Goal: Task Accomplishment & Management: Complete application form

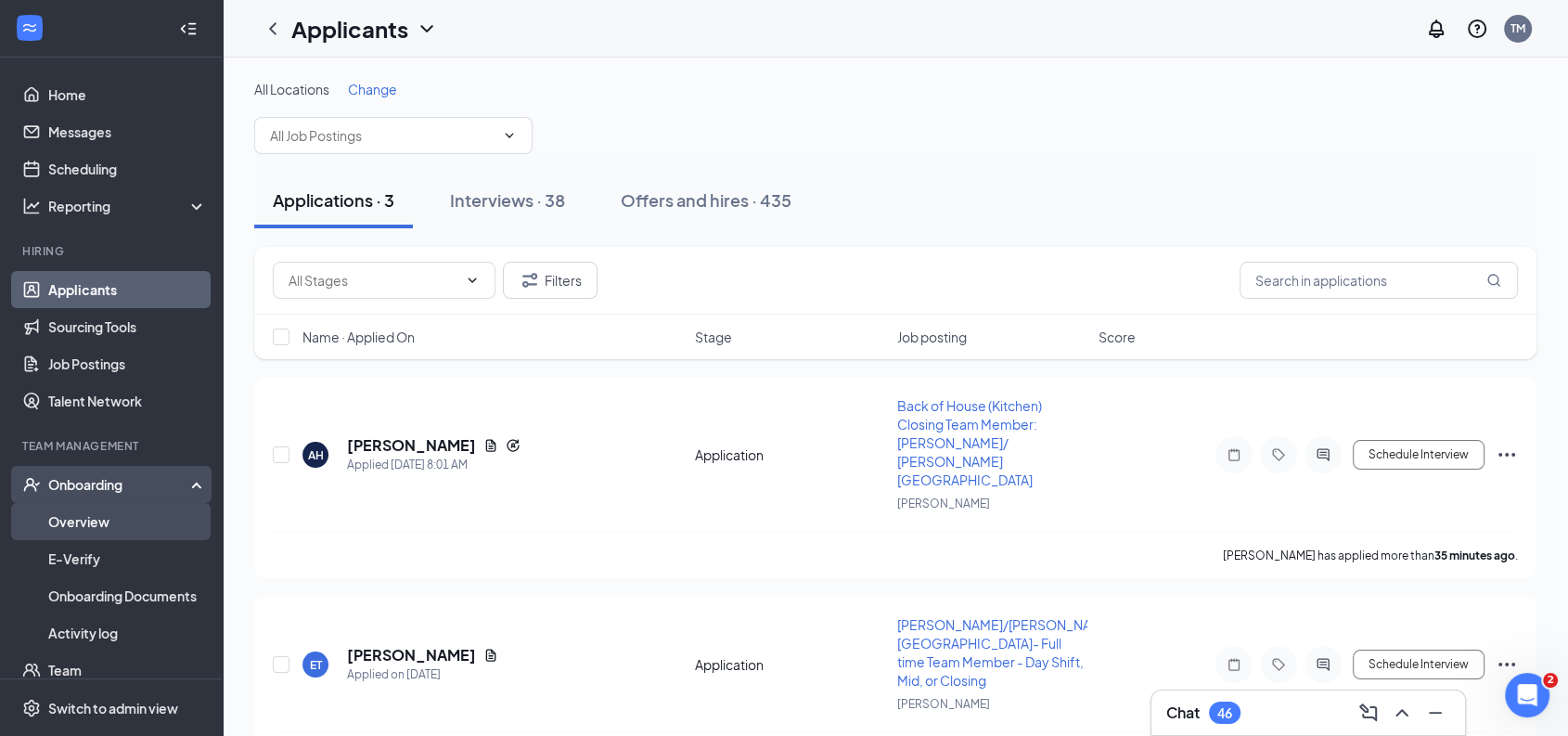
click at [105, 522] on link "Overview" at bounding box center [127, 522] width 158 height 37
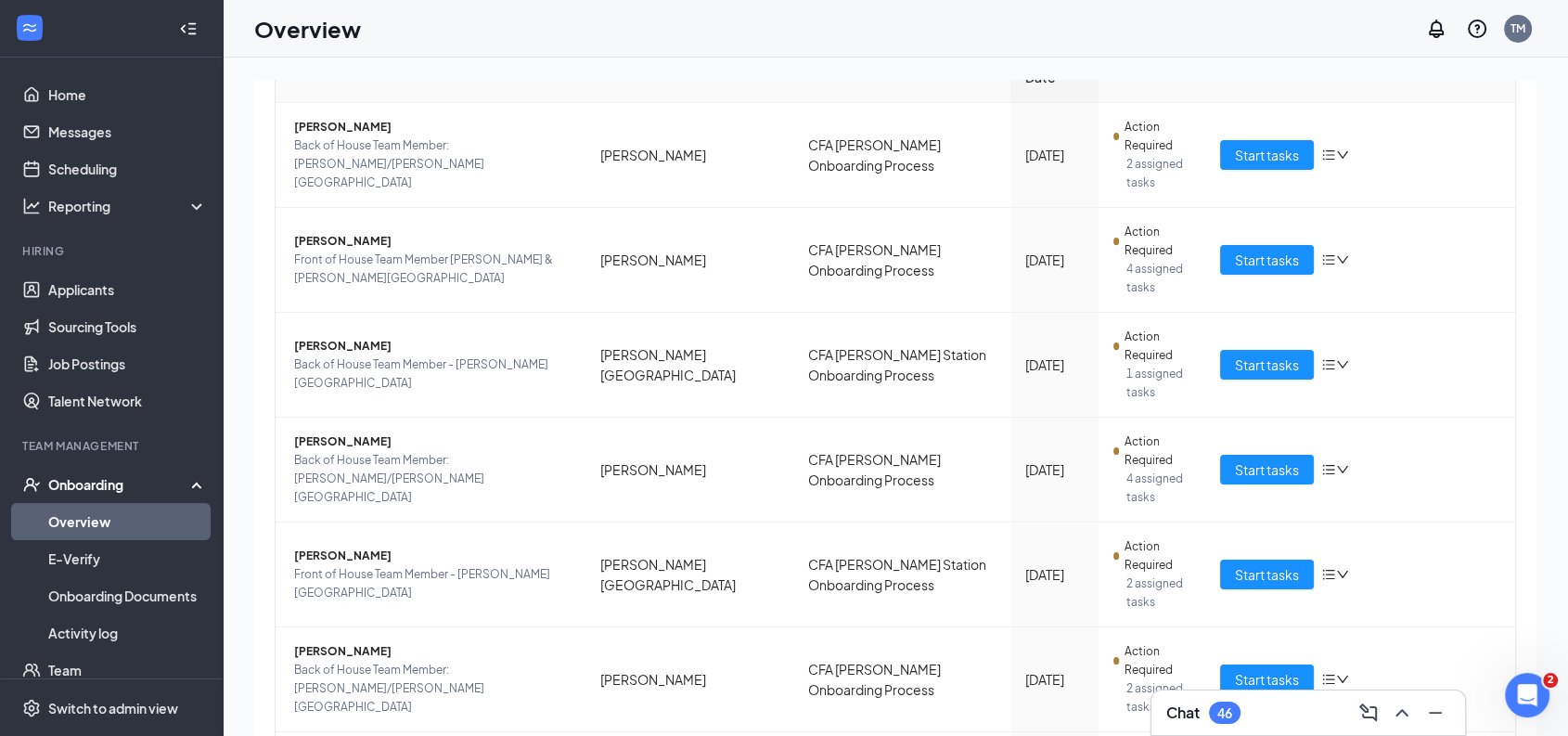
scroll to position [235, 0]
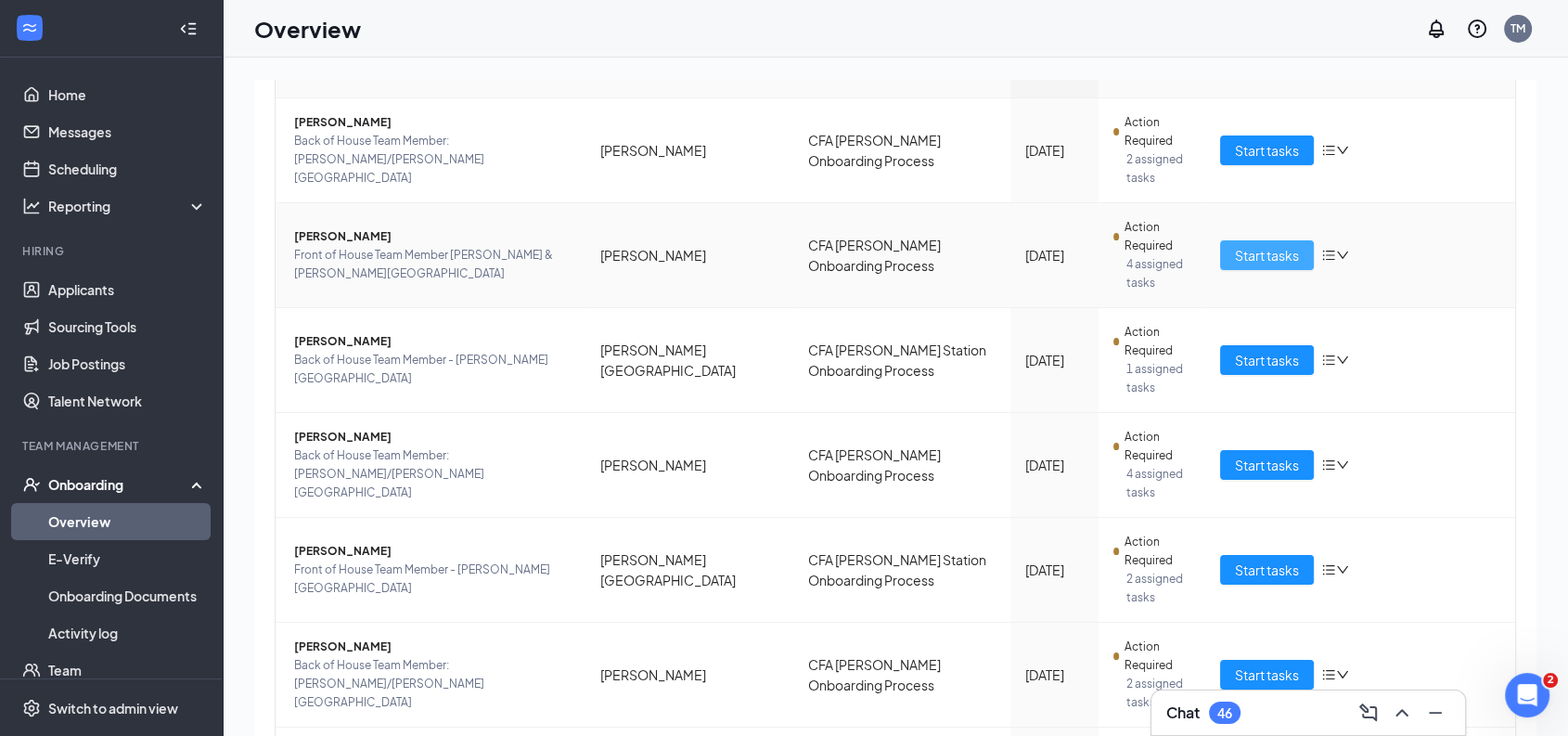
click at [1270, 253] on span "Start tasks" at bounding box center [1267, 255] width 64 height 20
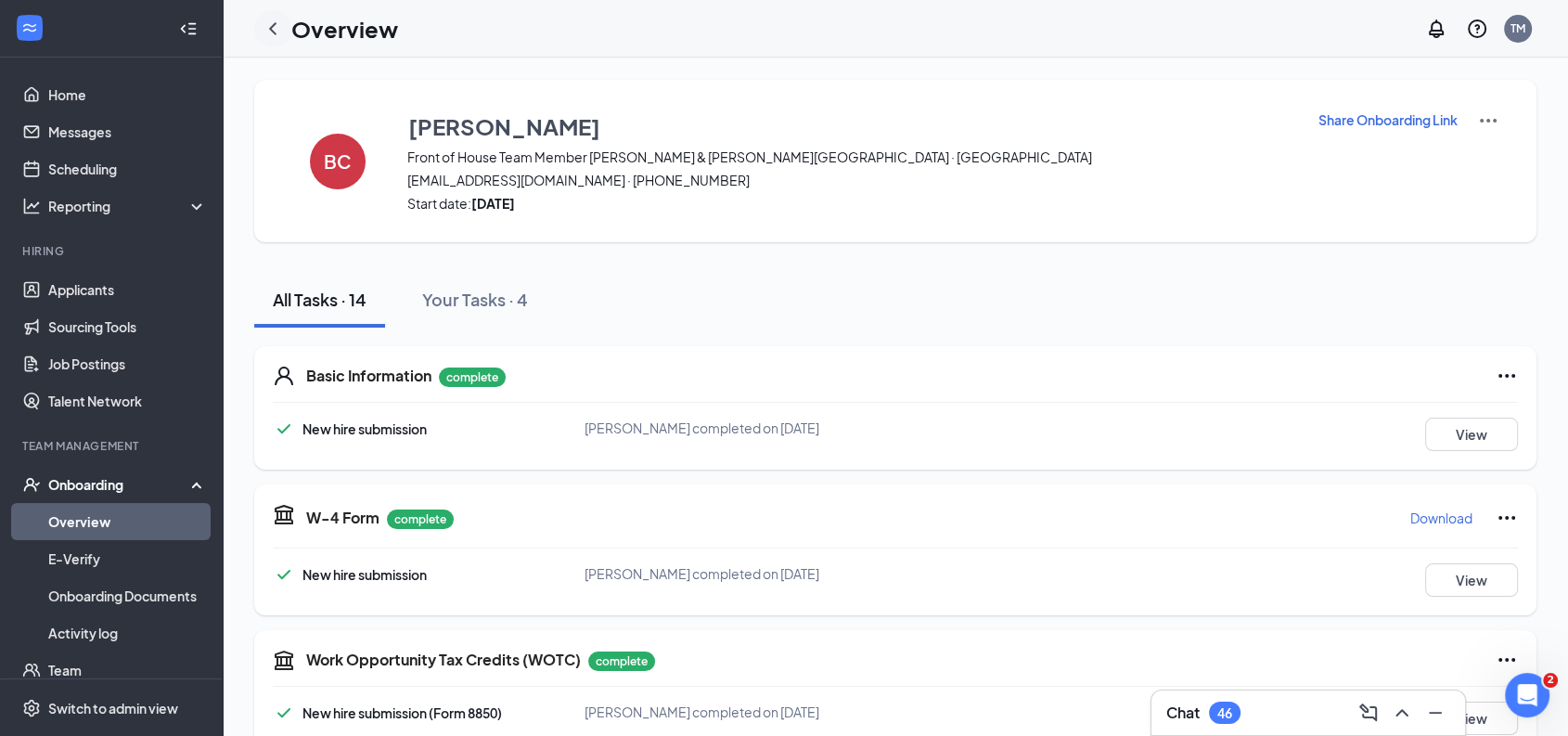
click at [268, 24] on icon "ChevronLeft" at bounding box center [272, 28] width 22 height 22
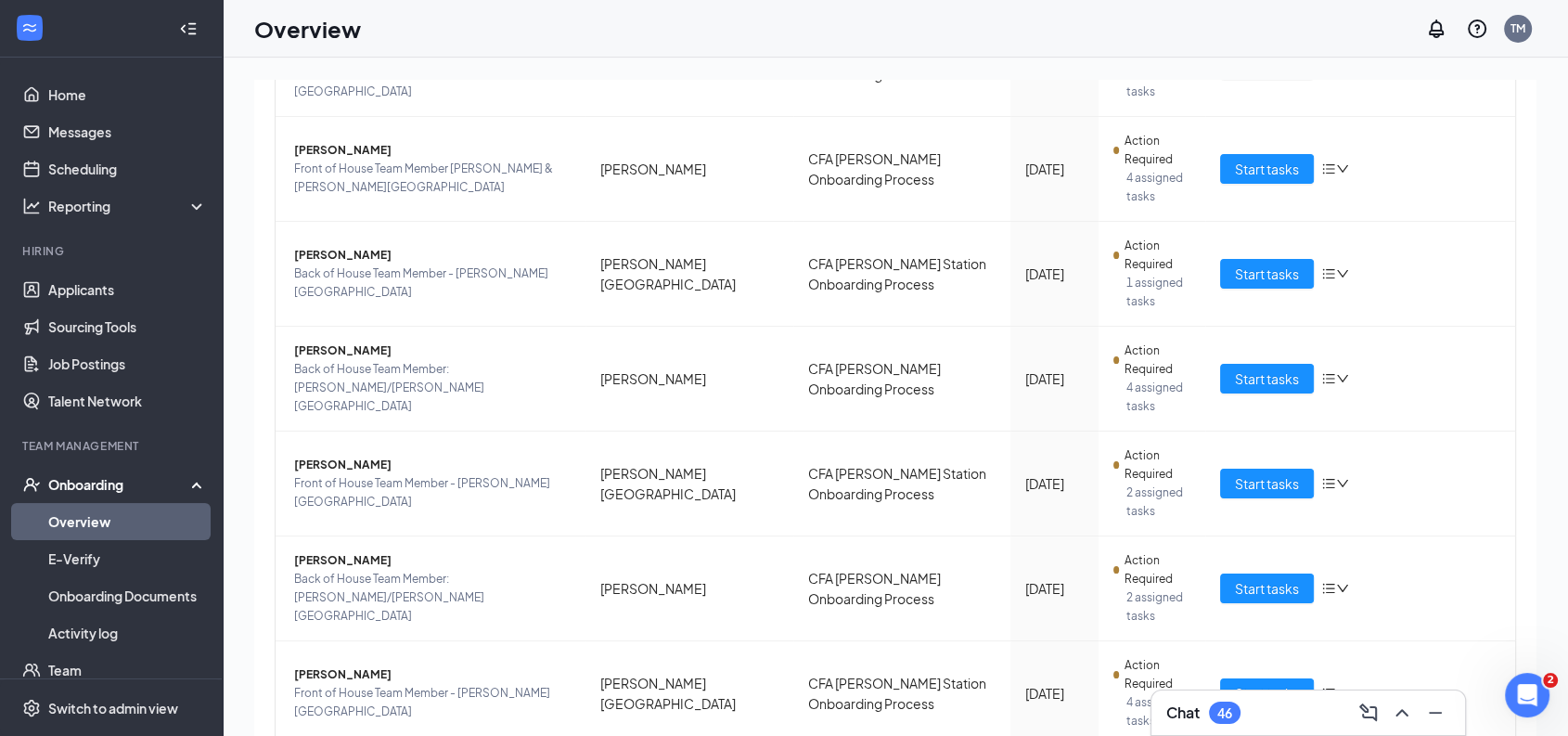
scroll to position [349, 0]
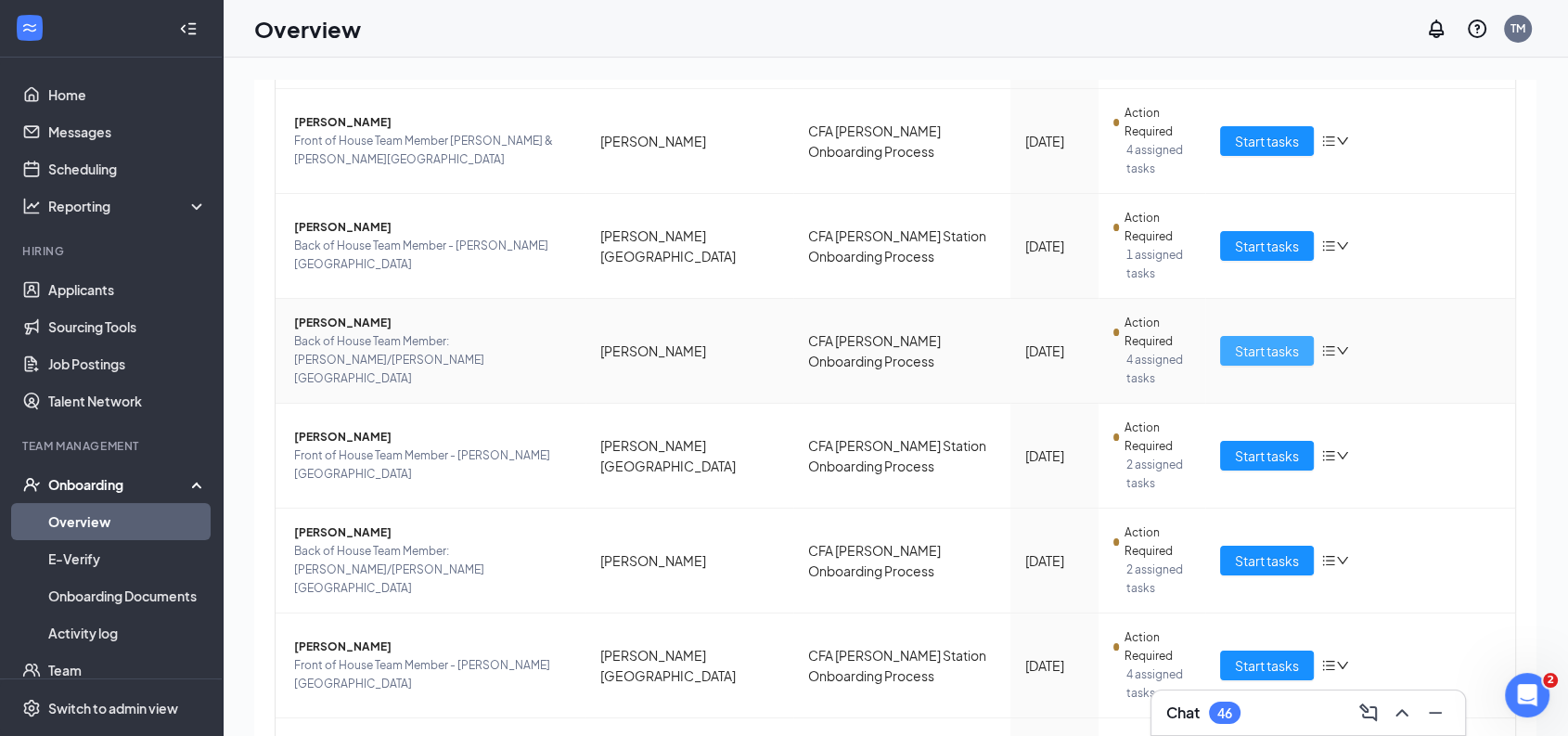
click at [1257, 355] on span "Start tasks" at bounding box center [1267, 351] width 64 height 20
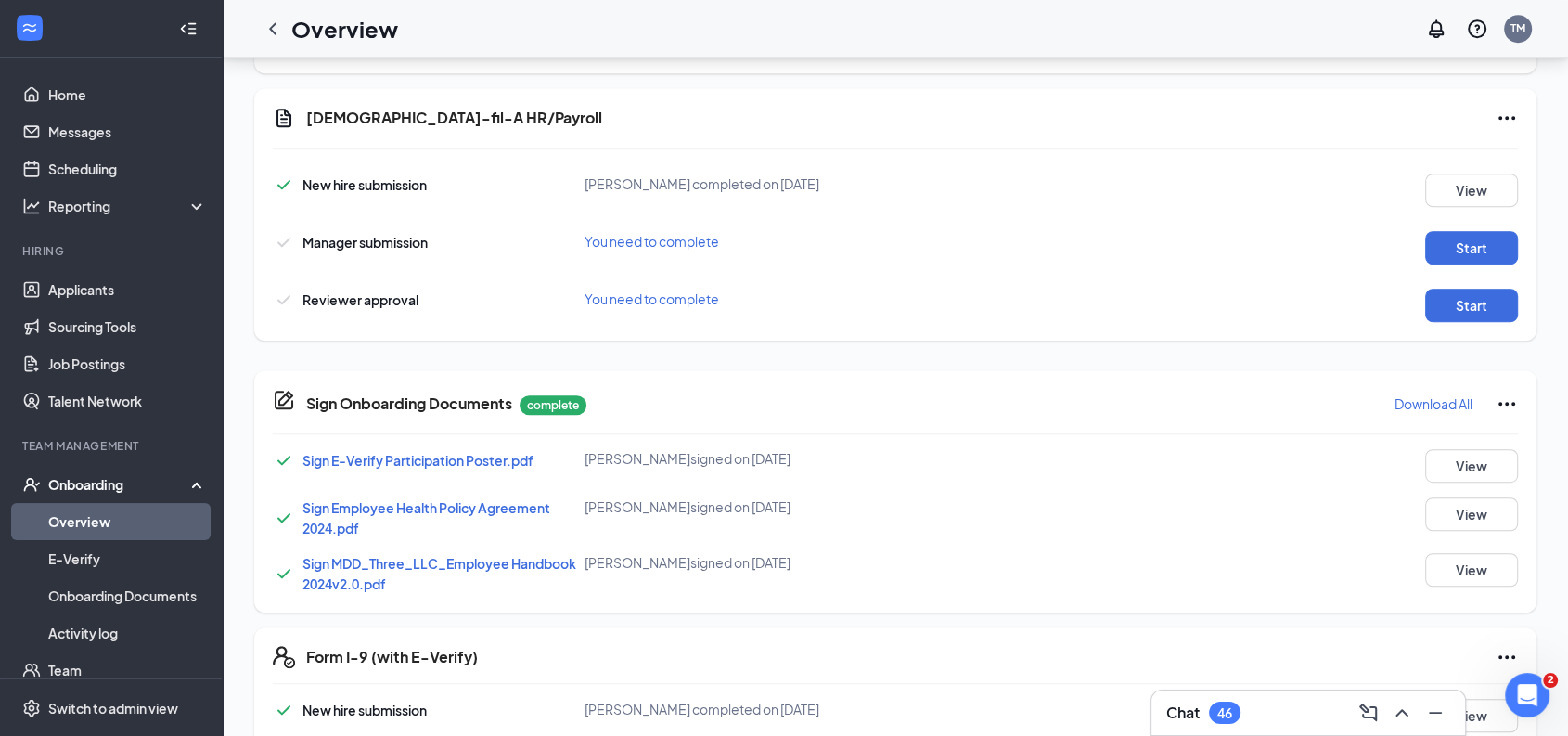
scroll to position [1164, 0]
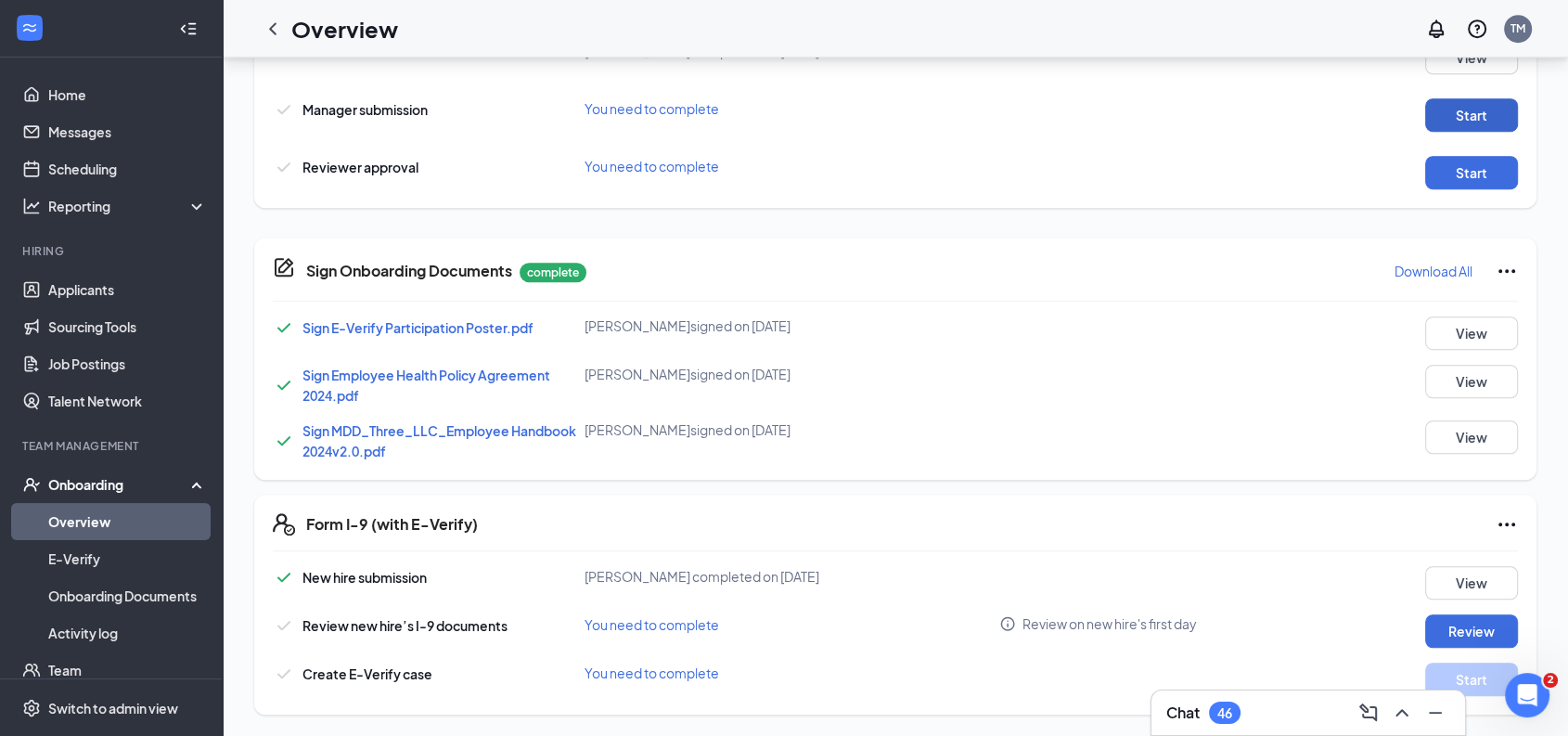
click at [1455, 114] on button "Start" at bounding box center [1471, 115] width 93 height 34
click at [1441, 164] on button "Start" at bounding box center [1471, 172] width 93 height 34
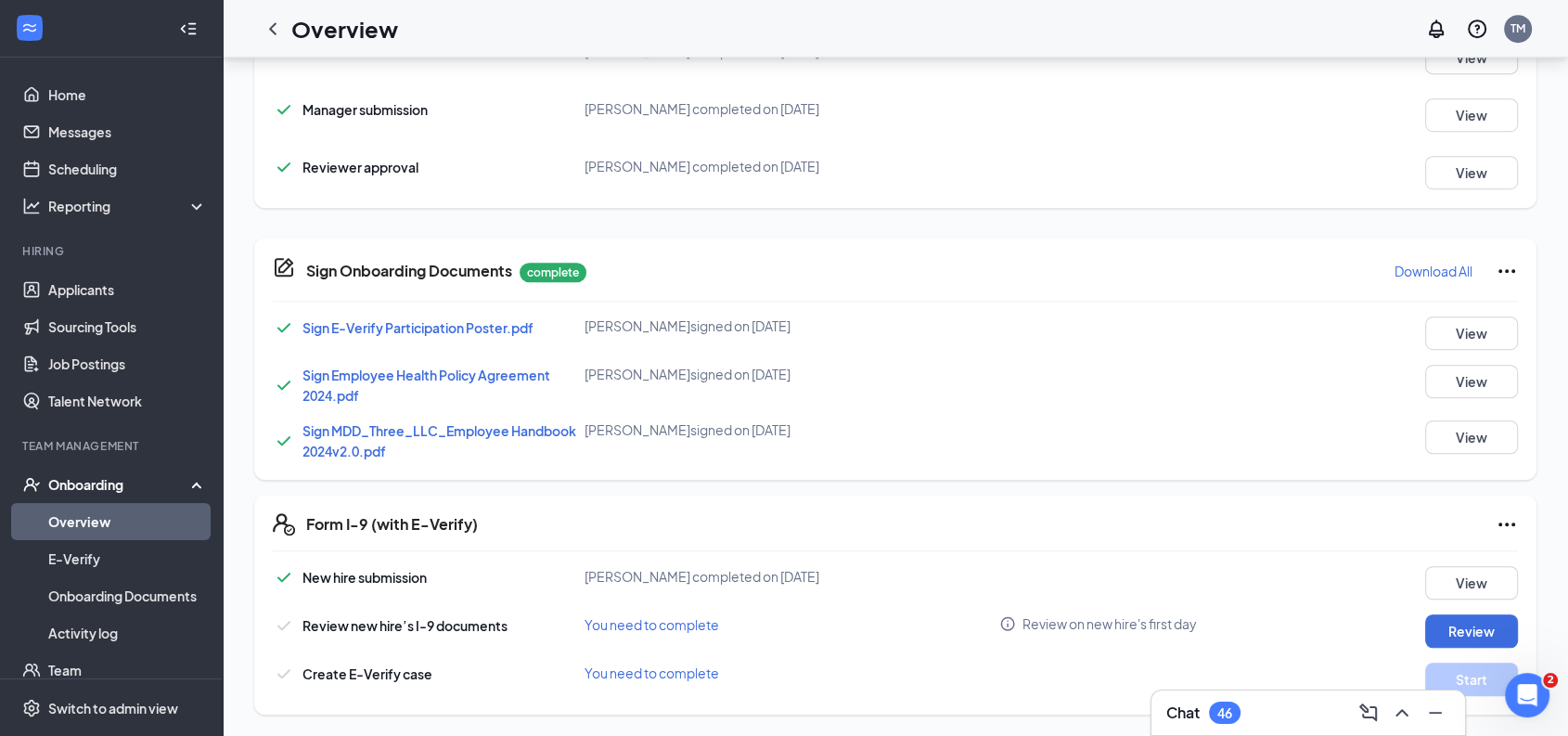
drag, startPoint x: 266, startPoint y: 26, endPoint x: 363, endPoint y: 80, distance: 111.0
click at [266, 26] on icon "ChevronLeft" at bounding box center [272, 28] width 22 height 22
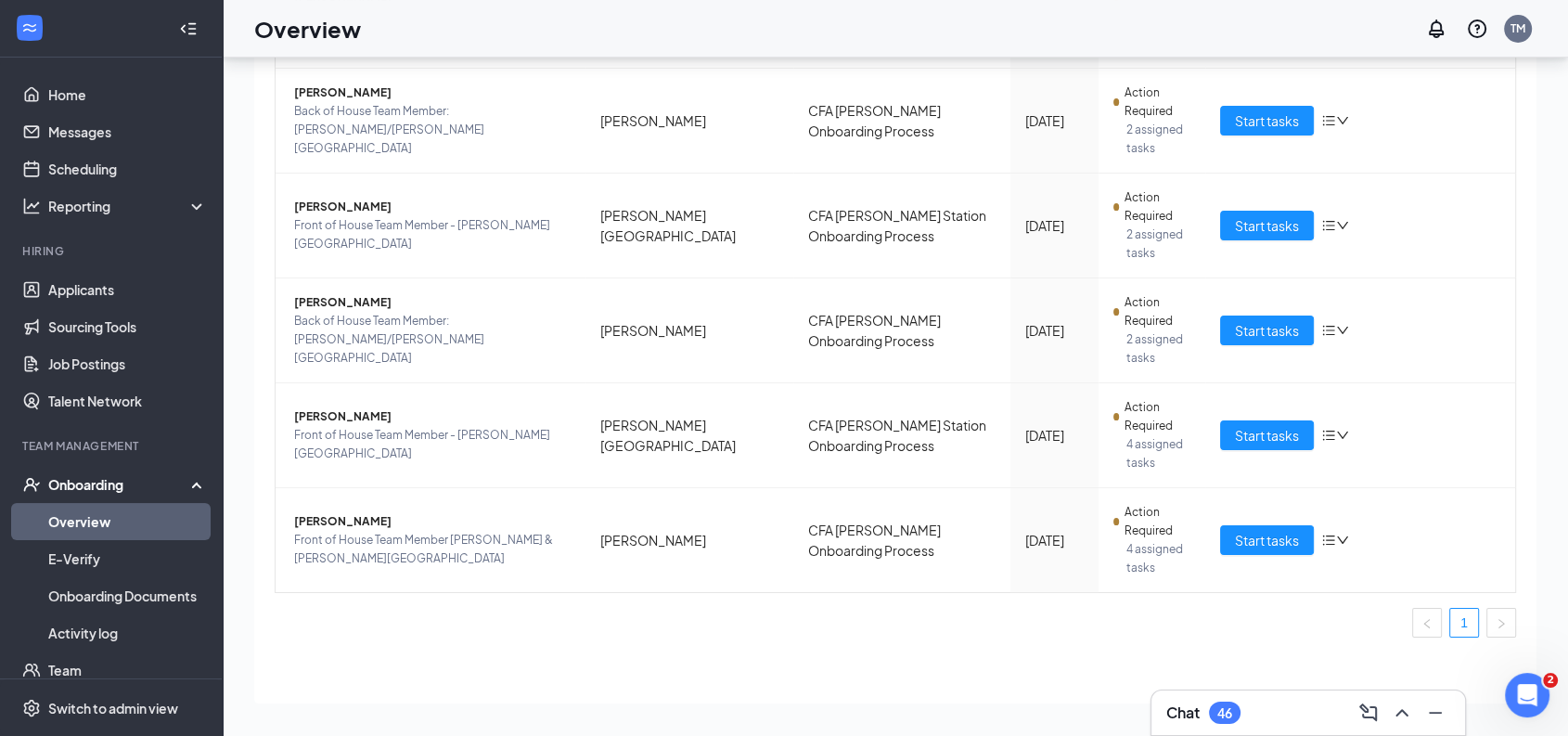
scroll to position [497, 0]
click at [1270, 529] on span "Start tasks" at bounding box center [1267, 539] width 64 height 20
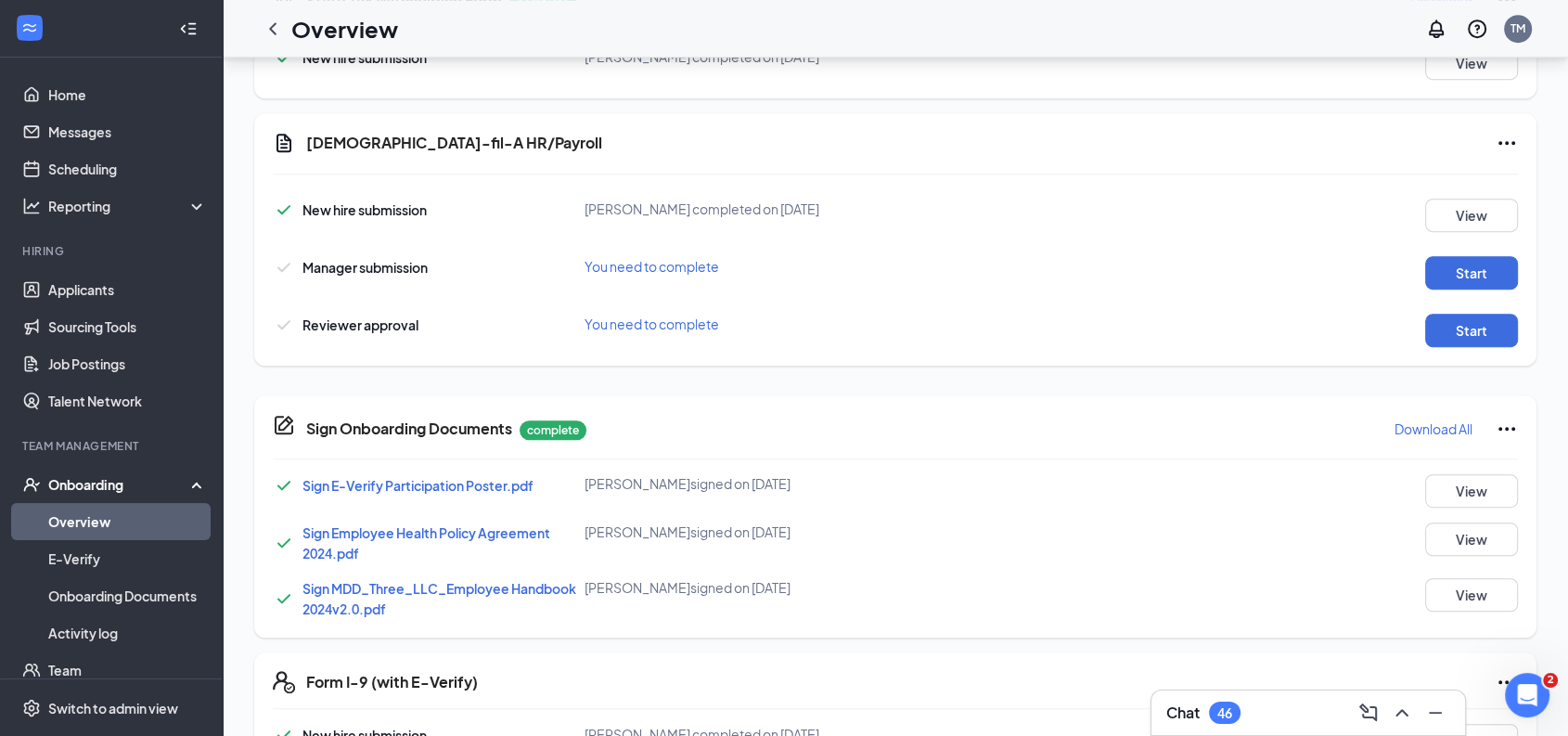
scroll to position [995, 0]
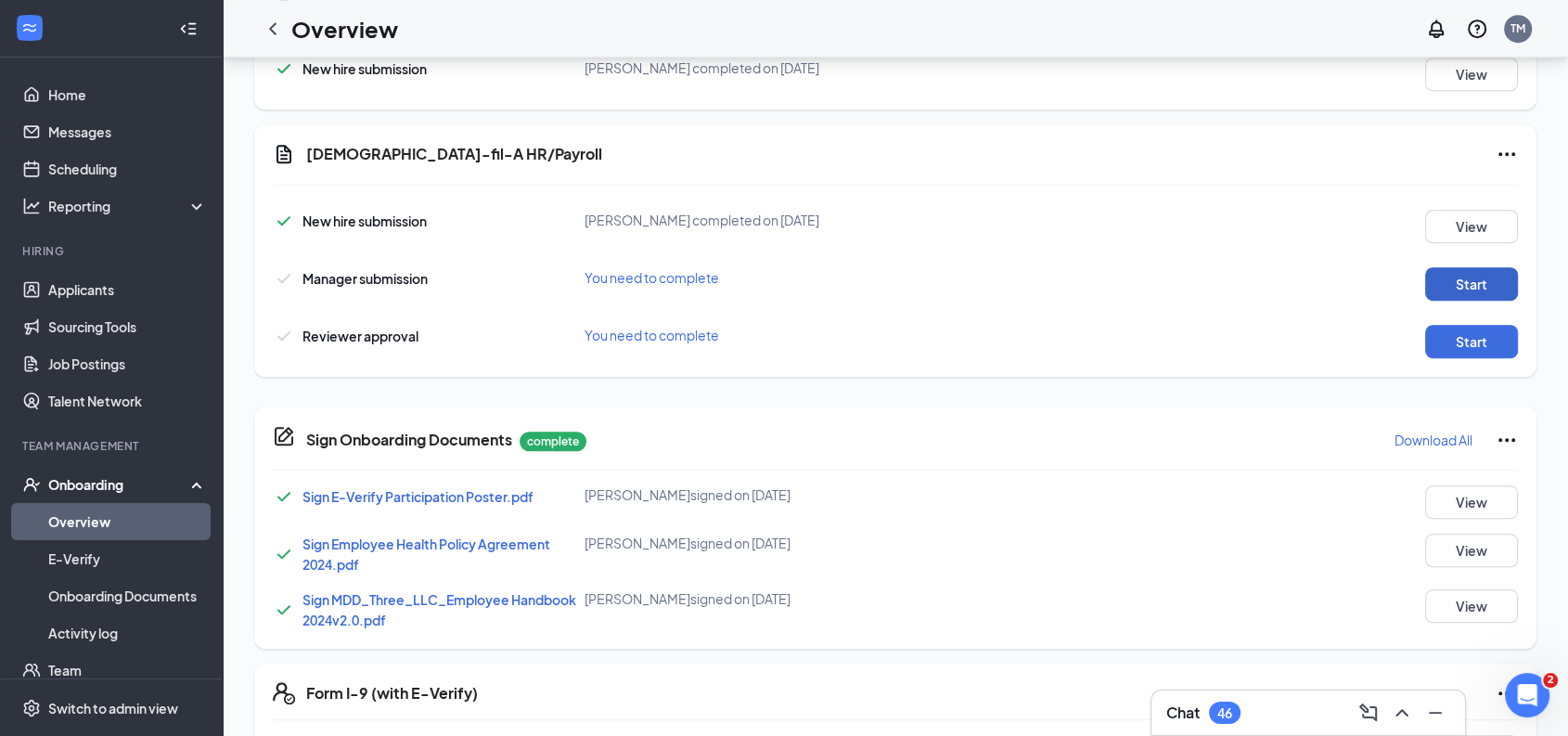
click at [1442, 287] on button "Start" at bounding box center [1471, 284] width 93 height 34
click at [1462, 333] on button "Start" at bounding box center [1471, 341] width 93 height 34
drag, startPoint x: 275, startPoint y: 28, endPoint x: 300, endPoint y: 19, distance: 26.6
click at [275, 28] on icon "ChevronLeft" at bounding box center [272, 28] width 22 height 22
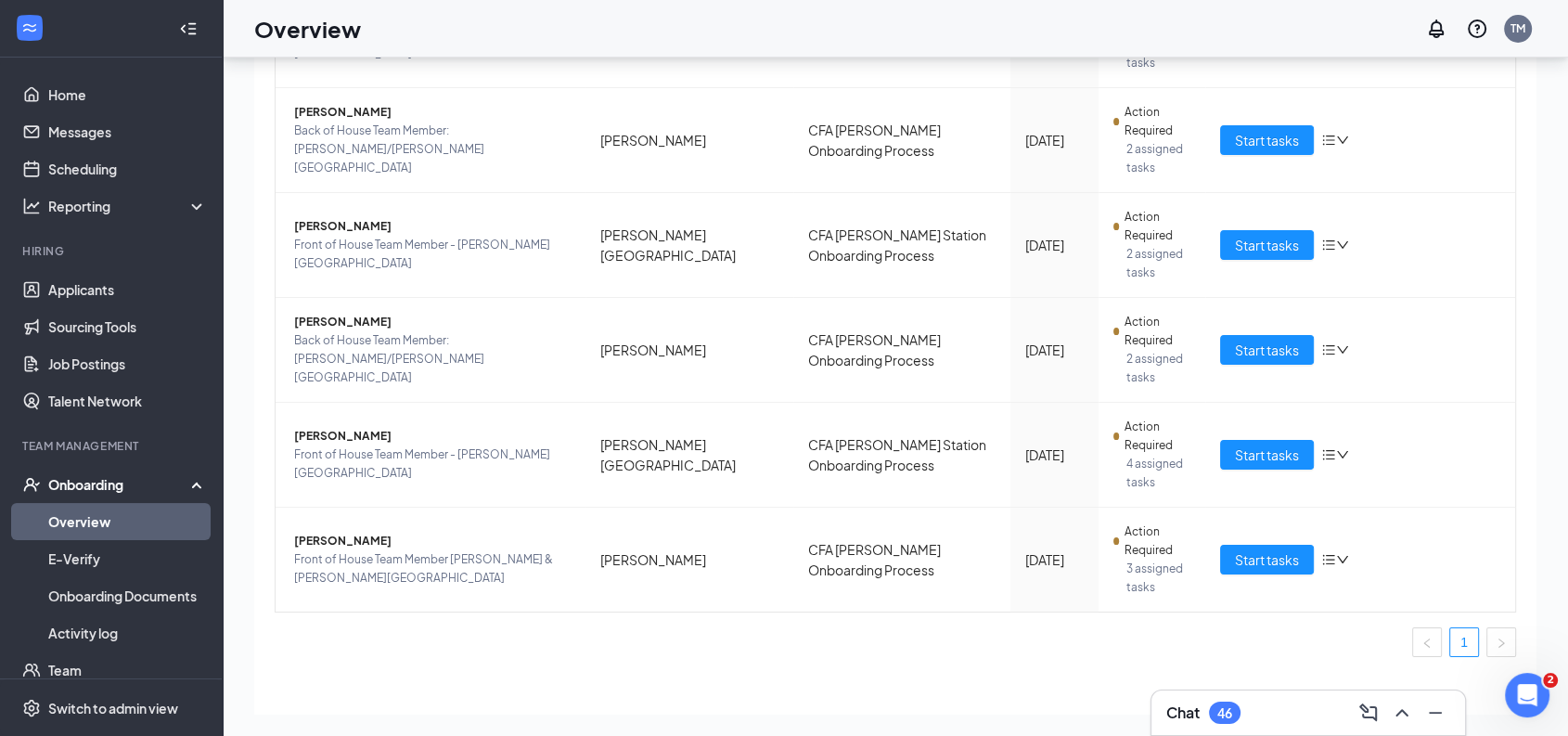
scroll to position [498, 0]
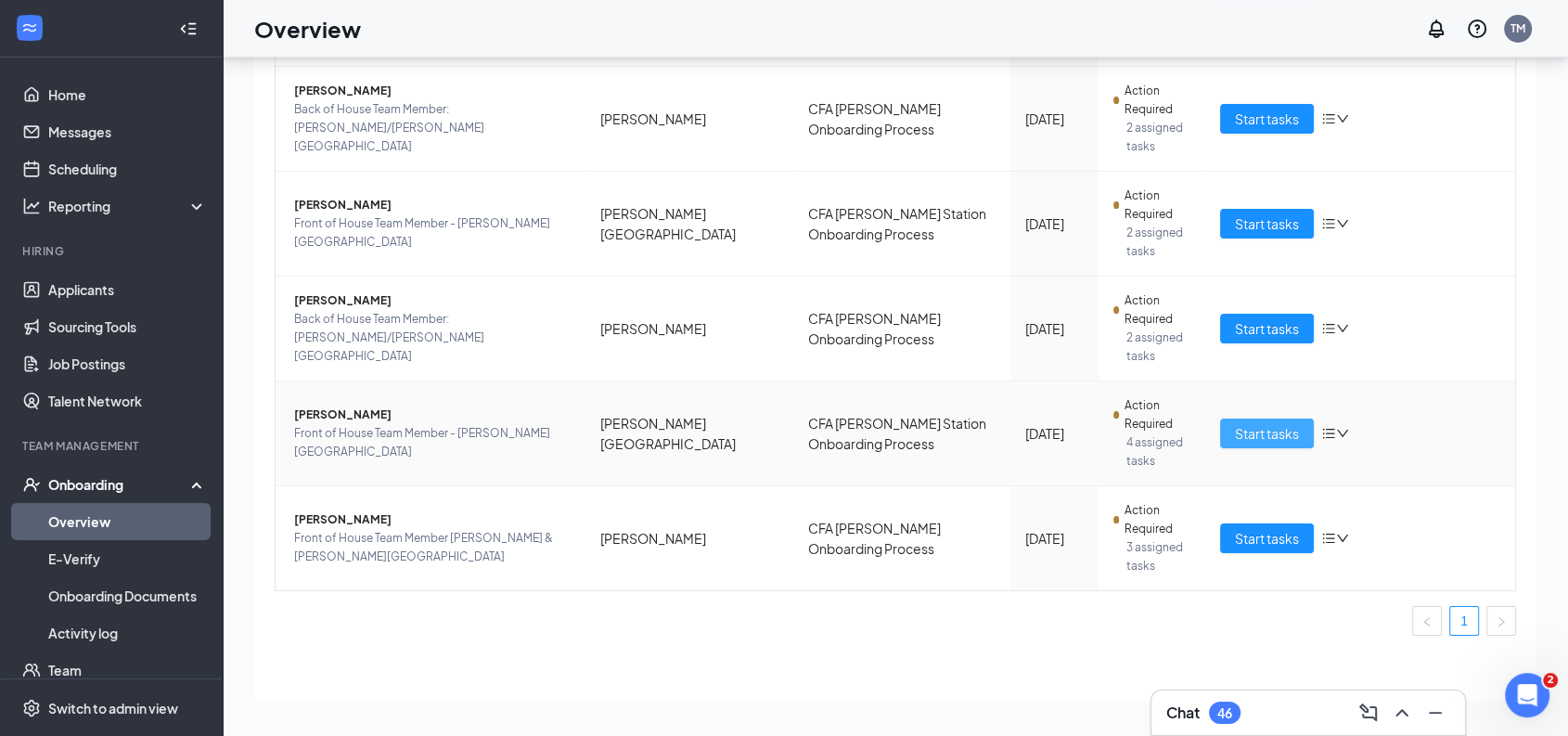
click at [1274, 426] on span "Start tasks" at bounding box center [1267, 433] width 64 height 20
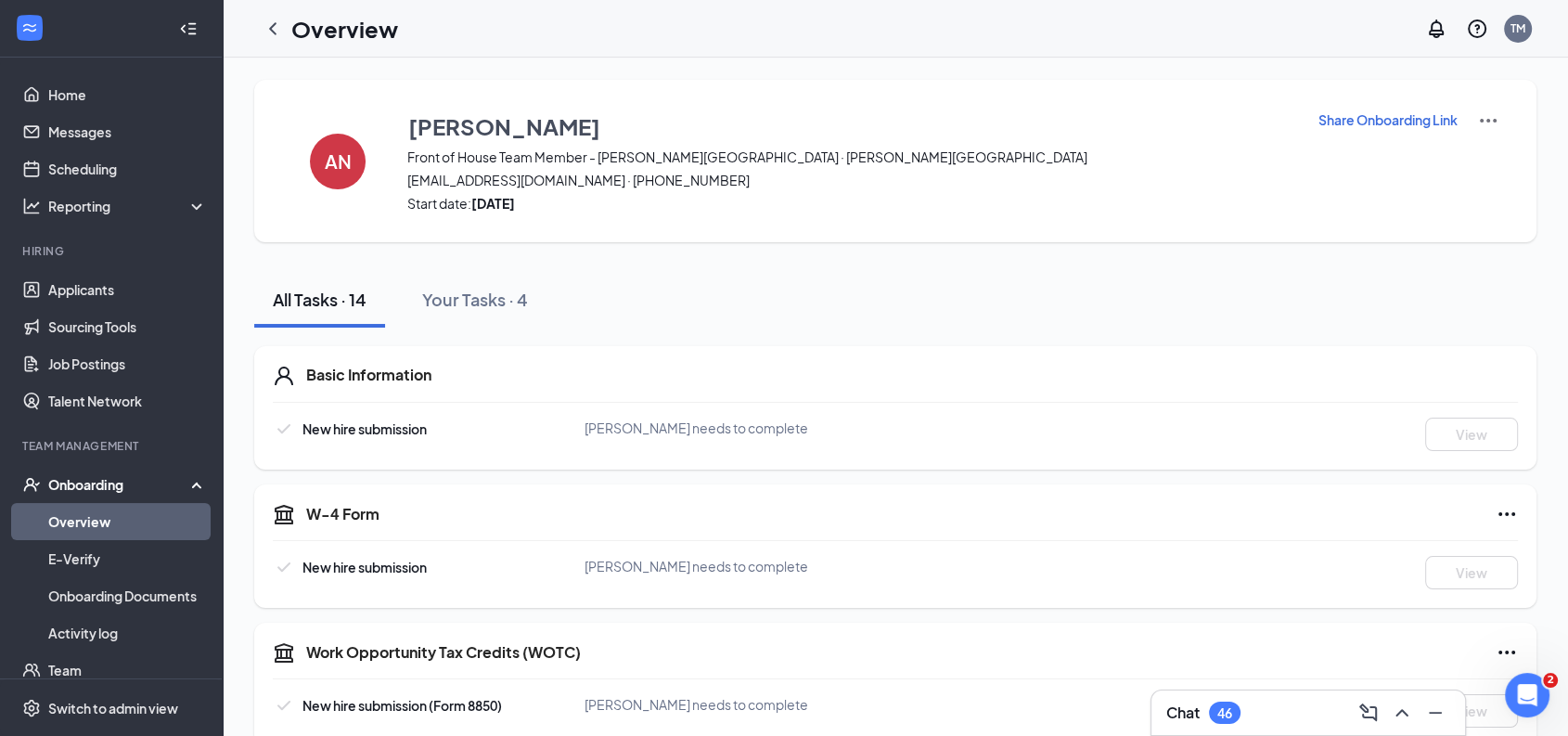
click at [1430, 118] on p "Share Onboarding Link" at bounding box center [1388, 119] width 139 height 18
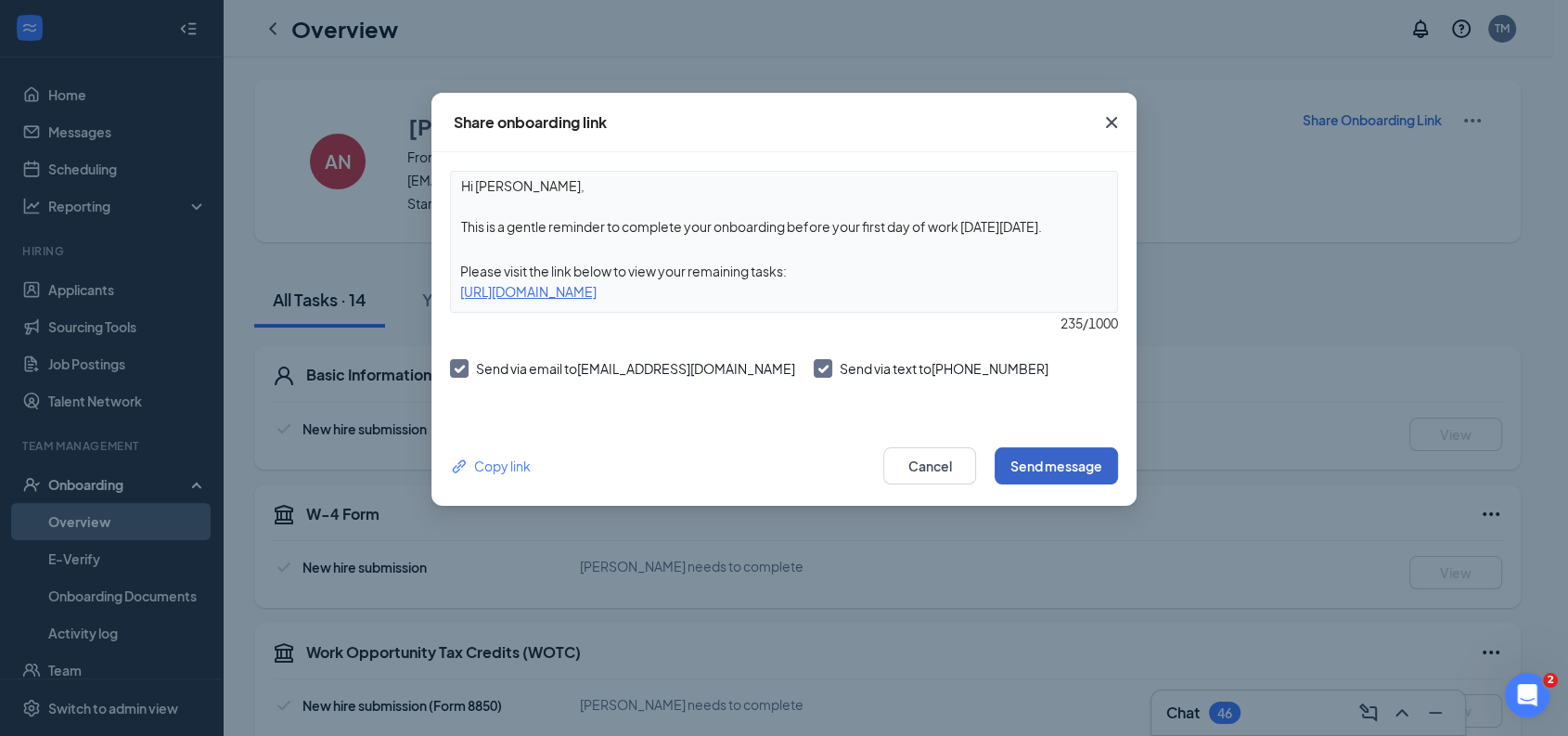
click at [1066, 463] on button "Send message" at bounding box center [1056, 466] width 124 height 37
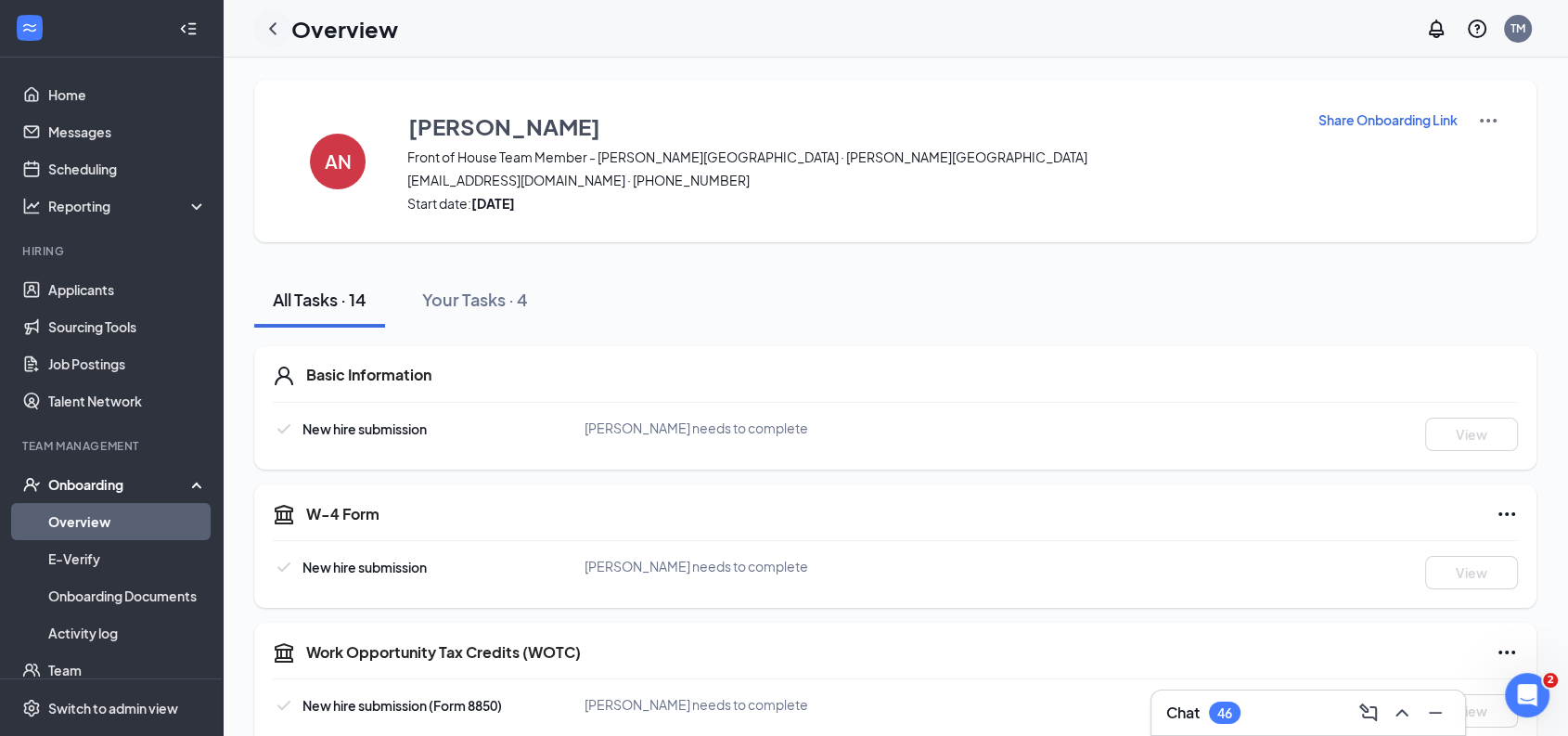
click at [276, 32] on icon "ChevronLeft" at bounding box center [272, 28] width 22 height 22
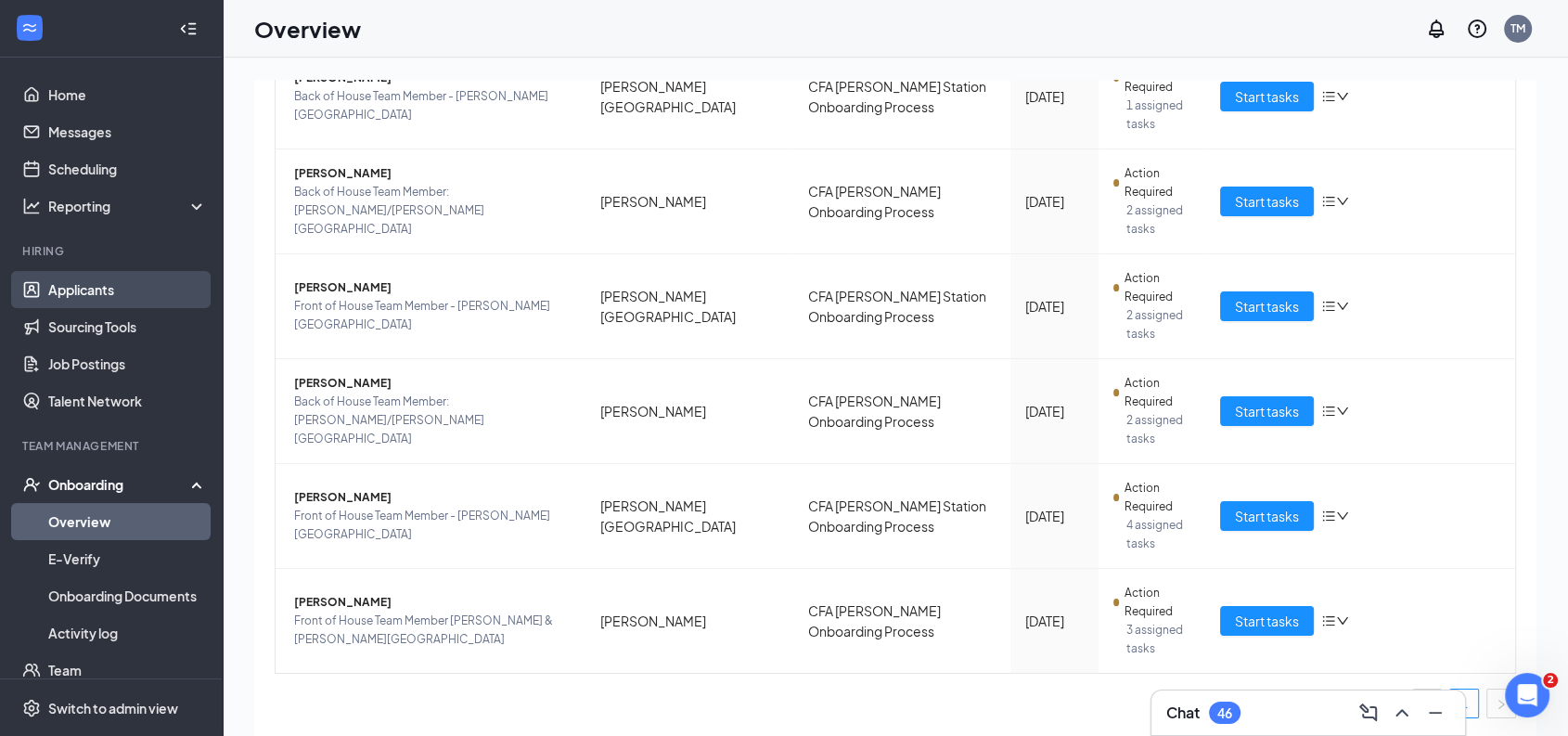
click at [97, 288] on link "Applicants" at bounding box center [127, 290] width 158 height 37
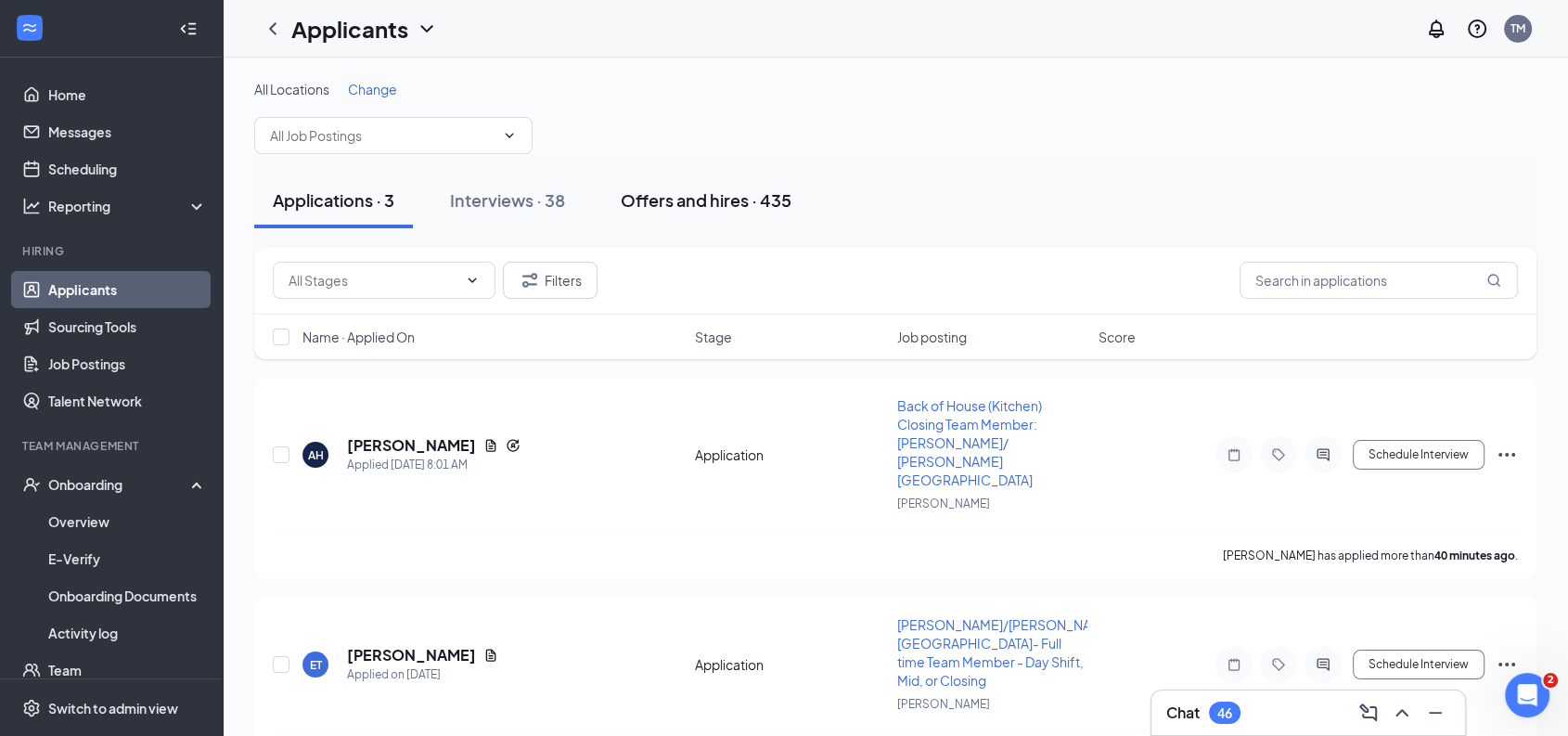
click at [704, 197] on div "Offers and hires · 435" at bounding box center [706, 200] width 171 height 23
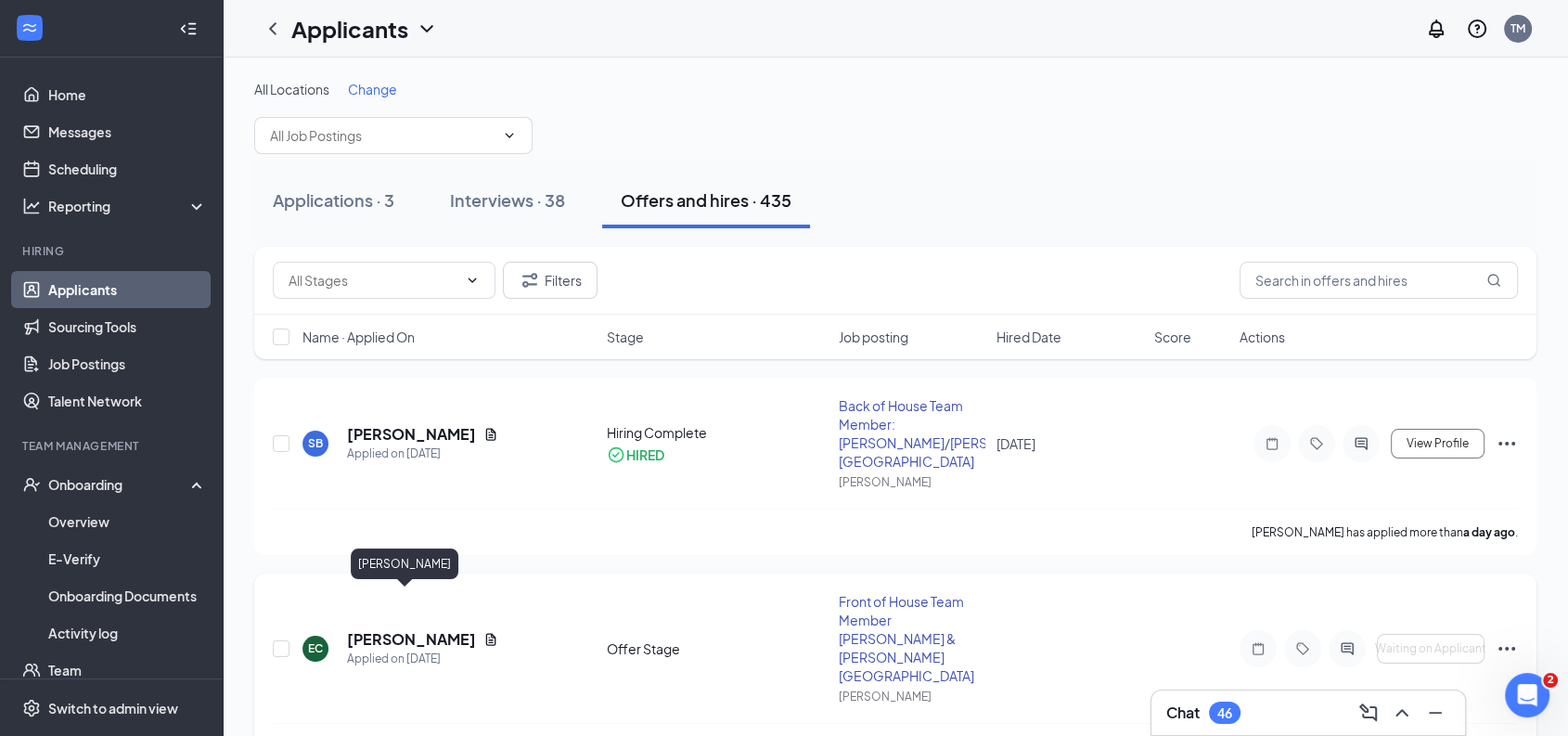
click at [377, 630] on h5 "[PERSON_NAME]" at bounding box center [411, 639] width 129 height 20
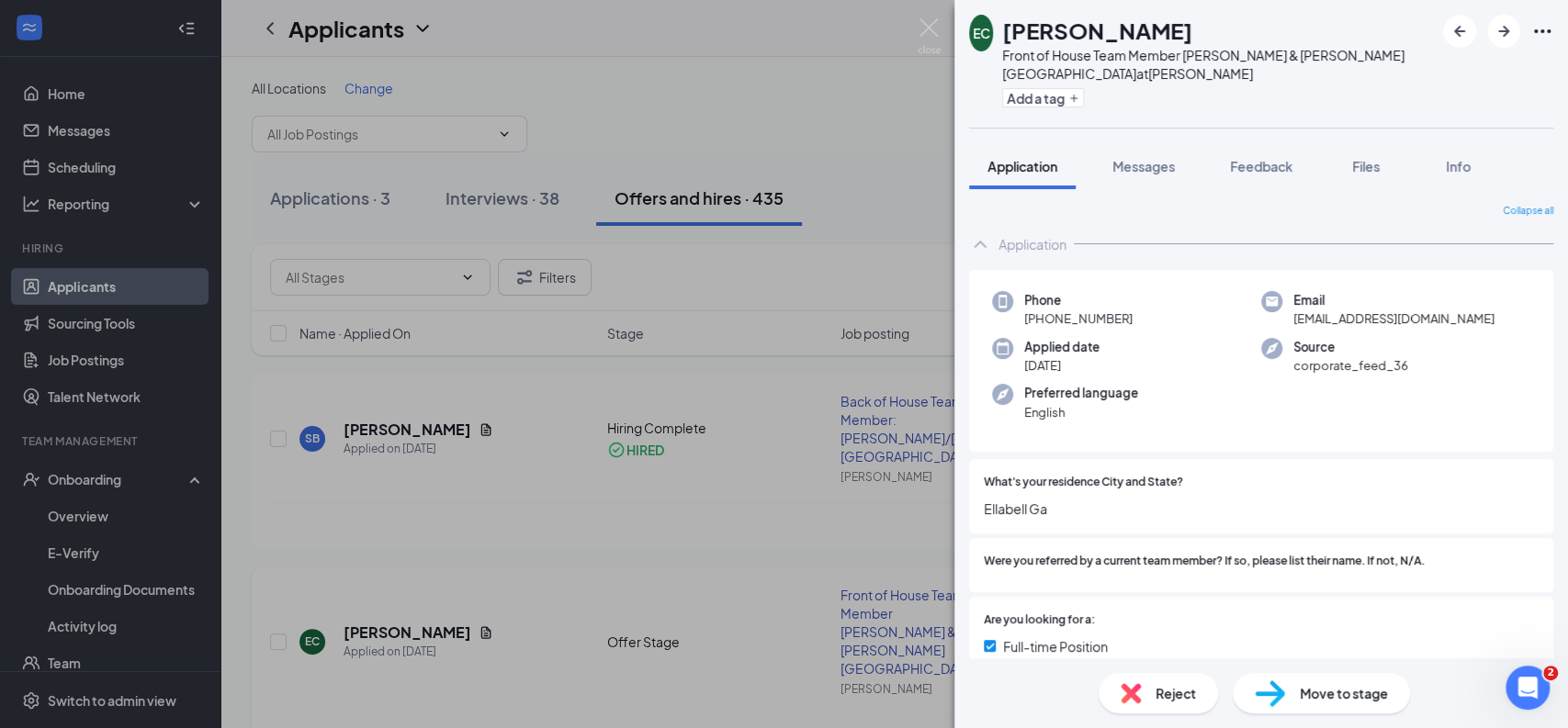
click at [373, 592] on div "EC Erin Caples Front of House Team Member Pooler & Godley Station at Pooler Add…" at bounding box center [784, 364] width 1568 height 728
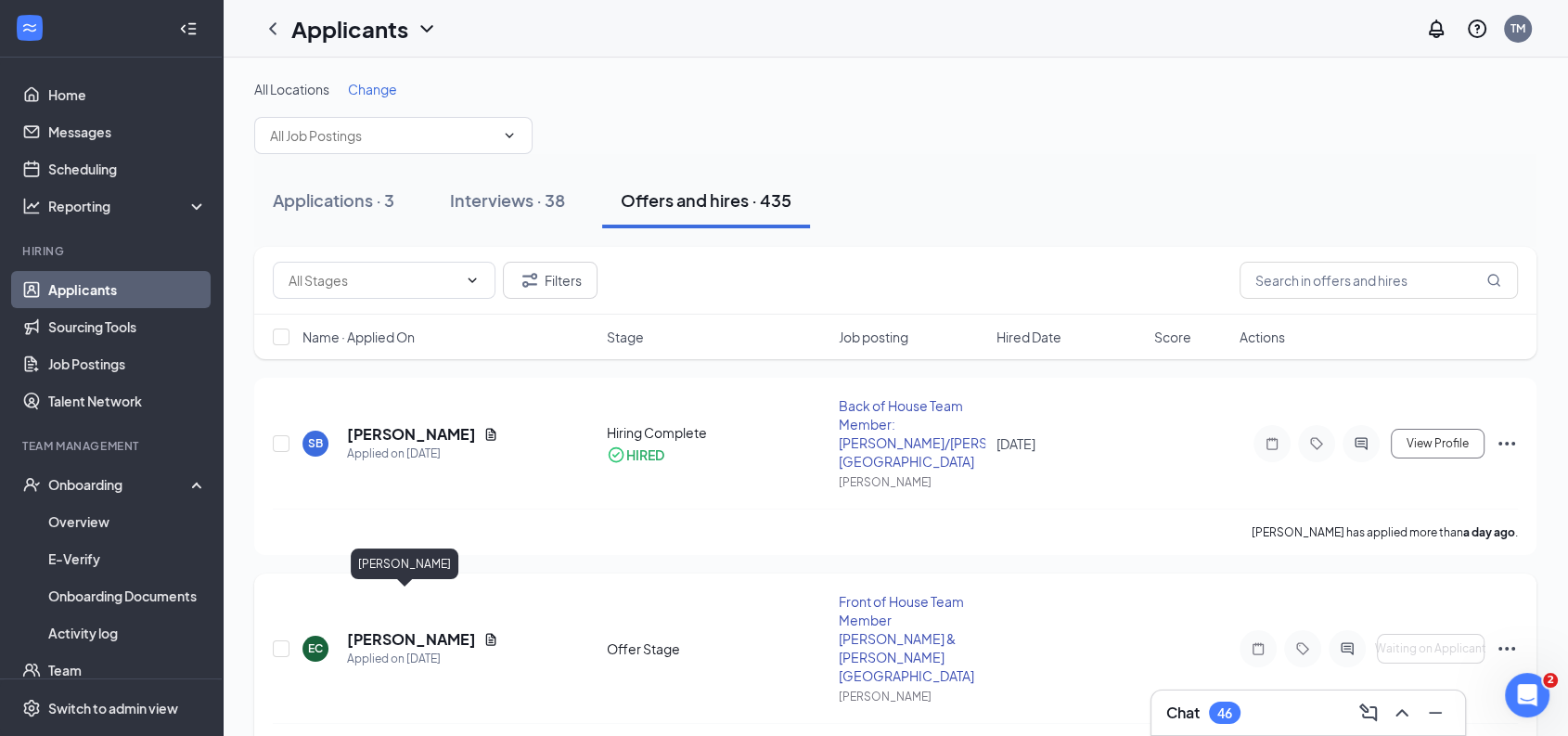
click at [377, 630] on h5 "[PERSON_NAME]" at bounding box center [411, 639] width 129 height 20
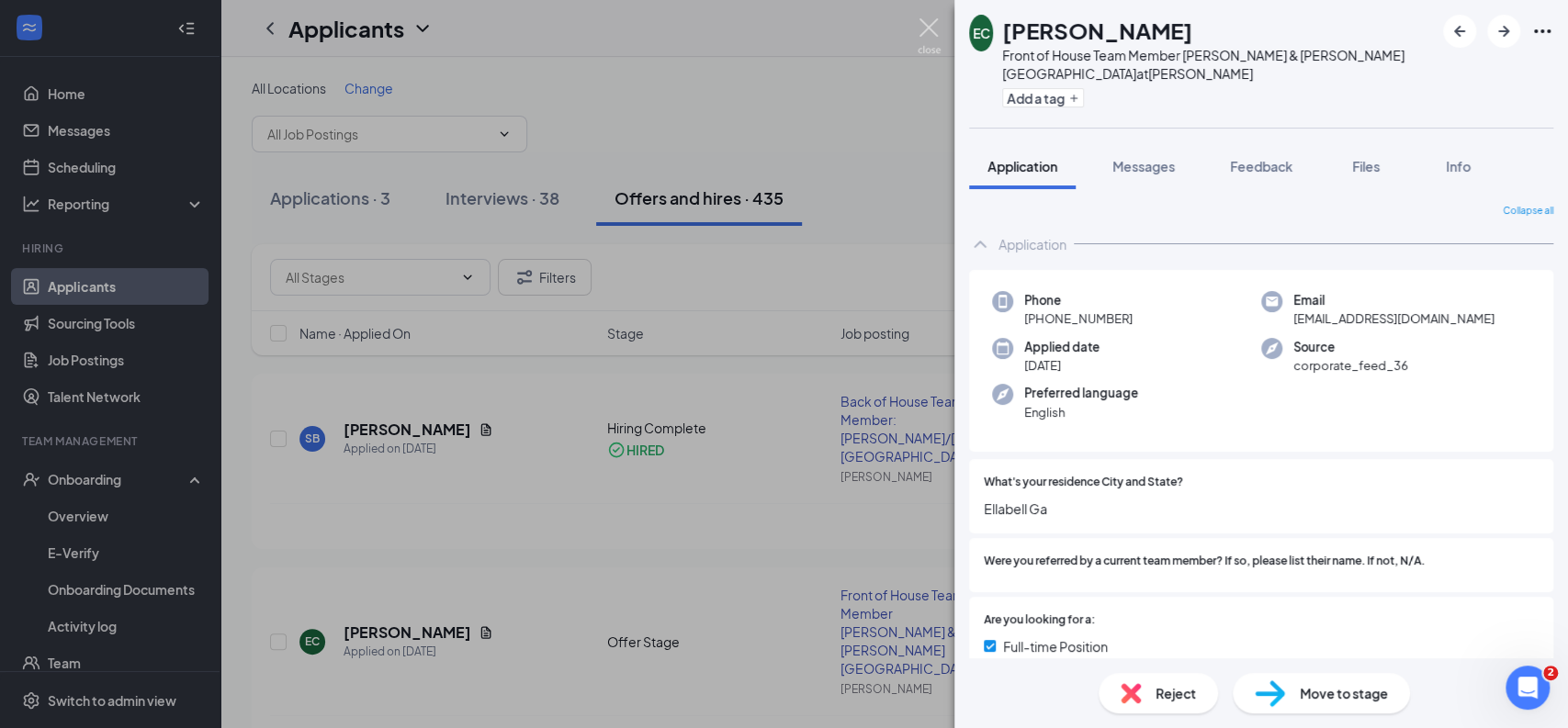
click at [926, 34] on img at bounding box center [929, 35] width 23 height 35
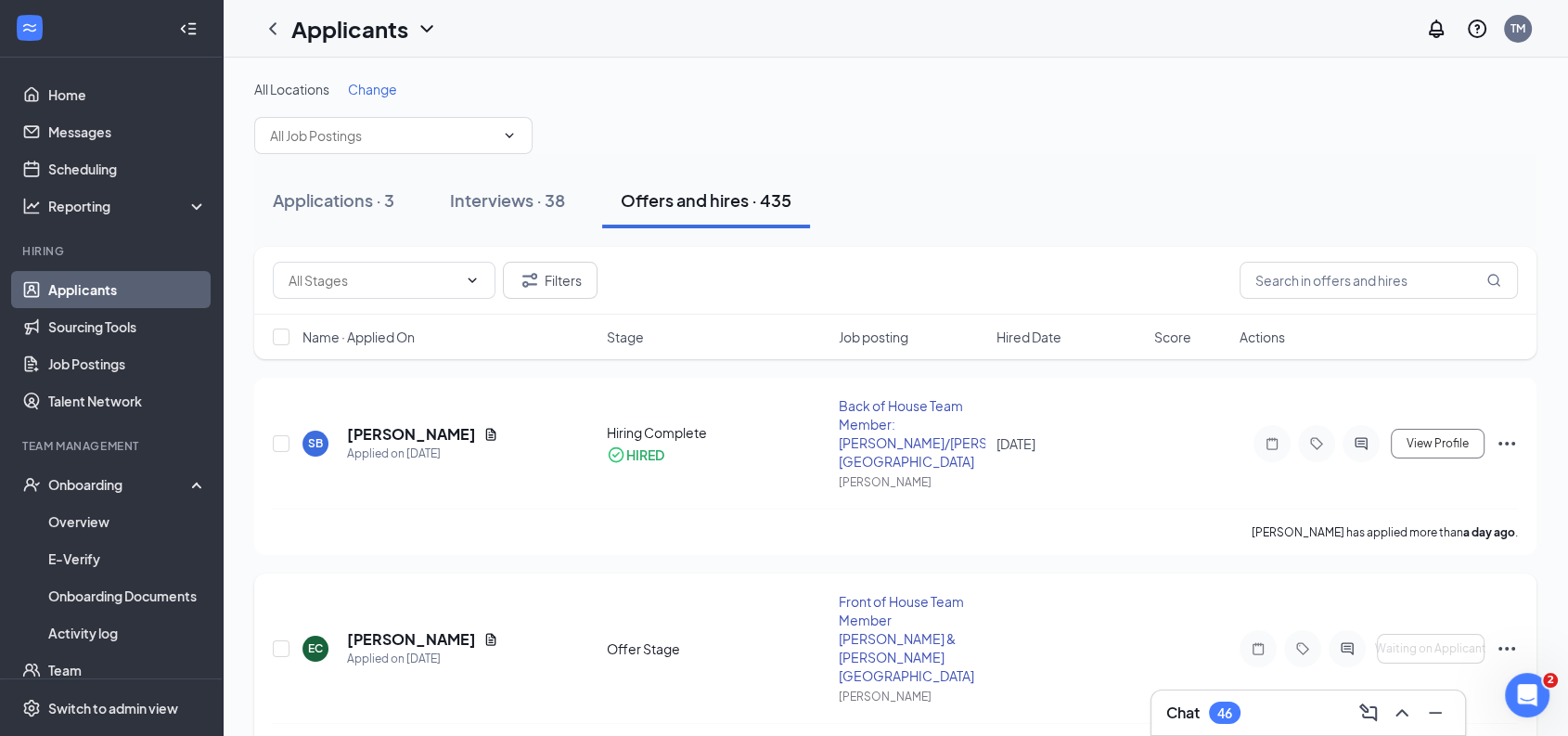
click at [1509, 637] on icon "Ellipses" at bounding box center [1506, 648] width 22 height 22
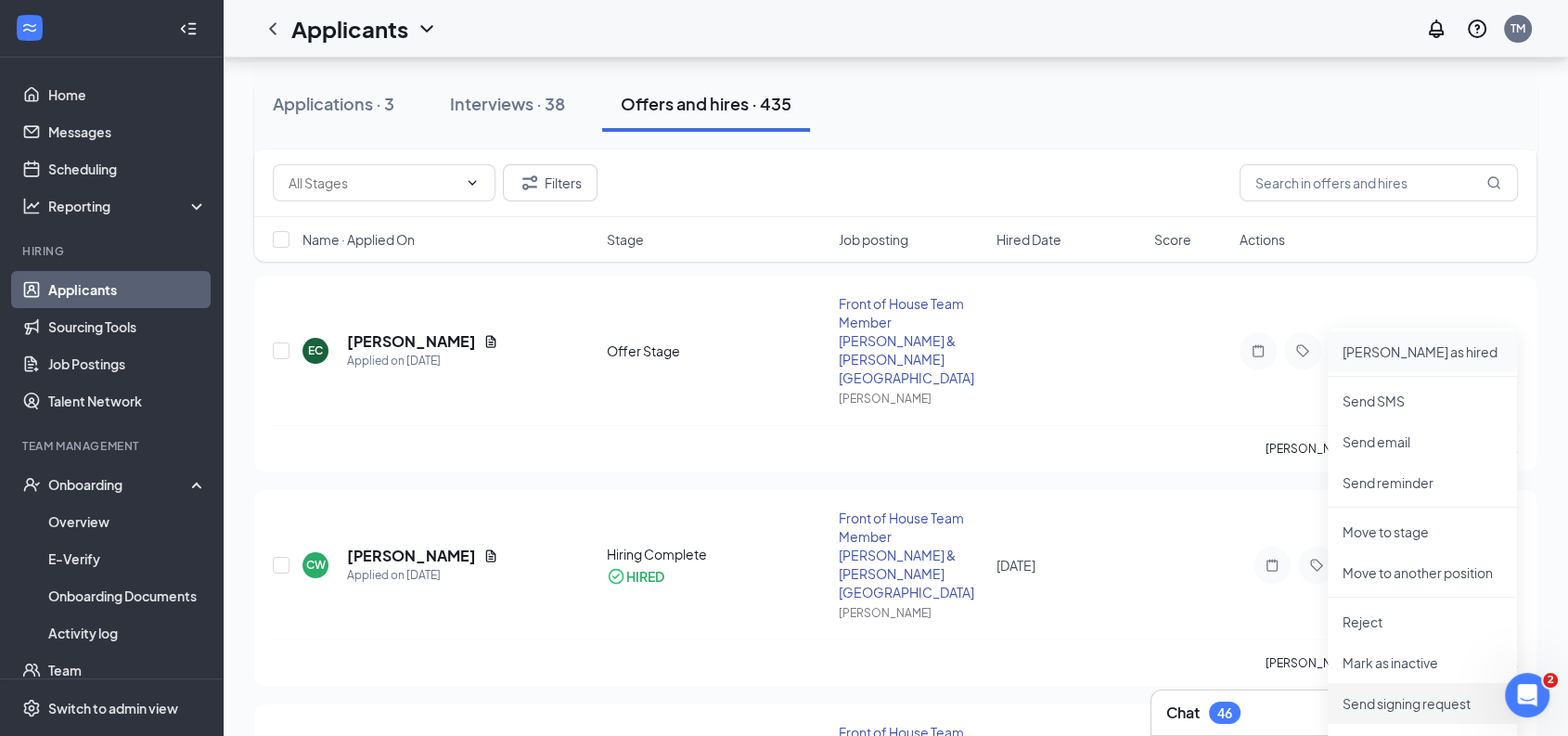
scroll to position [536, 0]
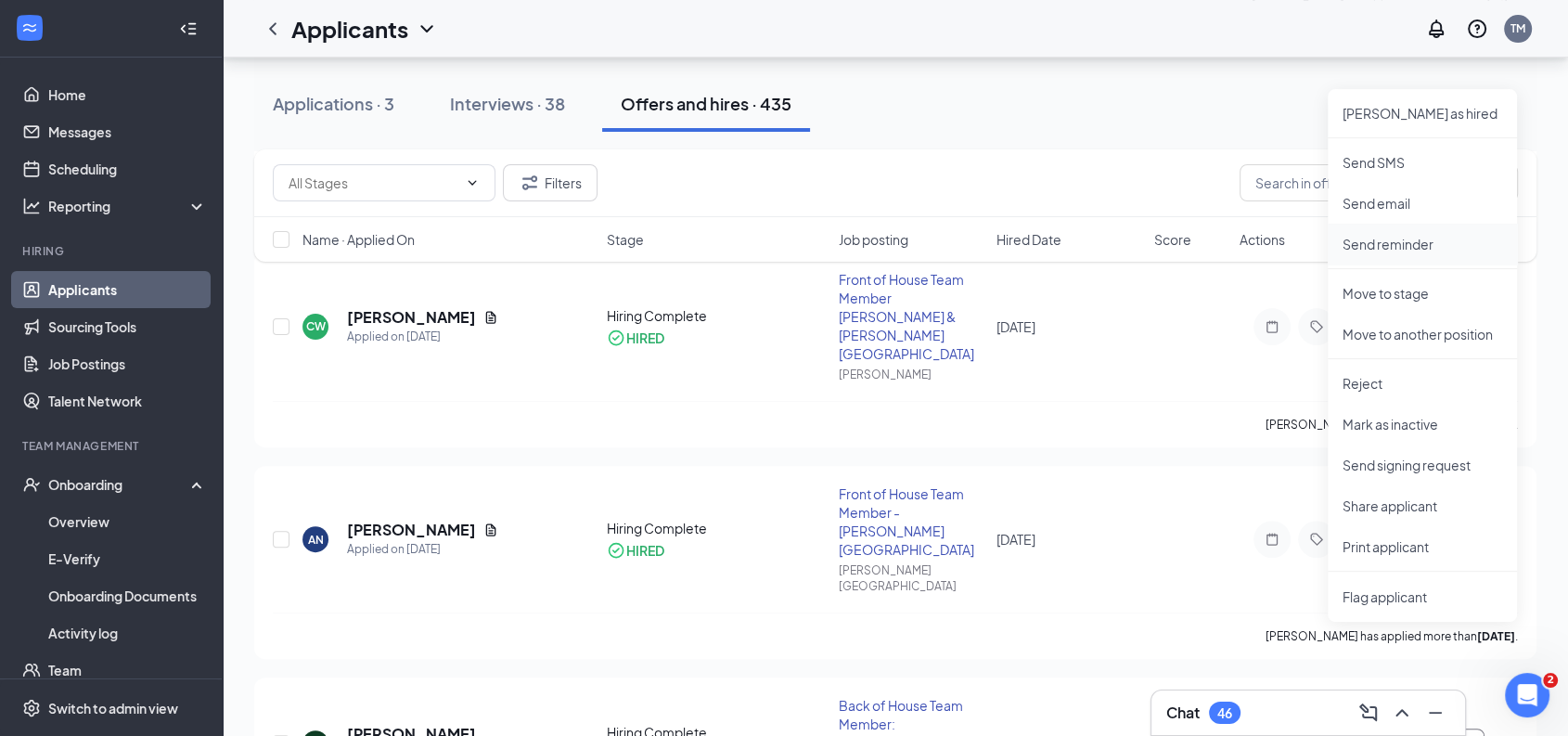
click at [1427, 239] on p "Send reminder" at bounding box center [1422, 243] width 159 height 18
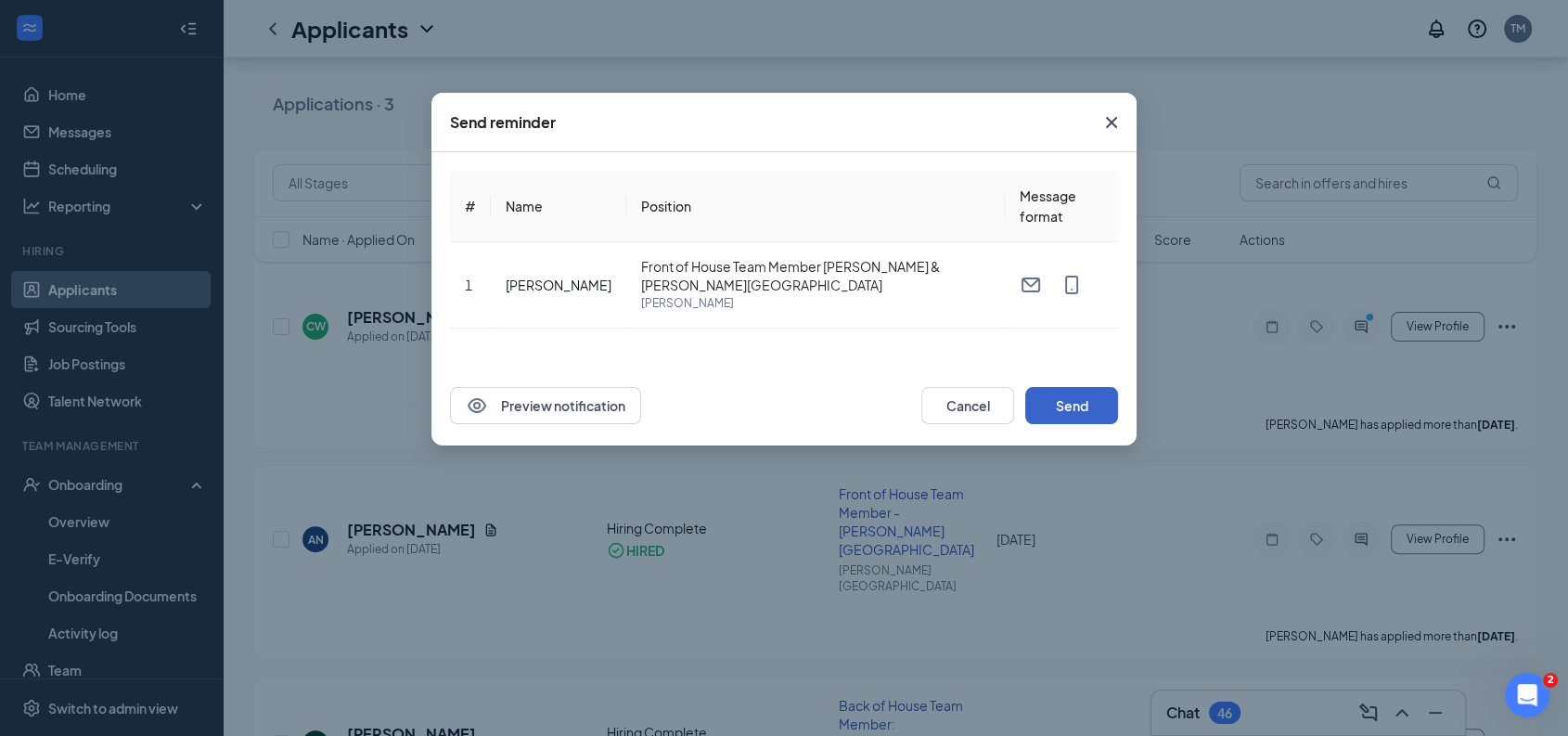
click at [1050, 404] on button "Send" at bounding box center [1072, 406] width 93 height 37
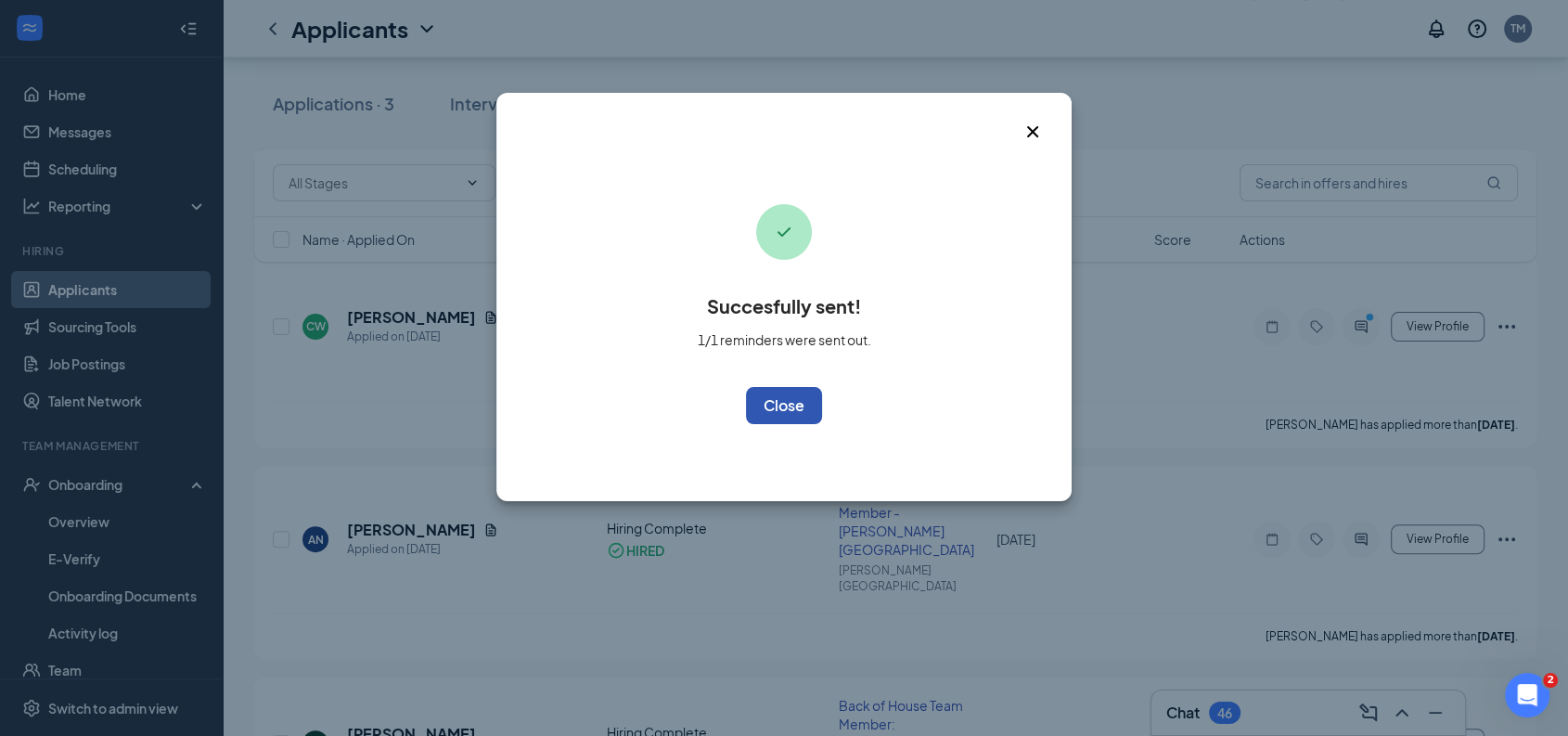
click at [783, 415] on button "OK" at bounding box center [784, 406] width 76 height 37
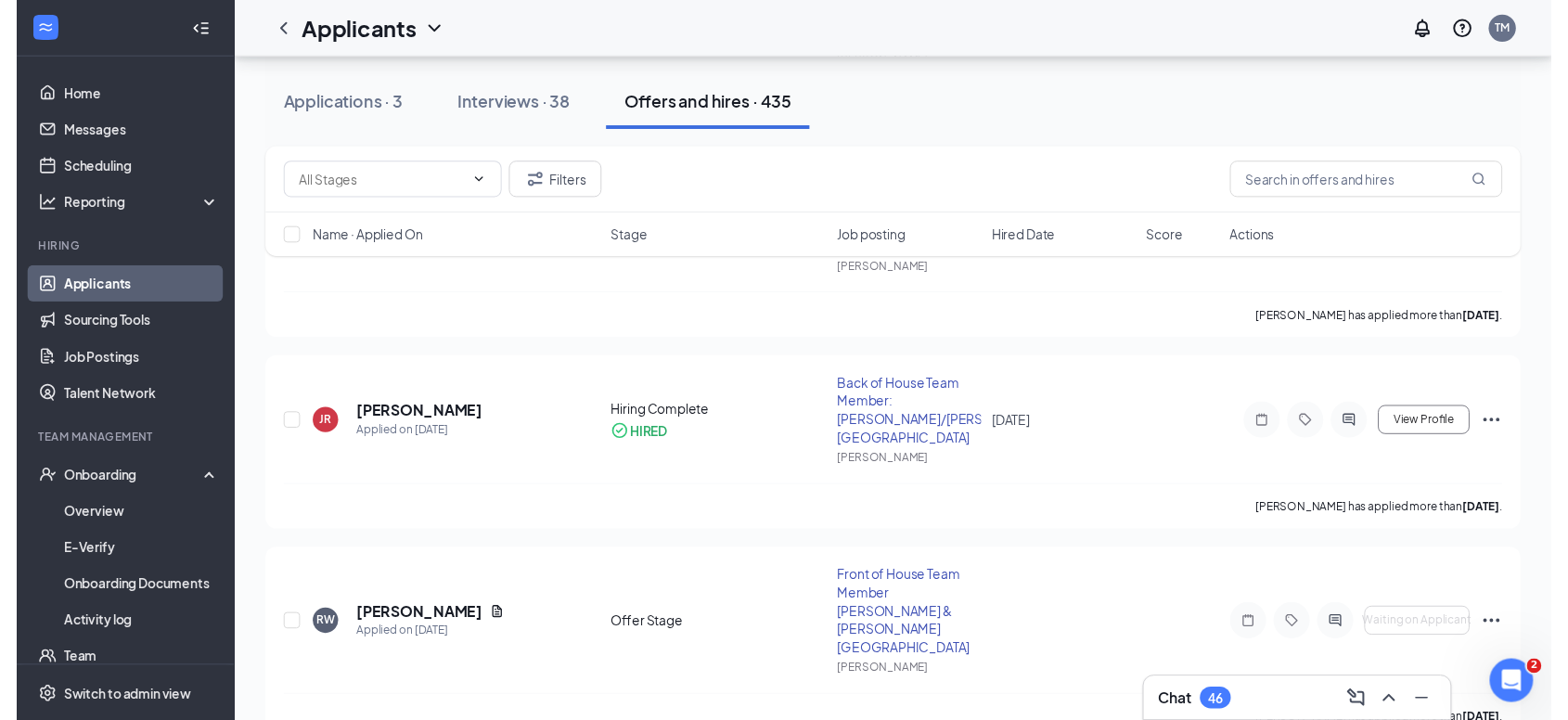
scroll to position [1071, 0]
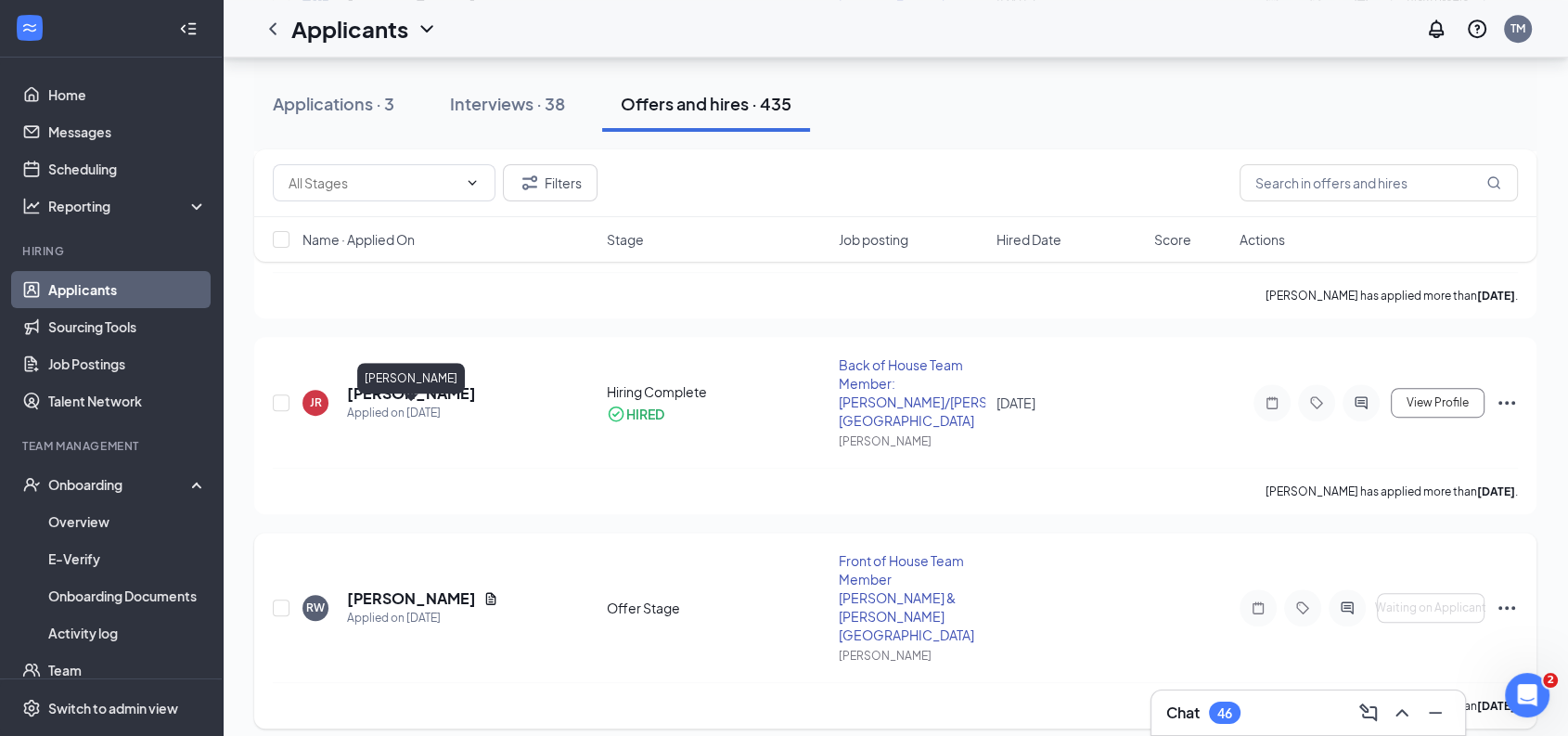
click at [436, 588] on h5 "[PERSON_NAME]" at bounding box center [411, 598] width 129 height 20
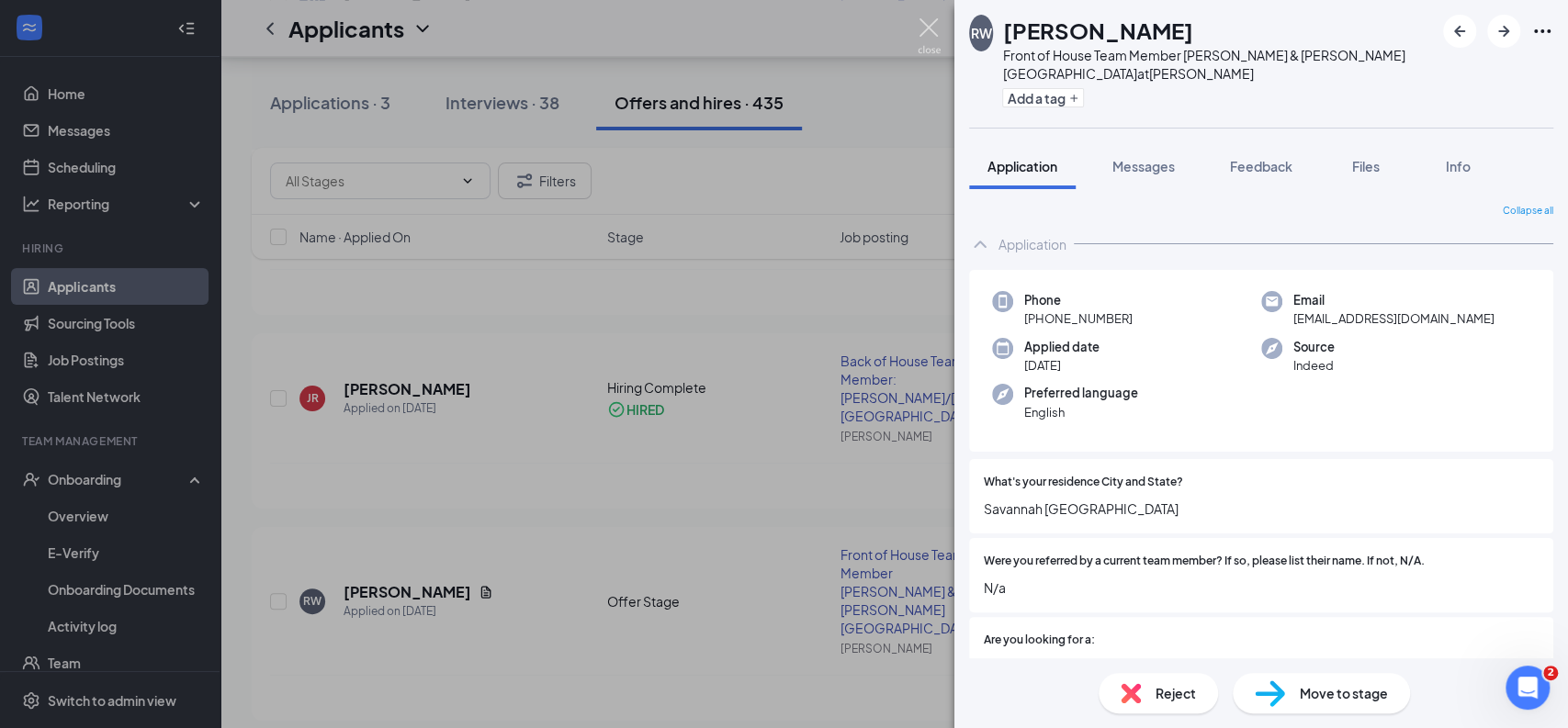
click at [934, 27] on img at bounding box center [929, 35] width 23 height 35
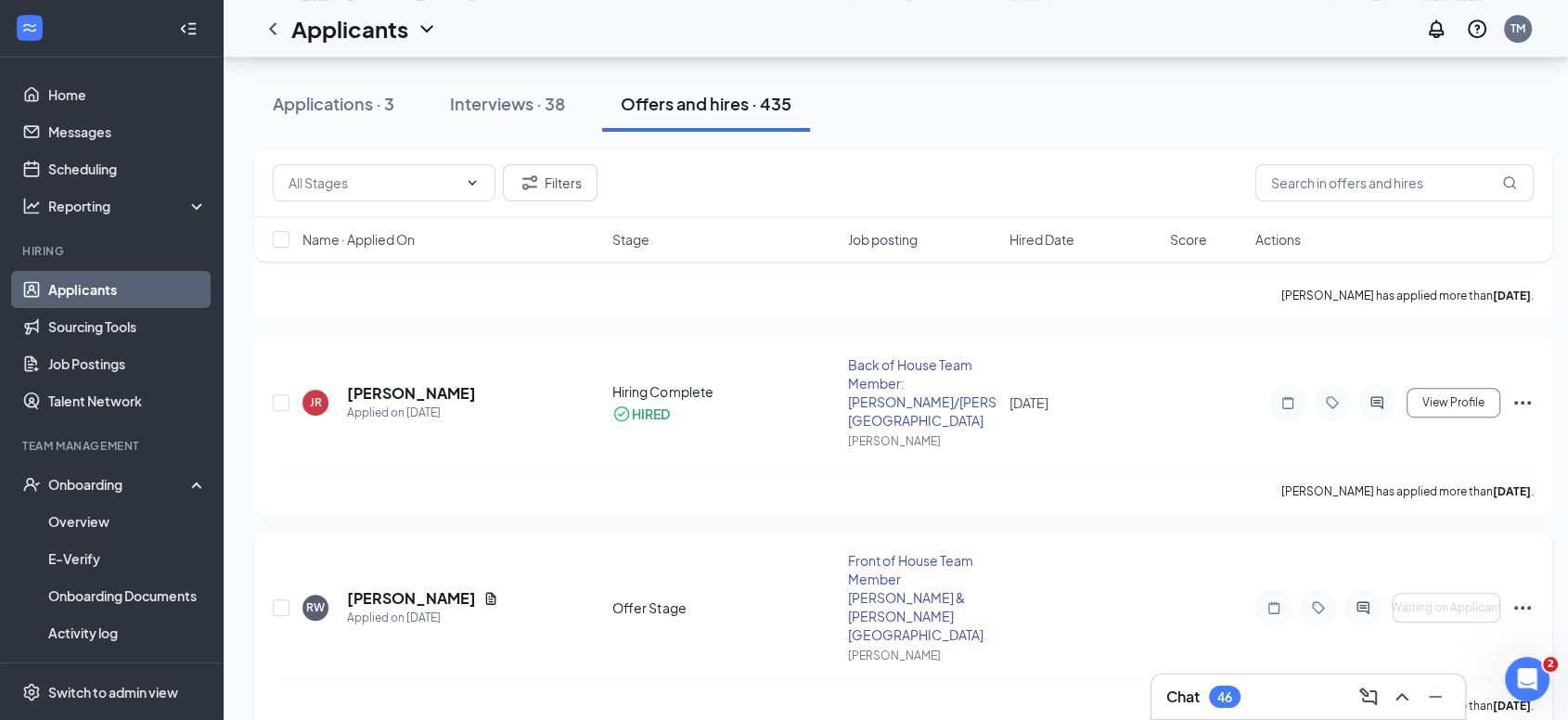
click at [1524, 596] on icon "Ellipses" at bounding box center [1523, 607] width 22 height 22
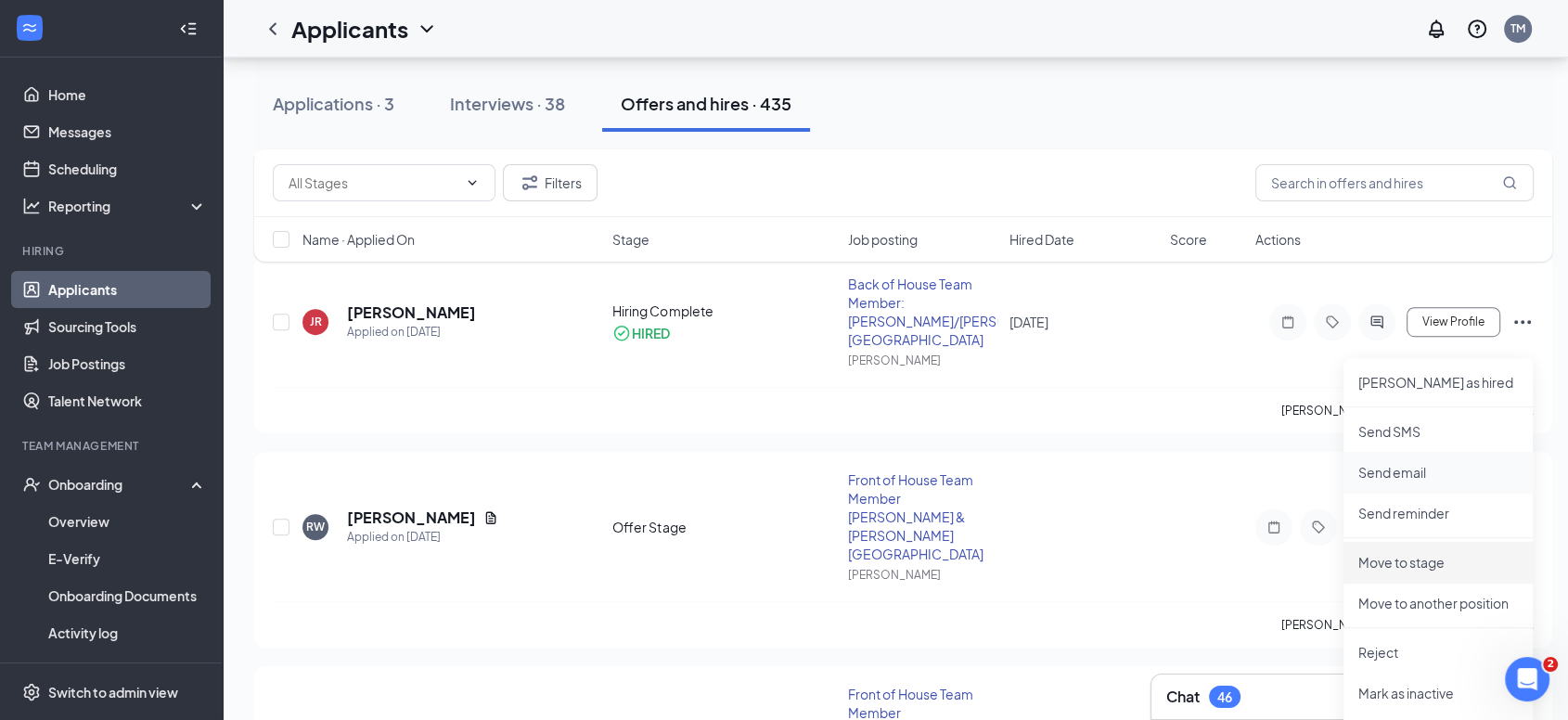
scroll to position [1154, 0]
click at [1413, 514] on p "Send reminder" at bounding box center [1438, 511] width 159 height 18
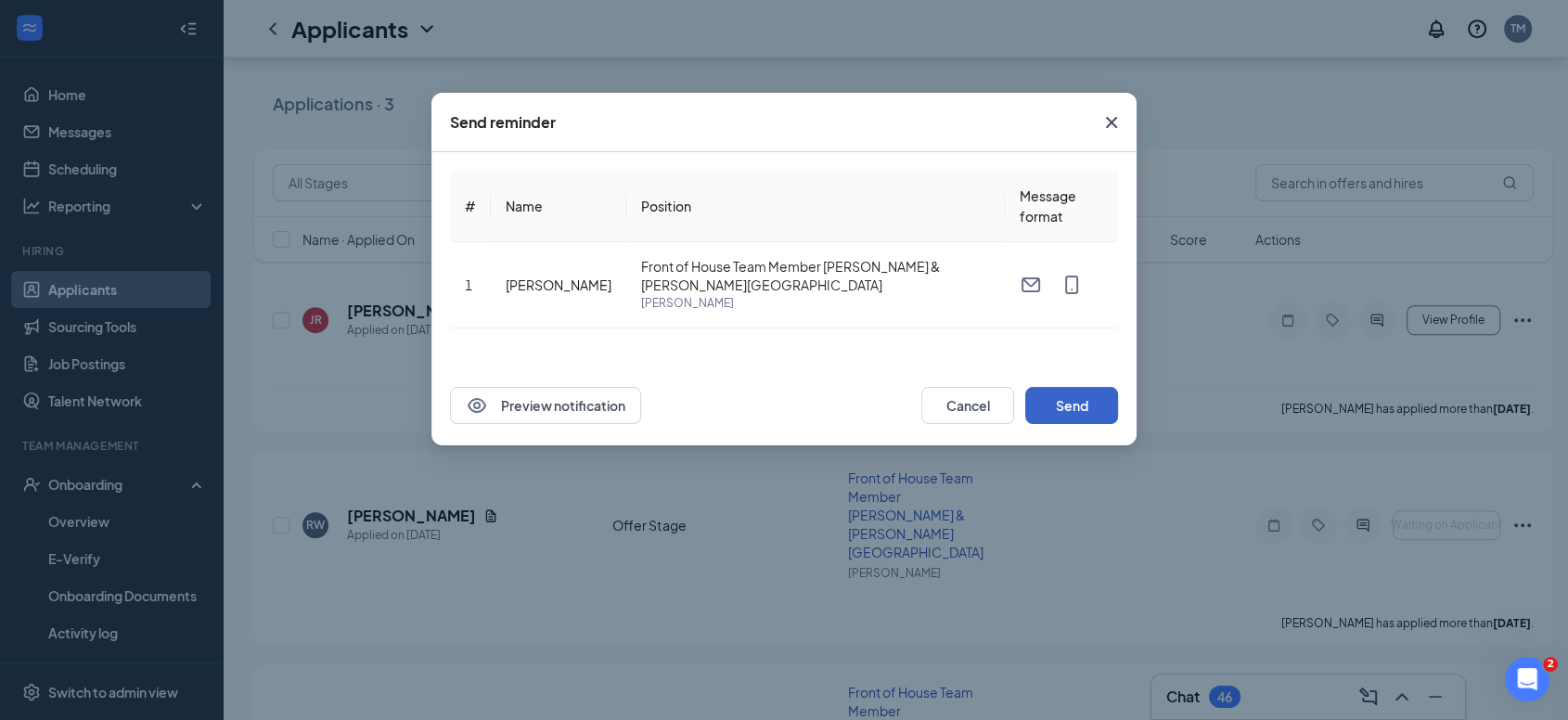
click at [1095, 406] on button "Send" at bounding box center [1072, 405] width 93 height 37
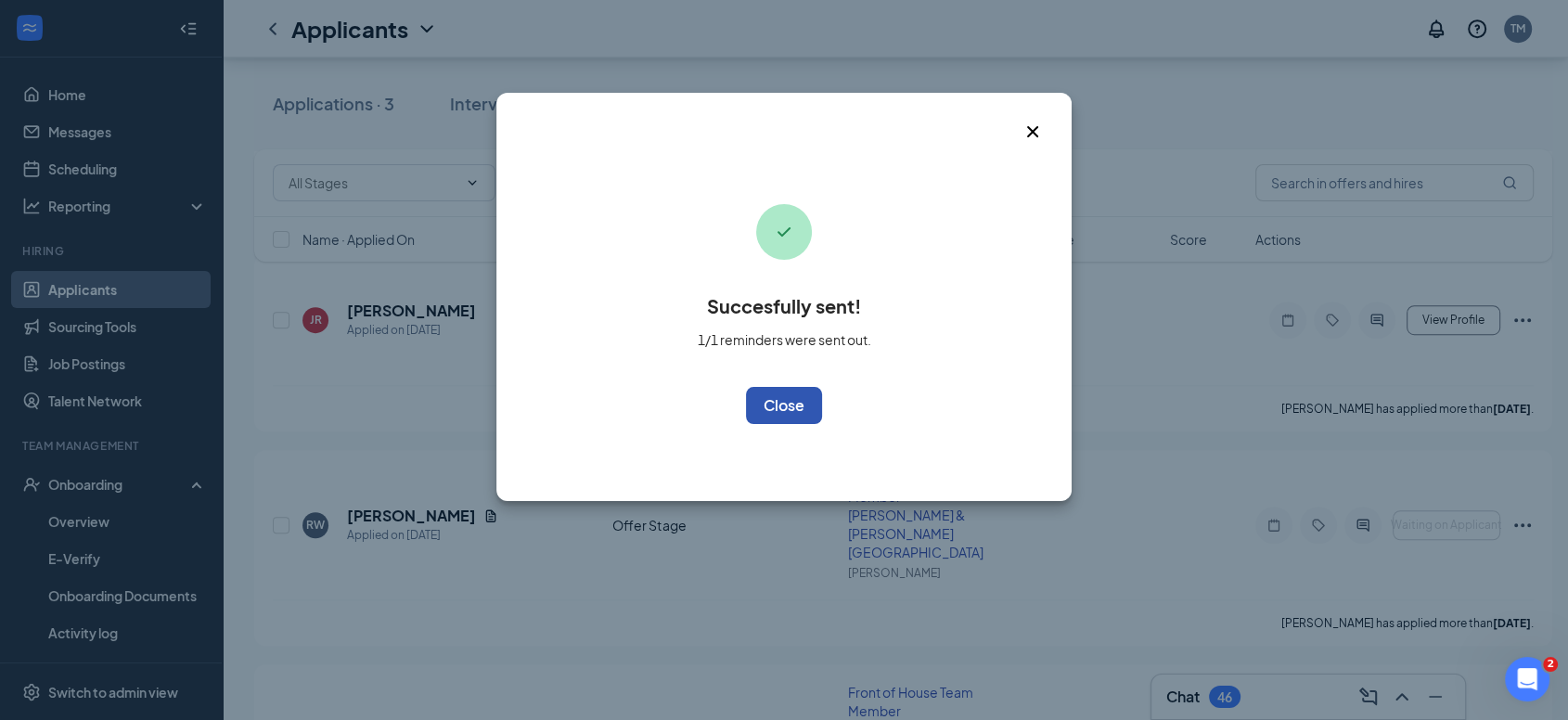
click at [794, 391] on button "OK" at bounding box center [784, 405] width 76 height 37
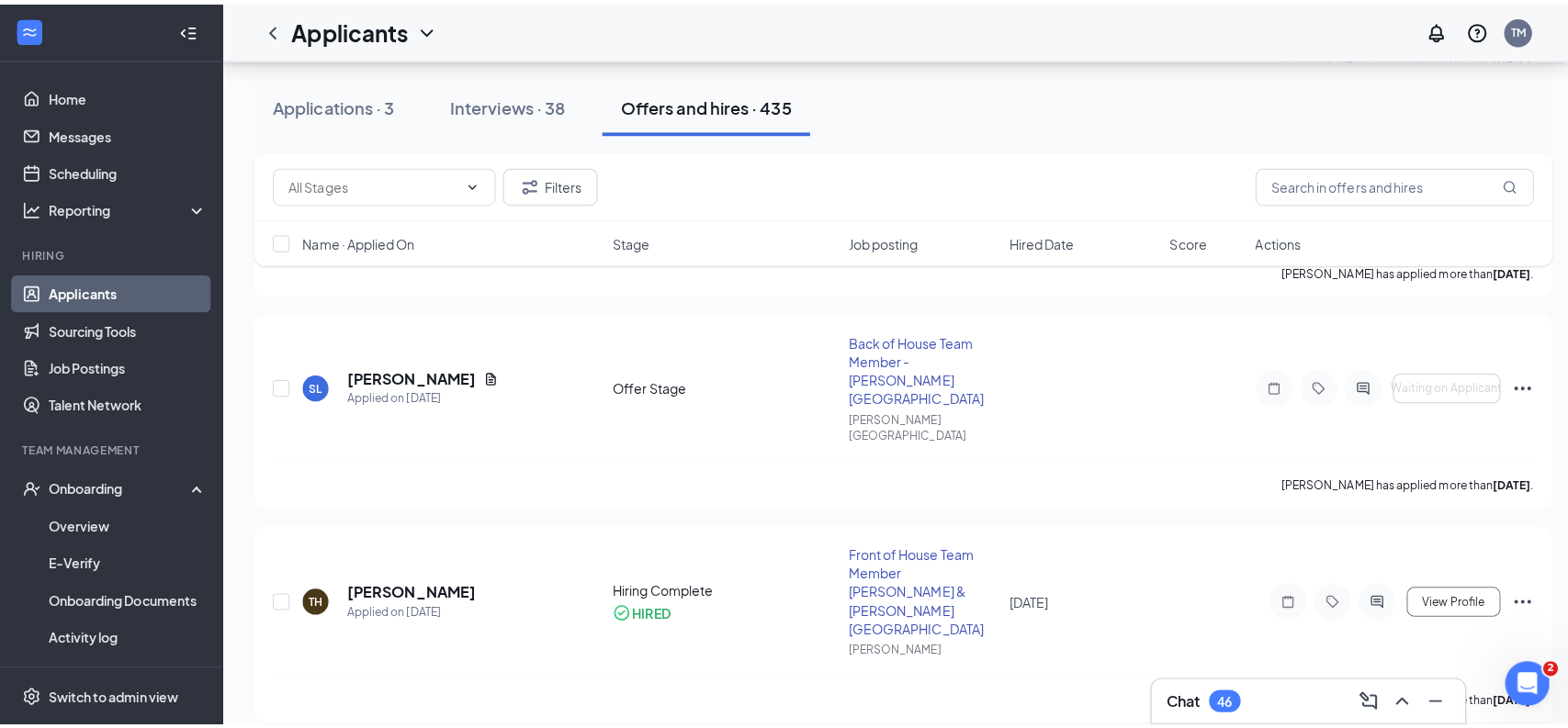
scroll to position [1930, 0]
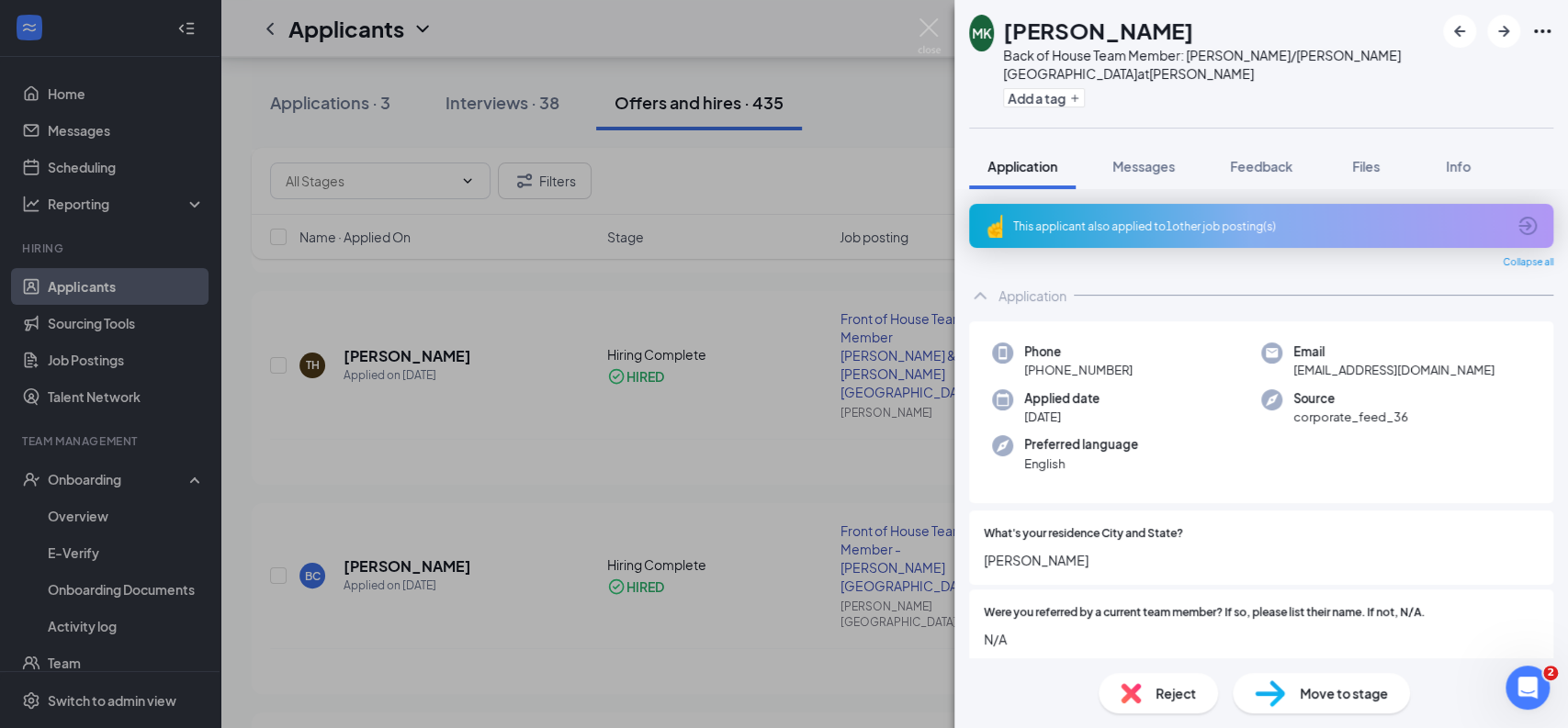
click at [458, 420] on div "[PERSON_NAME] Back of House Team Member: [PERSON_NAME]/[PERSON_NAME] Station at…" at bounding box center [784, 364] width 1568 height 728
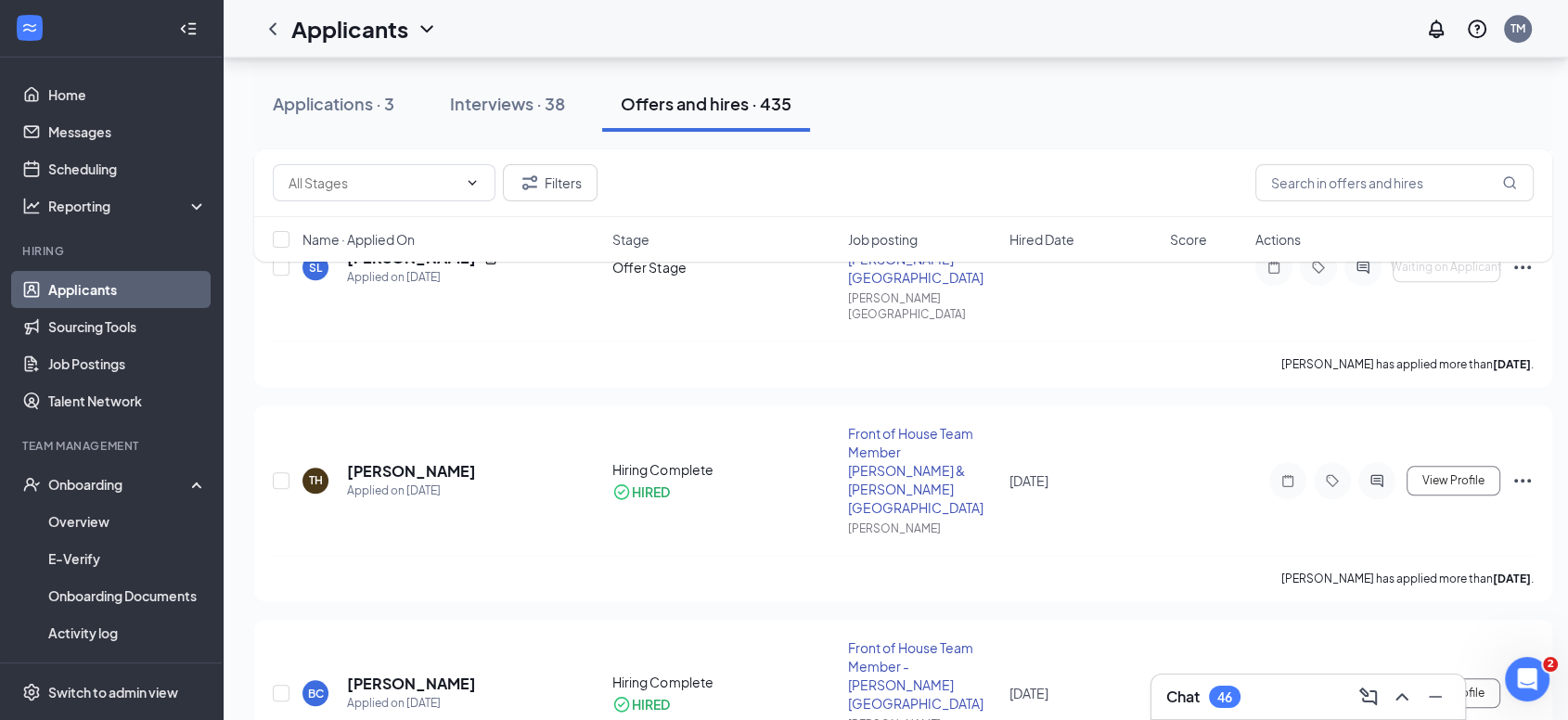
scroll to position [1831, 0]
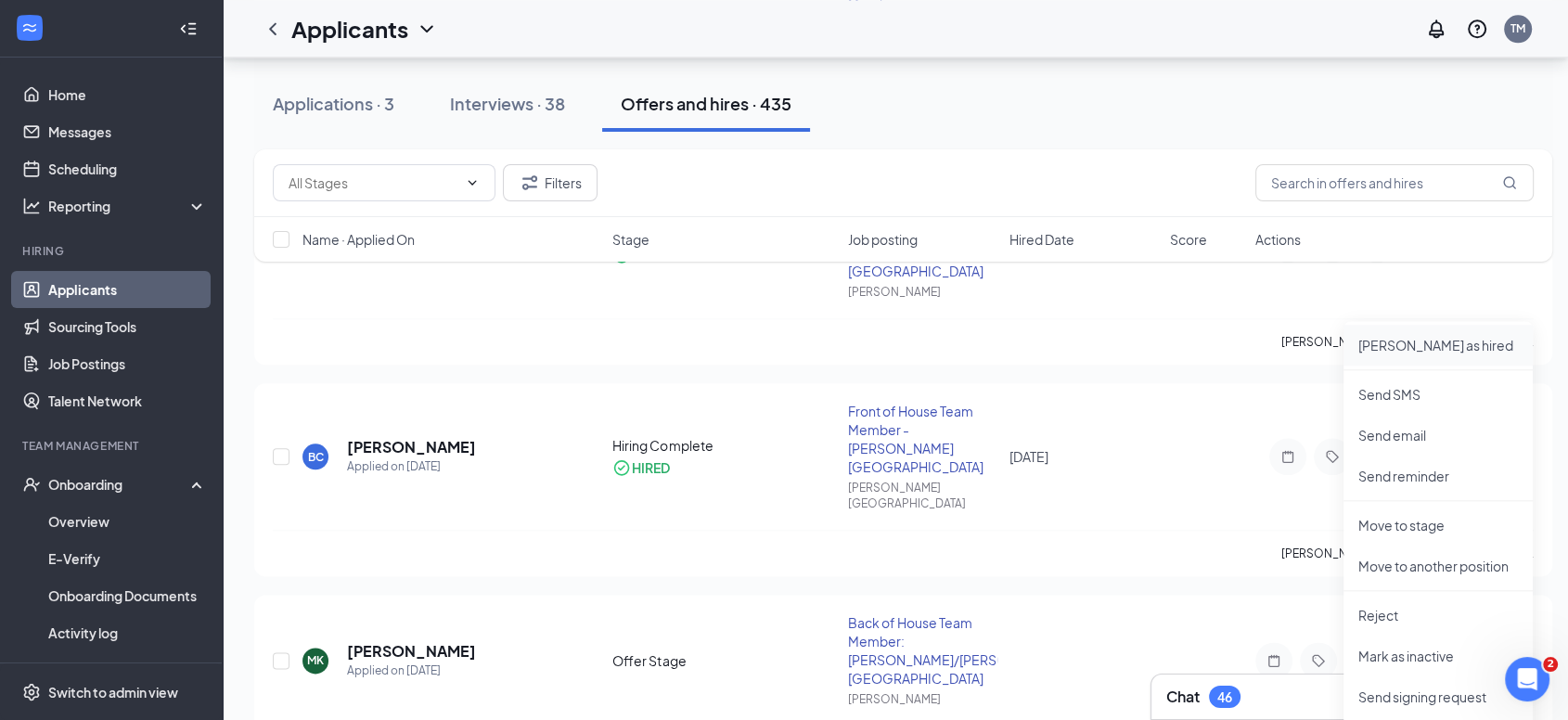
scroll to position [2078, 0]
click at [1411, 472] on p "Send reminder" at bounding box center [1438, 473] width 159 height 18
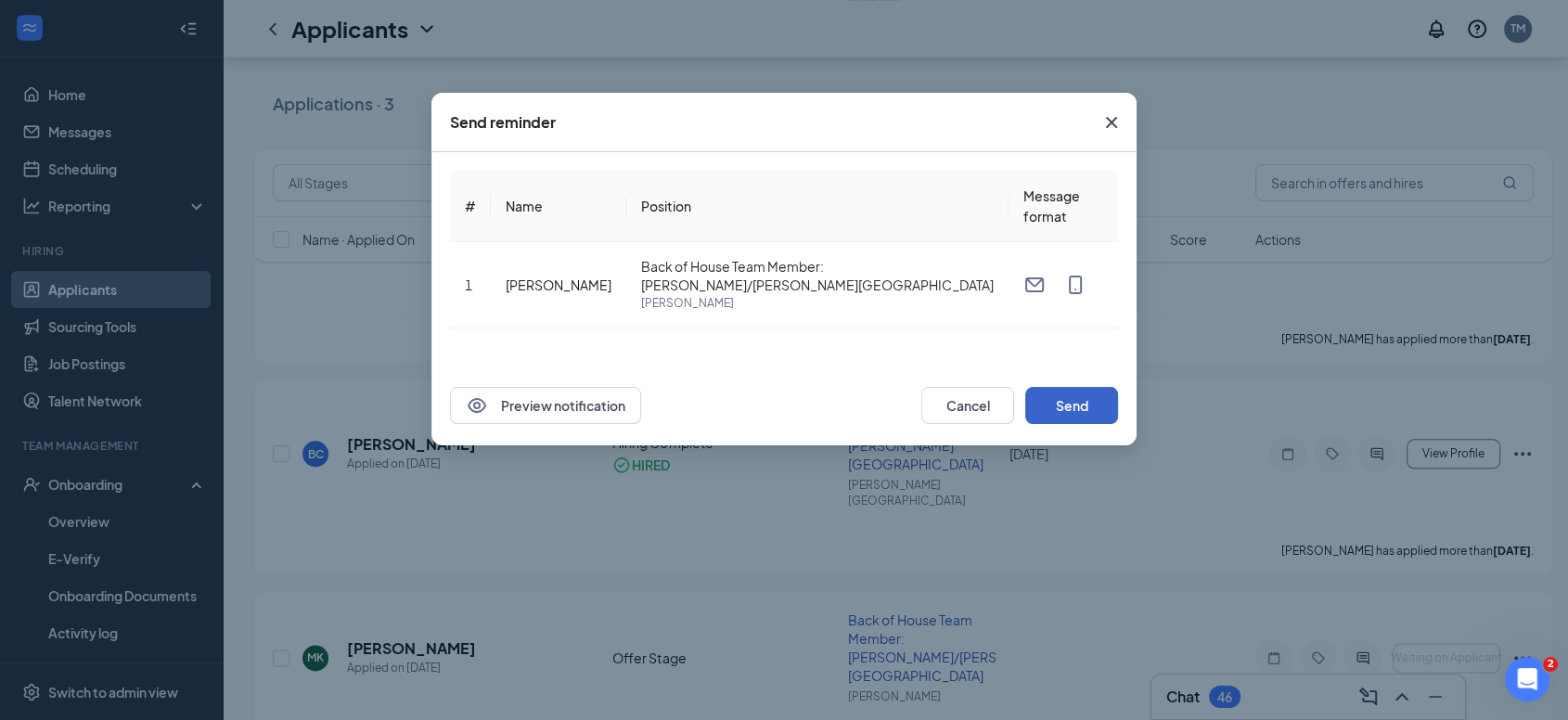
click at [1043, 406] on button "Send" at bounding box center [1072, 405] width 93 height 37
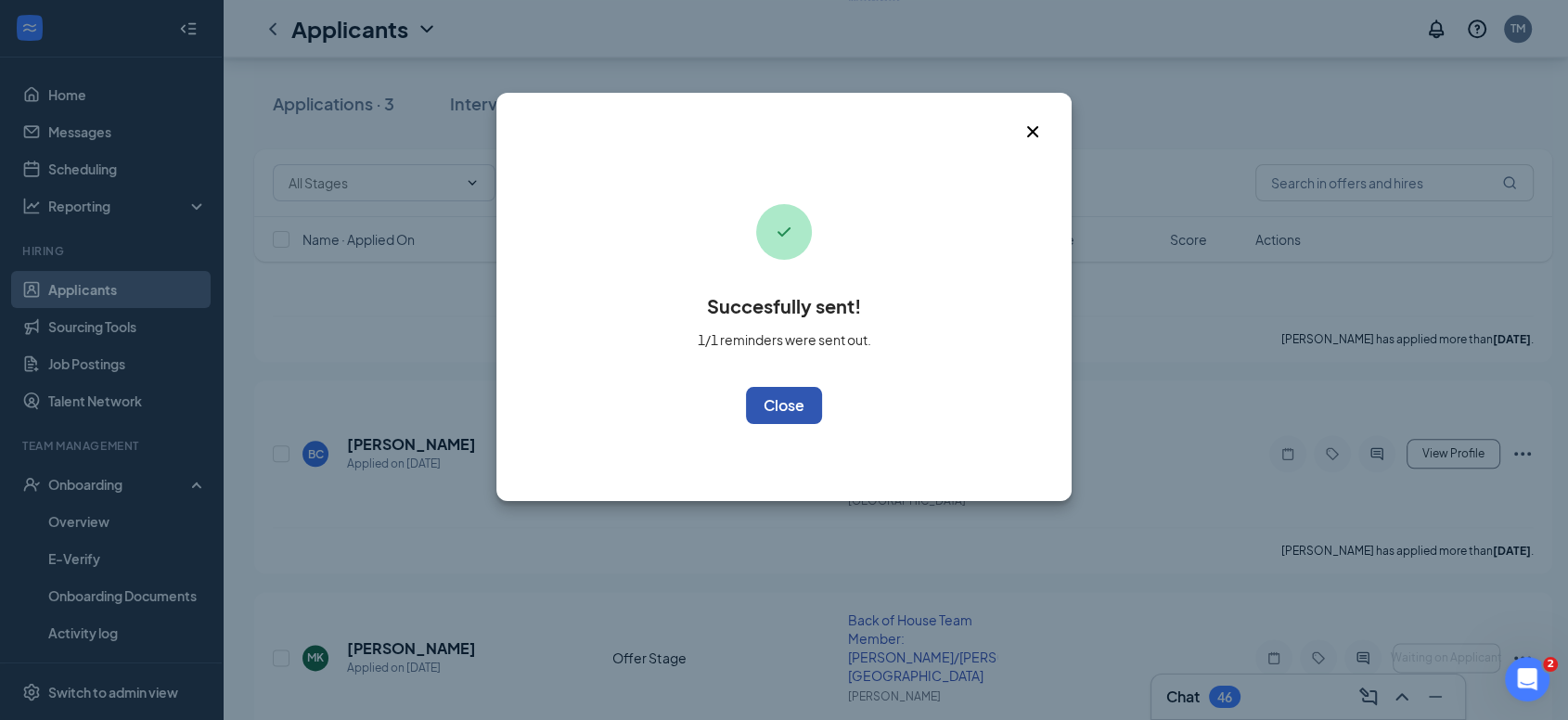
click at [787, 404] on button "OK" at bounding box center [784, 405] width 76 height 37
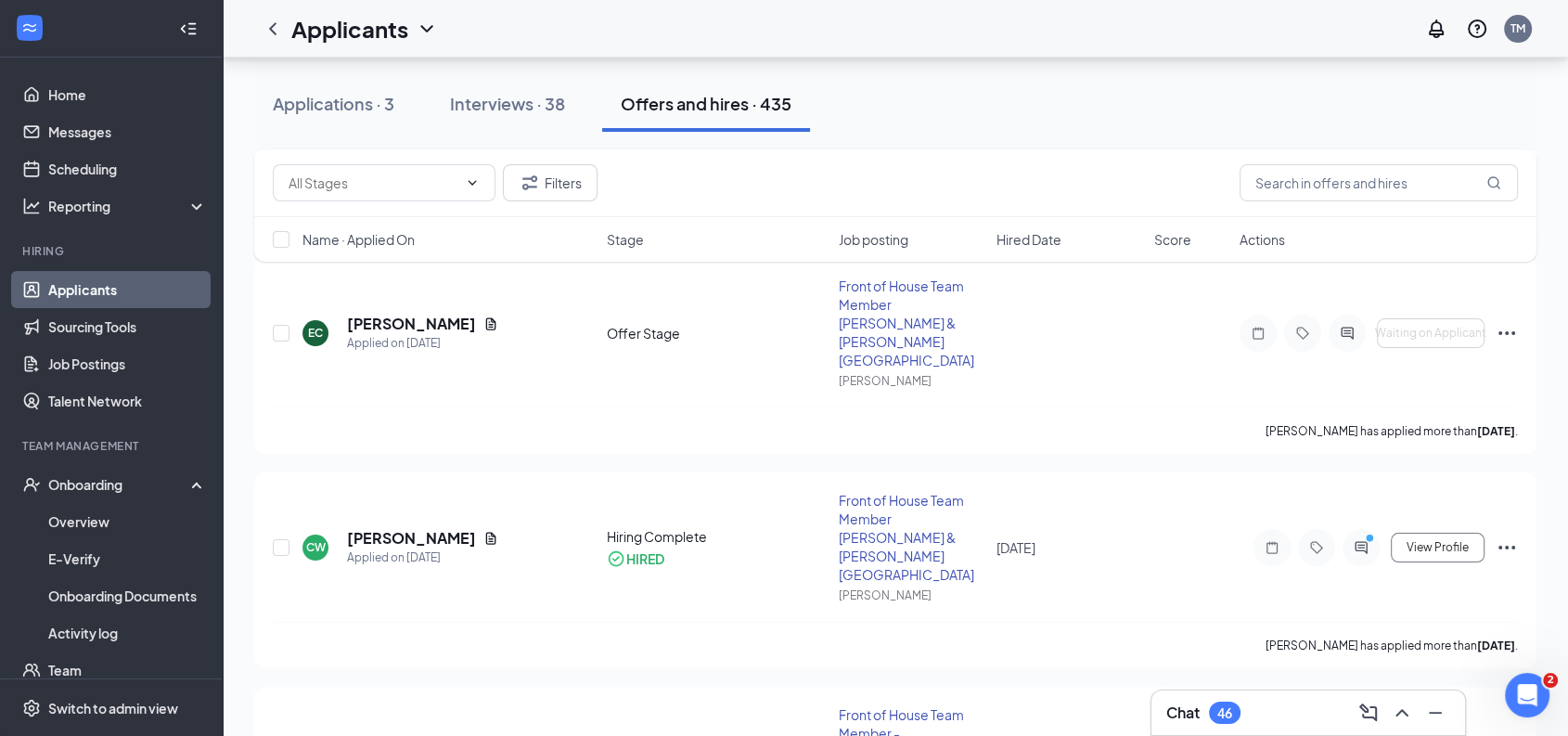
scroll to position [333, 0]
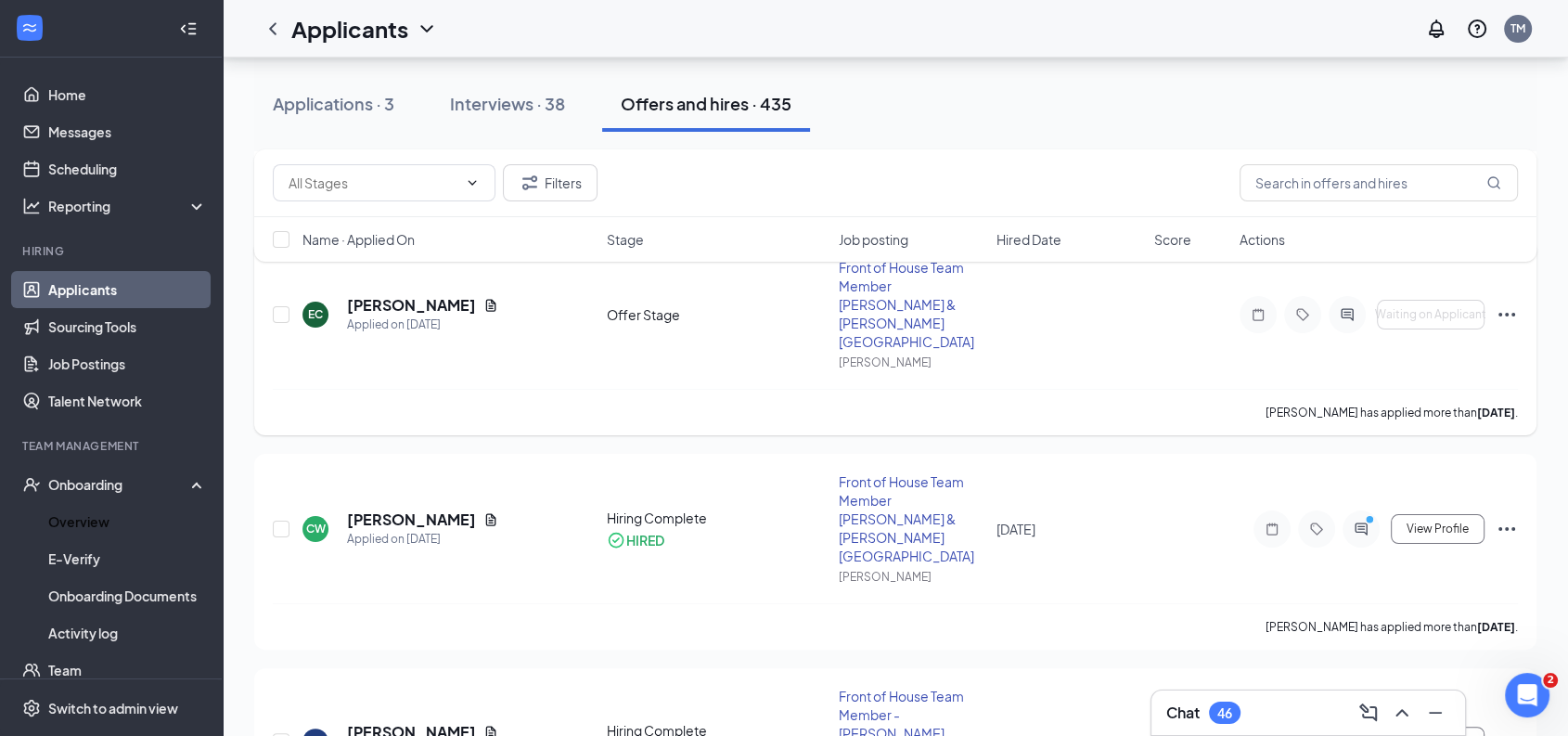
drag, startPoint x: 96, startPoint y: 527, endPoint x: 947, endPoint y: 322, distance: 875.3
click at [96, 527] on link "Overview" at bounding box center [127, 522] width 158 height 37
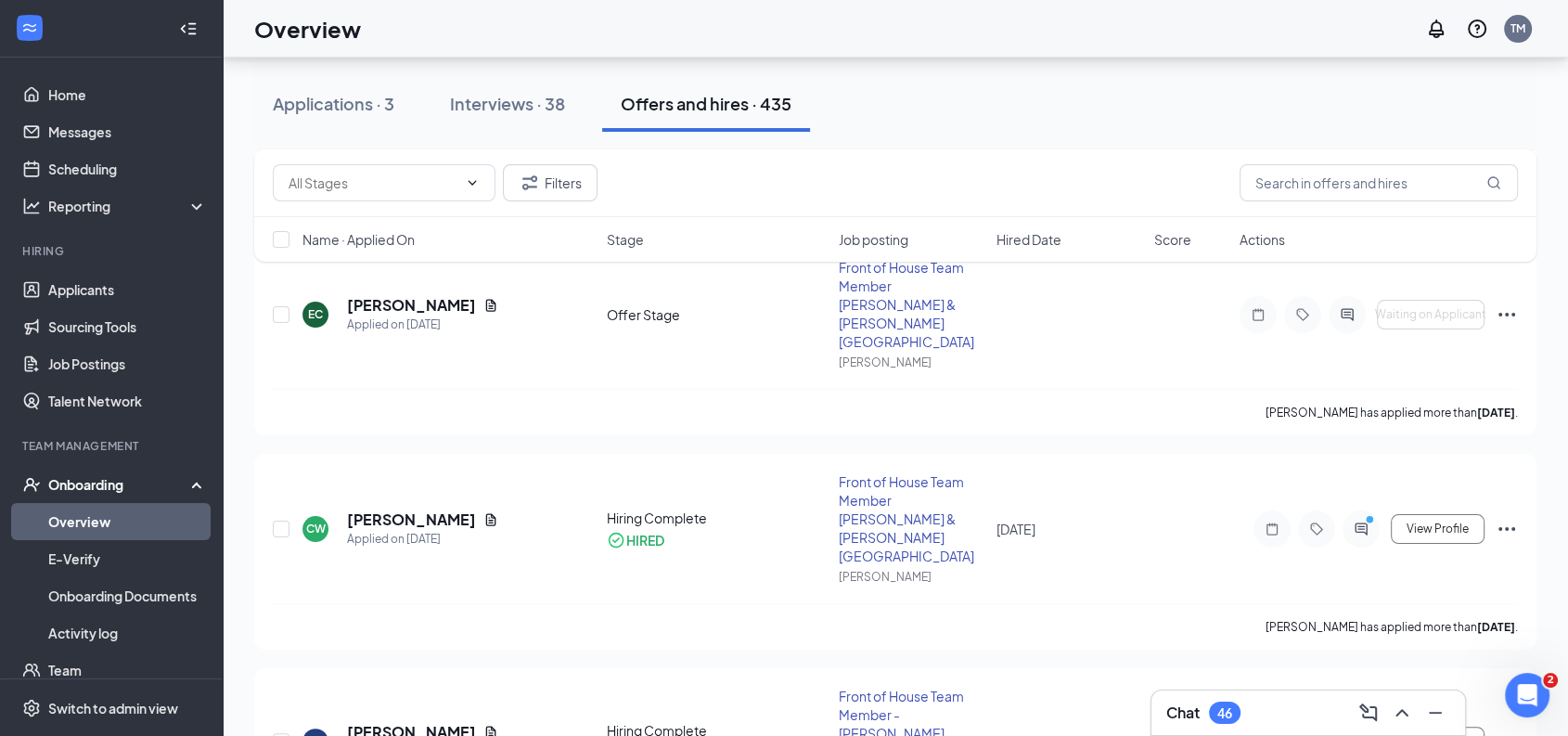
scroll to position [83, 0]
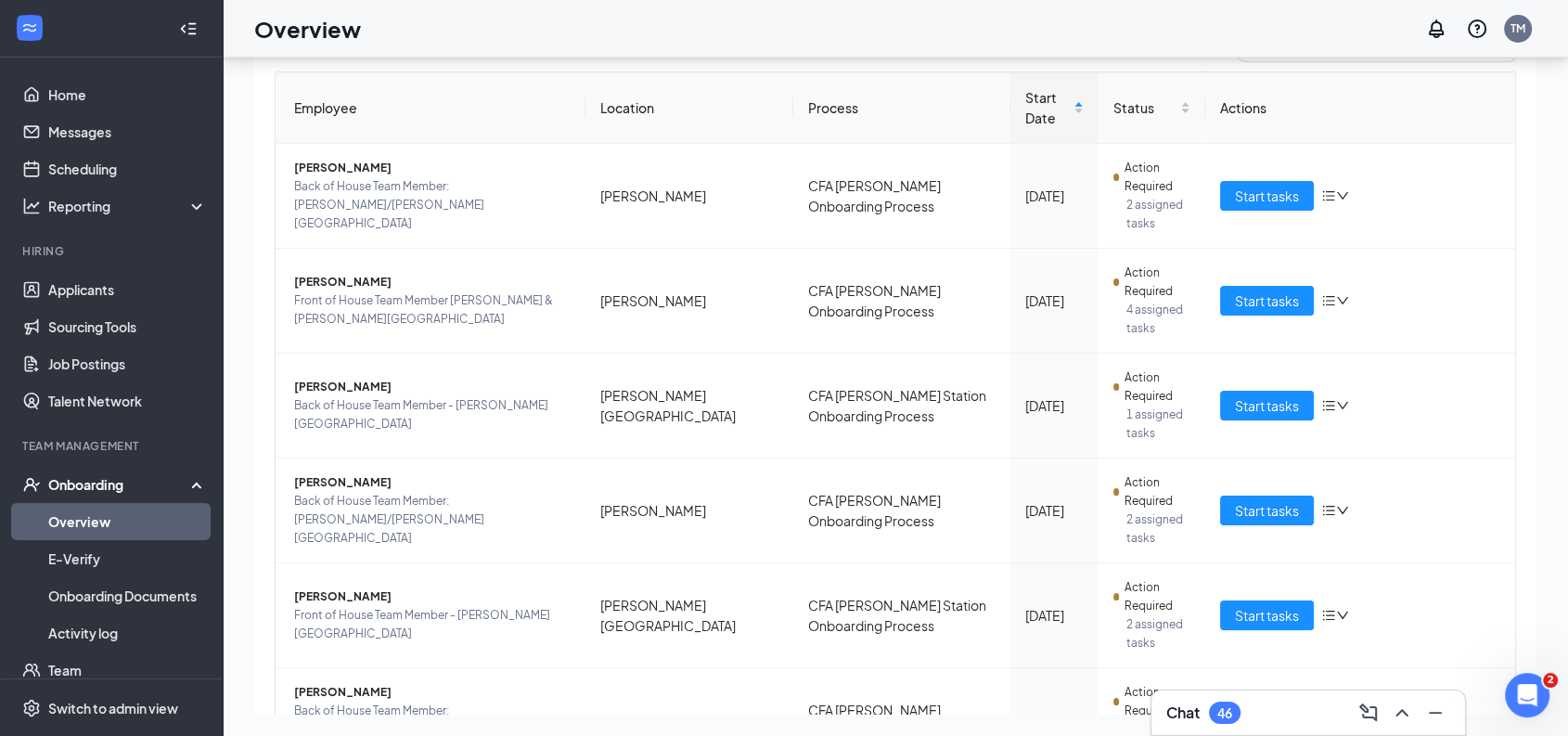
scroll to position [108, 0]
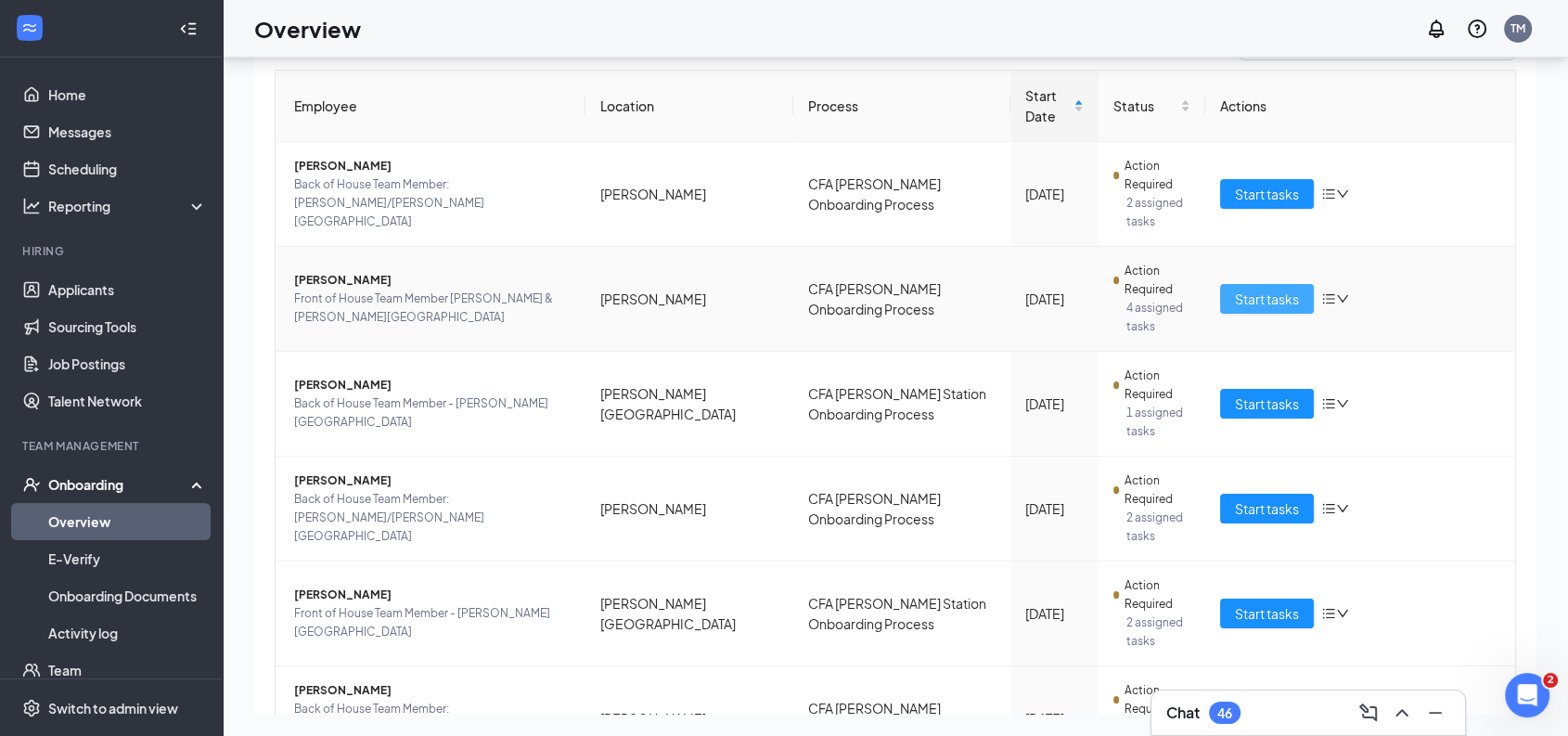
click at [1264, 301] on span "Start tasks" at bounding box center [1267, 298] width 64 height 20
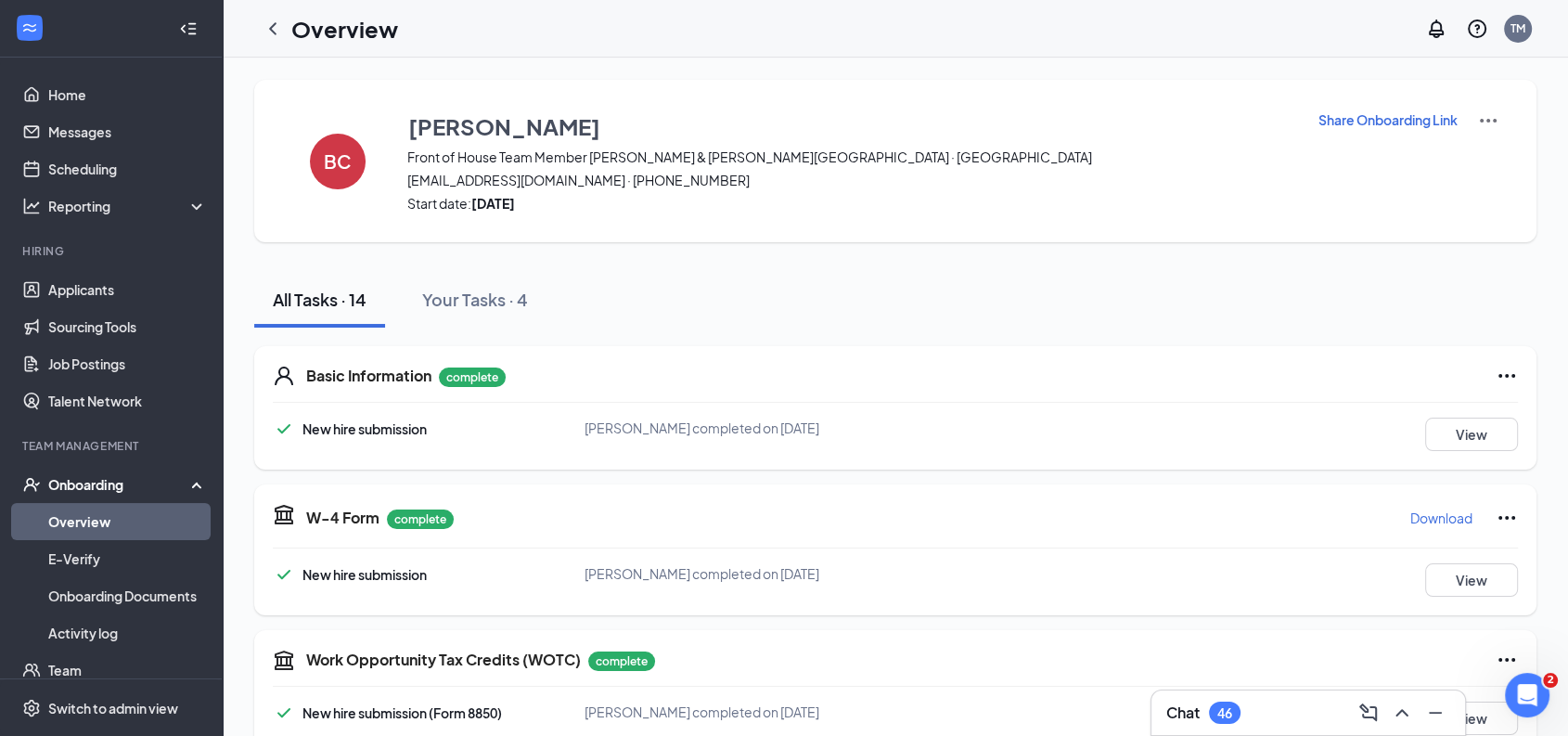
drag, startPoint x: 273, startPoint y: 29, endPoint x: 711, endPoint y: 30, distance: 438.0
click at [273, 29] on icon "ChevronLeft" at bounding box center [272, 28] width 22 height 22
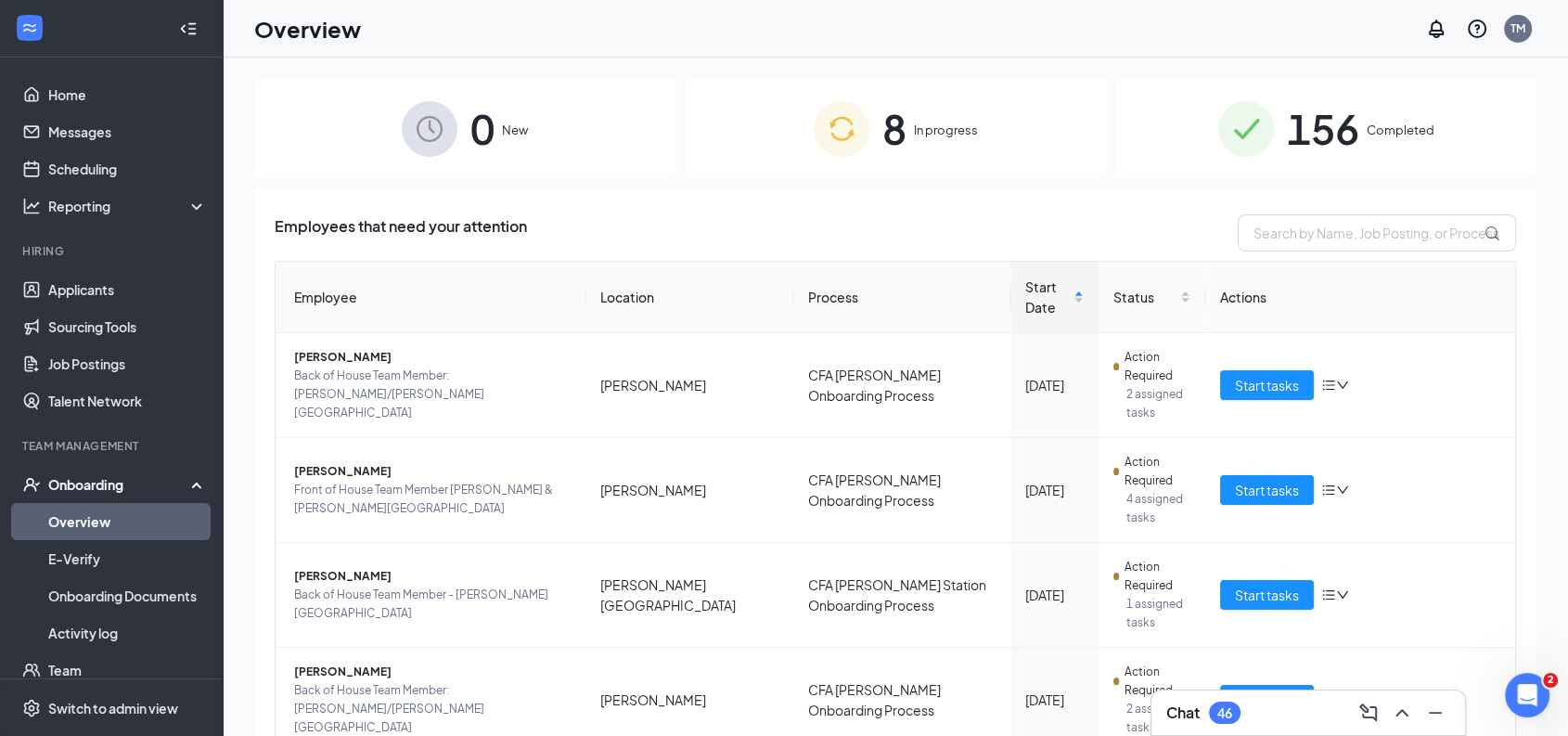
click at [1364, 186] on div "0 New 8 In progress 156 Completed Employees that need your attention Employee L…" at bounding box center [895, 439] width 1282 height 718
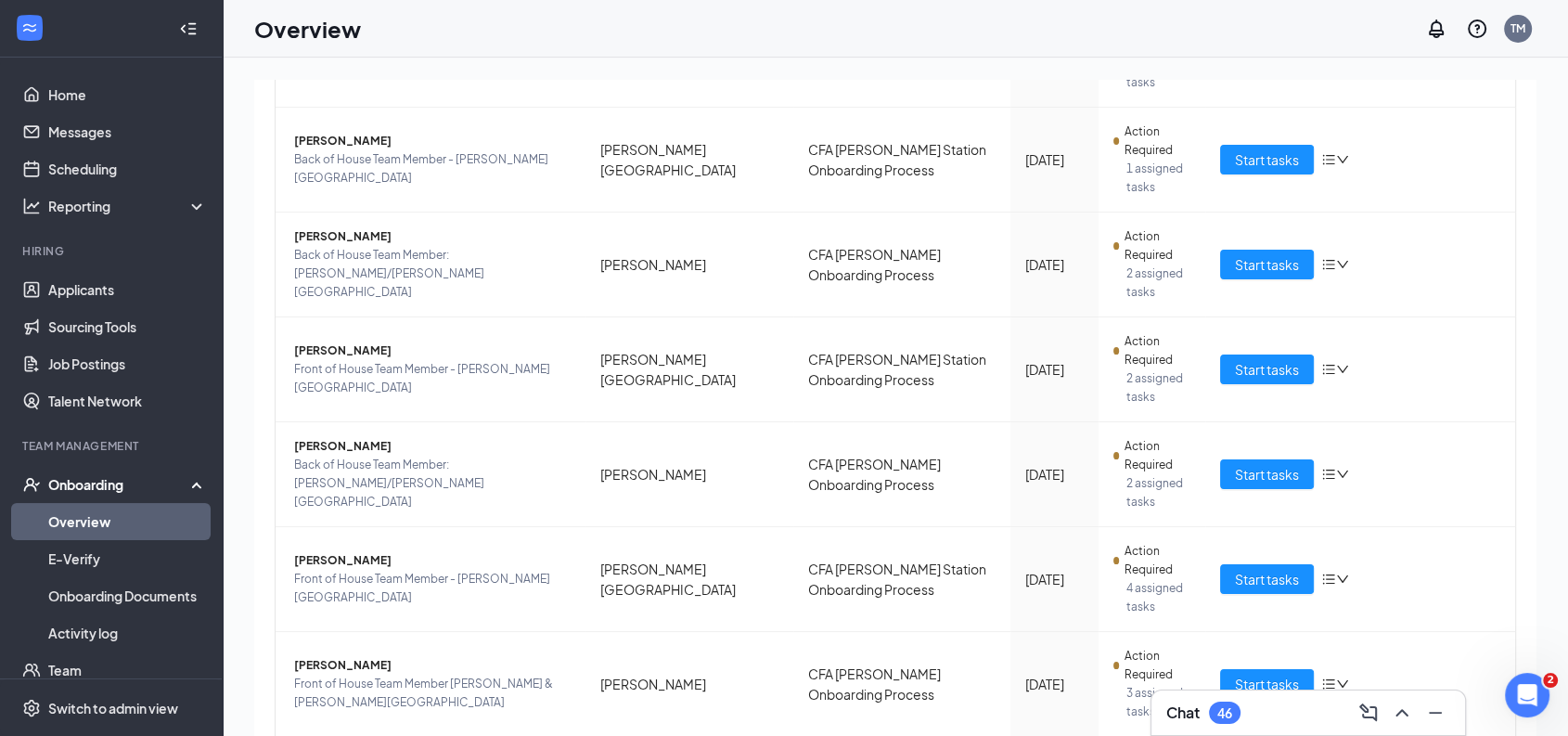
scroll to position [498, 0]
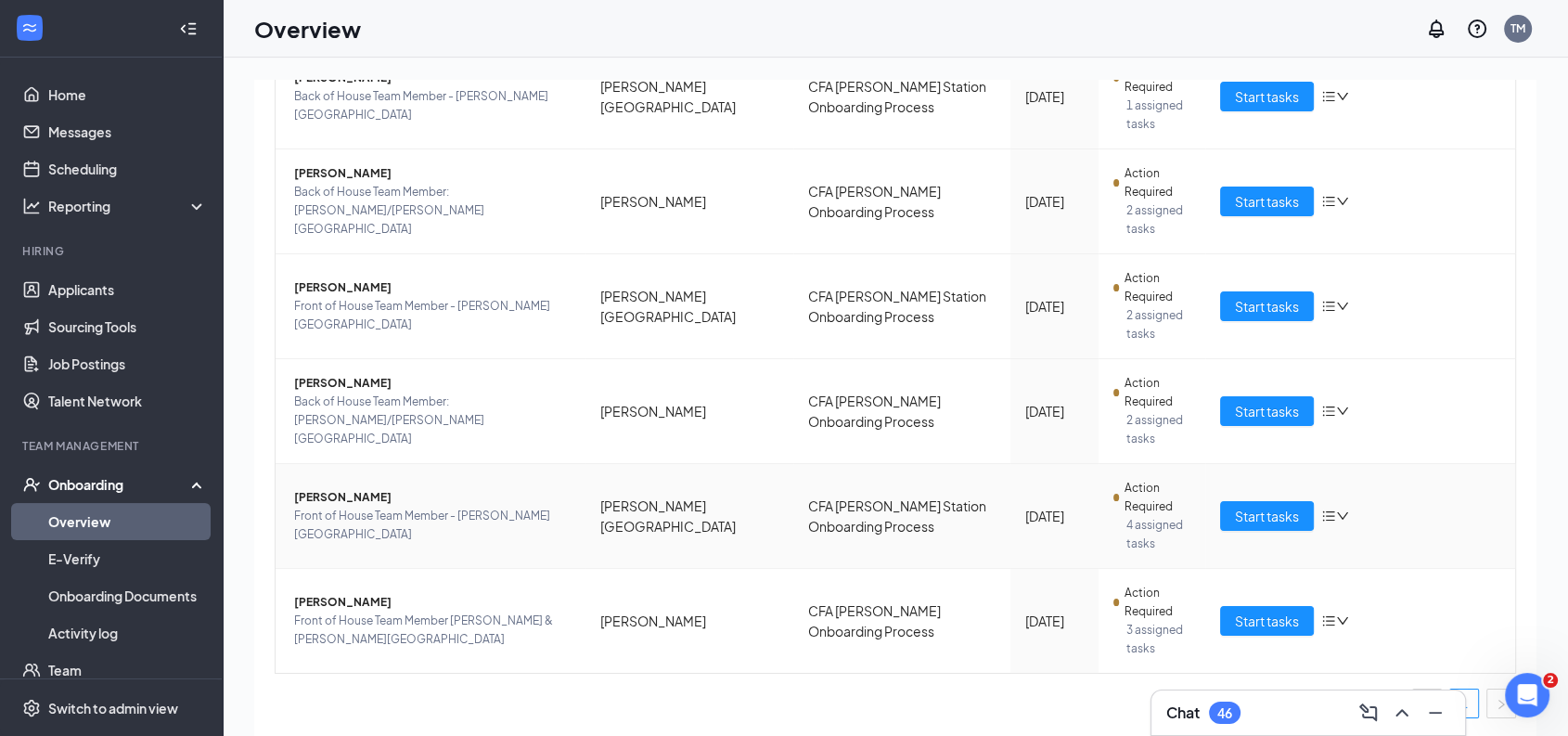
click at [338, 506] on span "[PERSON_NAME]" at bounding box center [433, 497] width 276 height 18
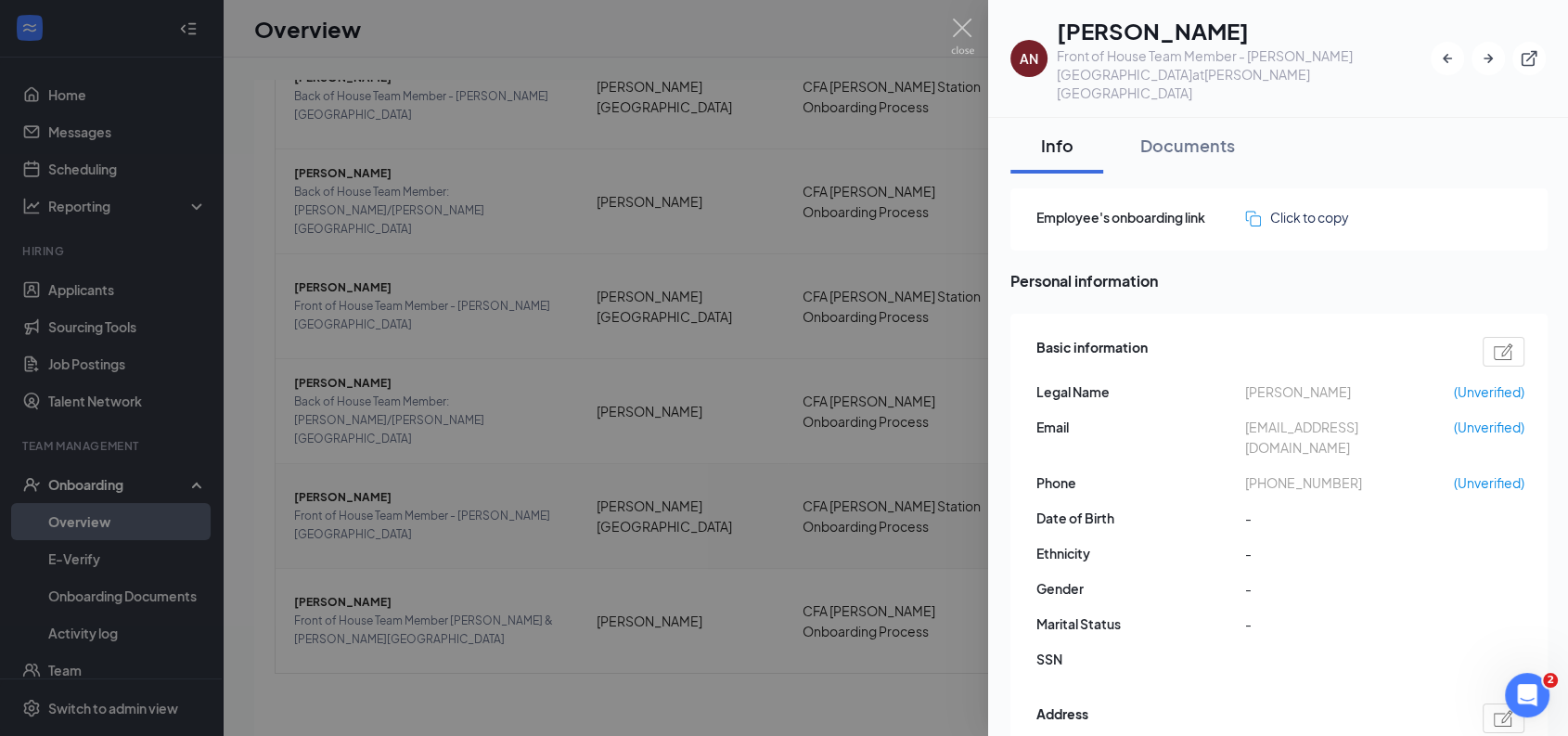
click at [338, 506] on div at bounding box center [784, 368] width 1568 height 736
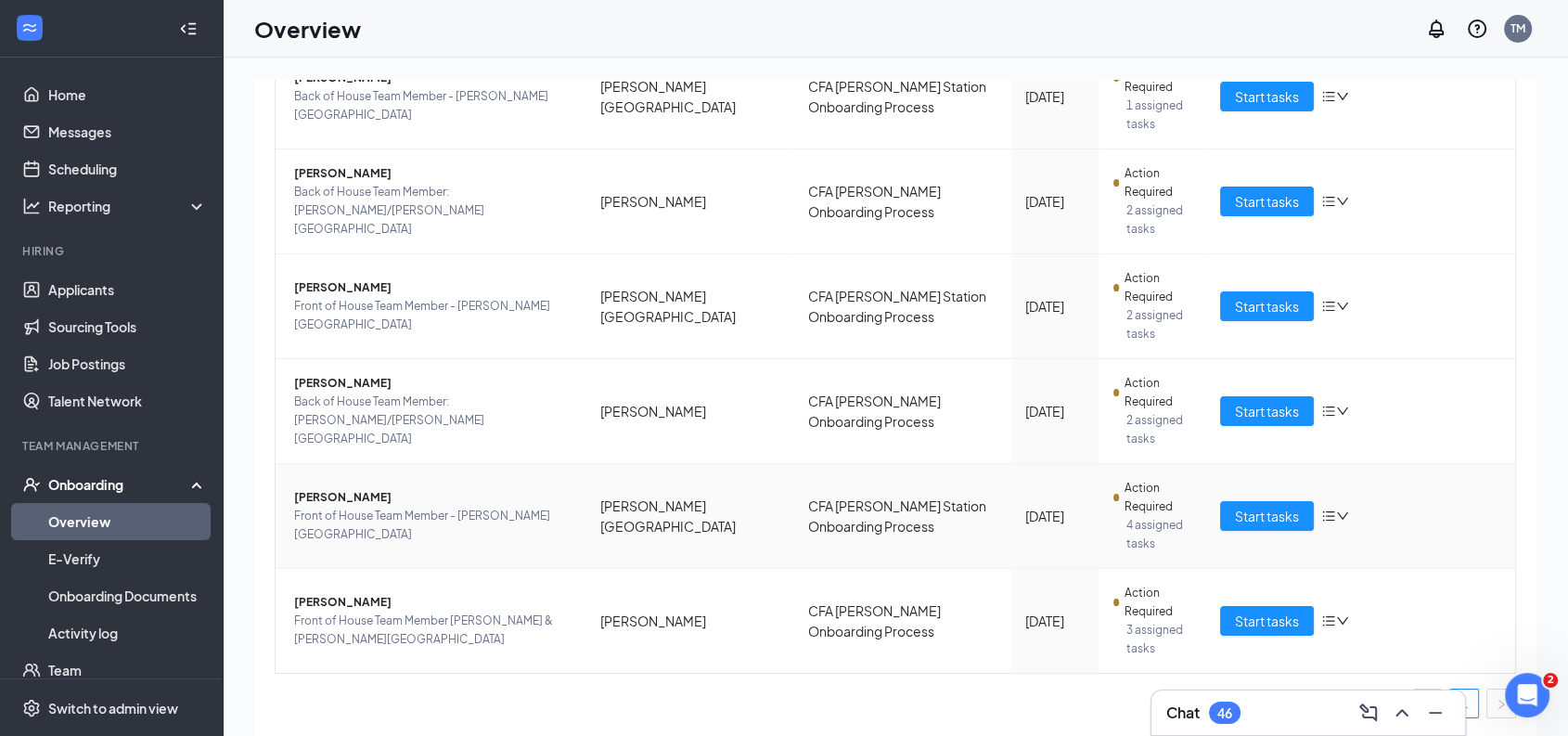
click at [338, 506] on span "[PERSON_NAME]" at bounding box center [433, 497] width 276 height 18
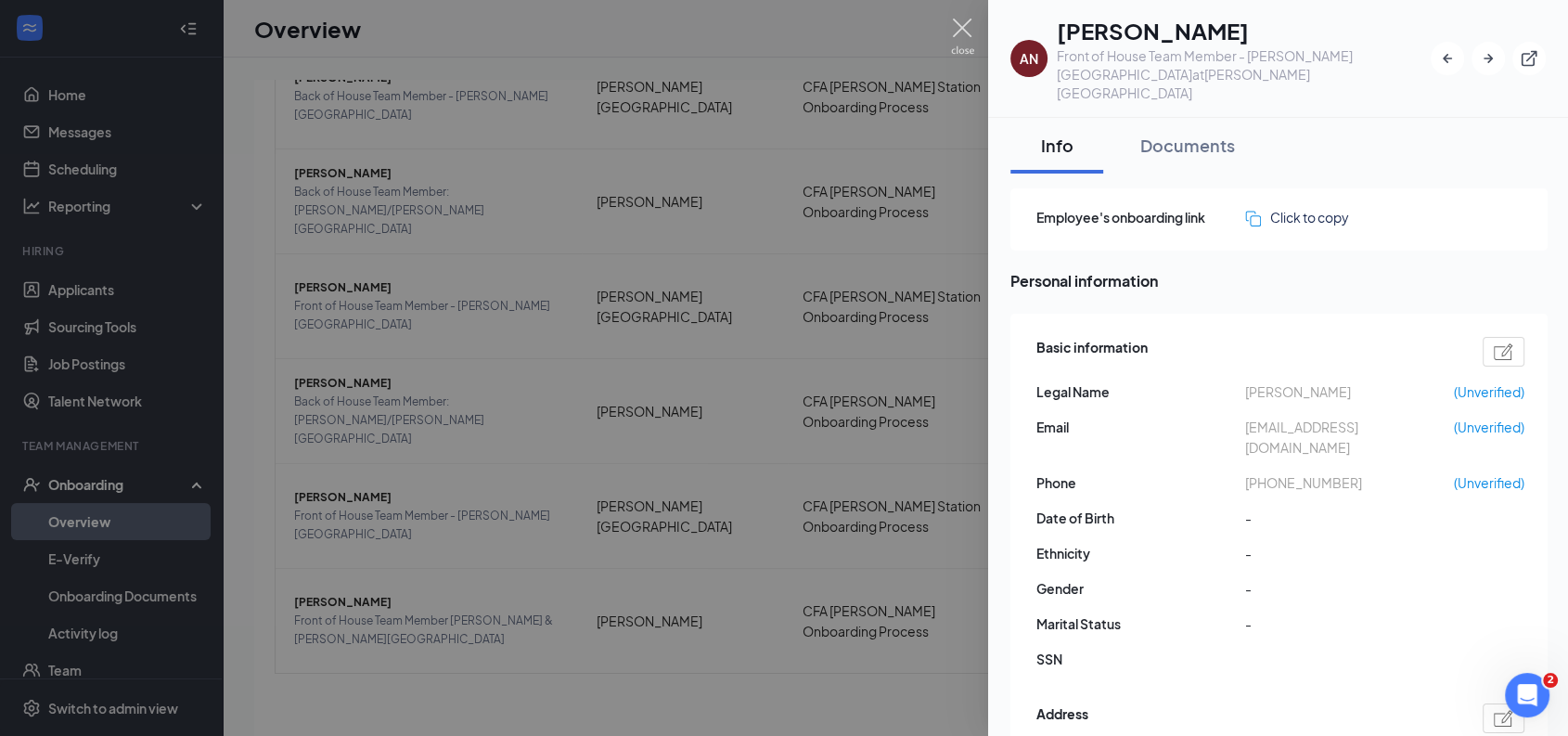
click at [966, 22] on img at bounding box center [963, 36] width 23 height 36
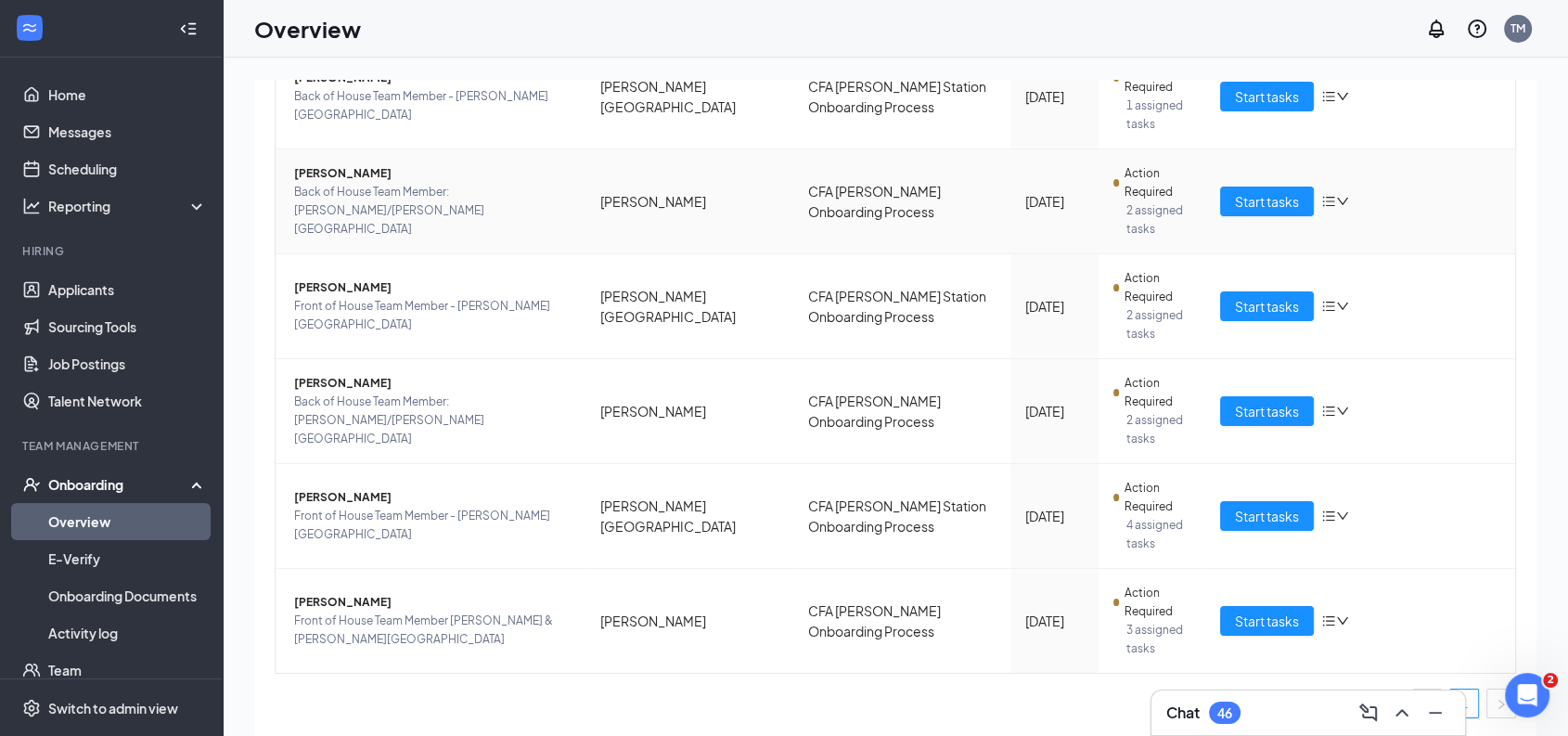
click at [337, 182] on span "[PERSON_NAME]" at bounding box center [433, 173] width 276 height 18
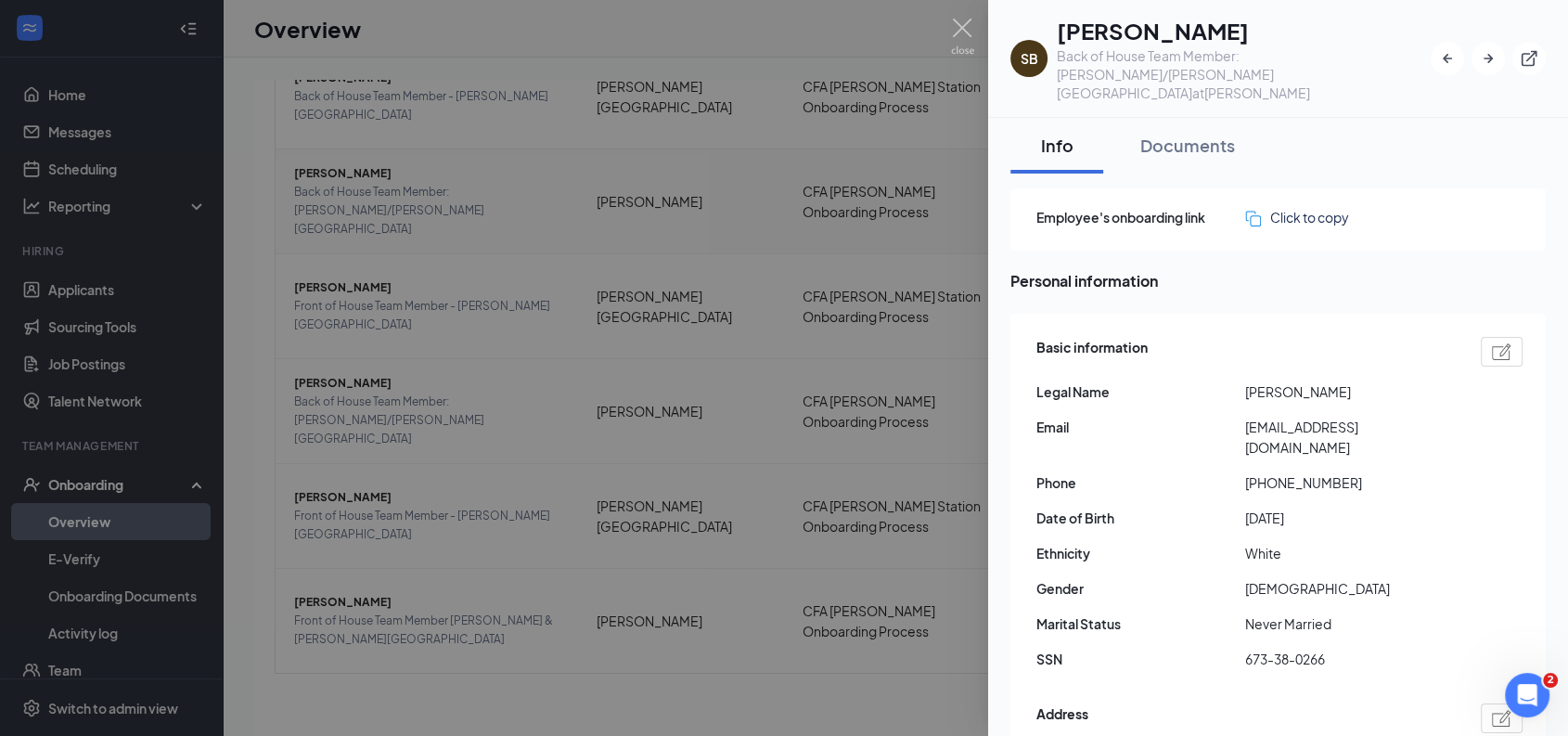
click at [337, 182] on div at bounding box center [784, 368] width 1568 height 736
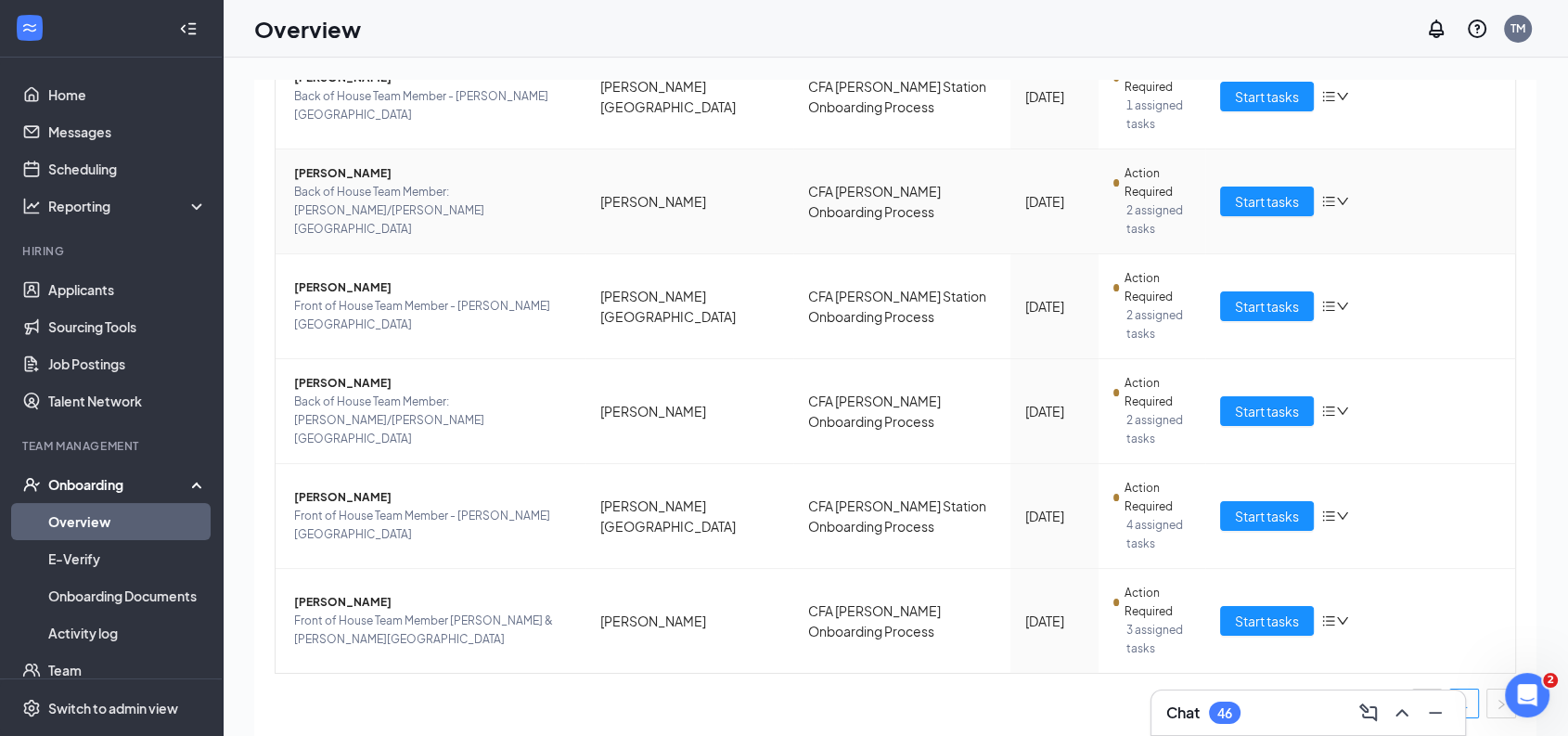
click at [351, 170] on td "[PERSON_NAME] Back of House Team Member: [PERSON_NAME]/[PERSON_NAME][GEOGRAPHIC…" at bounding box center [430, 202] width 310 height 105
click at [376, 601] on span "[PERSON_NAME]" at bounding box center [433, 602] width 276 height 18
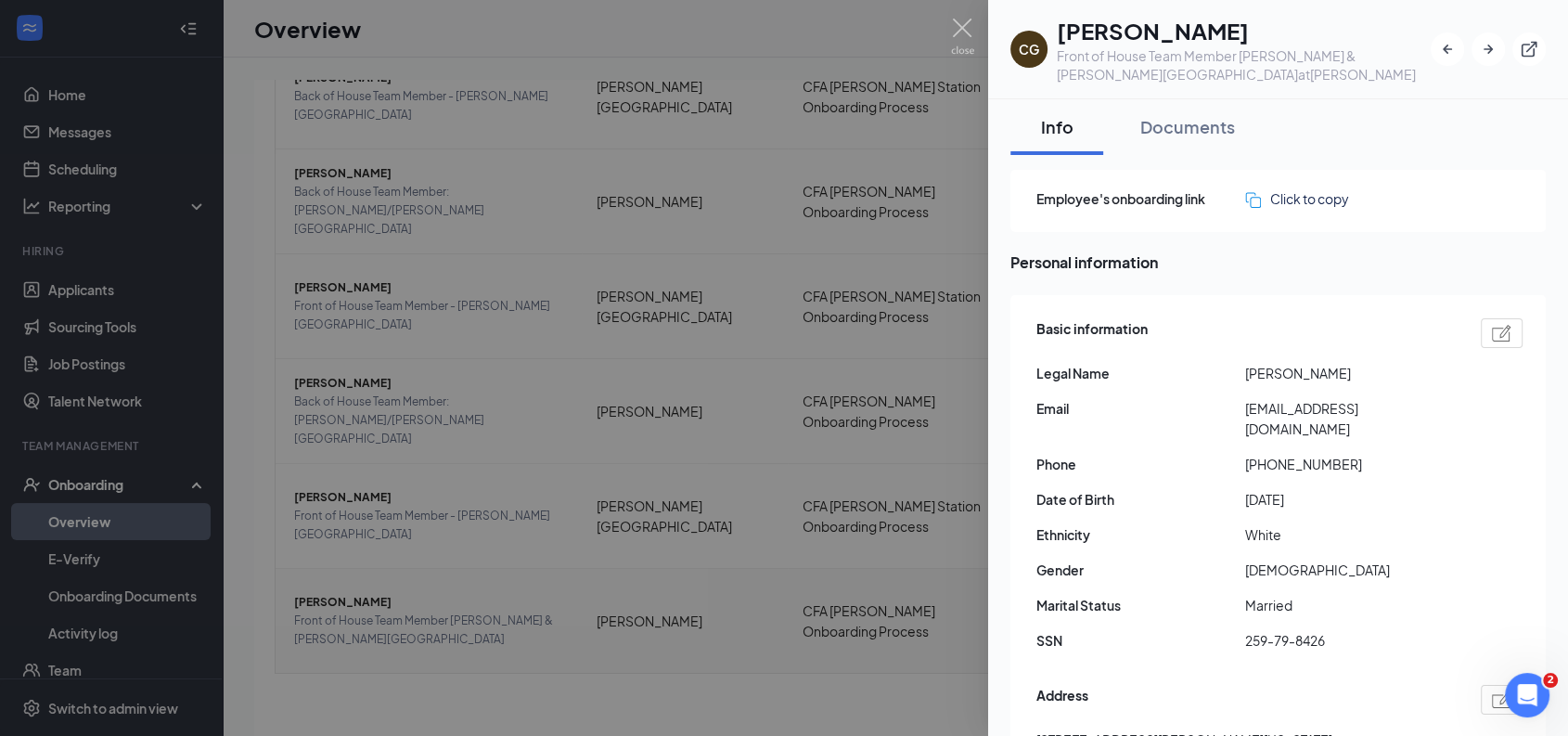
click at [376, 601] on div at bounding box center [784, 368] width 1568 height 736
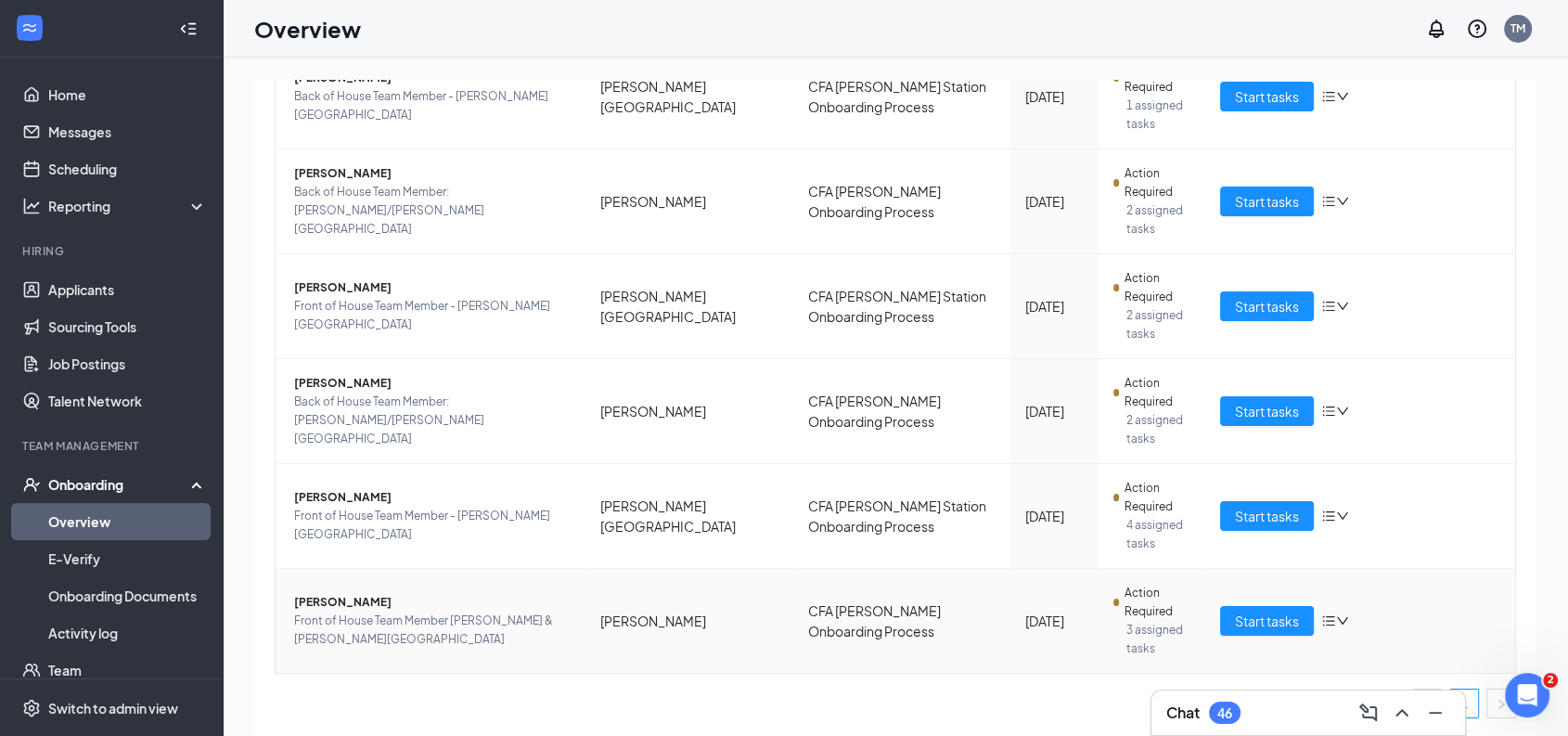
click at [409, 606] on span "[PERSON_NAME]" at bounding box center [433, 602] width 276 height 18
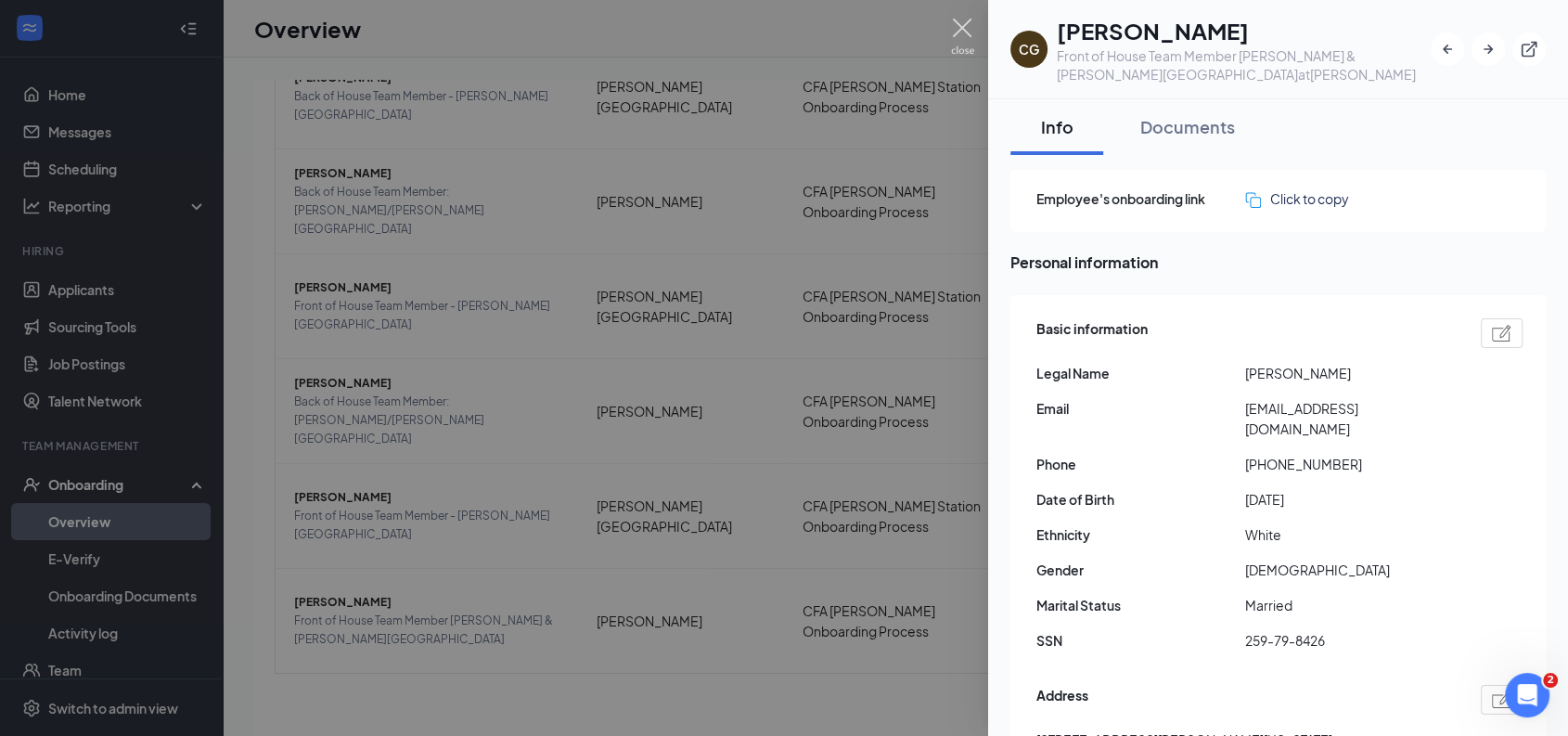
click at [963, 30] on img at bounding box center [963, 36] width 23 height 36
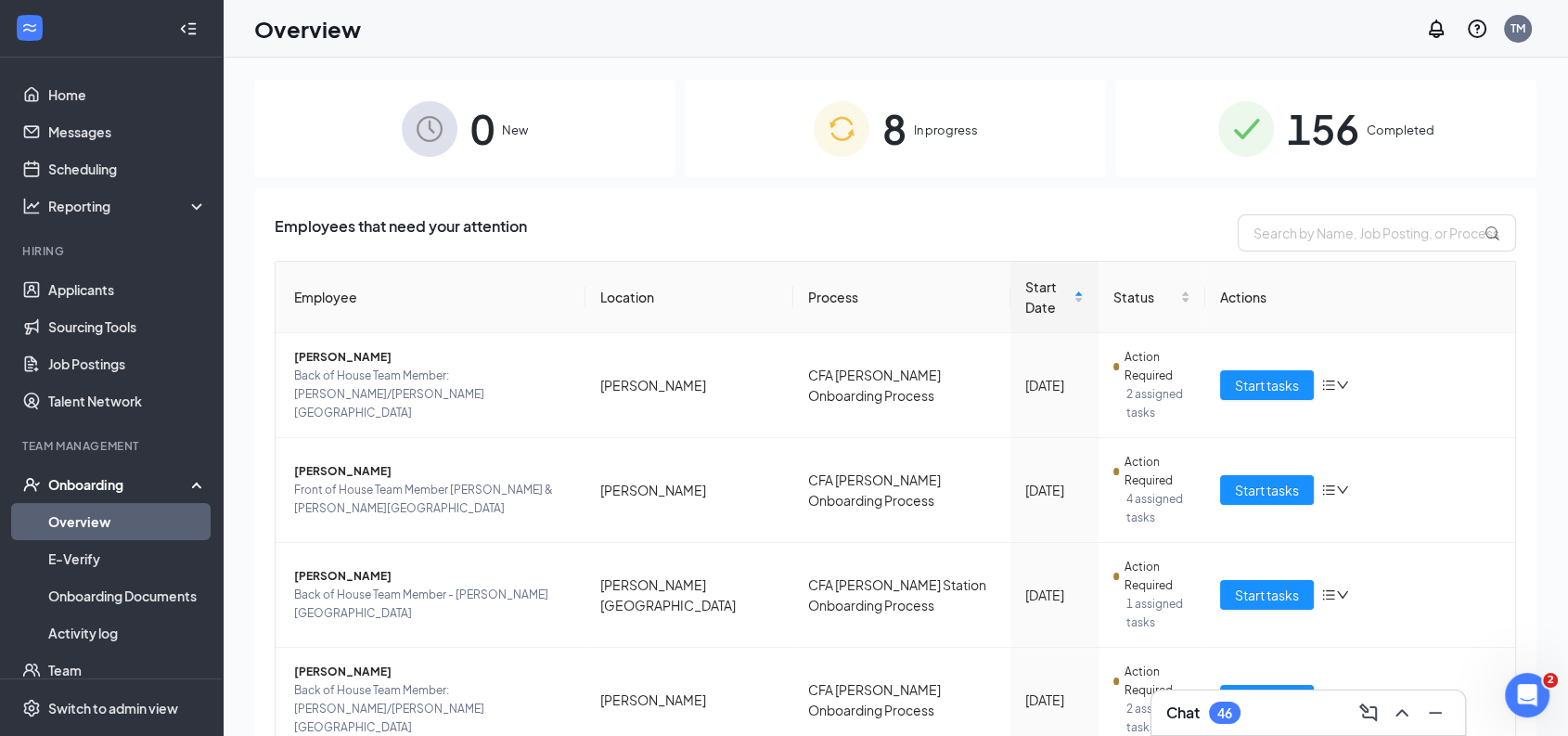
drag, startPoint x: 1431, startPoint y: 310, endPoint x: 1441, endPoint y: 276, distance: 35.4
click at [1441, 276] on th "Actions" at bounding box center [1360, 297] width 310 height 71
click at [1448, 363] on td "Start tasks" at bounding box center [1360, 385] width 310 height 105
click at [1277, 384] on span "Start tasks" at bounding box center [1267, 384] width 64 height 20
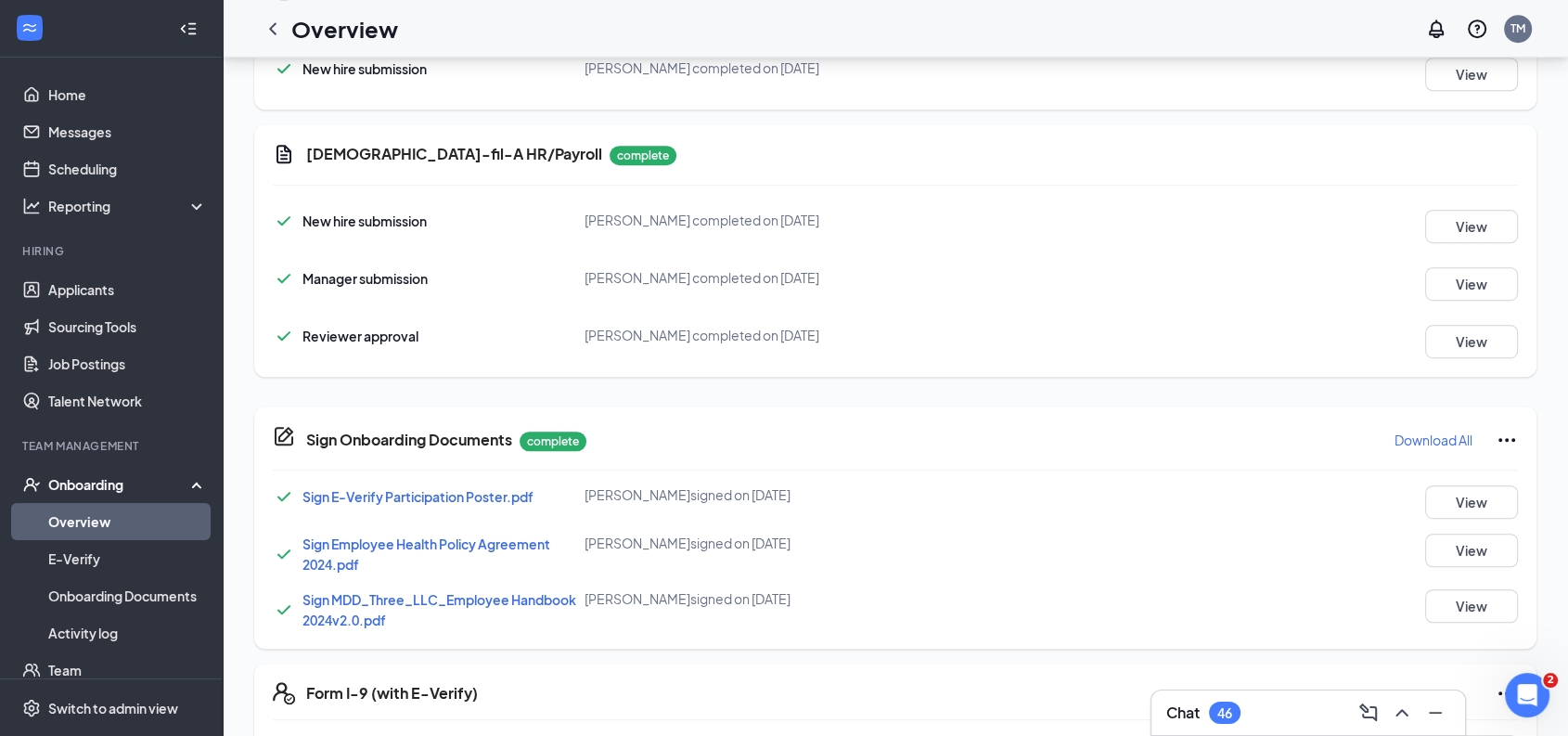
scroll to position [1164, 0]
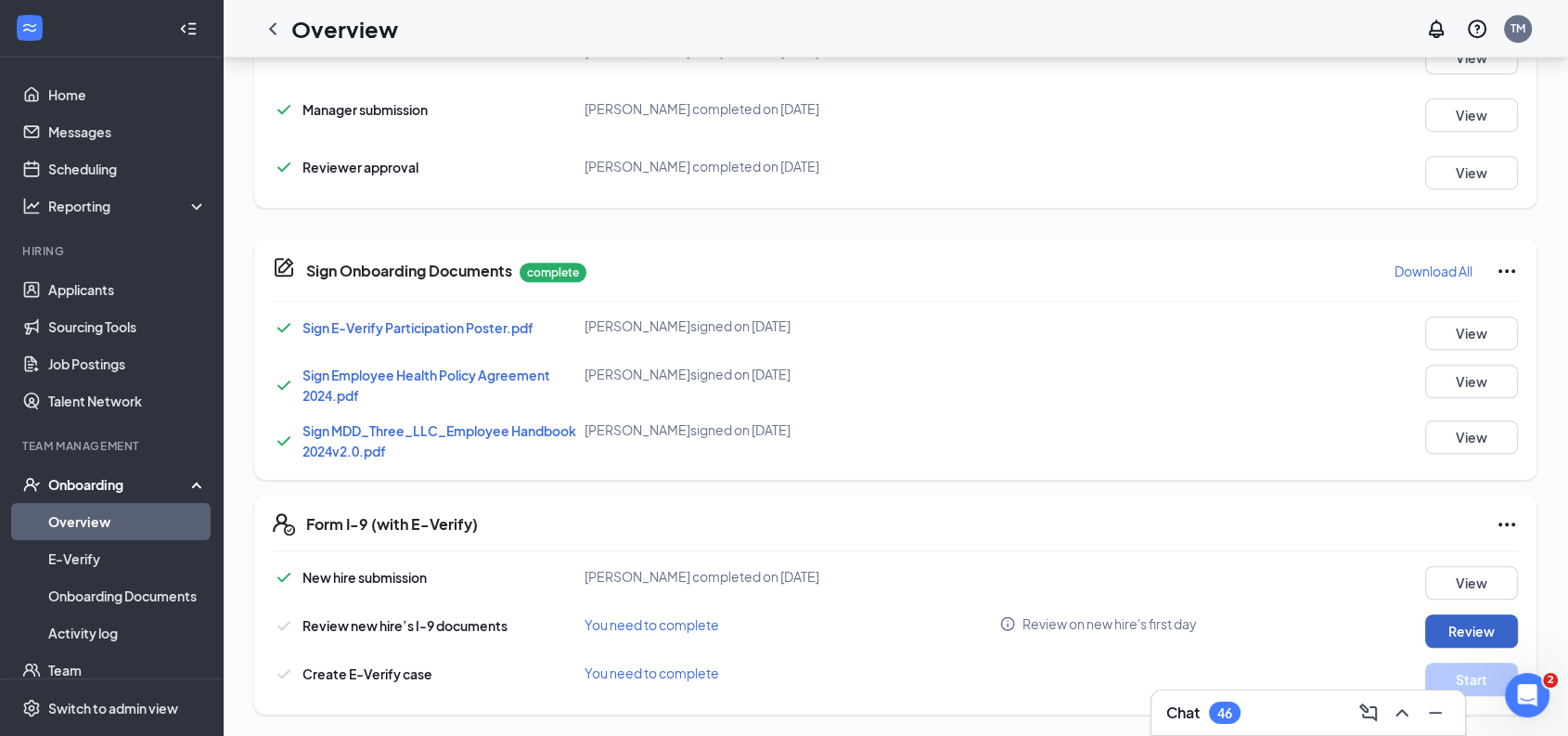
click at [1460, 629] on button "Review" at bounding box center [1471, 631] width 93 height 34
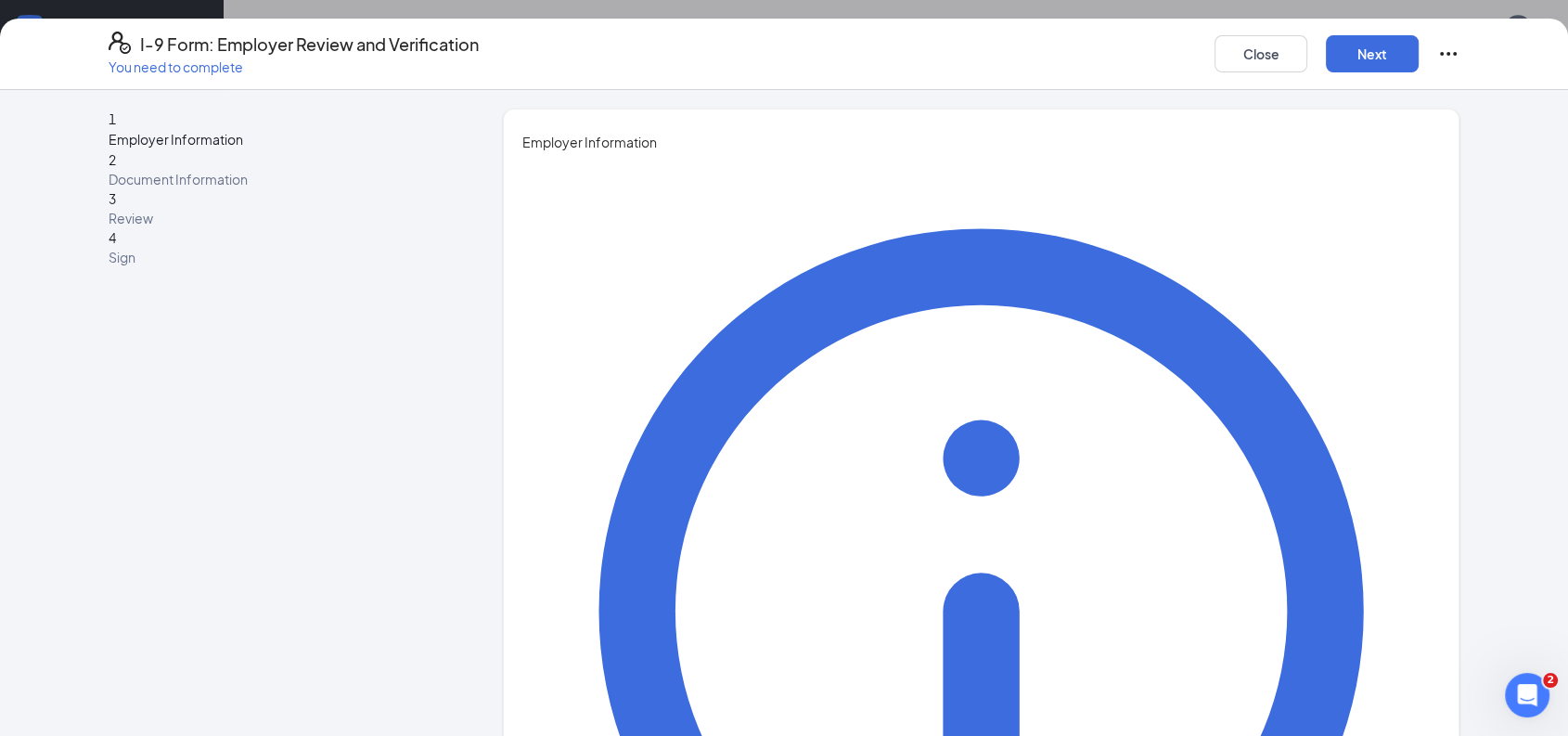
type input "[PERSON_NAME]"
type input "HR Director"
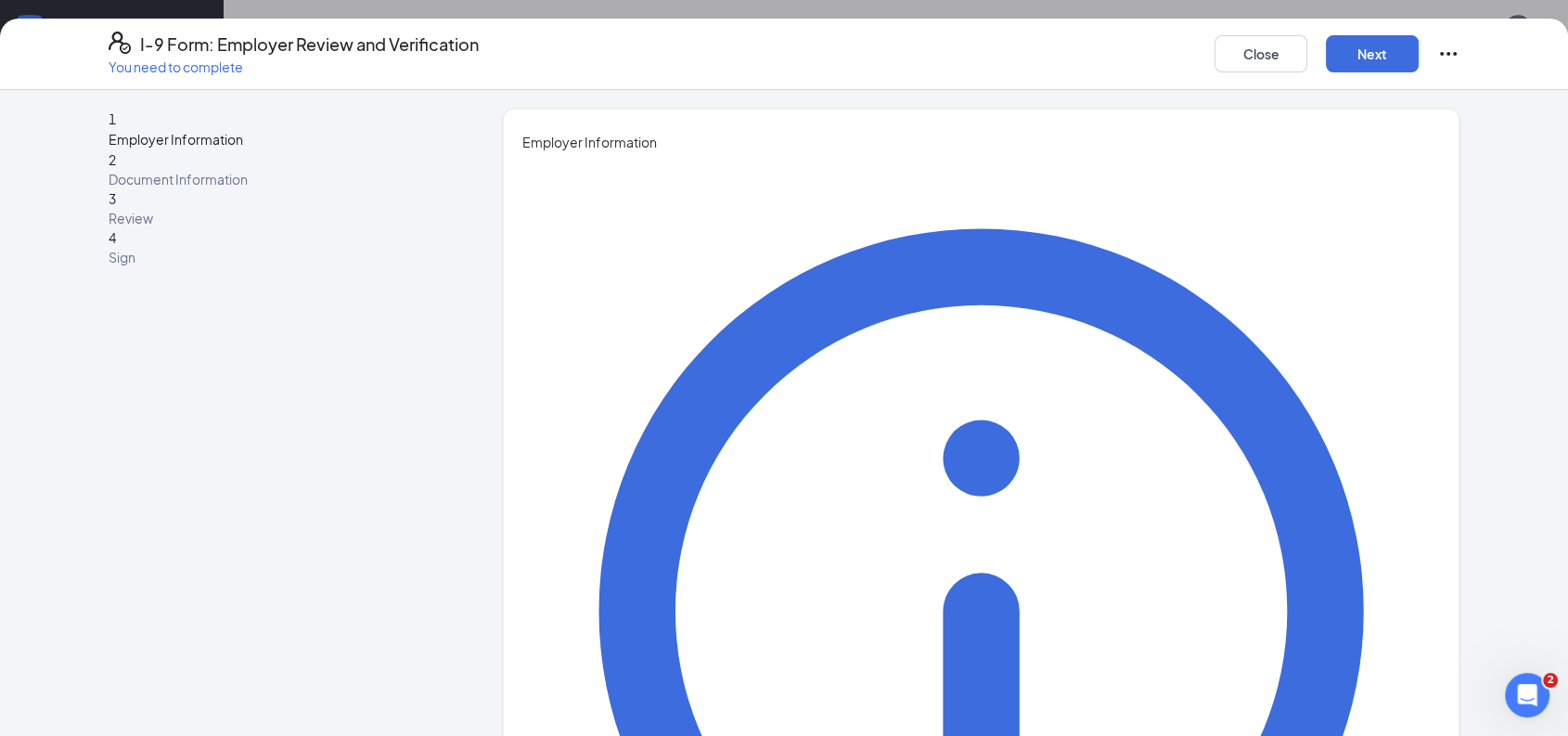
type input "[EMAIL_ADDRESS][DOMAIN_NAME]"
type input "6787931311"
type input "[EMAIL_ADDRESS][DOMAIN_NAME]"
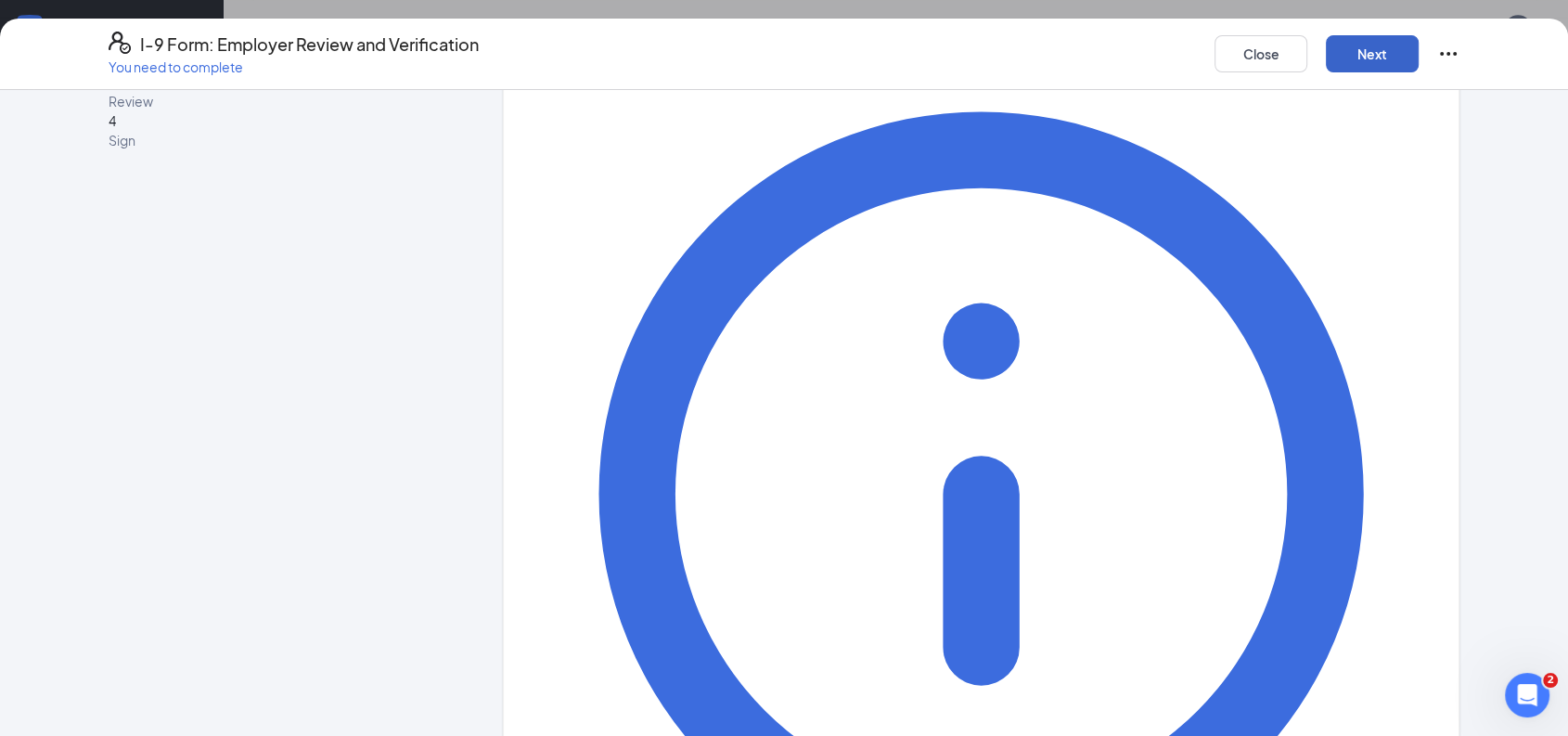
click at [1374, 52] on button "Next" at bounding box center [1373, 54] width 93 height 37
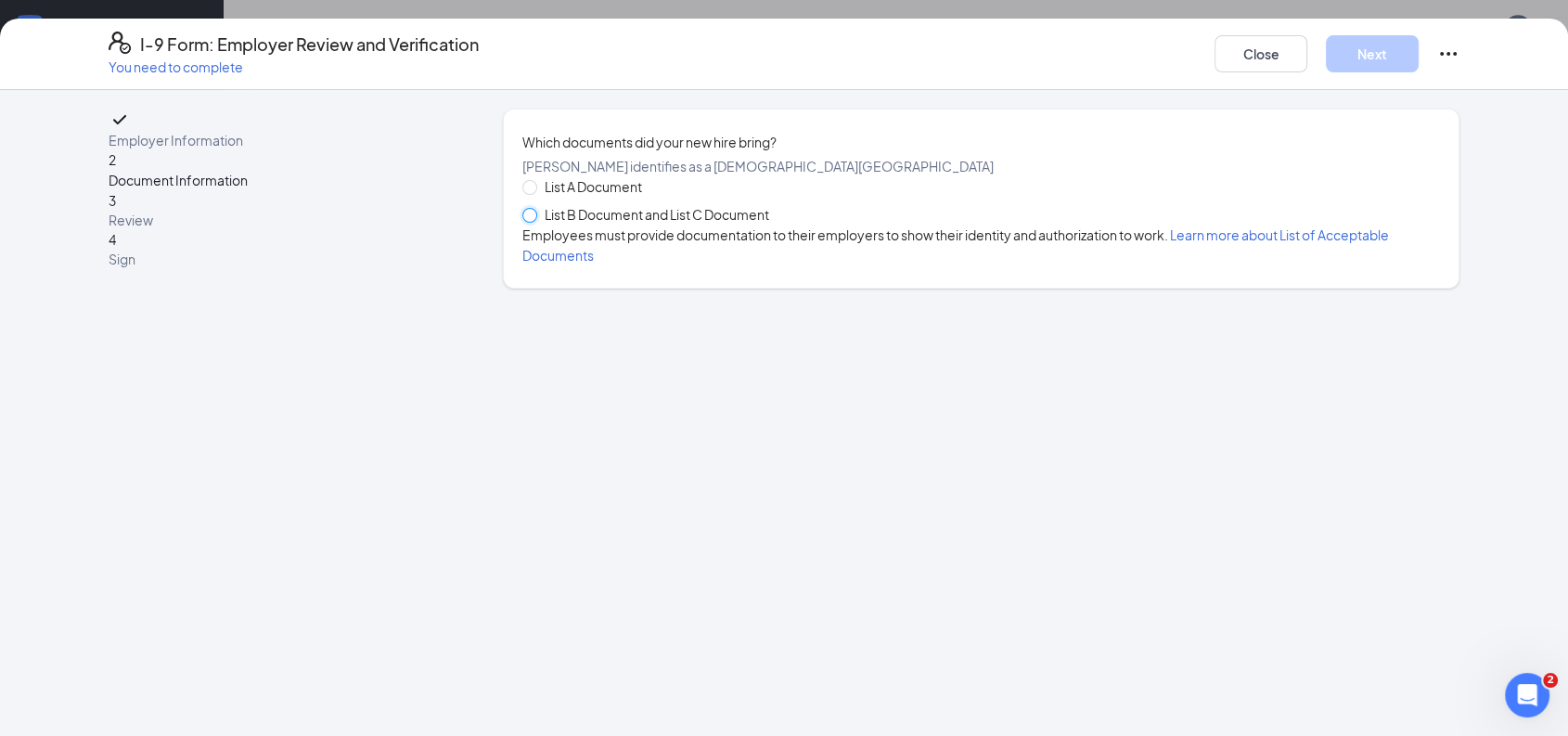
click at [530, 221] on input "List B Document and List C Document" at bounding box center [528, 213] width 13 height 13
radio input "true"
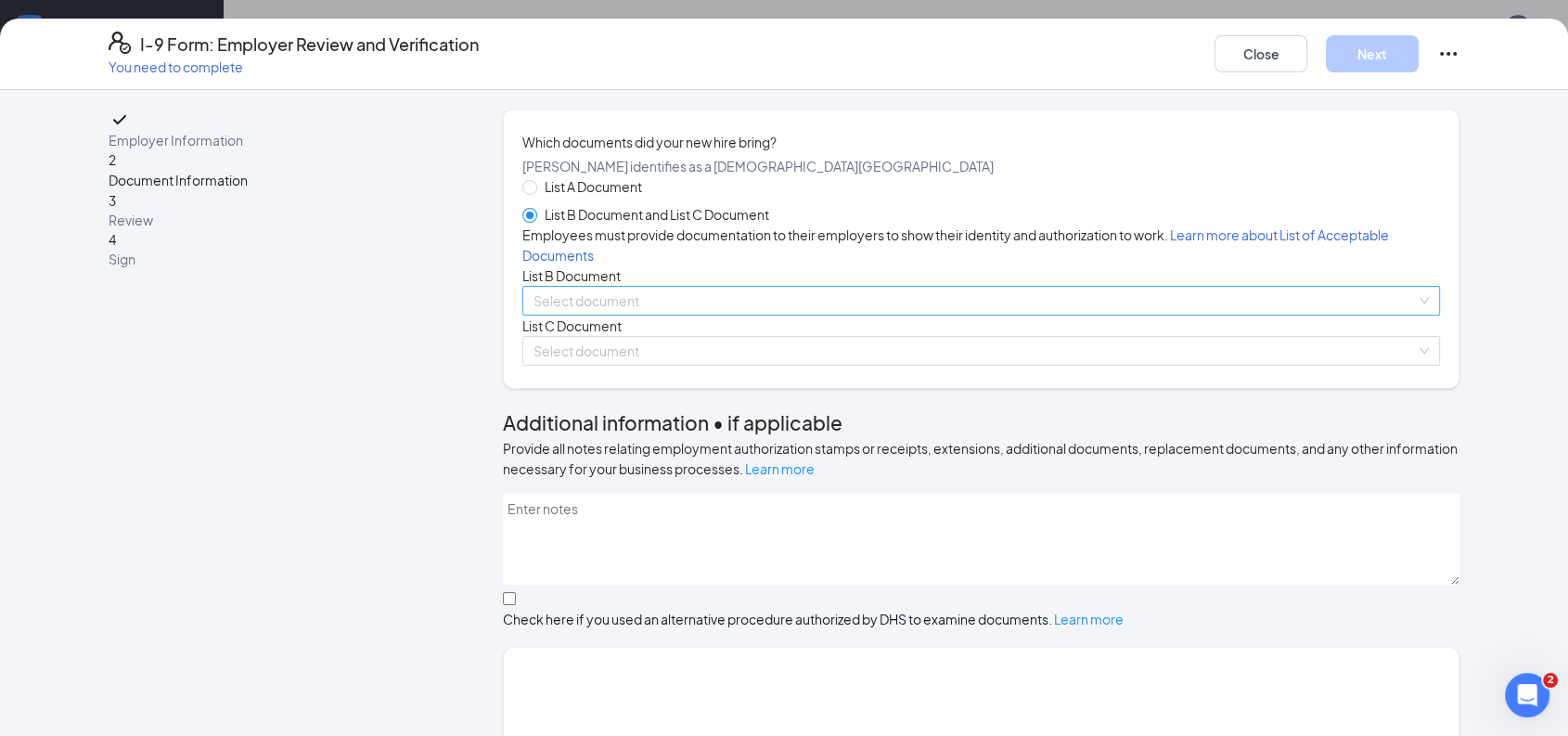
click at [673, 315] on input "search" at bounding box center [975, 300] width 882 height 28
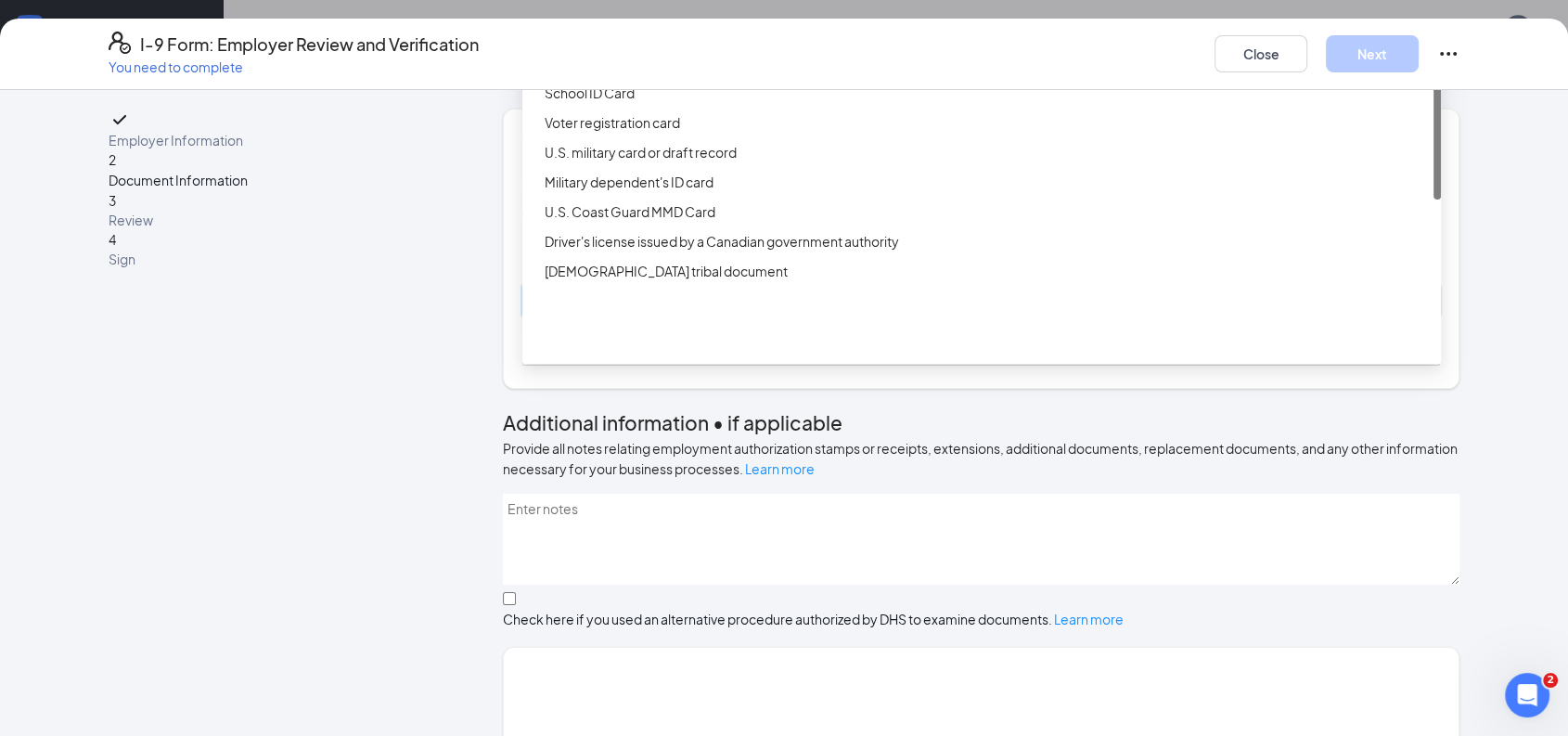
click at [726, 43] on div "Driver’s License issued by U.S State or outlying US possession" at bounding box center [987, 33] width 885 height 20
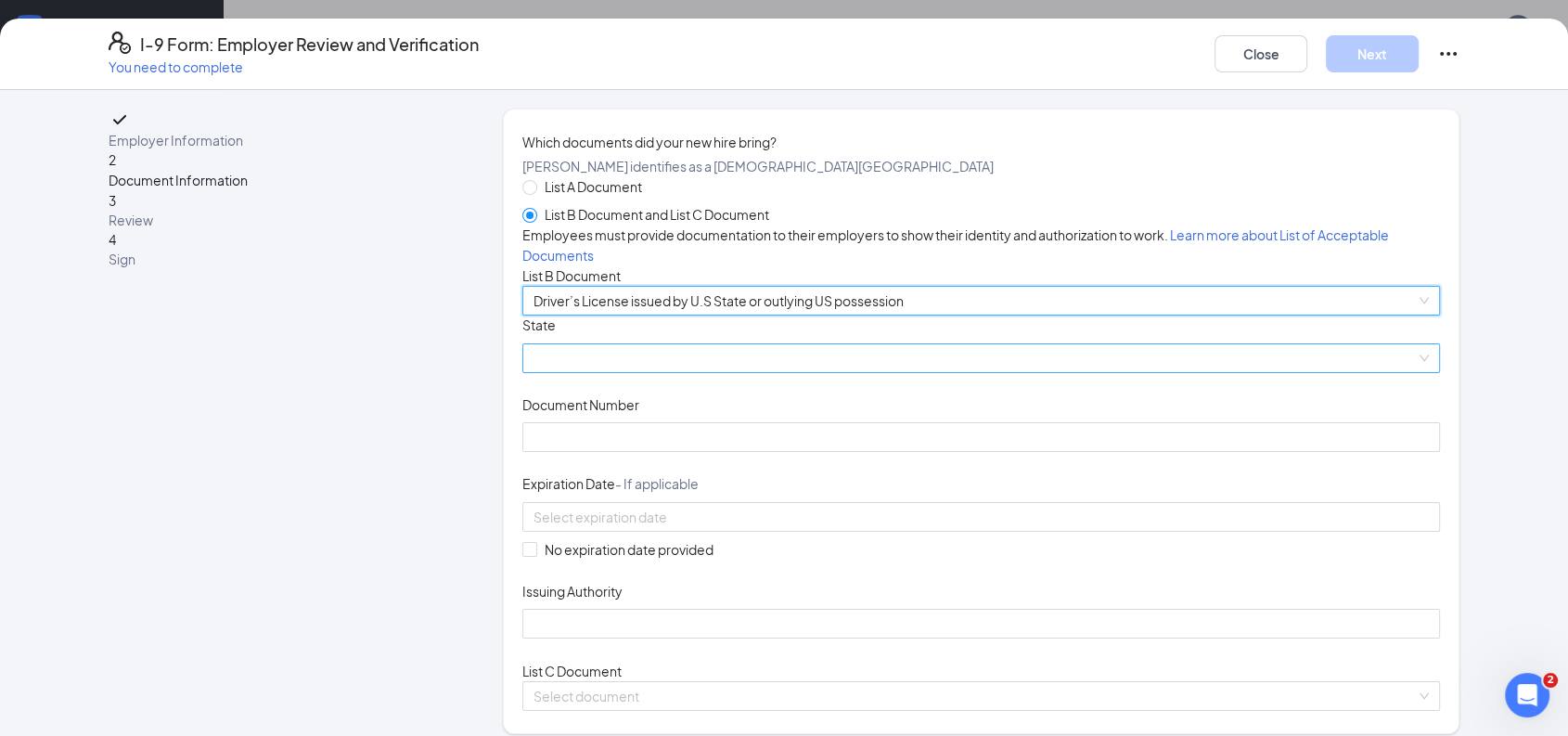
click at [661, 372] on span at bounding box center [982, 358] width 896 height 28
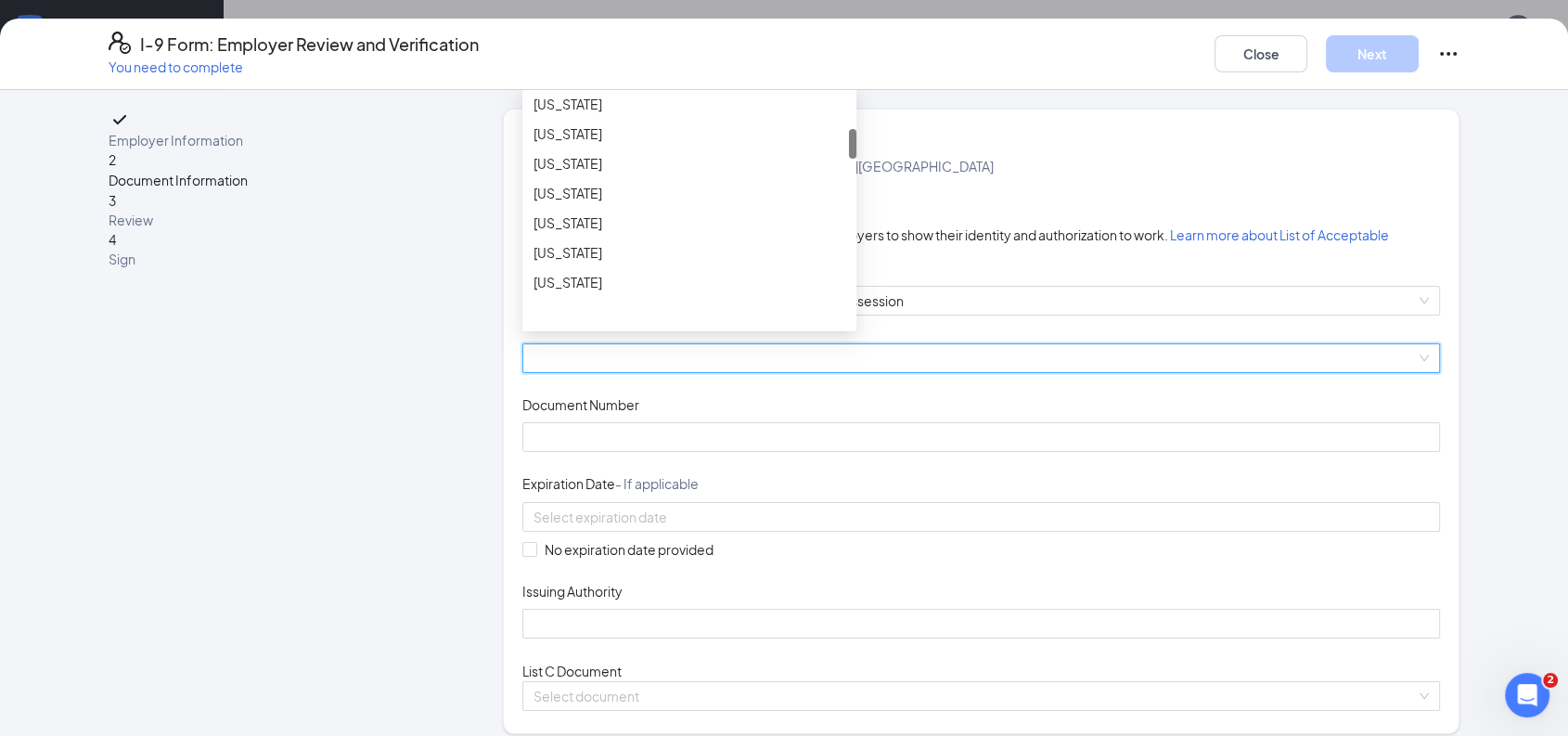
scroll to position [317, 0]
drag, startPoint x: 844, startPoint y: 248, endPoint x: 850, endPoint y: 289, distance: 41.4
click at [850, 289] on div "List A Document List B Document and List C Document Employees must provide docu…" at bounding box center [981, 444] width 918 height 535
click at [566, 216] on div "[US_STATE]" at bounding box center [689, 206] width 312 height 20
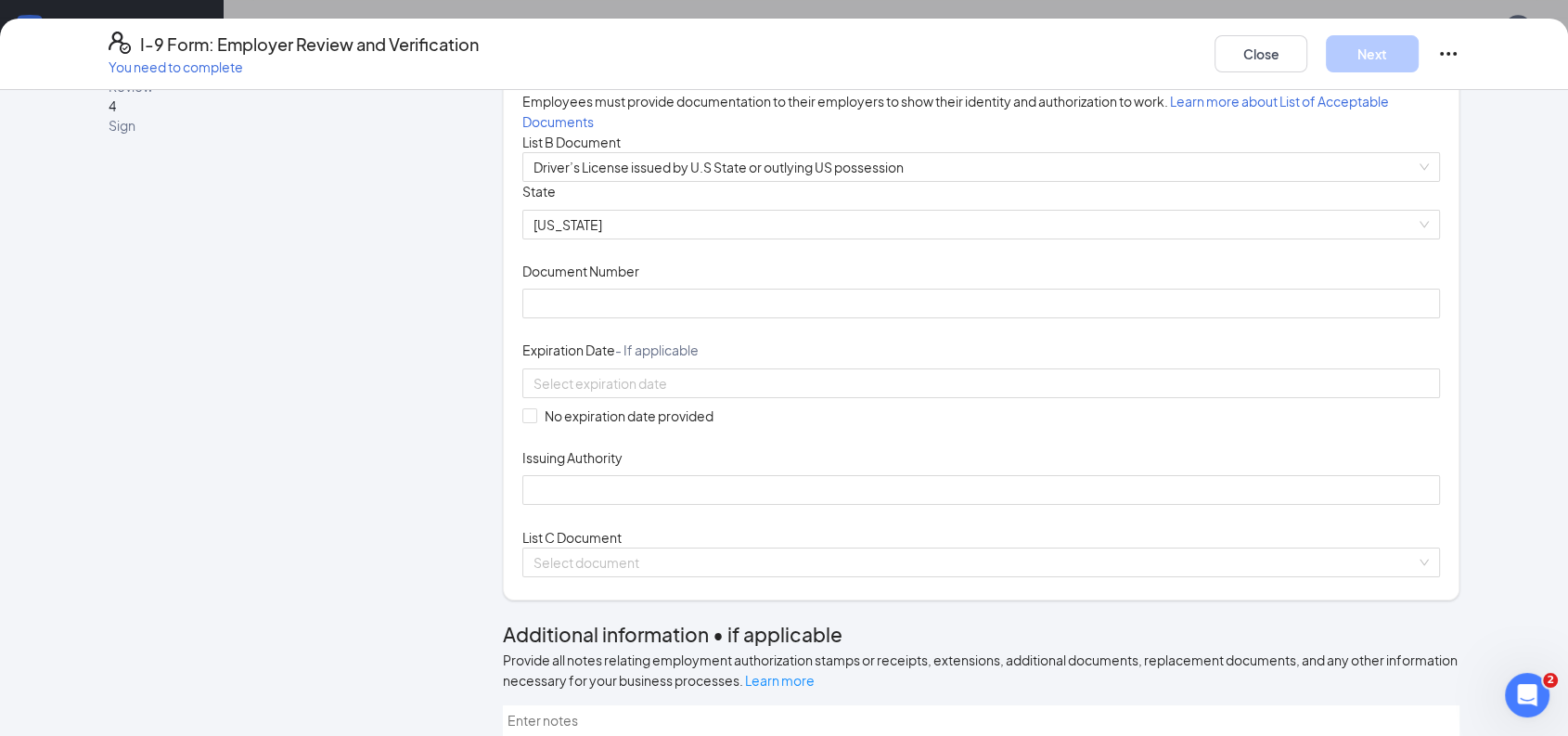
scroll to position [156, 0]
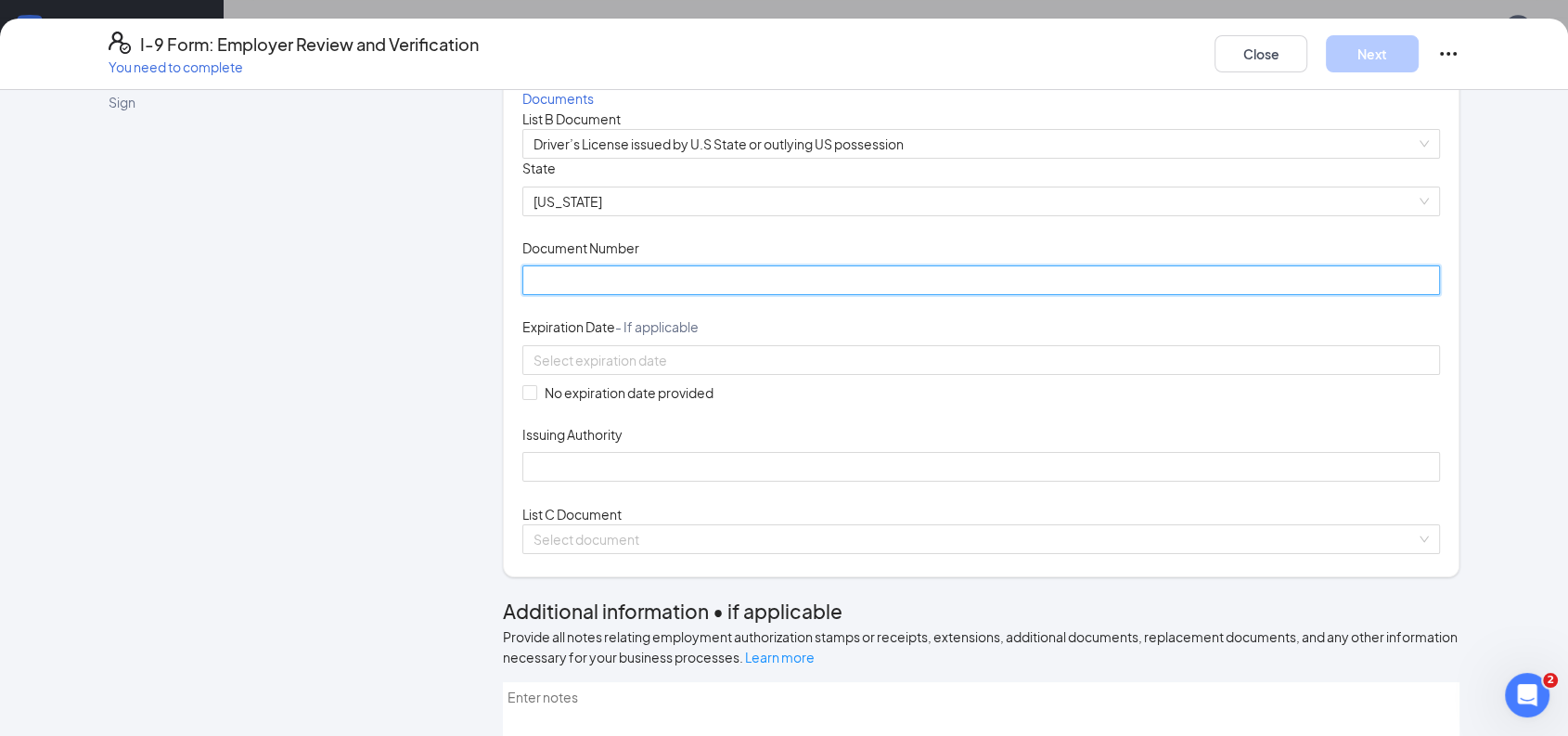
click at [703, 296] on input "Document Number" at bounding box center [981, 280] width 918 height 30
type input "070822725"
click at [1069, 401] on div "Document Title Driver’s License issued by U.S State or outlying US possession S…" at bounding box center [981, 320] width 918 height 324
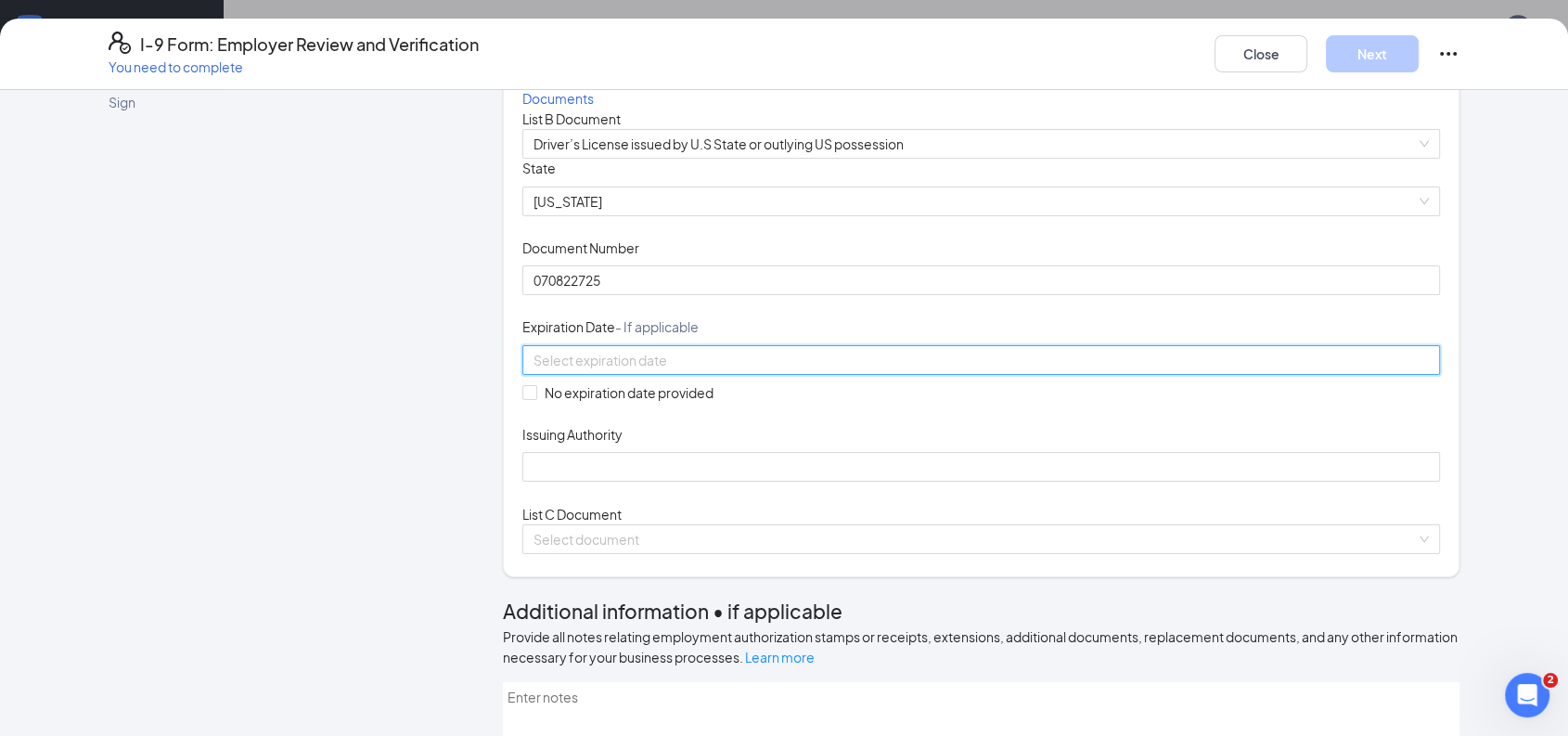
click at [655, 371] on input at bounding box center [980, 359] width 892 height 20
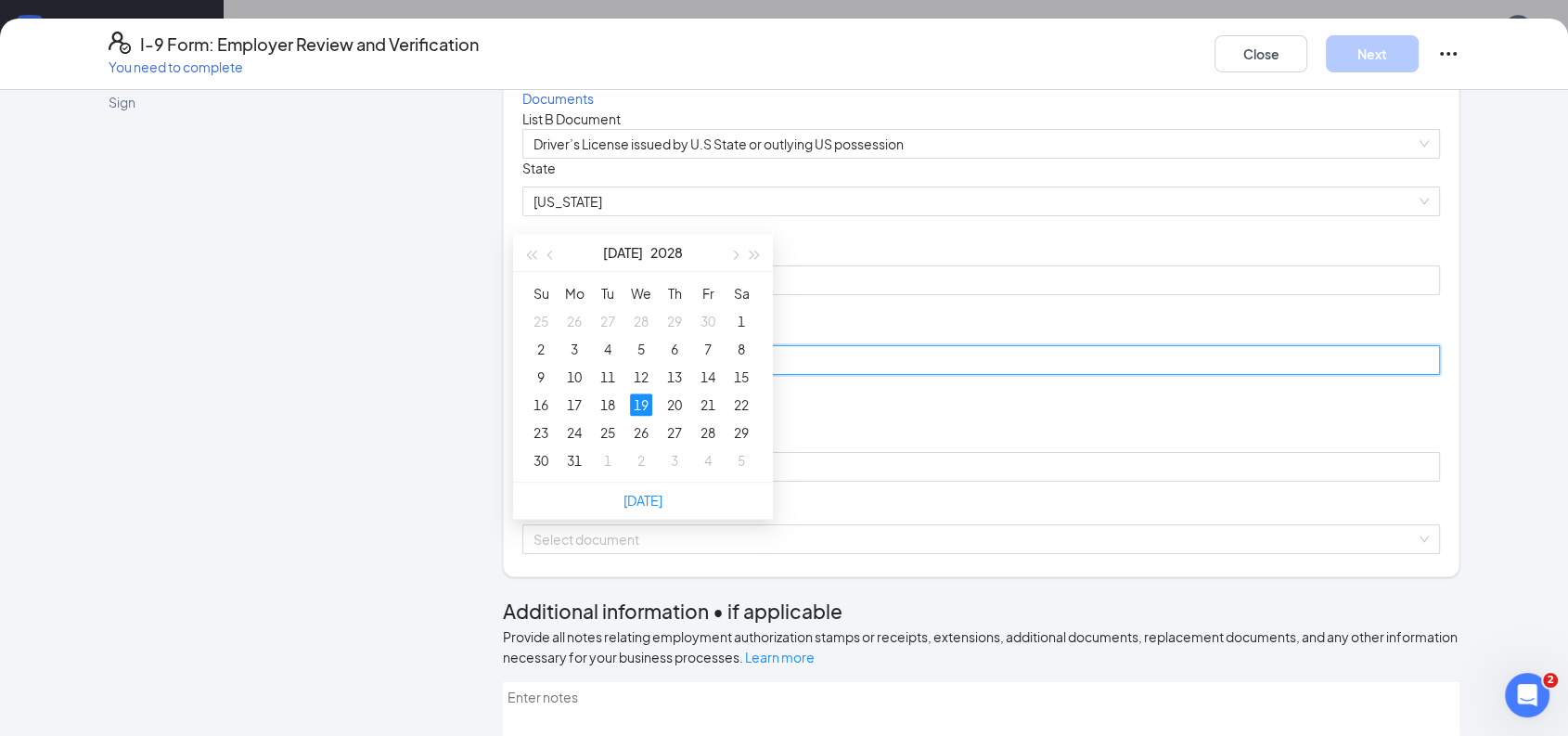
click at [647, 394] on div "19" at bounding box center [641, 405] width 22 height 22
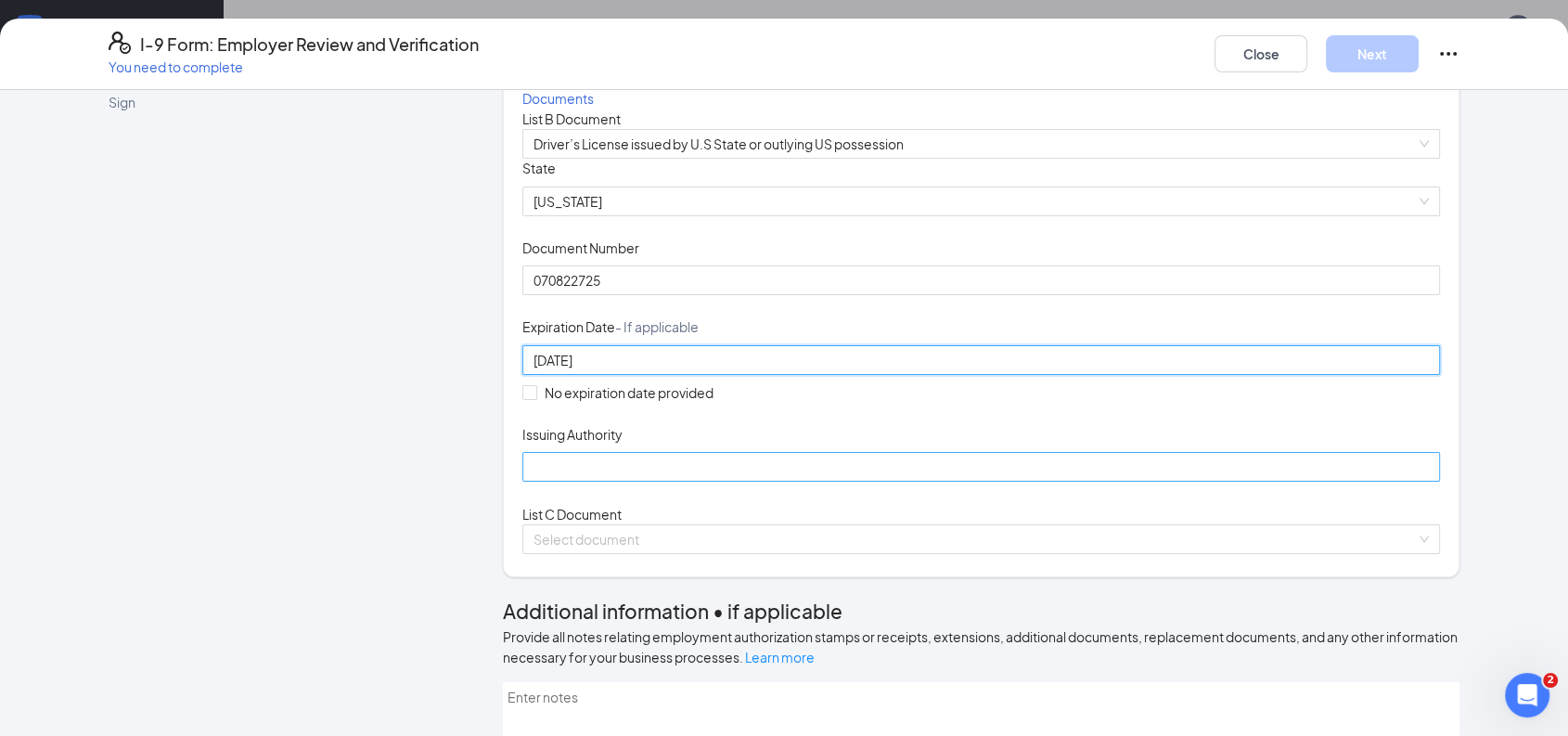
type input "[DATE]"
click at [679, 482] on input "Issuing Authority" at bounding box center [981, 467] width 918 height 30
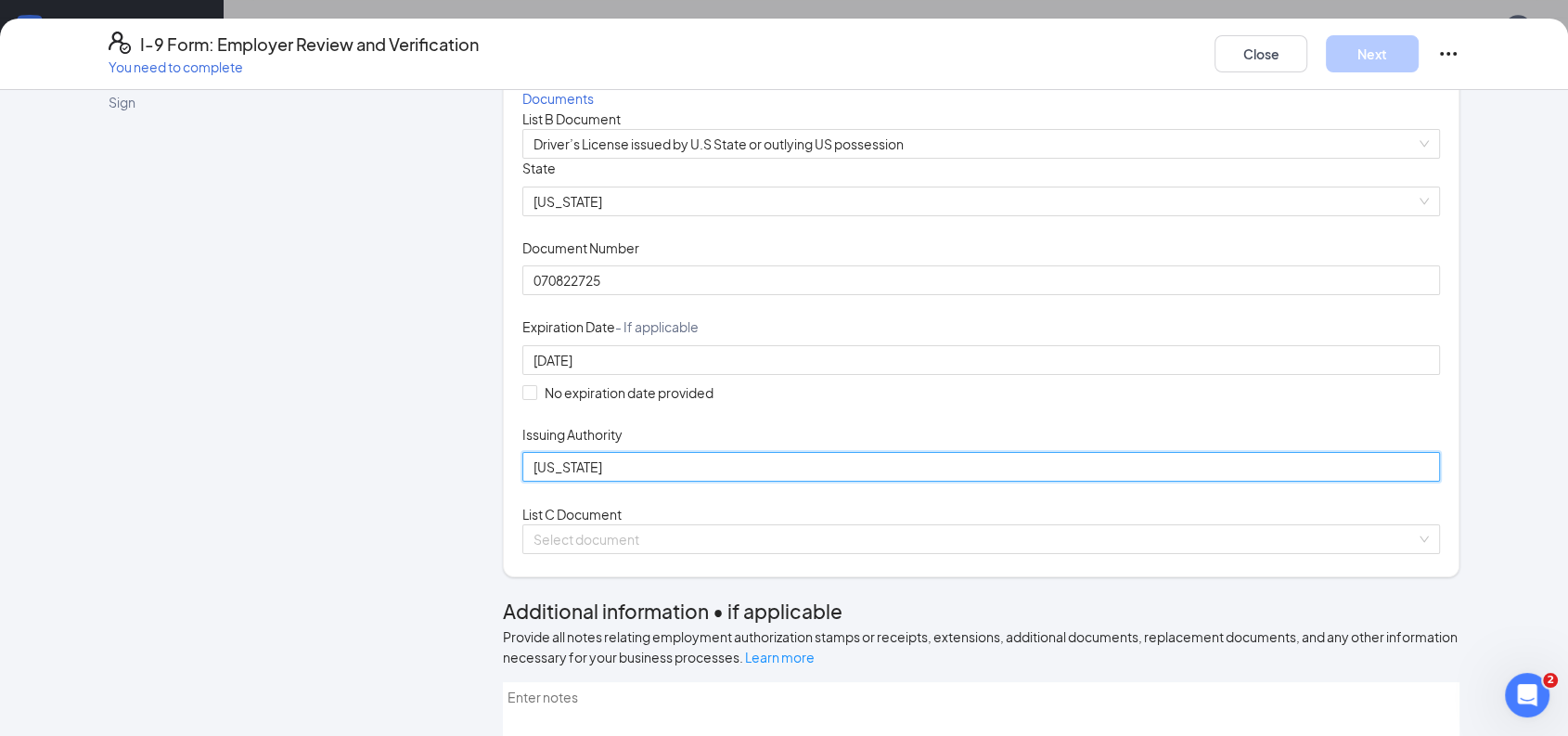
type input "GA"
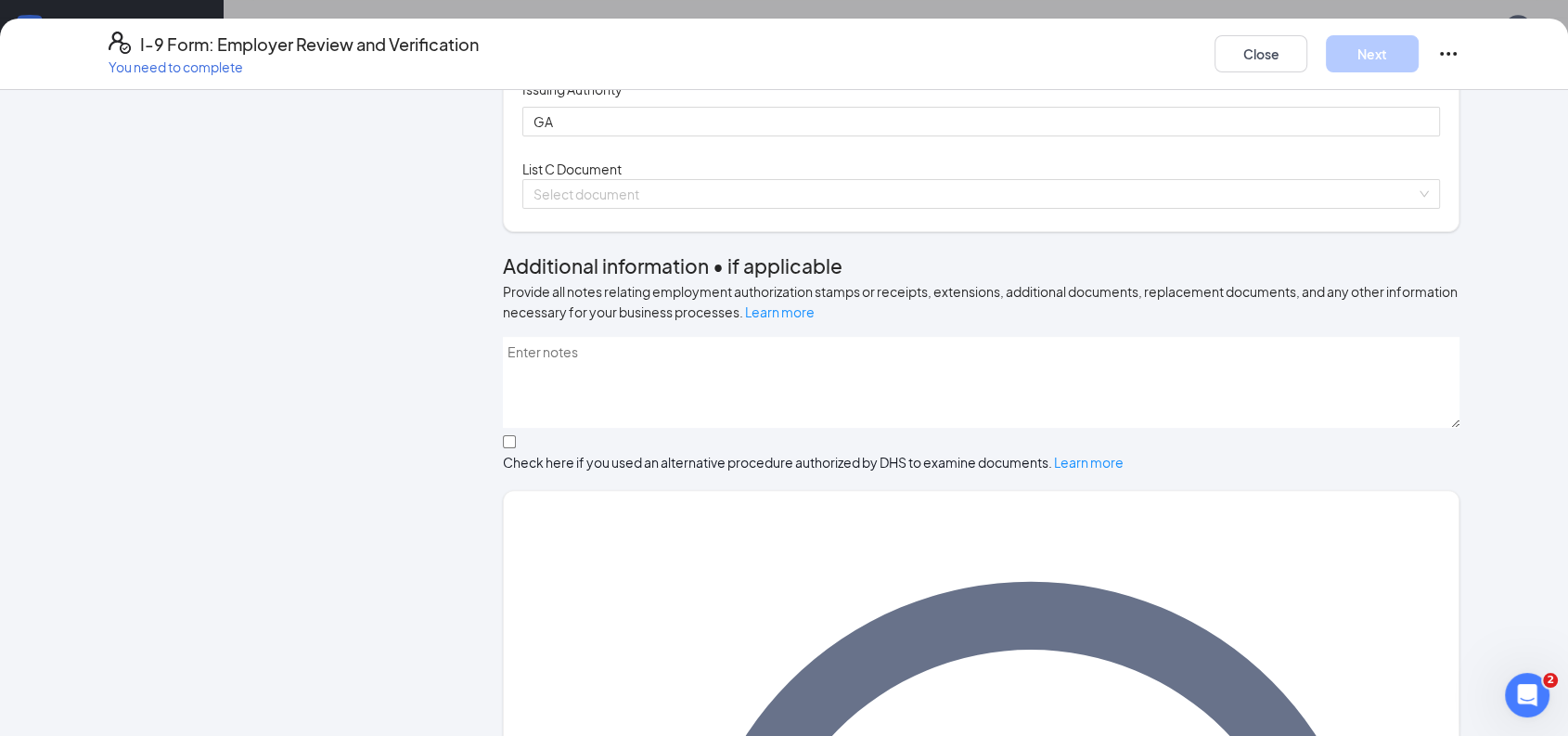
scroll to position [563, 0]
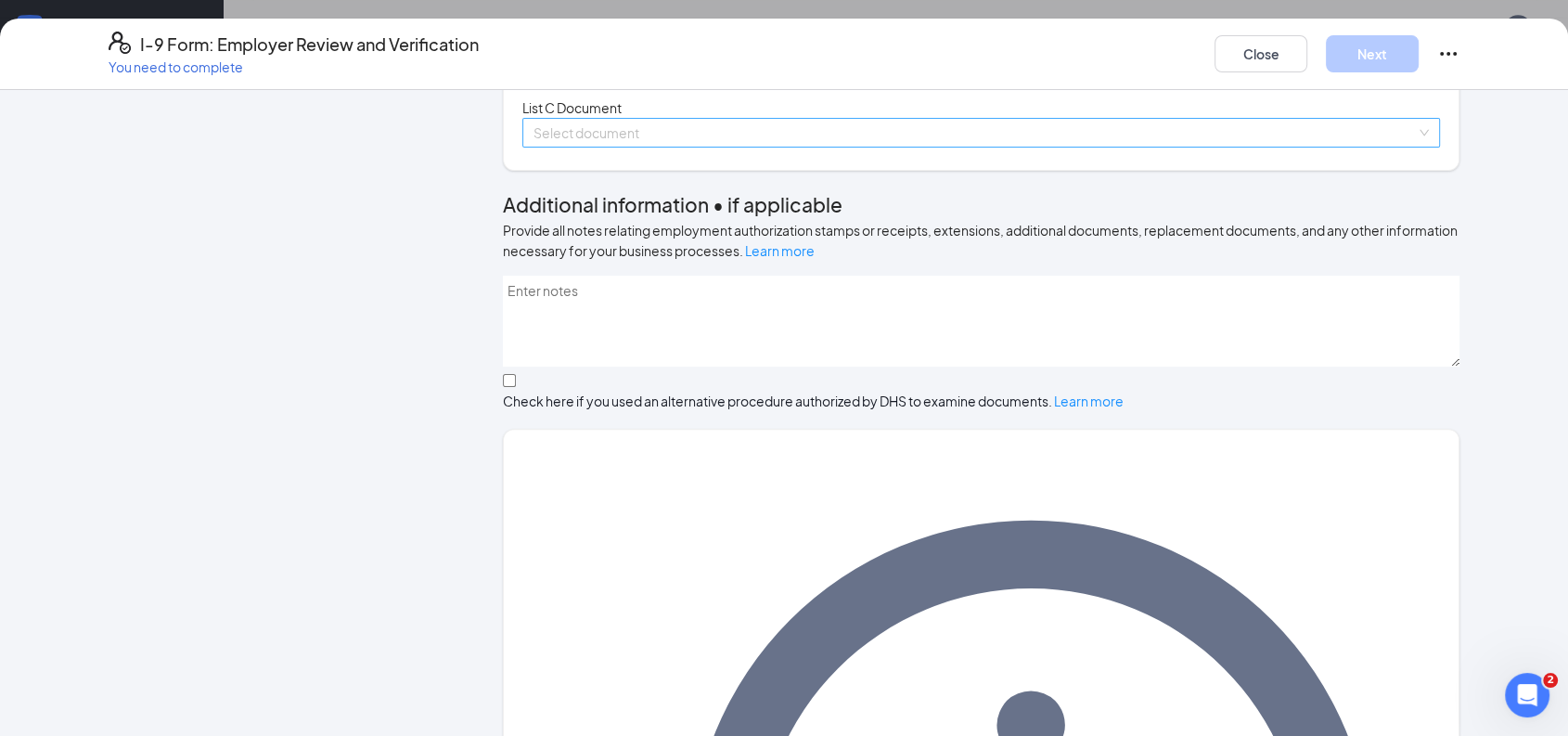
click at [686, 147] on input "search" at bounding box center [975, 132] width 882 height 28
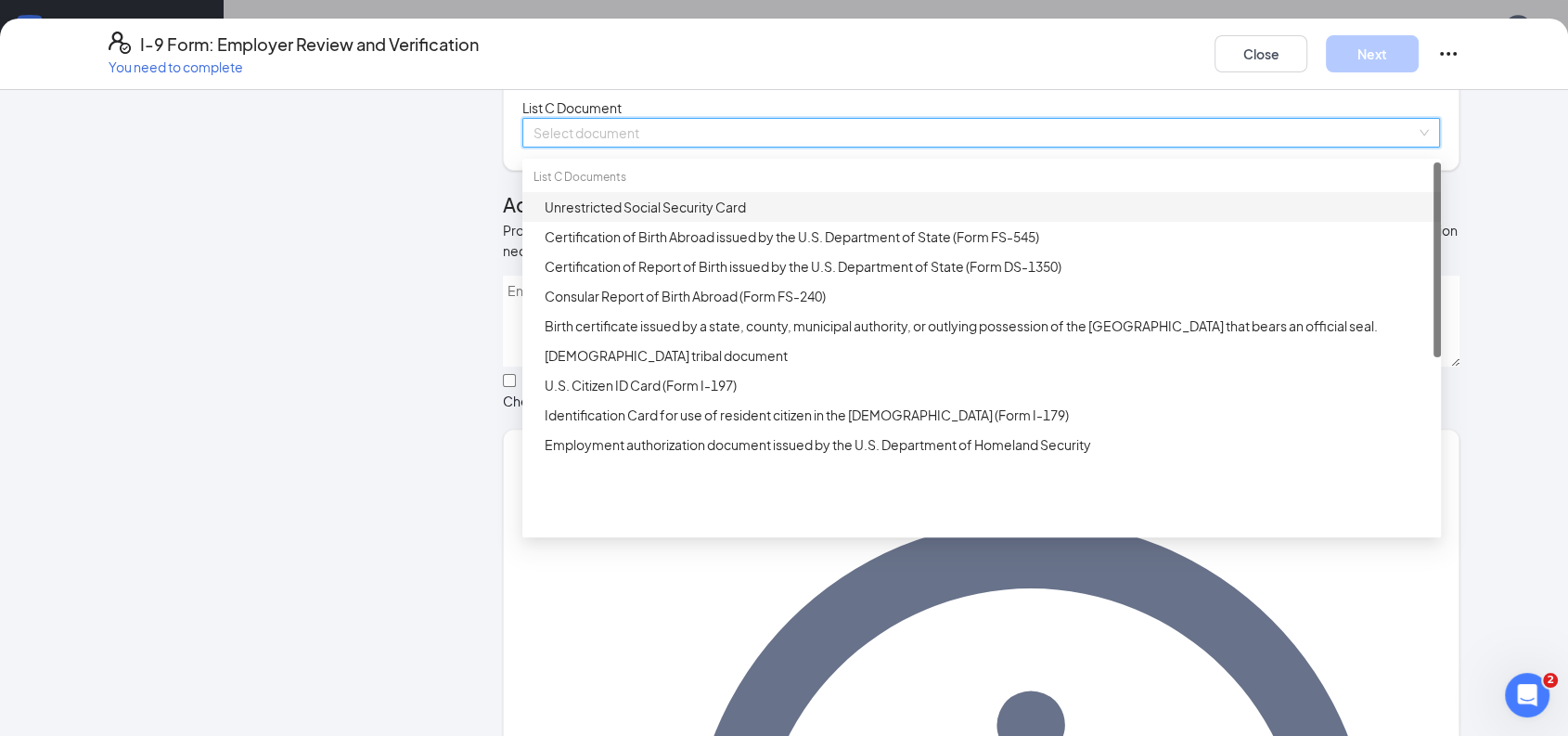
click at [717, 222] on div "Unrestricted Social Security Card" at bounding box center [982, 207] width 919 height 30
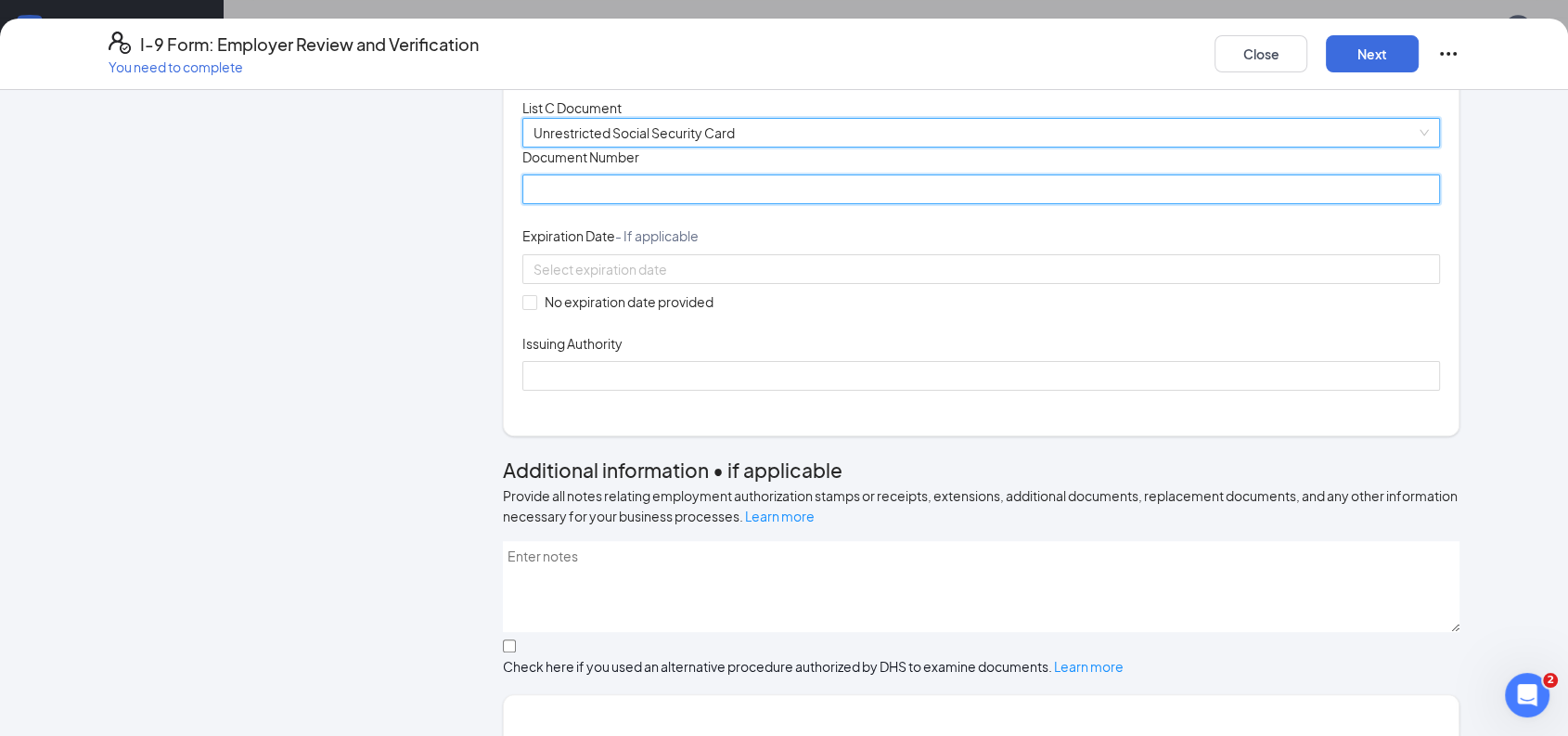
click at [675, 204] on input "Document Number" at bounding box center [981, 189] width 918 height 30
type input "673349191"
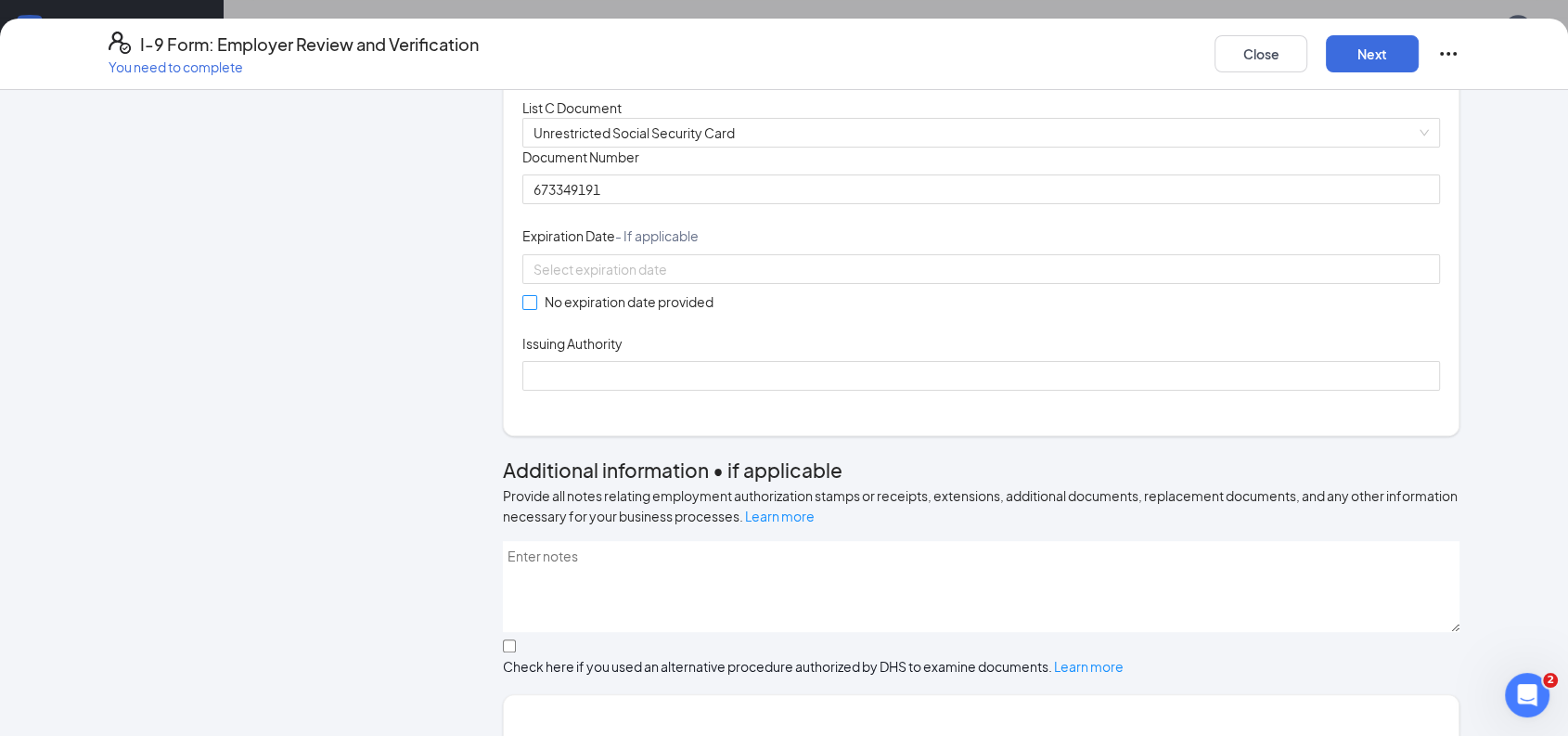
click at [524, 308] on input "No expiration date provided" at bounding box center [528, 301] width 13 height 13
checkbox input "true"
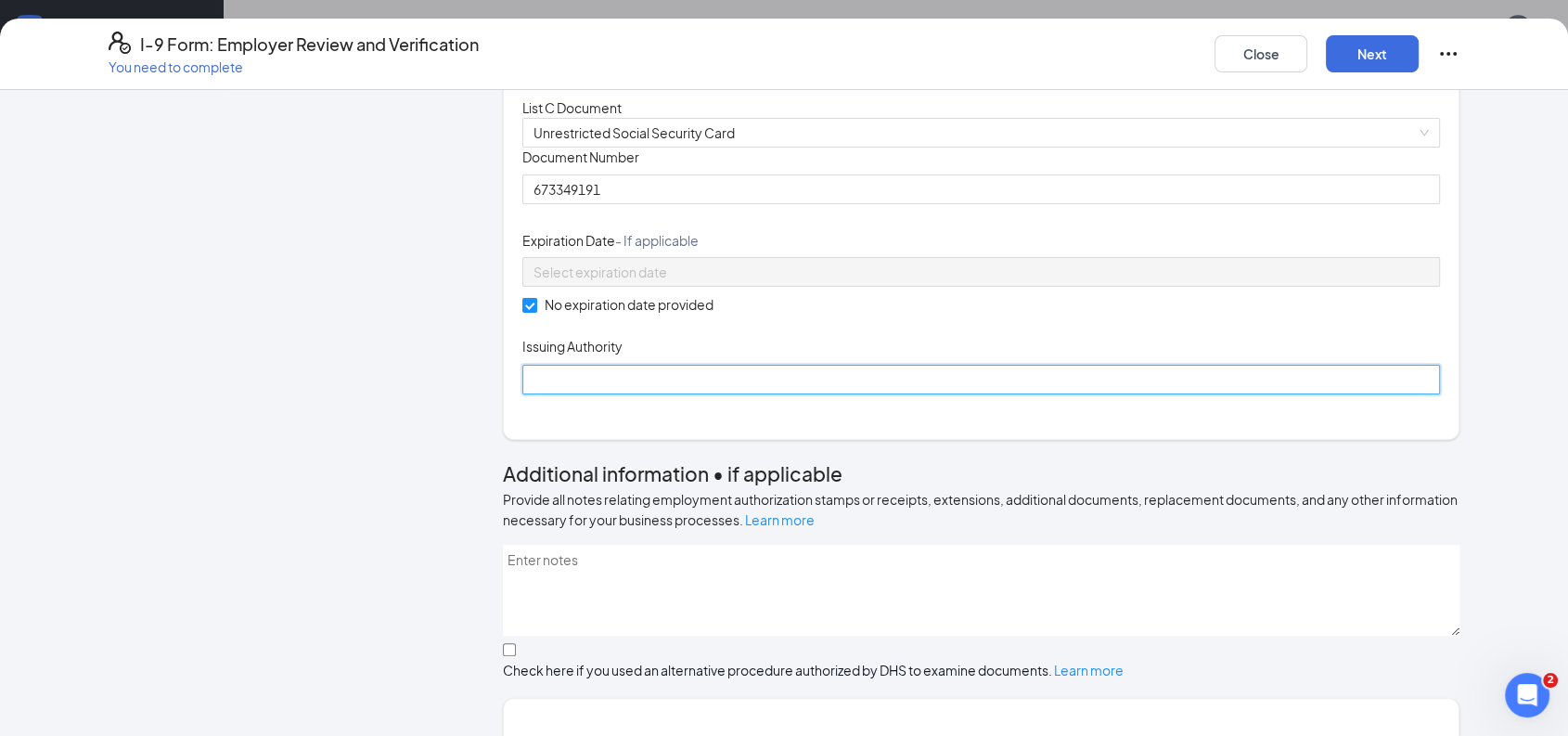
click at [584, 395] on input "Issuing Authority" at bounding box center [981, 380] width 918 height 30
type input "Social Security Administration"
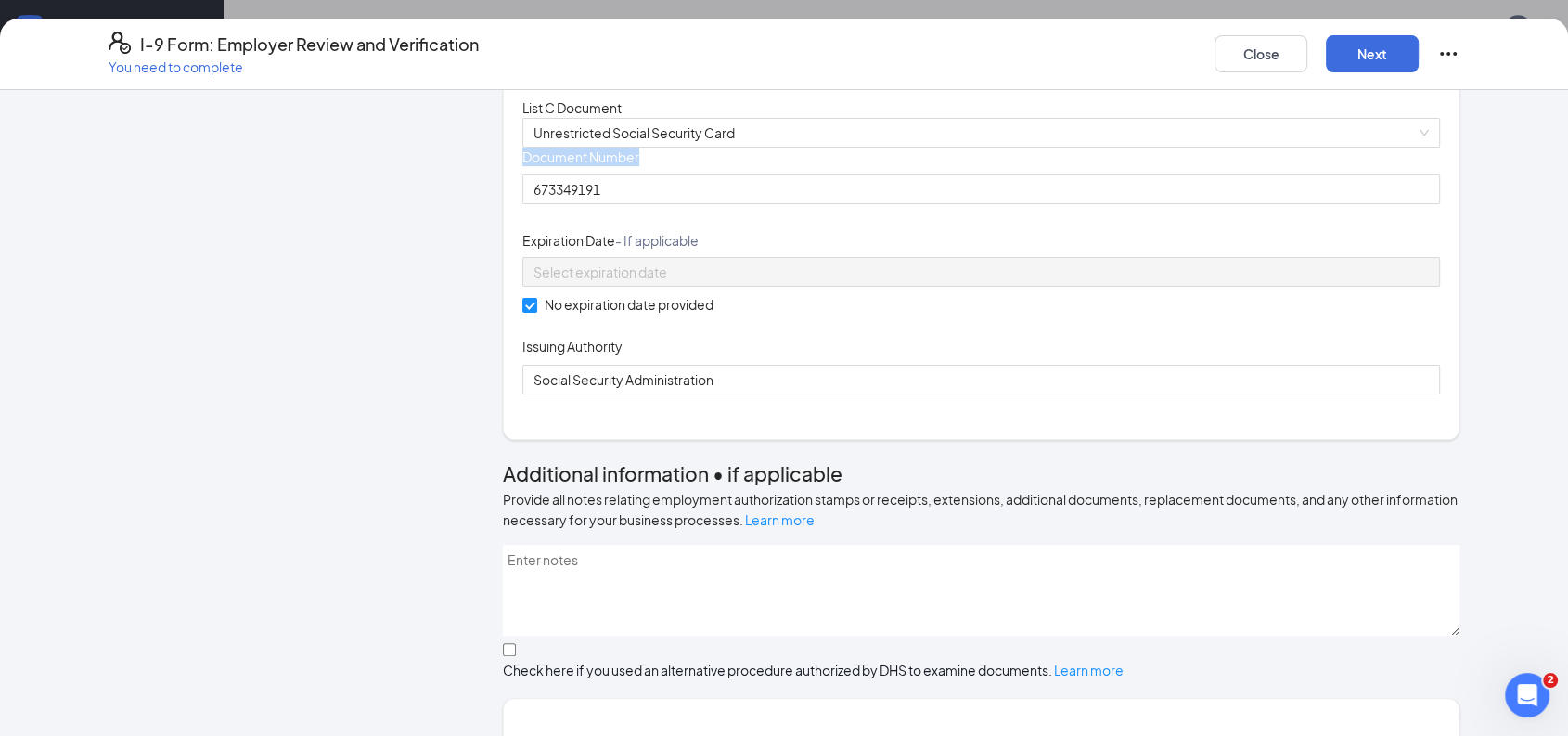
drag, startPoint x: 1552, startPoint y: 395, endPoint x: 1557, endPoint y: 298, distance: 97.1
click at [1557, 298] on div "Employer Information 2 Document Information 3 Review 4 Sign Which documents did…" at bounding box center [784, 412] width 1568 height 646
drag, startPoint x: 1557, startPoint y: 298, endPoint x: 1442, endPoint y: 383, distance: 143.0
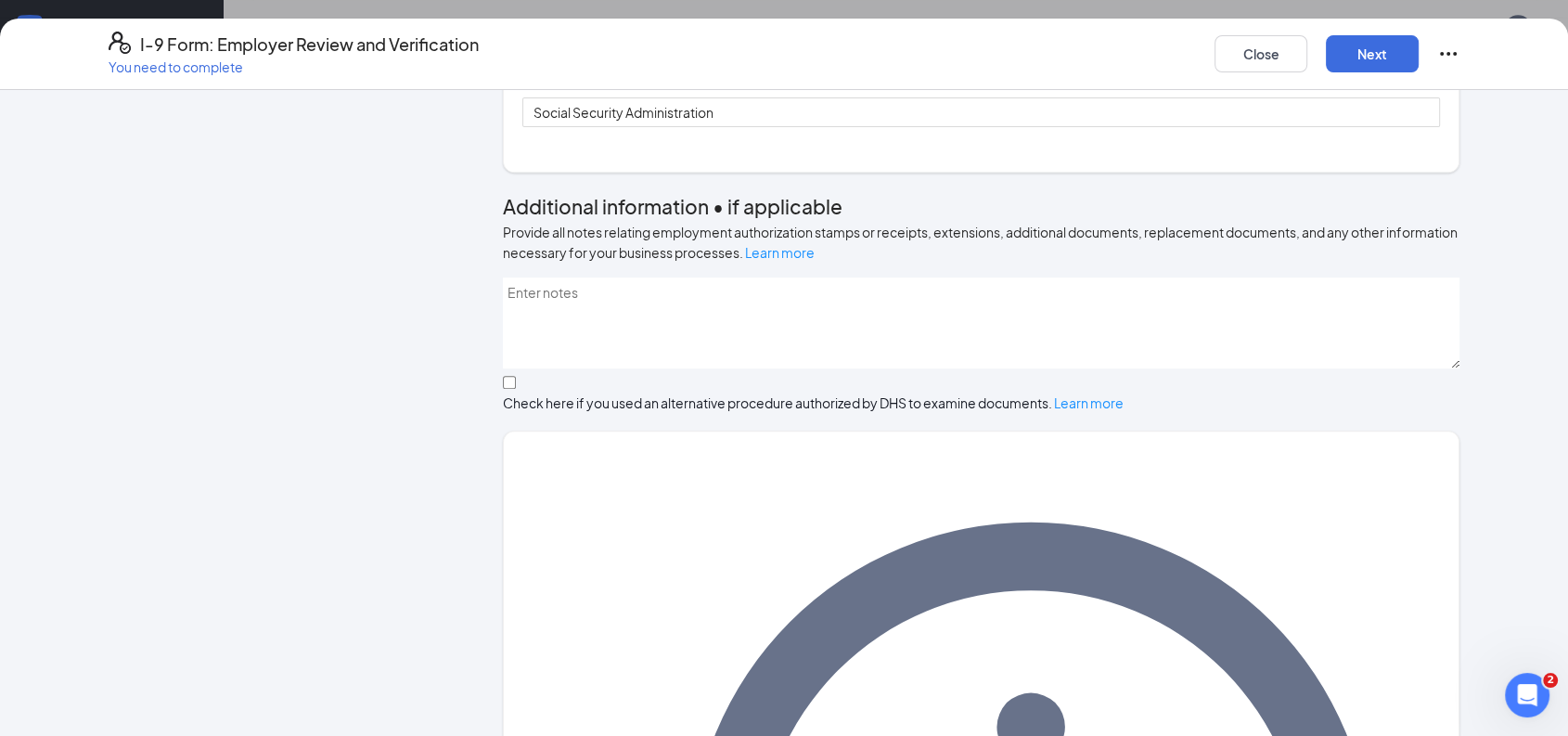
scroll to position [0, 0]
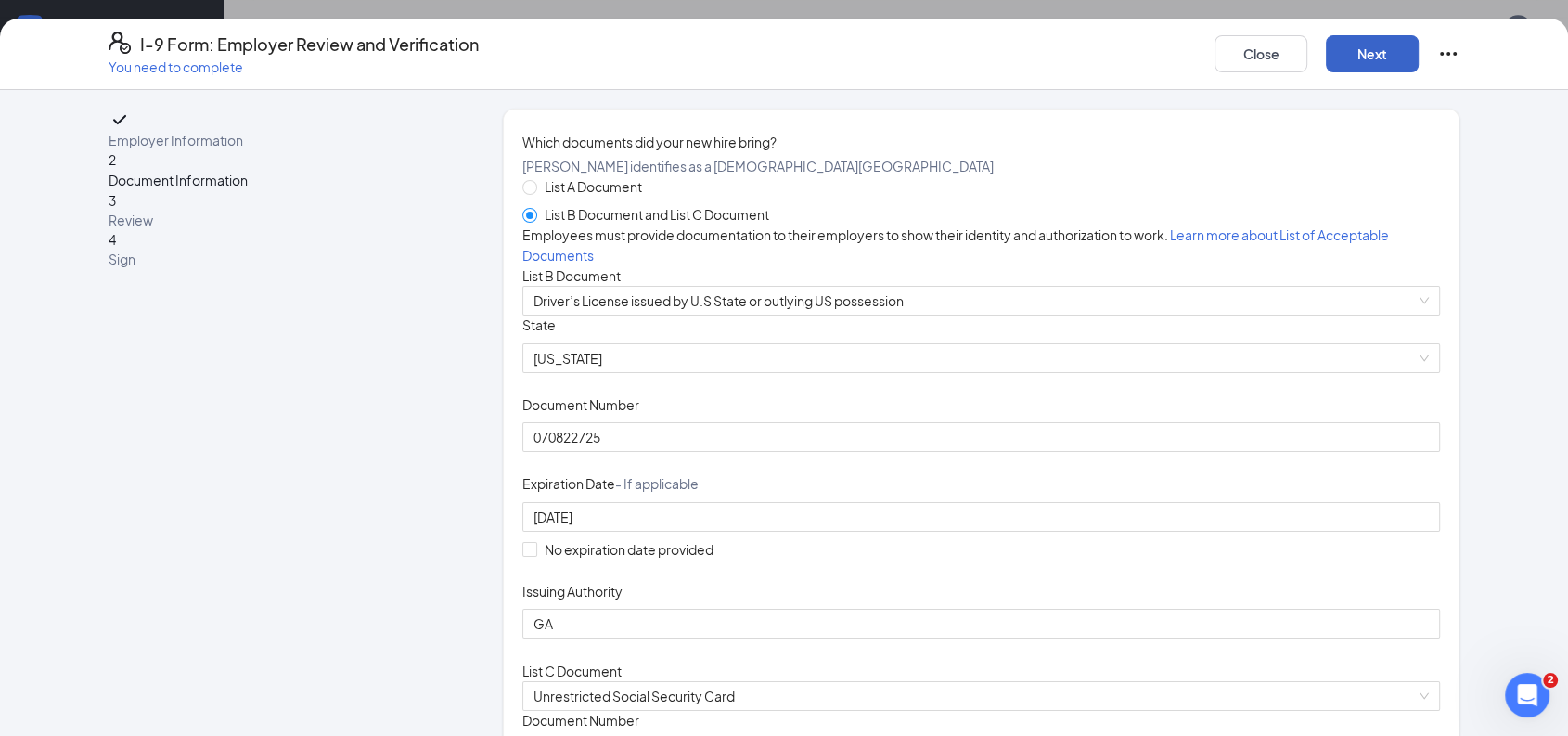
click at [1352, 58] on button "Next" at bounding box center [1373, 54] width 93 height 37
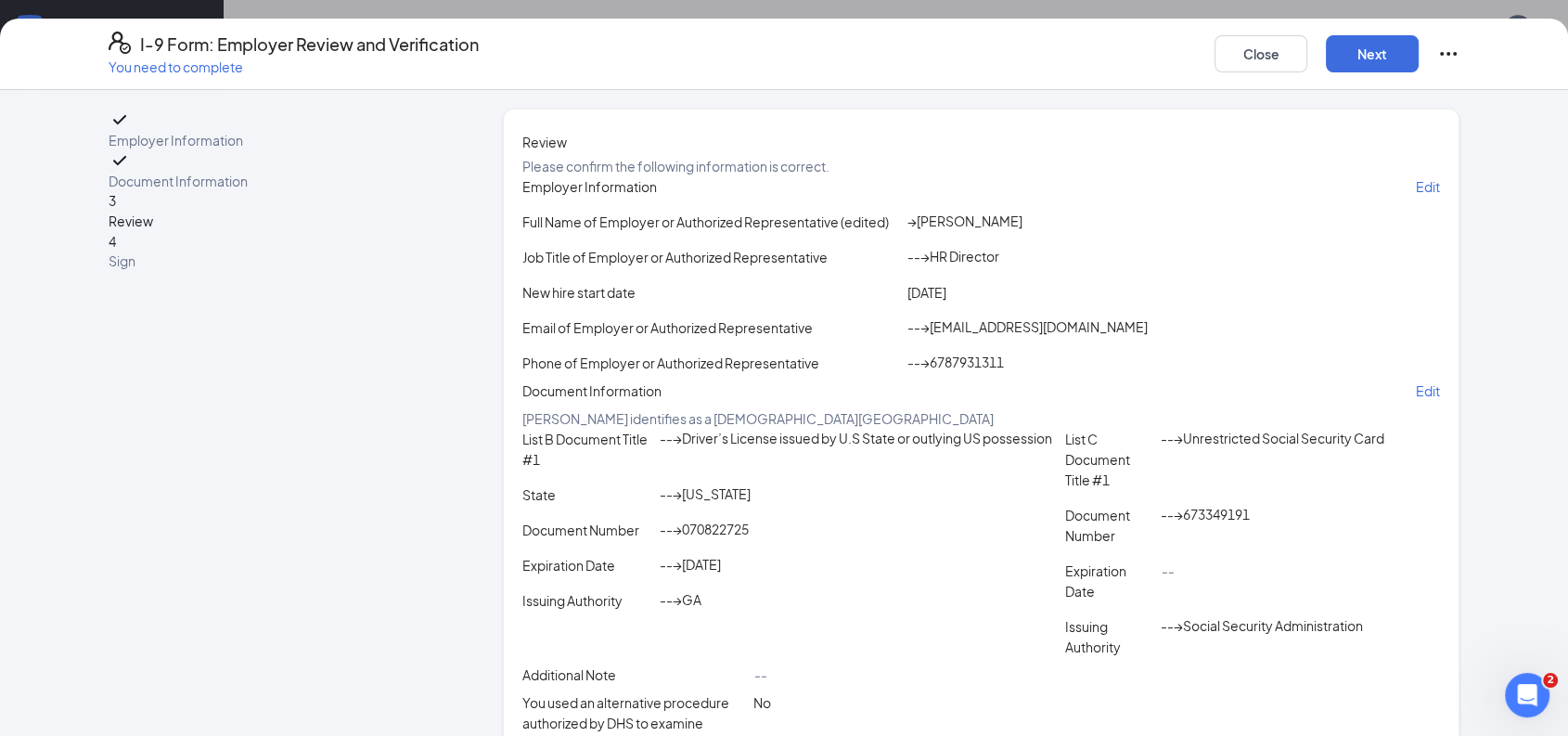
scroll to position [312, 0]
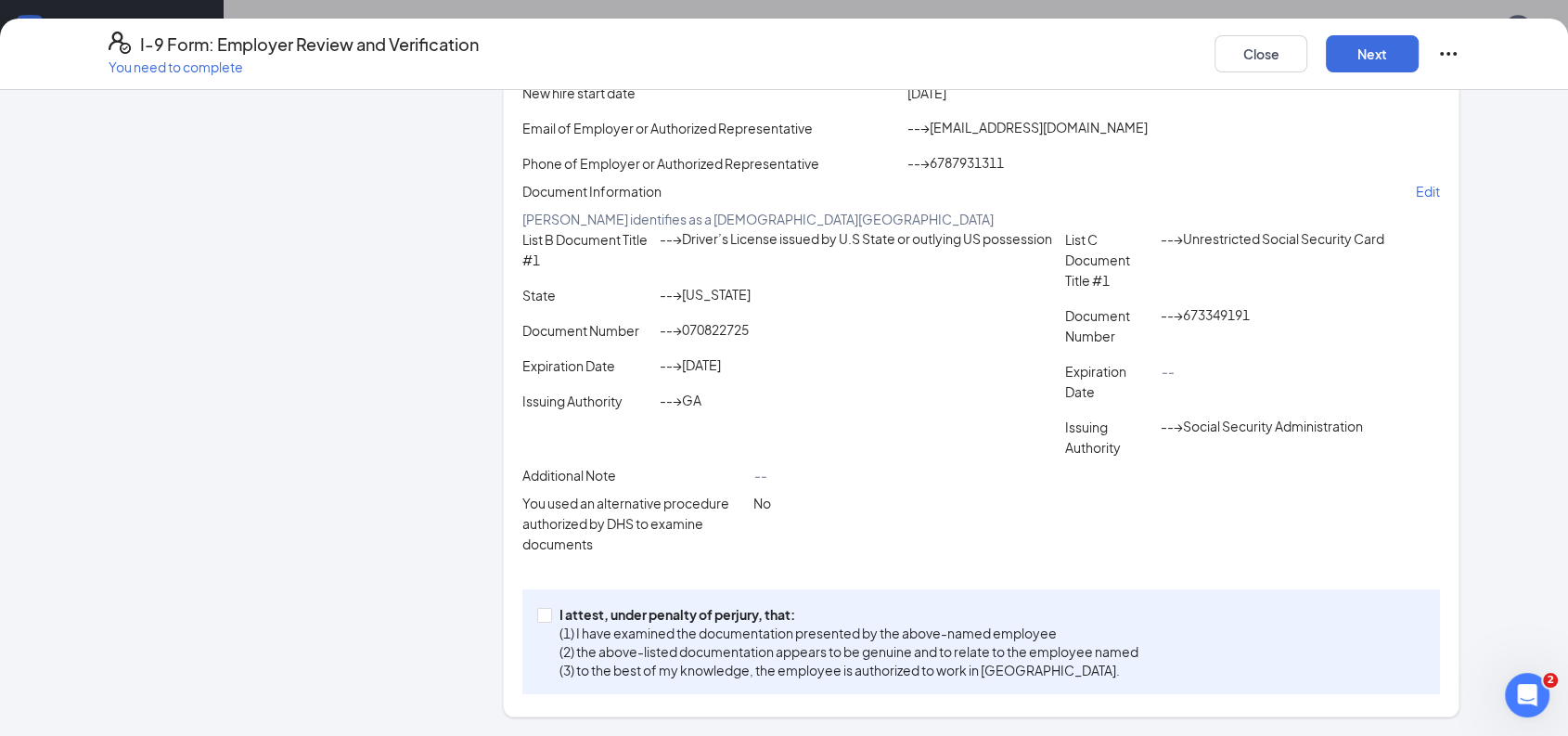
click at [524, 640] on div "I attest, under penalty of [PERSON_NAME], that: (1) I have examined the documen…" at bounding box center [981, 641] width 918 height 105
click at [538, 621] on input "I attest, under penalty of [PERSON_NAME], that: (1) I have examined the documen…" at bounding box center [544, 614] width 13 height 13
checkbox input "true"
click at [1377, 54] on button "Next" at bounding box center [1373, 54] width 93 height 37
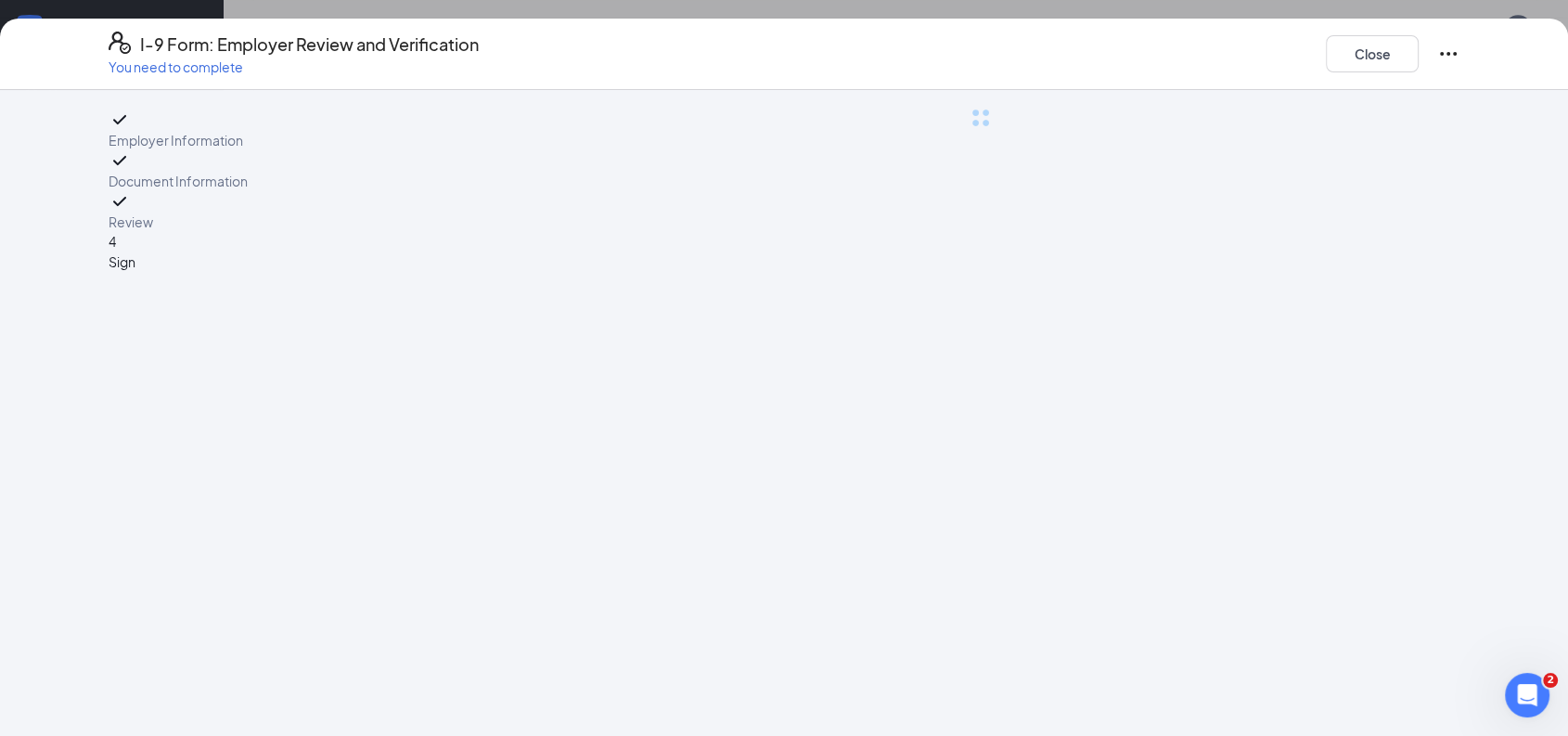
scroll to position [0, 0]
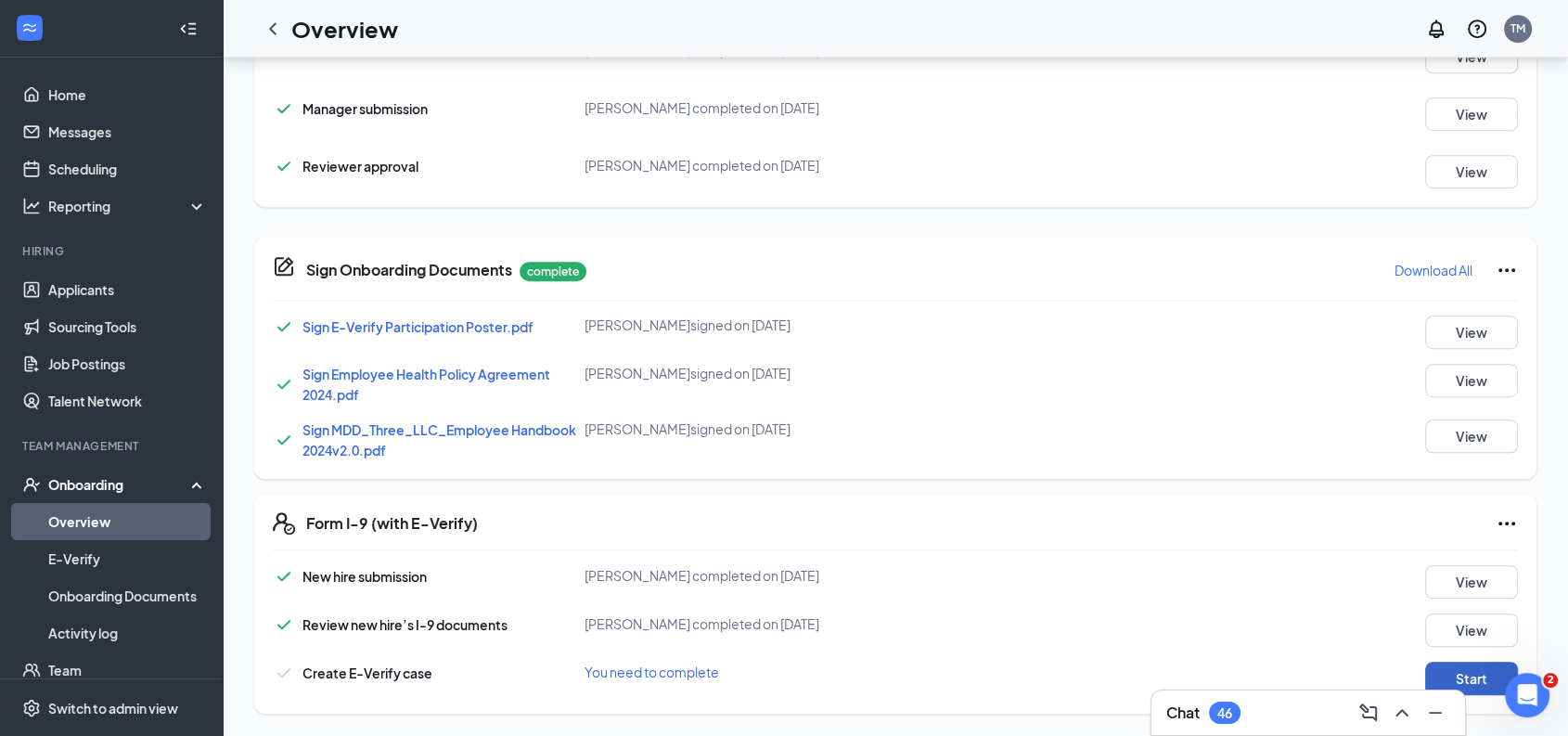
click at [1474, 681] on button "Start" at bounding box center [1471, 678] width 93 height 34
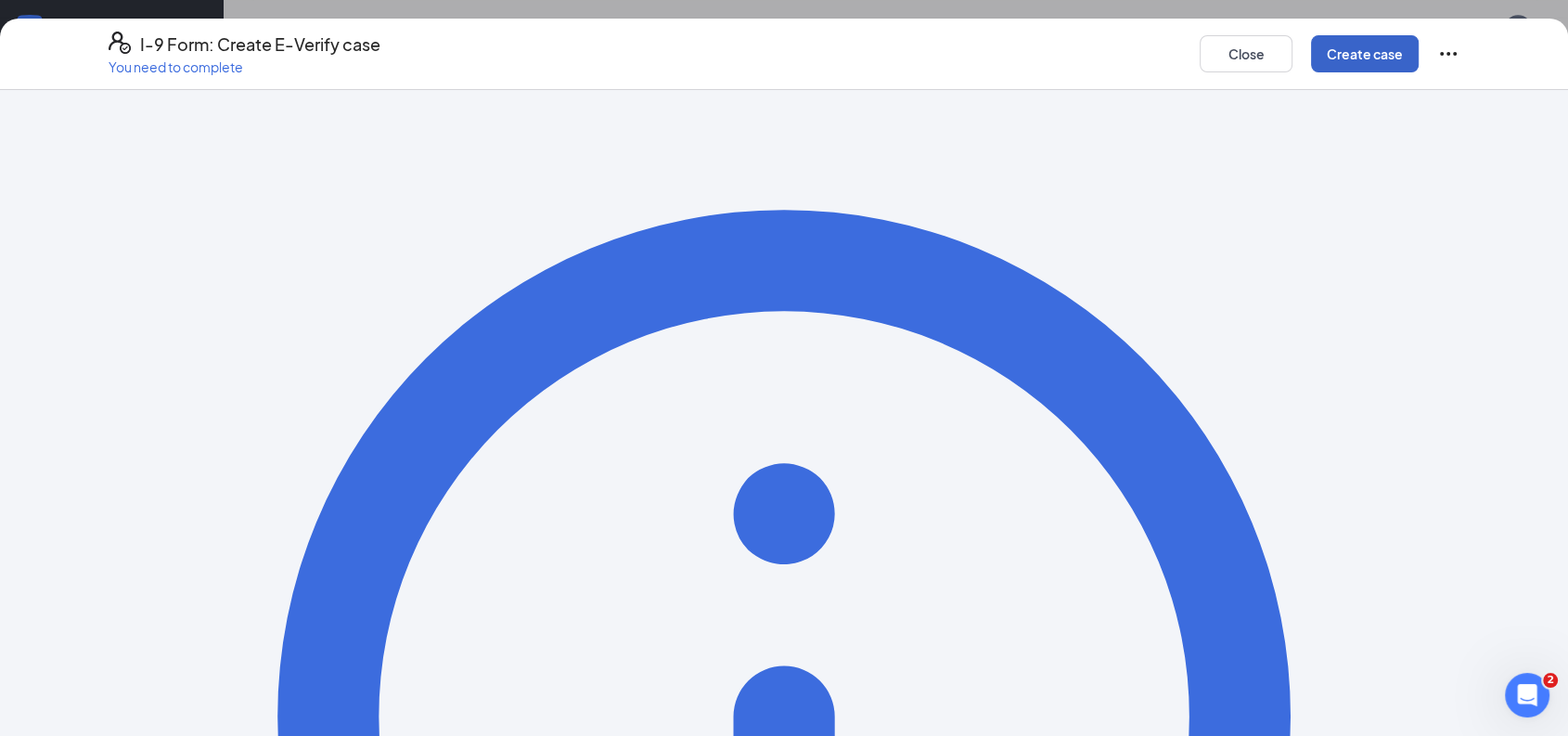
click at [1369, 56] on button "Create case" at bounding box center [1365, 54] width 108 height 37
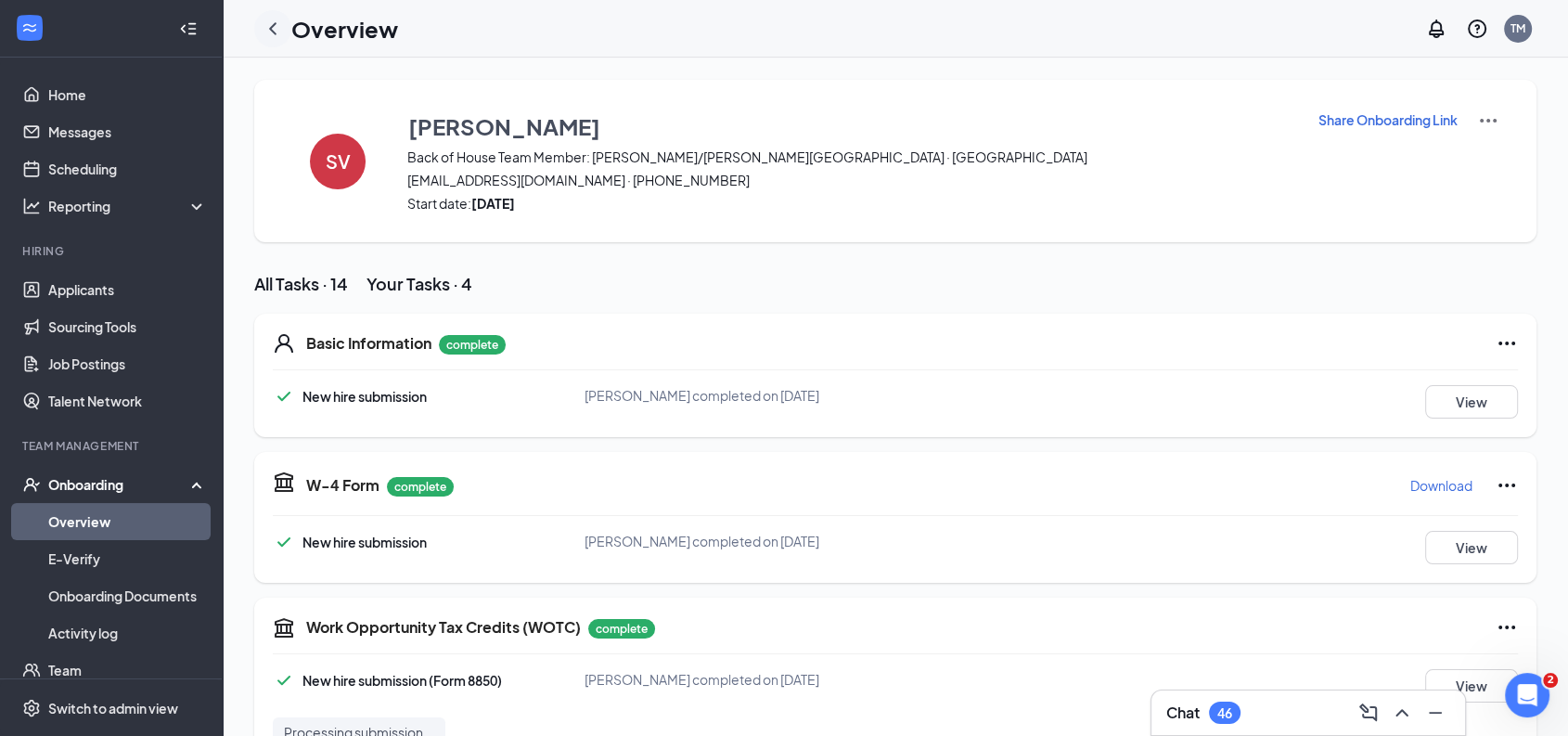
click at [274, 25] on icon "ChevronLeft" at bounding box center [273, 28] width 8 height 12
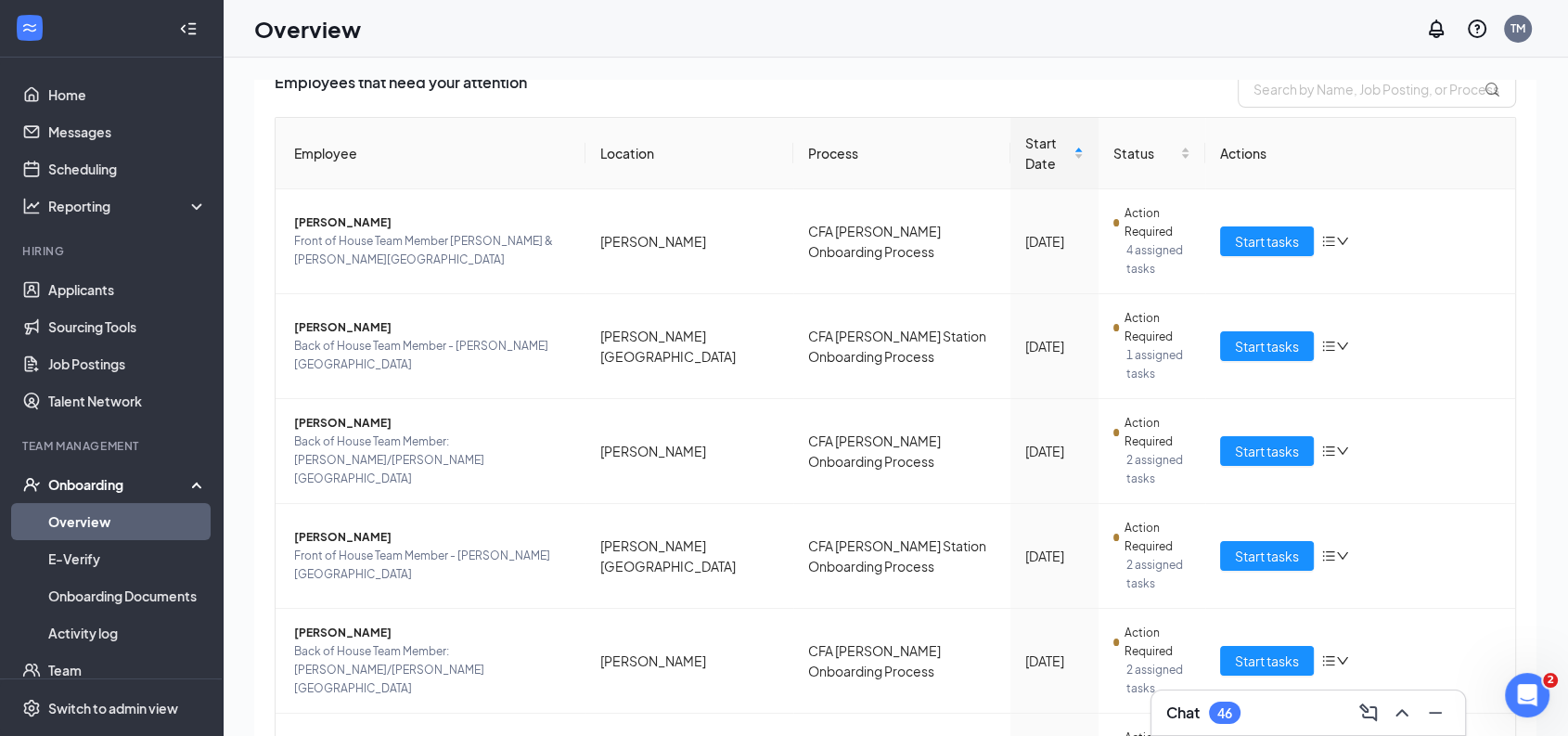
scroll to position [147, 0]
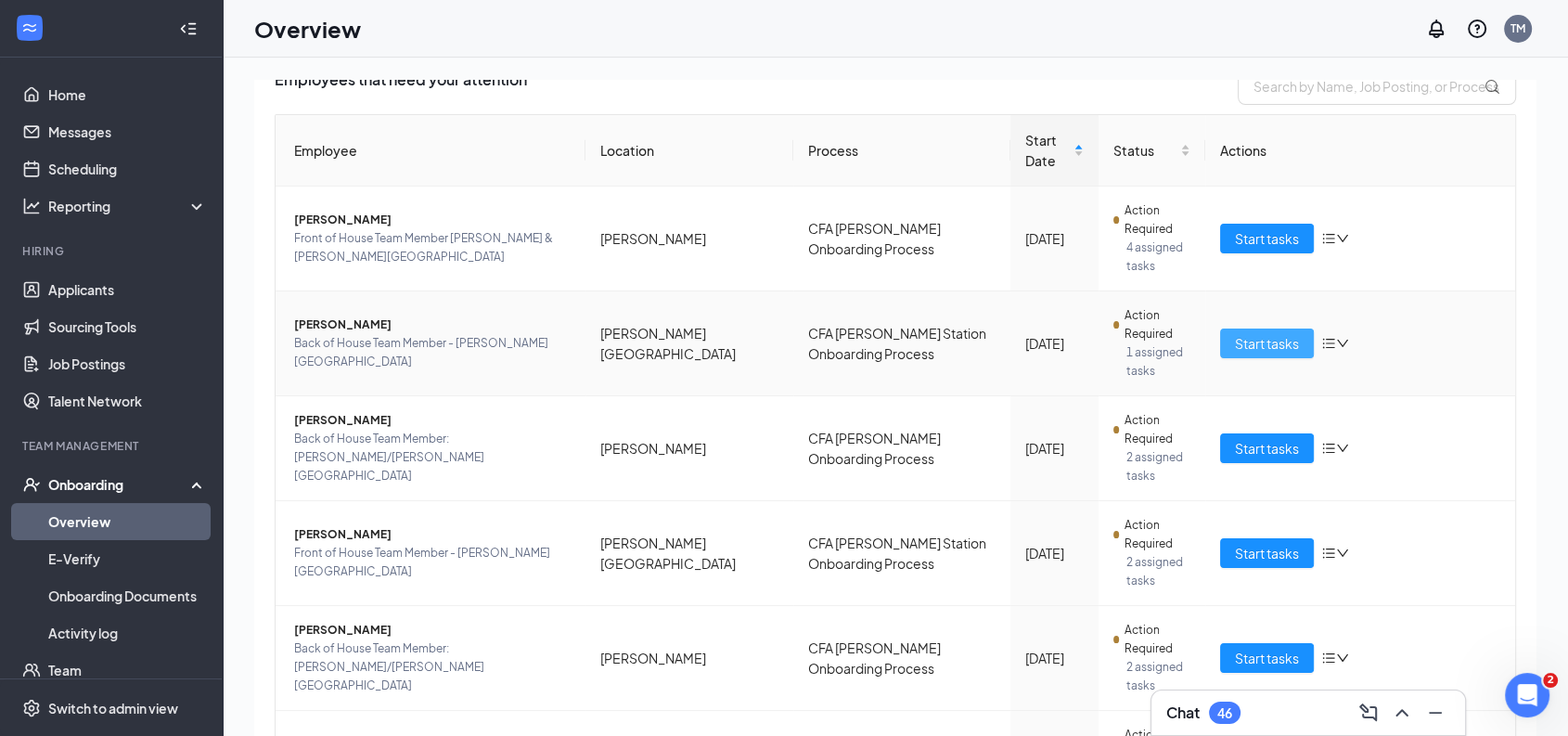
click at [1252, 335] on span "Start tasks" at bounding box center [1267, 343] width 64 height 20
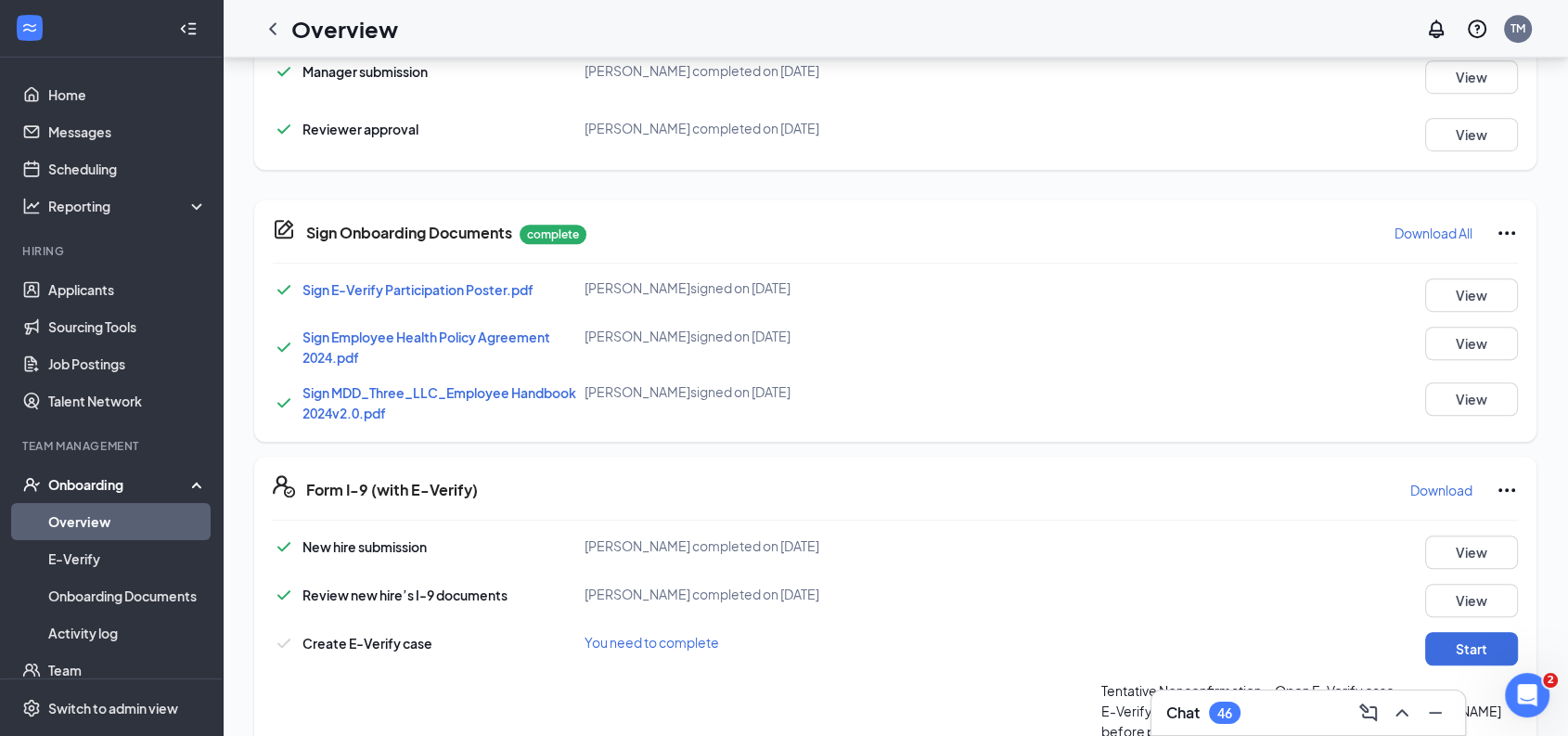
scroll to position [1281, 0]
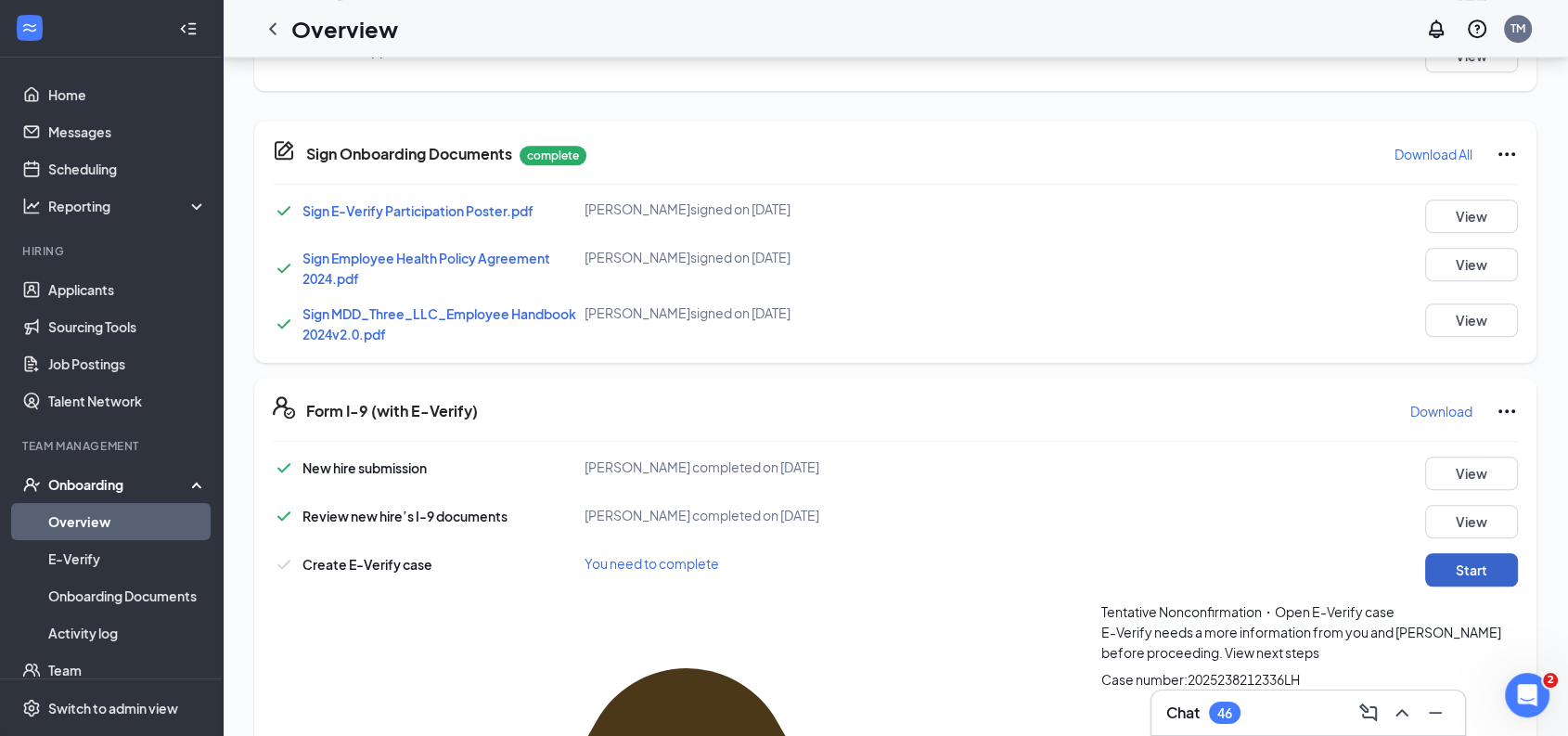
click at [1449, 567] on button "Start" at bounding box center [1471, 570] width 93 height 34
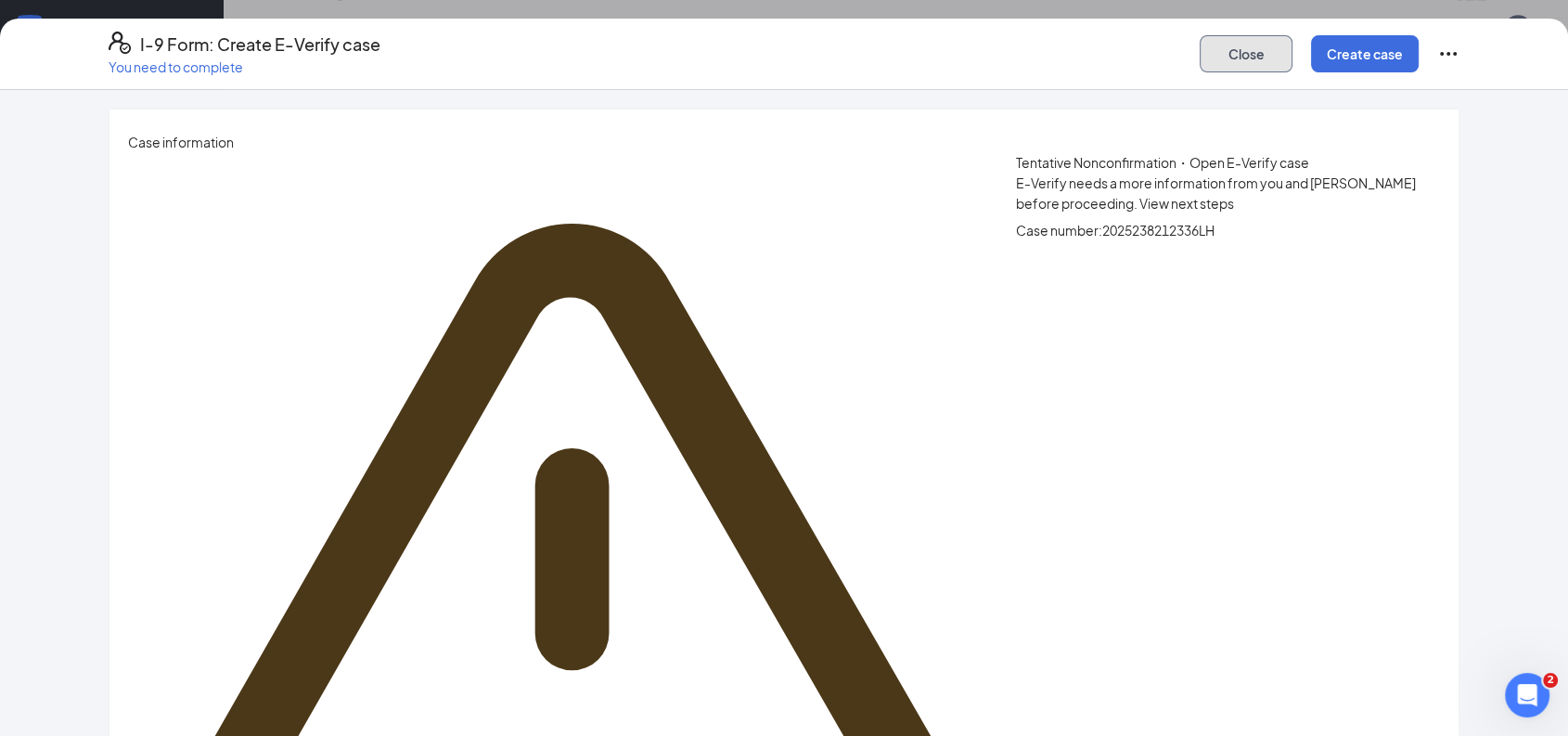
click at [1248, 61] on button "Close" at bounding box center [1246, 54] width 93 height 37
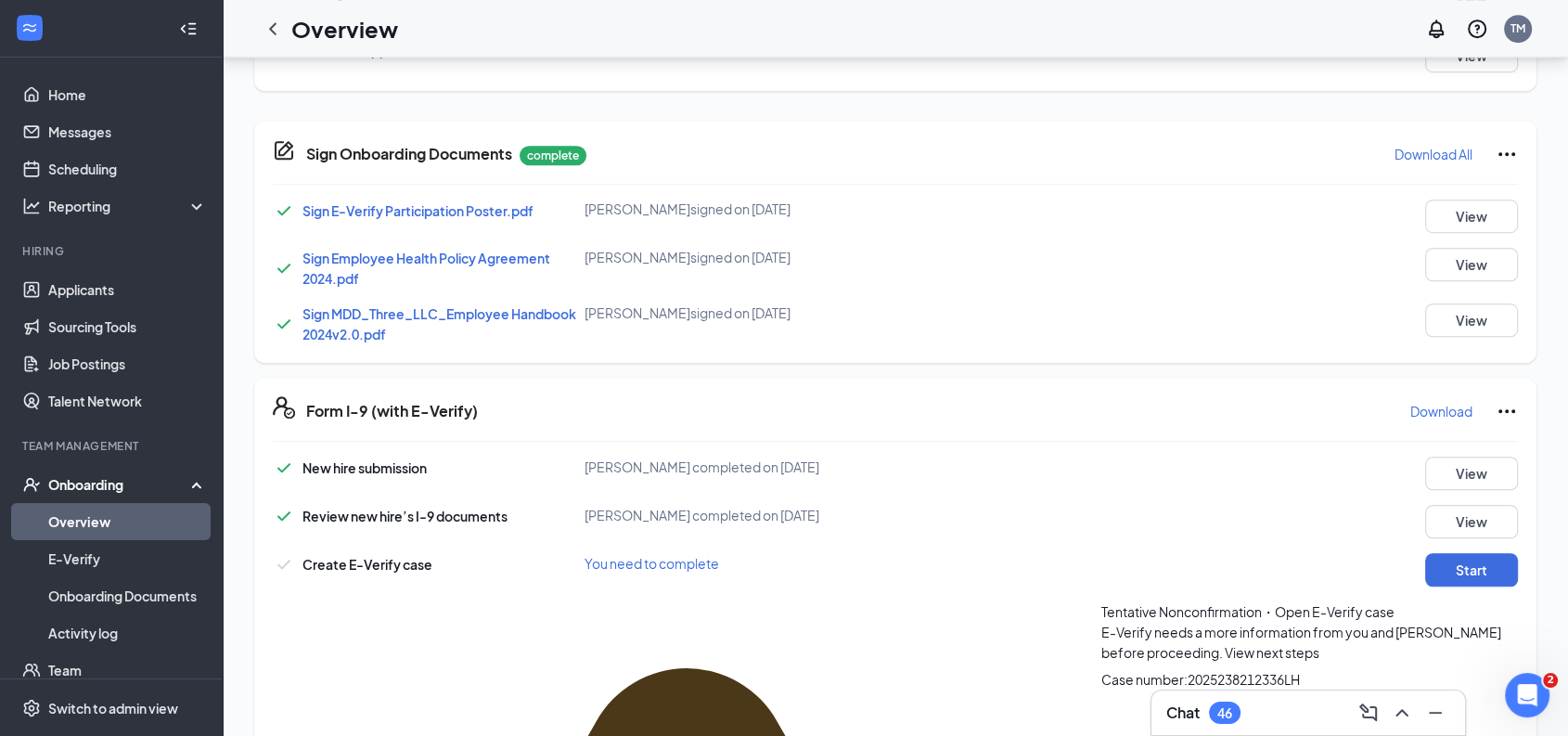
click at [1224, 644] on span "View next steps" at bounding box center [1272, 652] width 95 height 16
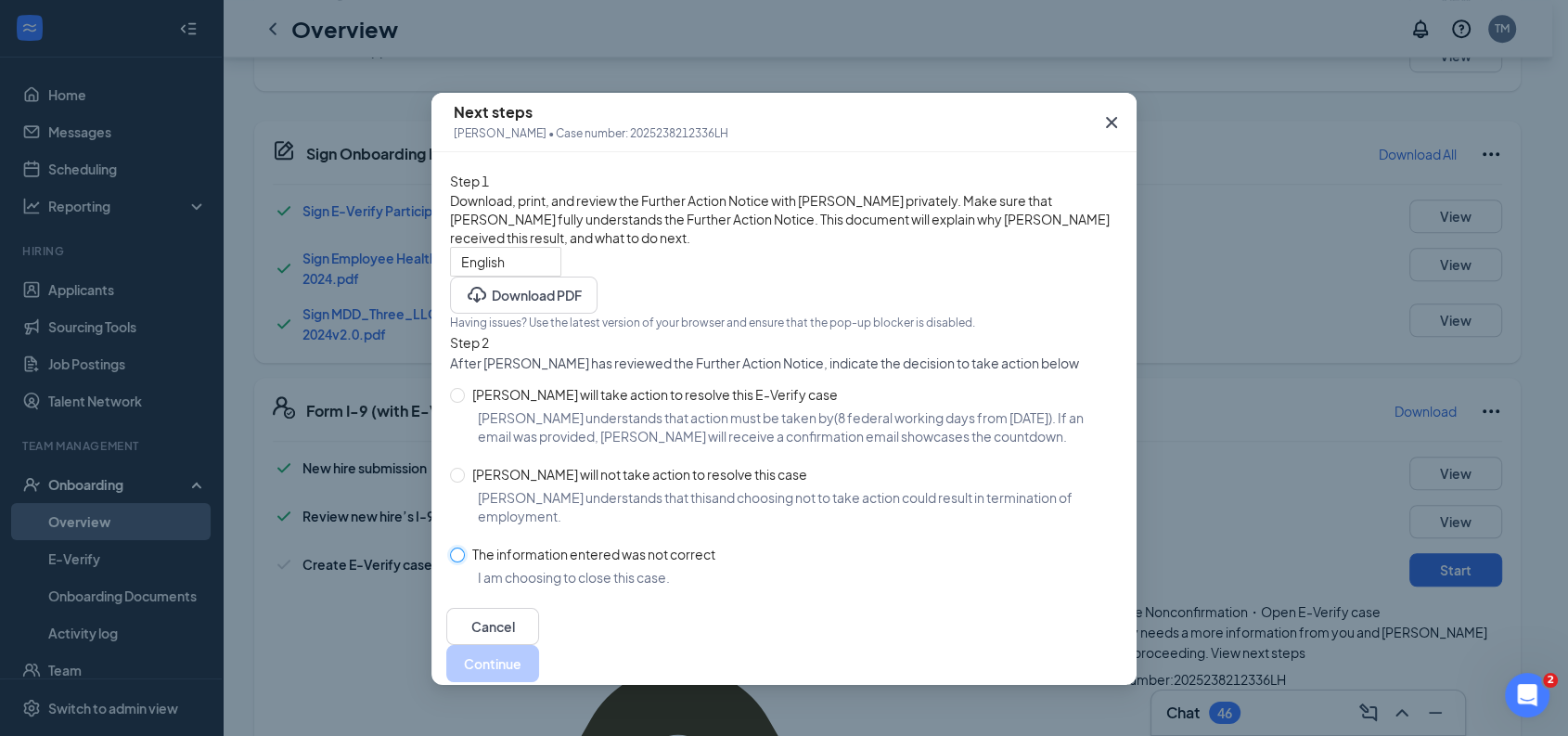
click at [452, 562] on input "The information entered was not correct" at bounding box center [457, 554] width 14 height 14
radio input "true"
click at [546, 682] on button "Close case" at bounding box center [495, 664] width 99 height 37
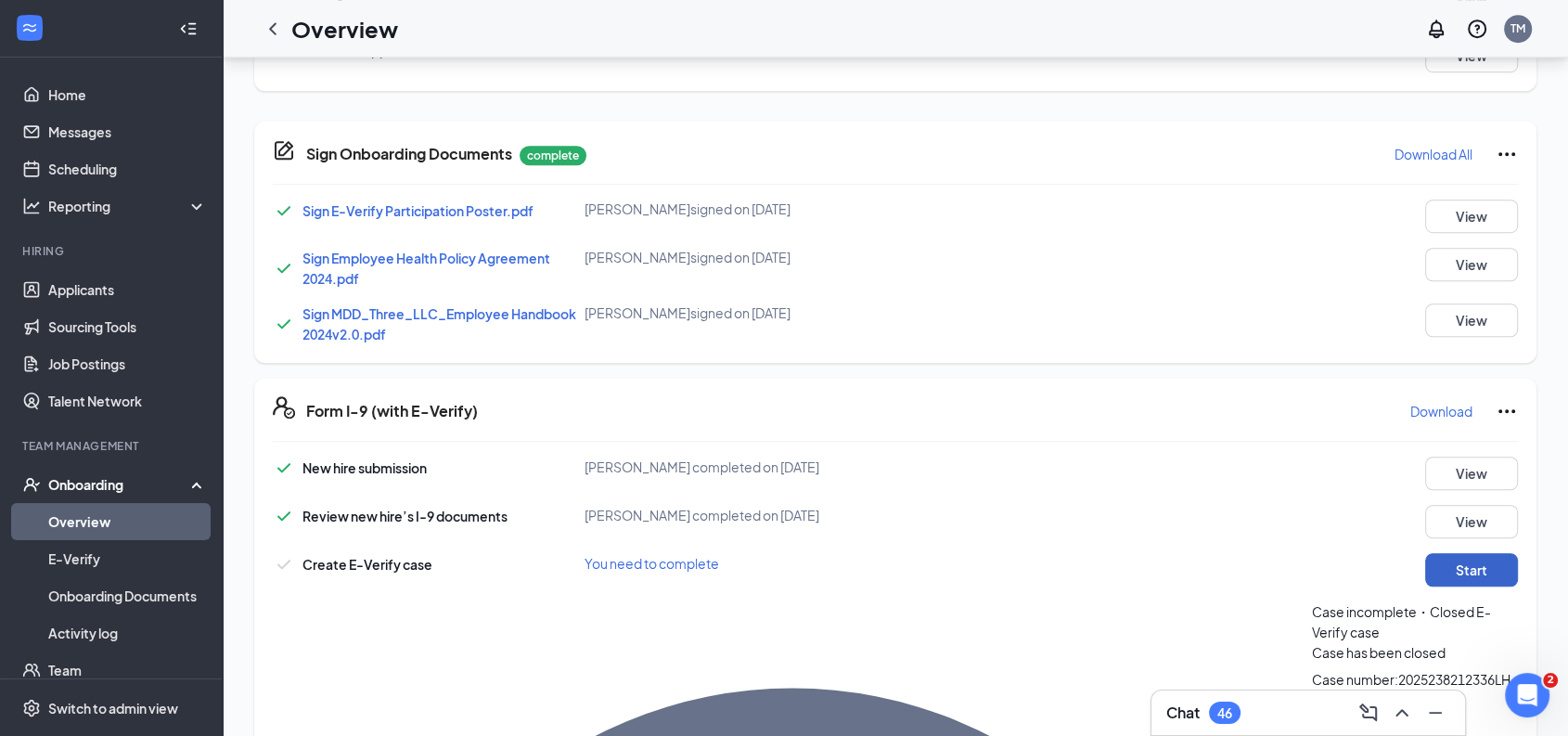
click at [1441, 564] on button "Start" at bounding box center [1471, 570] width 93 height 34
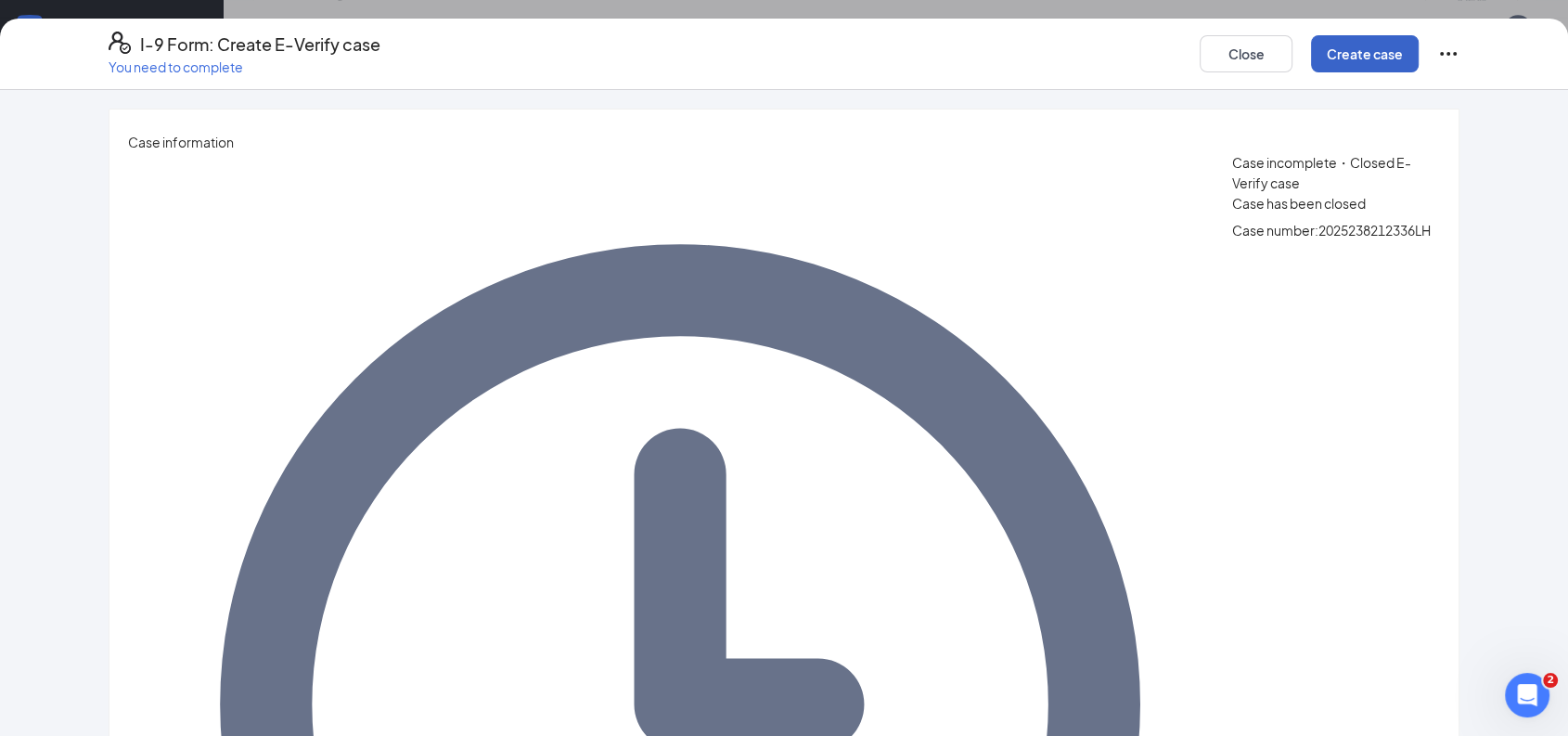
click at [1365, 59] on button "Create case" at bounding box center [1365, 54] width 108 height 37
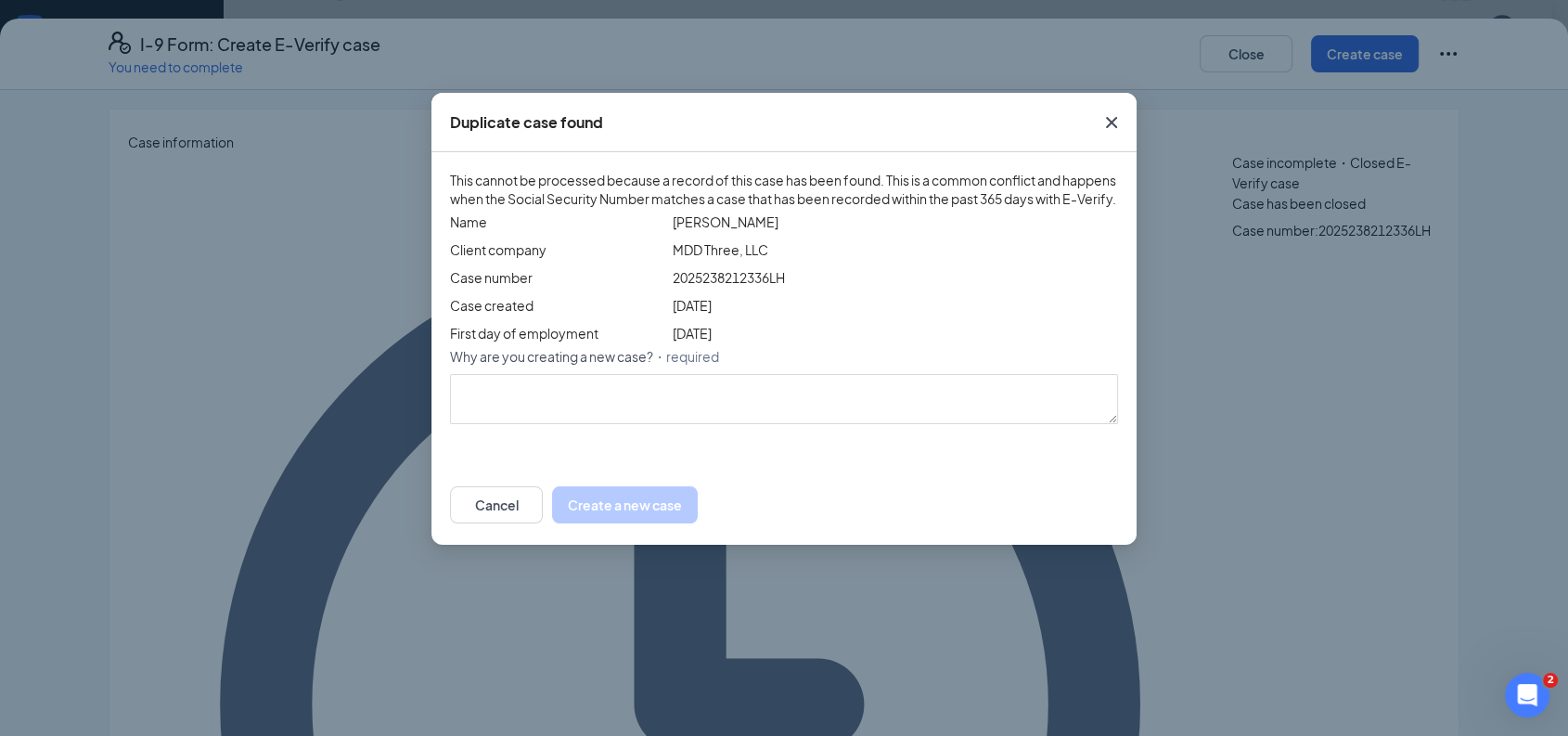
click at [1112, 125] on icon "Cross" at bounding box center [1111, 122] width 22 height 22
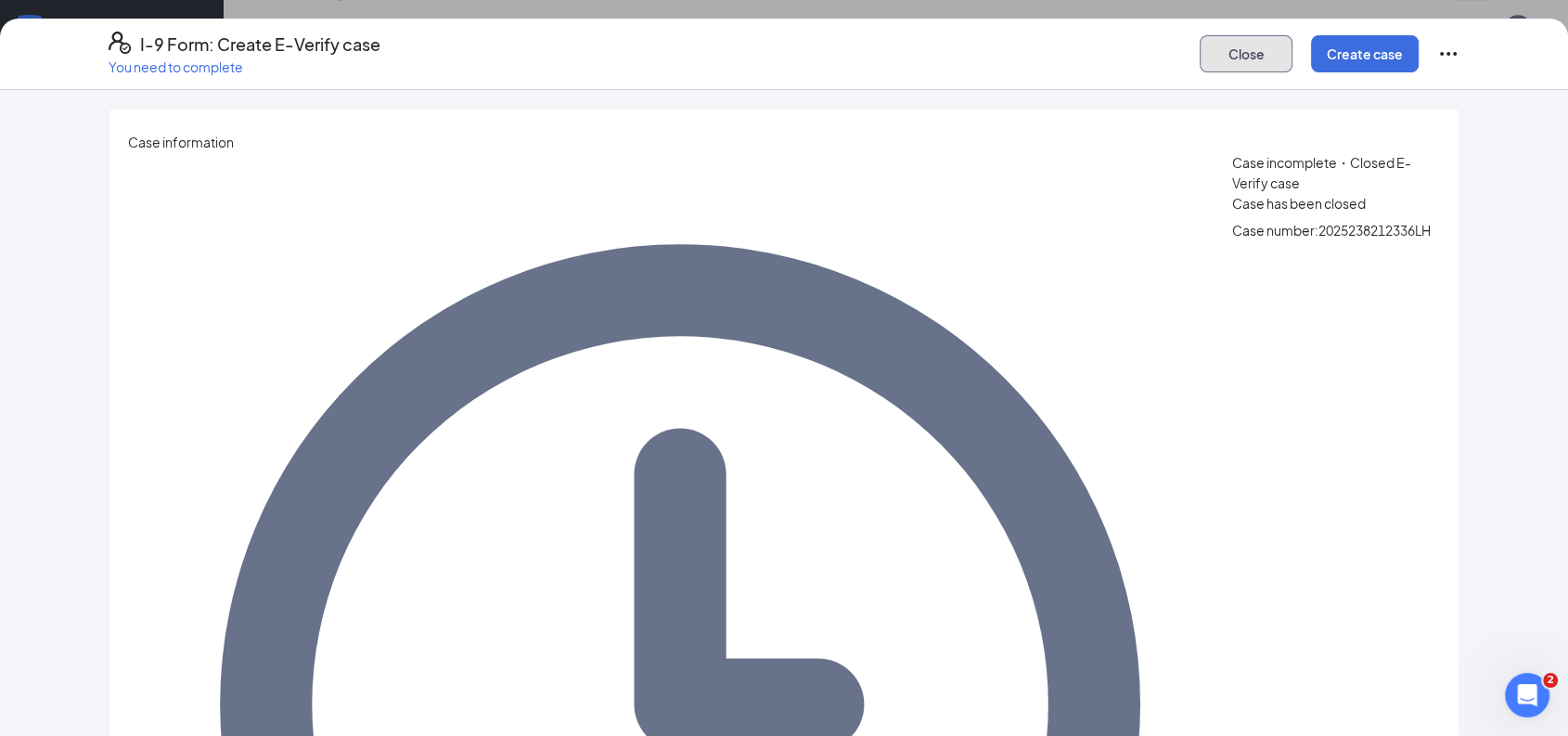
click at [1245, 54] on button "Close" at bounding box center [1246, 54] width 93 height 37
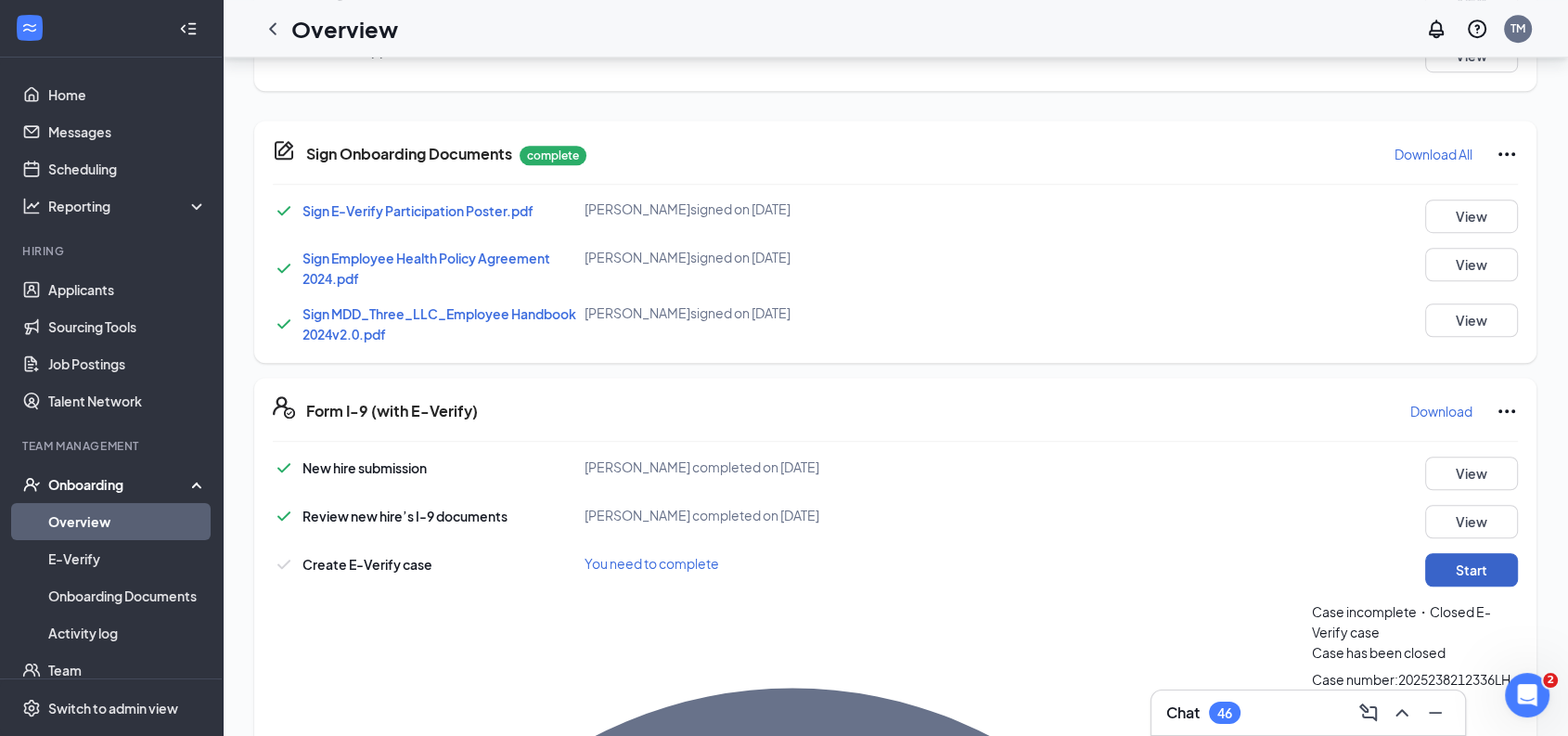
scroll to position [60, 0]
click at [1470, 505] on button "View" at bounding box center [1471, 522] width 93 height 34
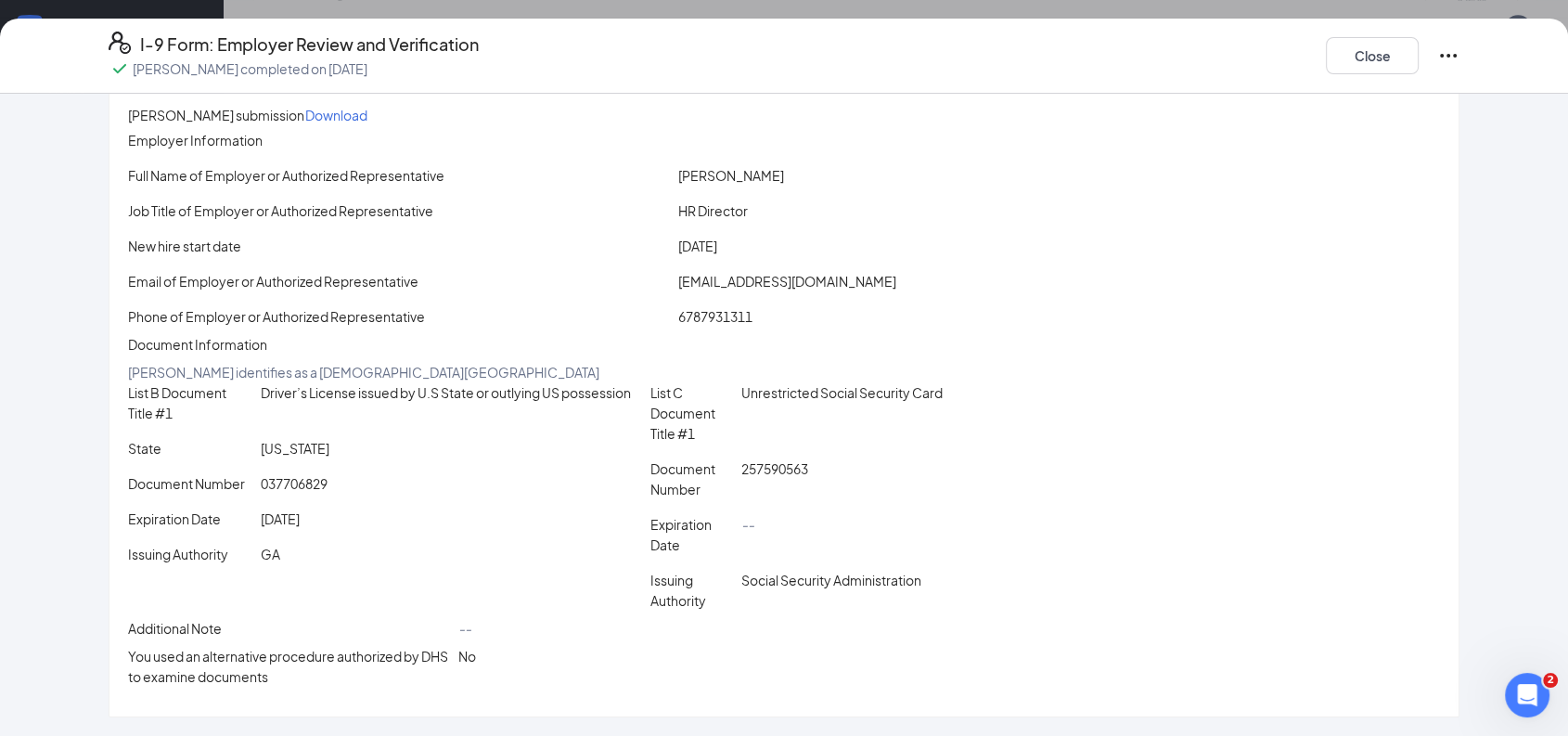
scroll to position [0, 0]
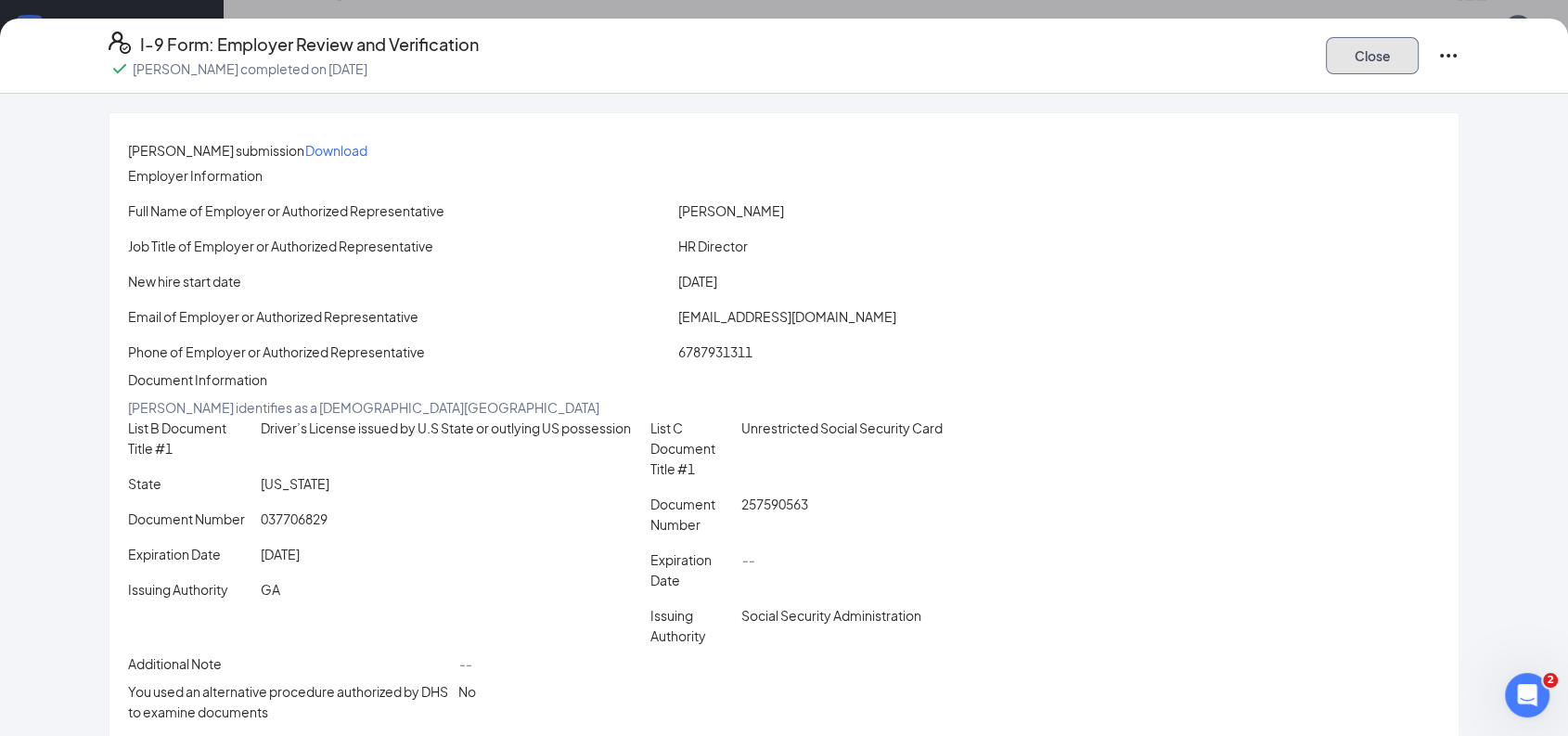
click at [1360, 58] on button "Close" at bounding box center [1373, 55] width 93 height 37
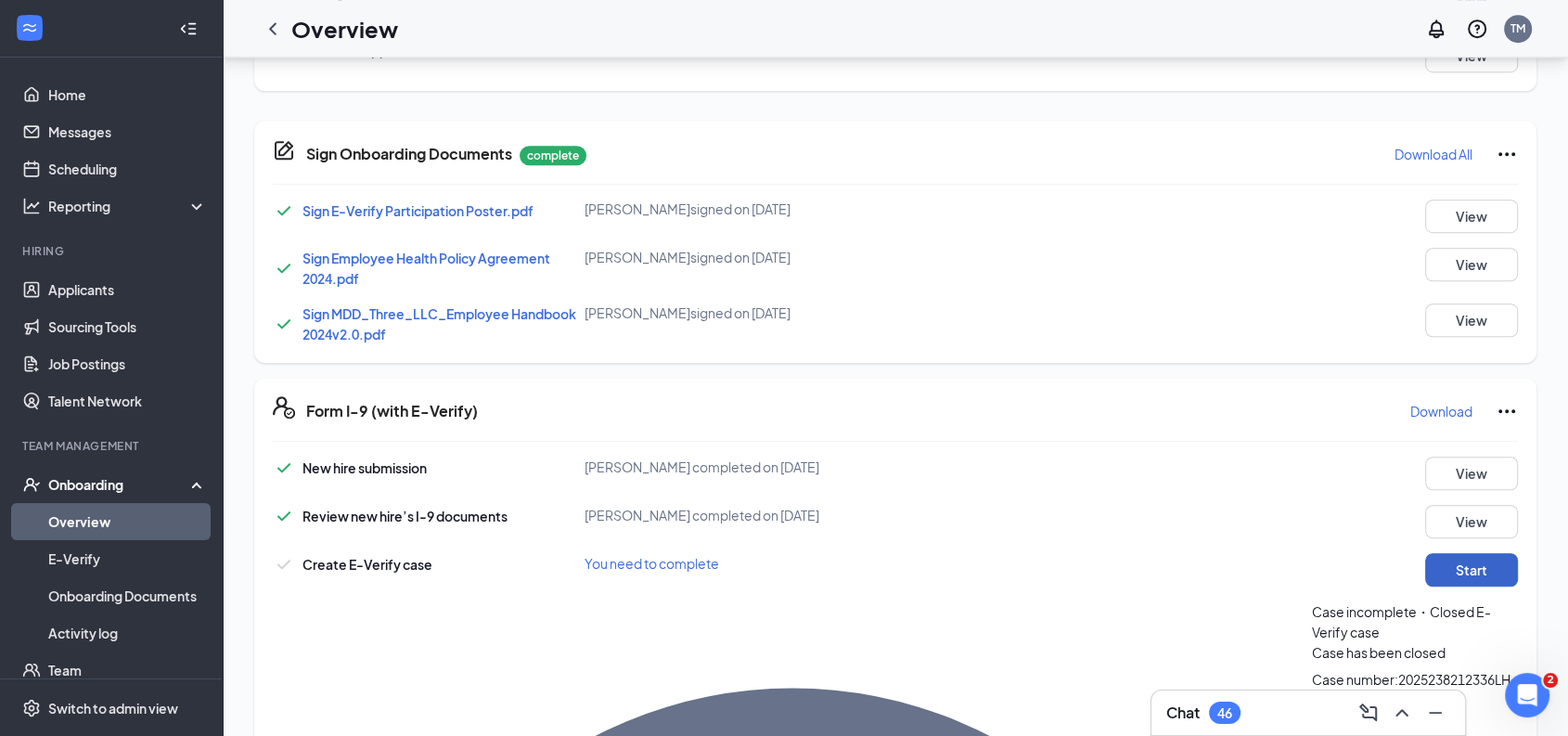
click at [1470, 553] on button "Start" at bounding box center [1471, 570] width 93 height 34
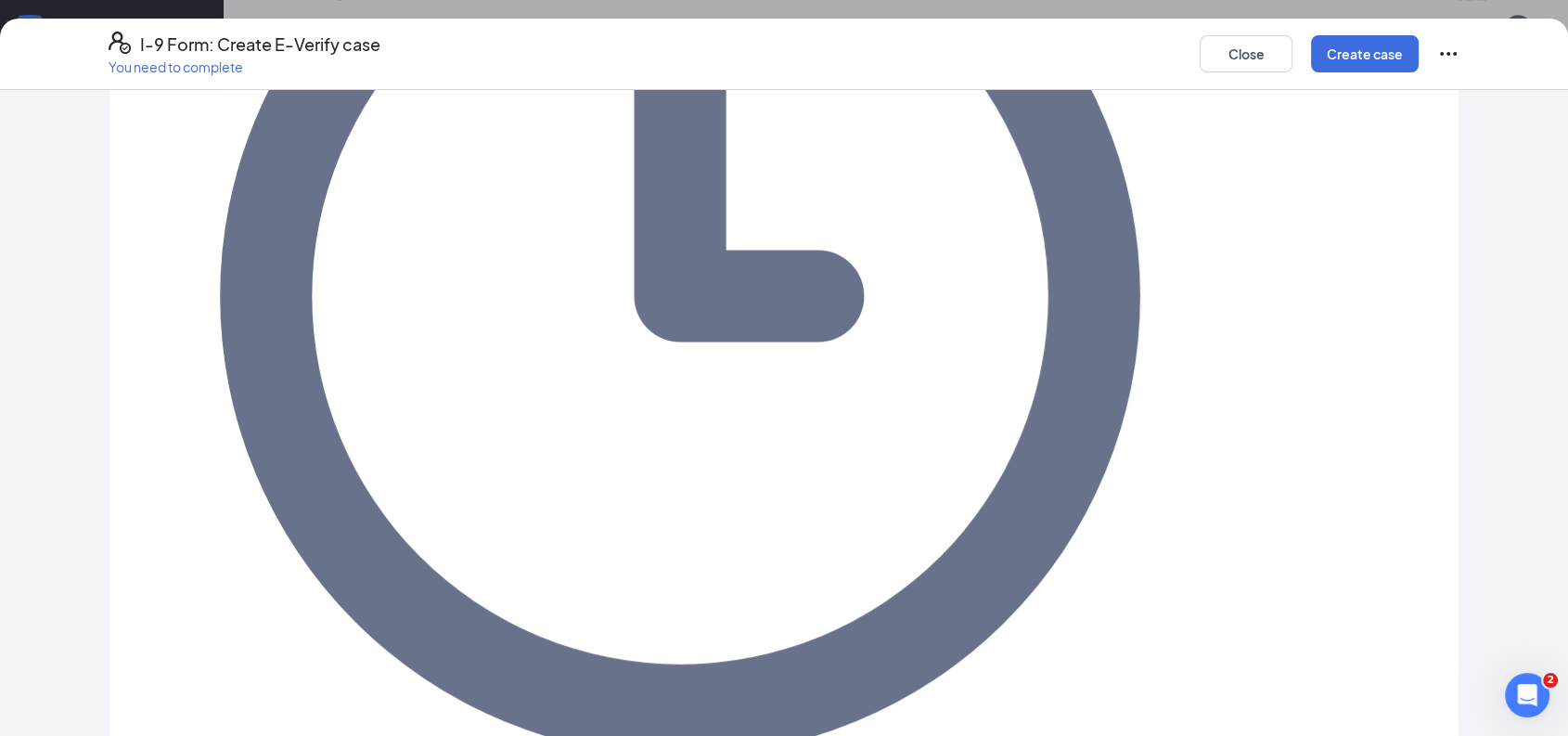
scroll to position [377, 0]
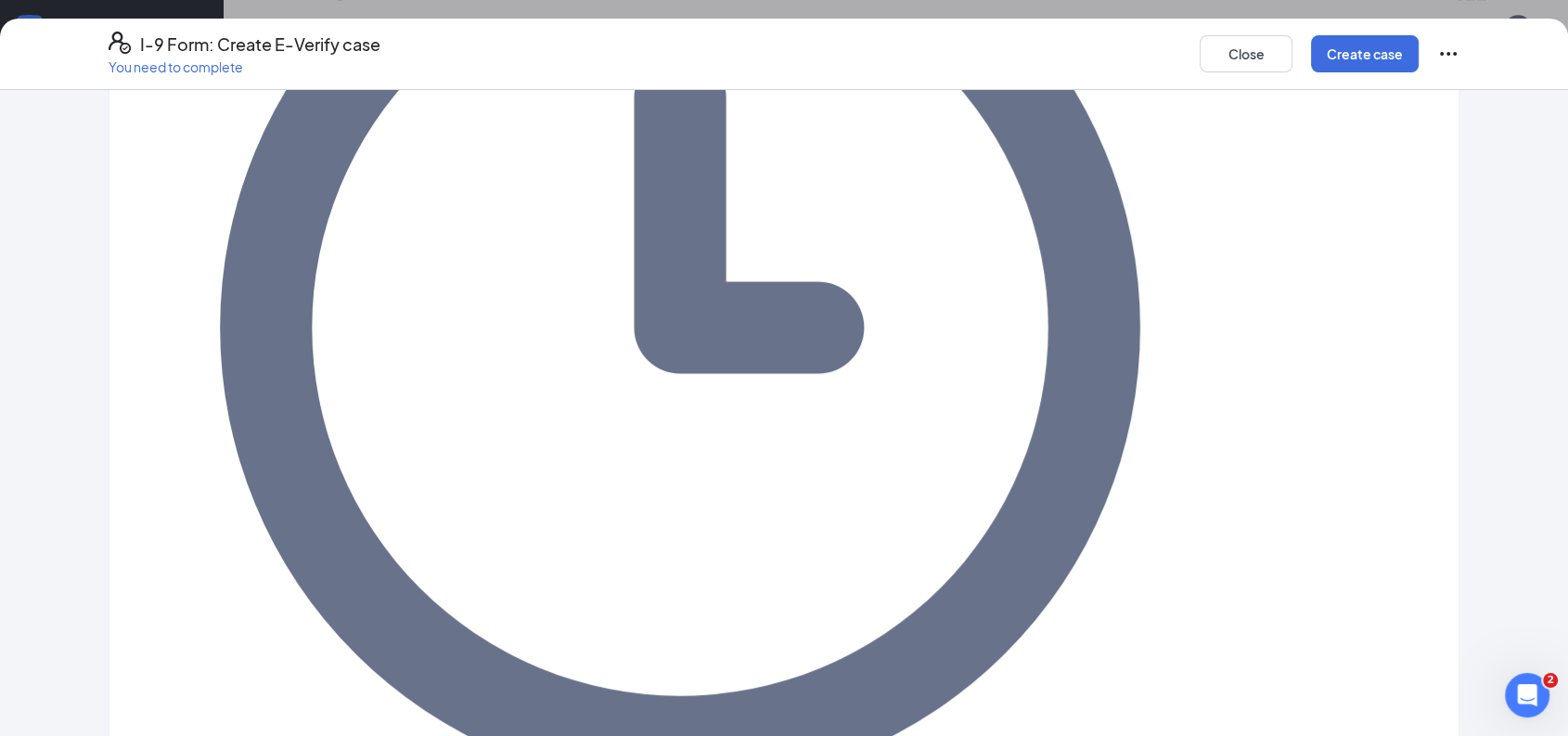
click at [1448, 49] on icon "Ellipses" at bounding box center [1448, 53] width 22 height 22
click at [1235, 55] on button "Close" at bounding box center [1246, 54] width 93 height 37
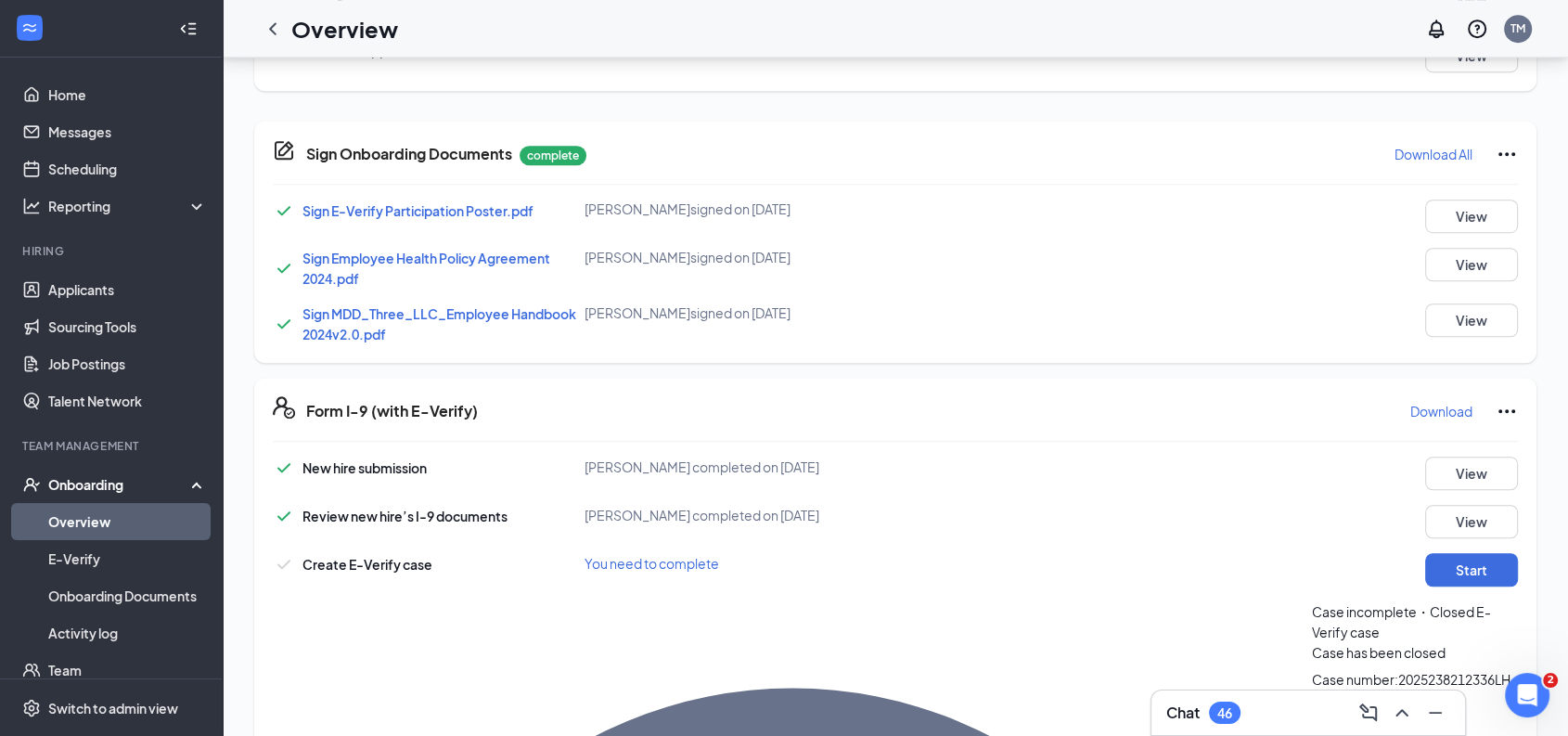
click at [1498, 410] on icon "Ellipses" at bounding box center [1506, 411] width 16 height 4
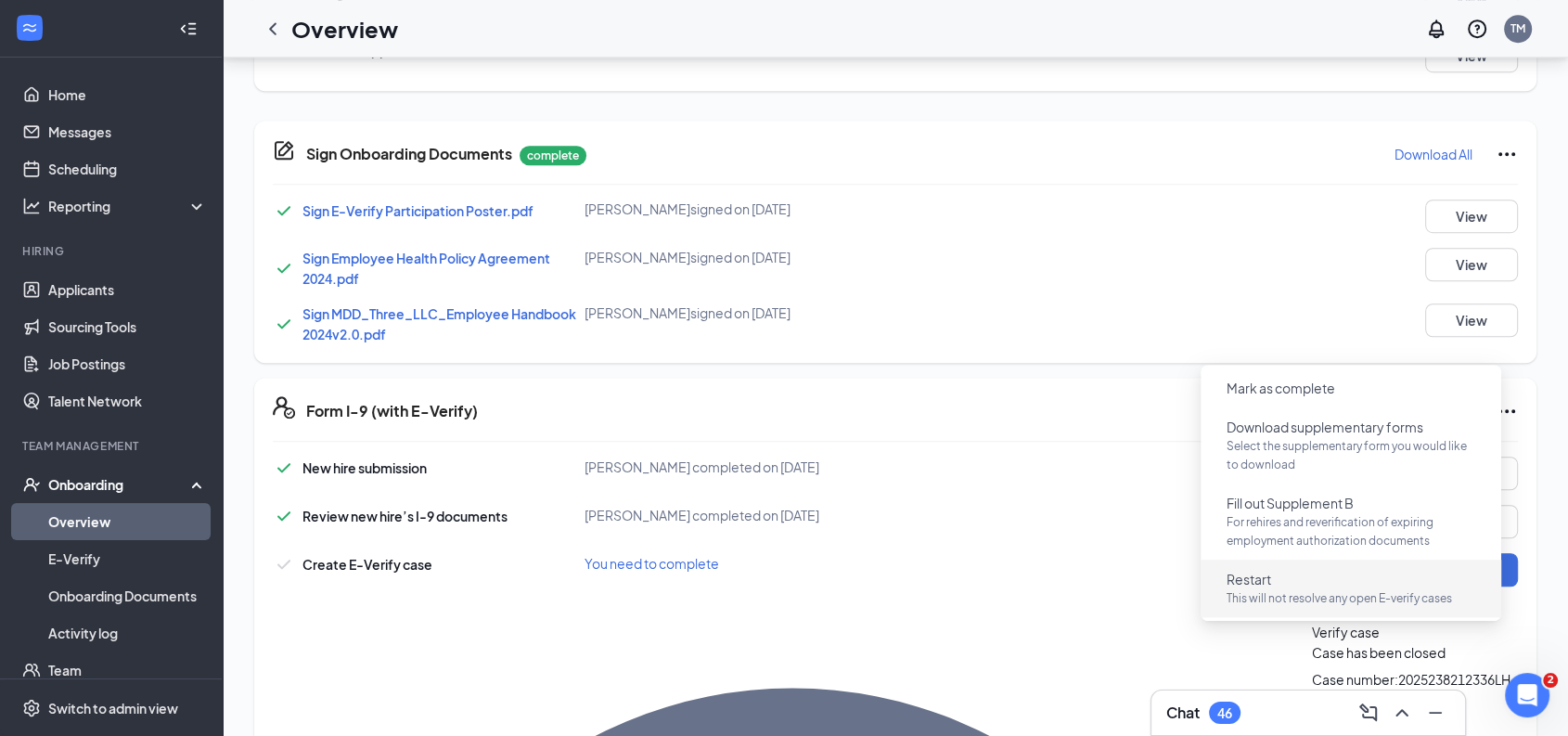
click at [1273, 577] on button "Restart This will not resolve any open E-verify cases" at bounding box center [1351, 588] width 278 height 48
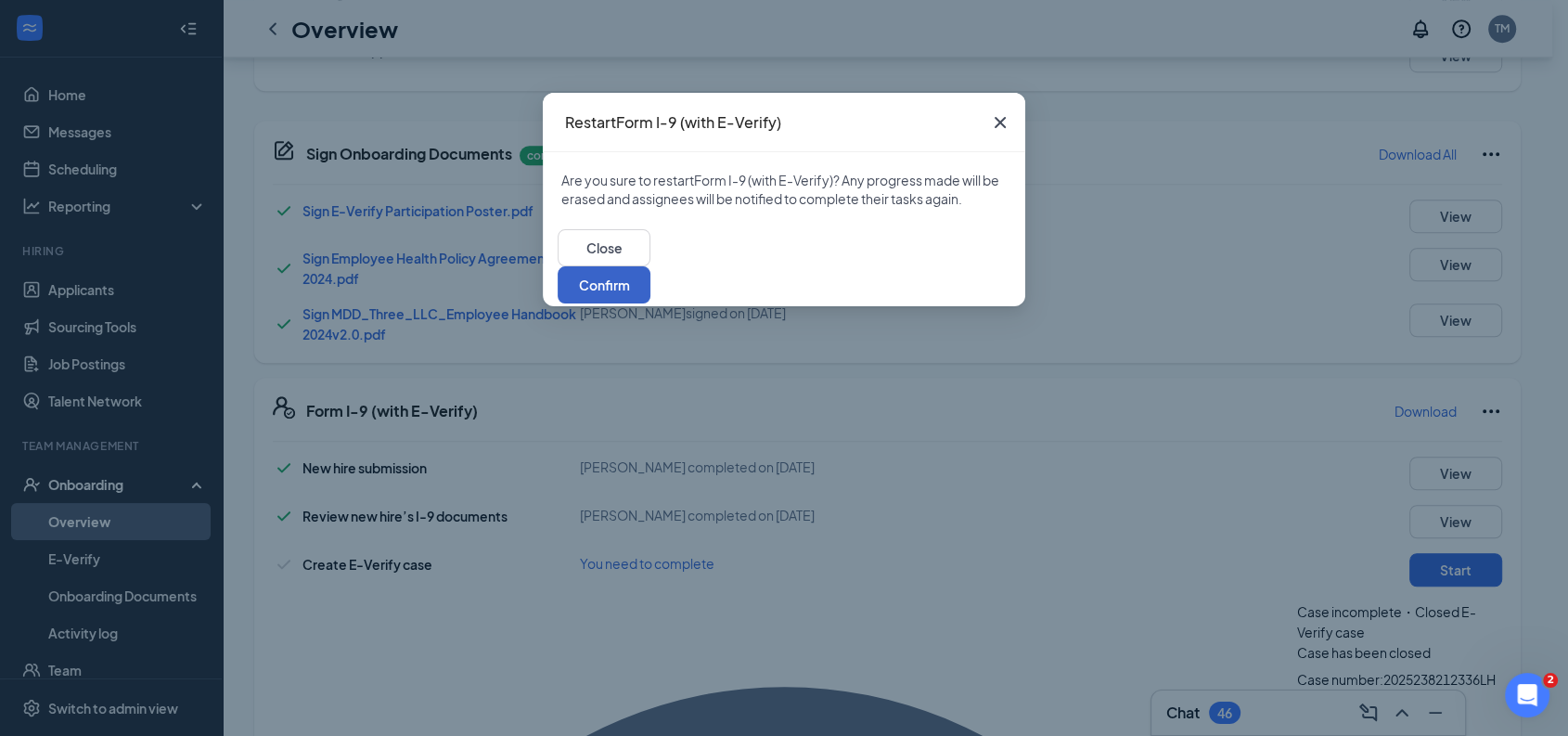
click at [651, 269] on button "Confirm" at bounding box center [604, 285] width 93 height 37
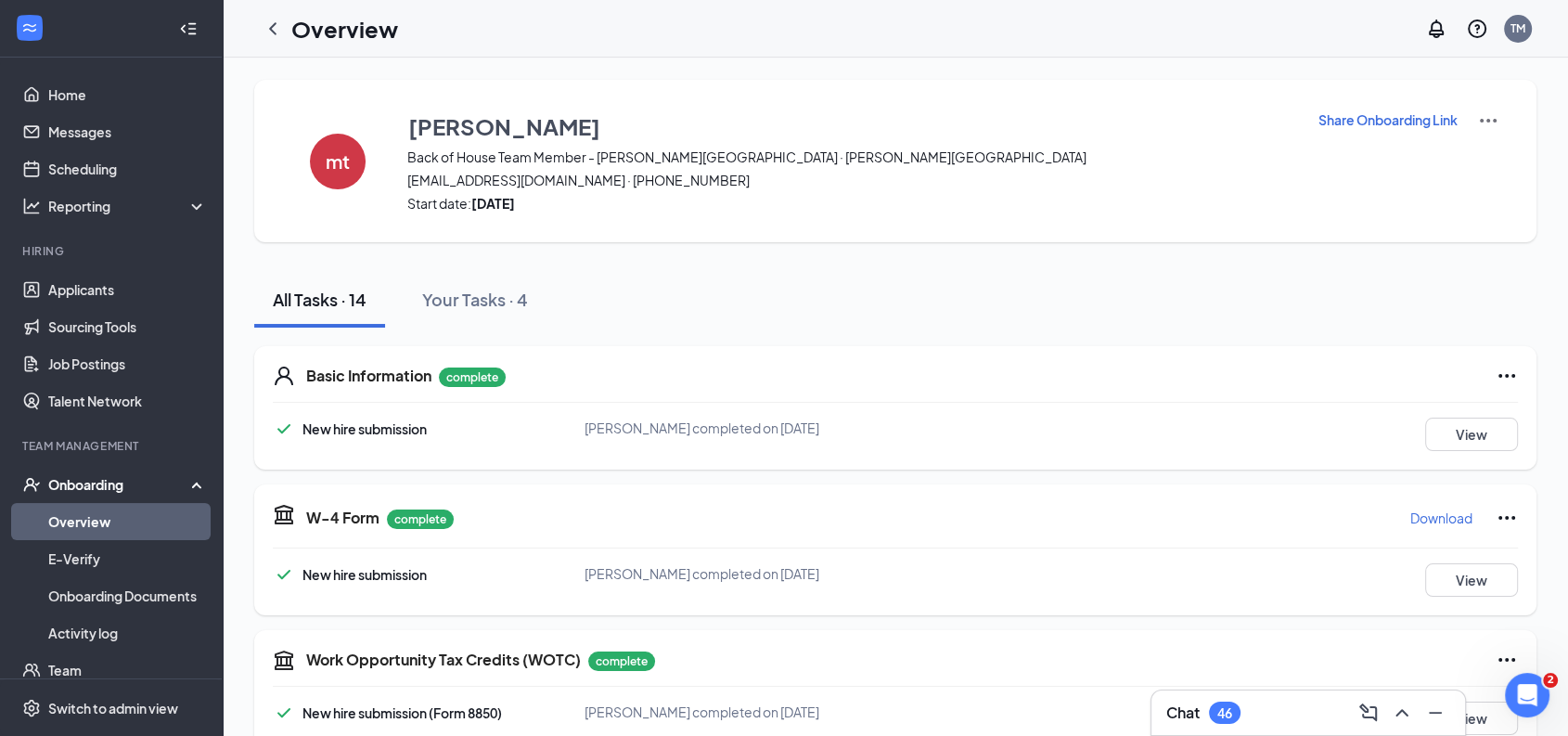
scroll to position [0, 0]
click at [1415, 116] on p "Share Onboarding Link" at bounding box center [1388, 119] width 139 height 18
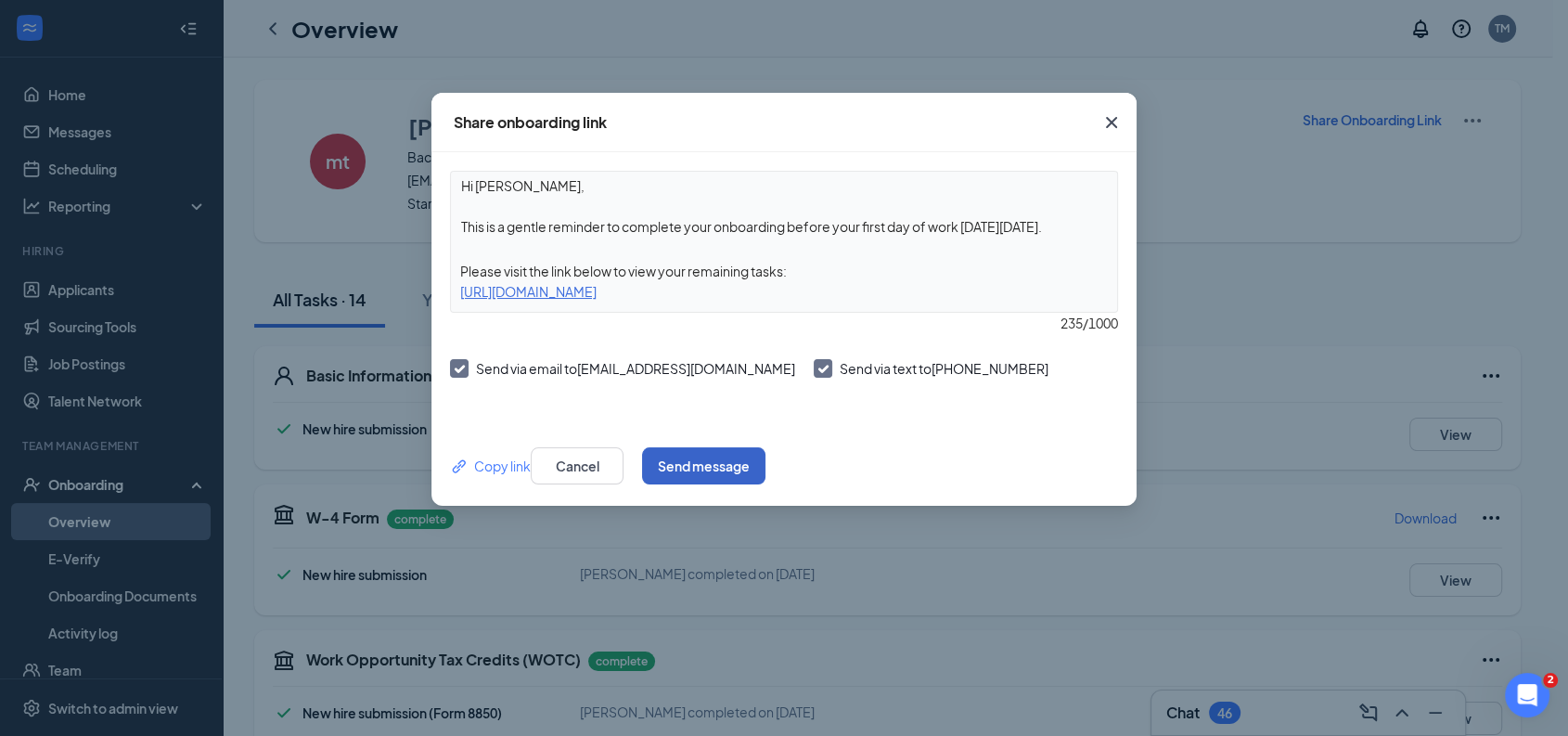
click at [766, 458] on button "Send message" at bounding box center [704, 466] width 124 height 37
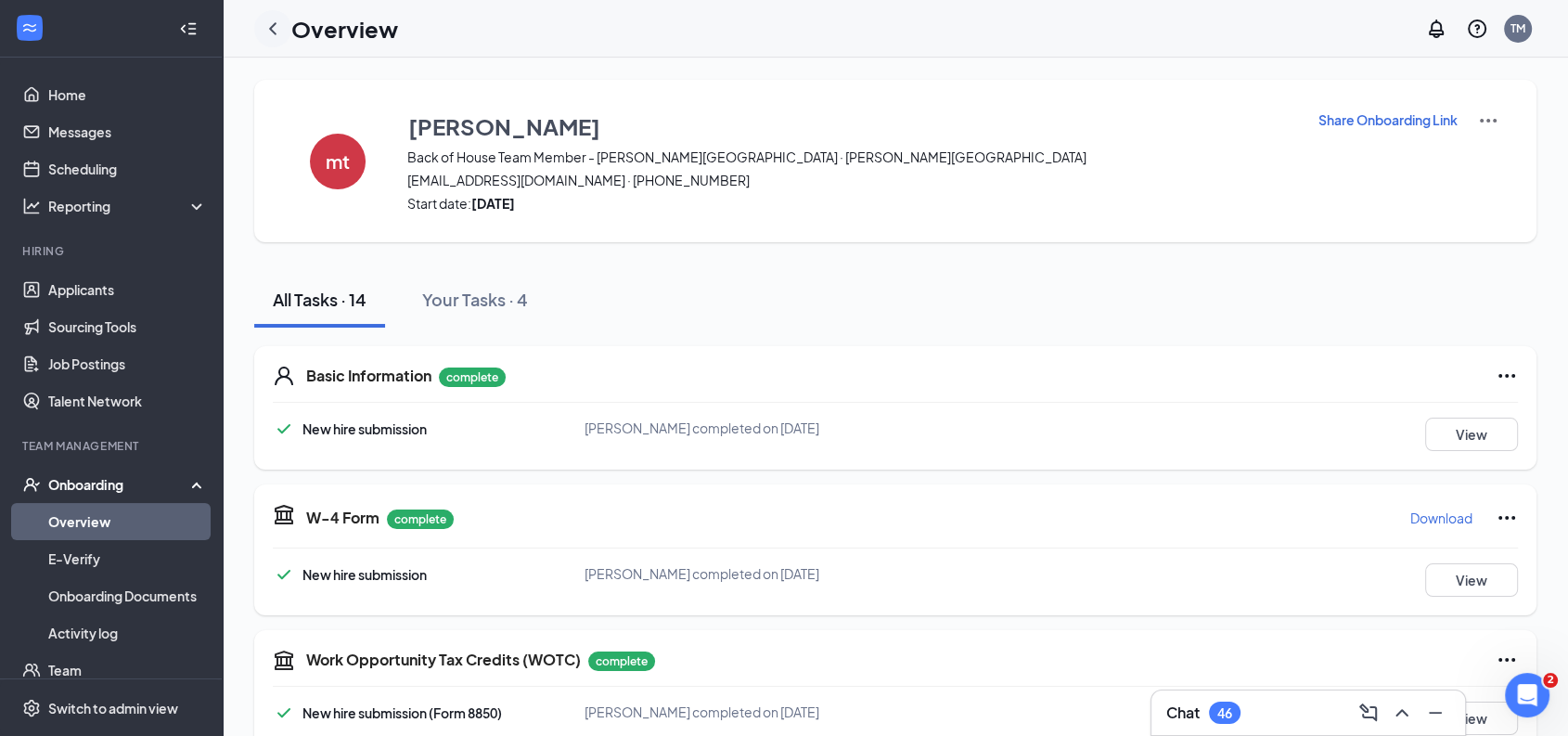
click at [269, 32] on icon "ChevronLeft" at bounding box center [272, 28] width 22 height 22
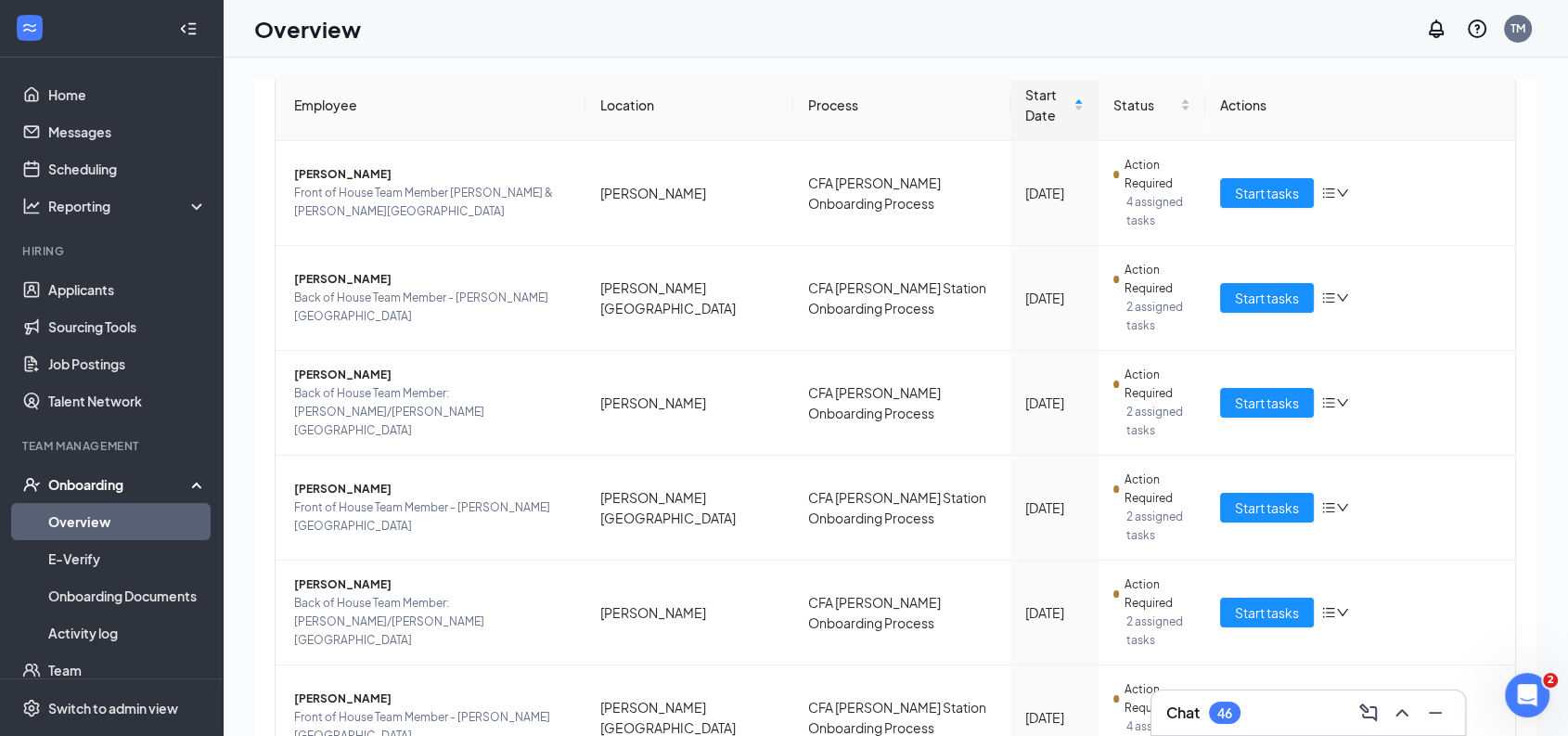
scroll to position [394, 0]
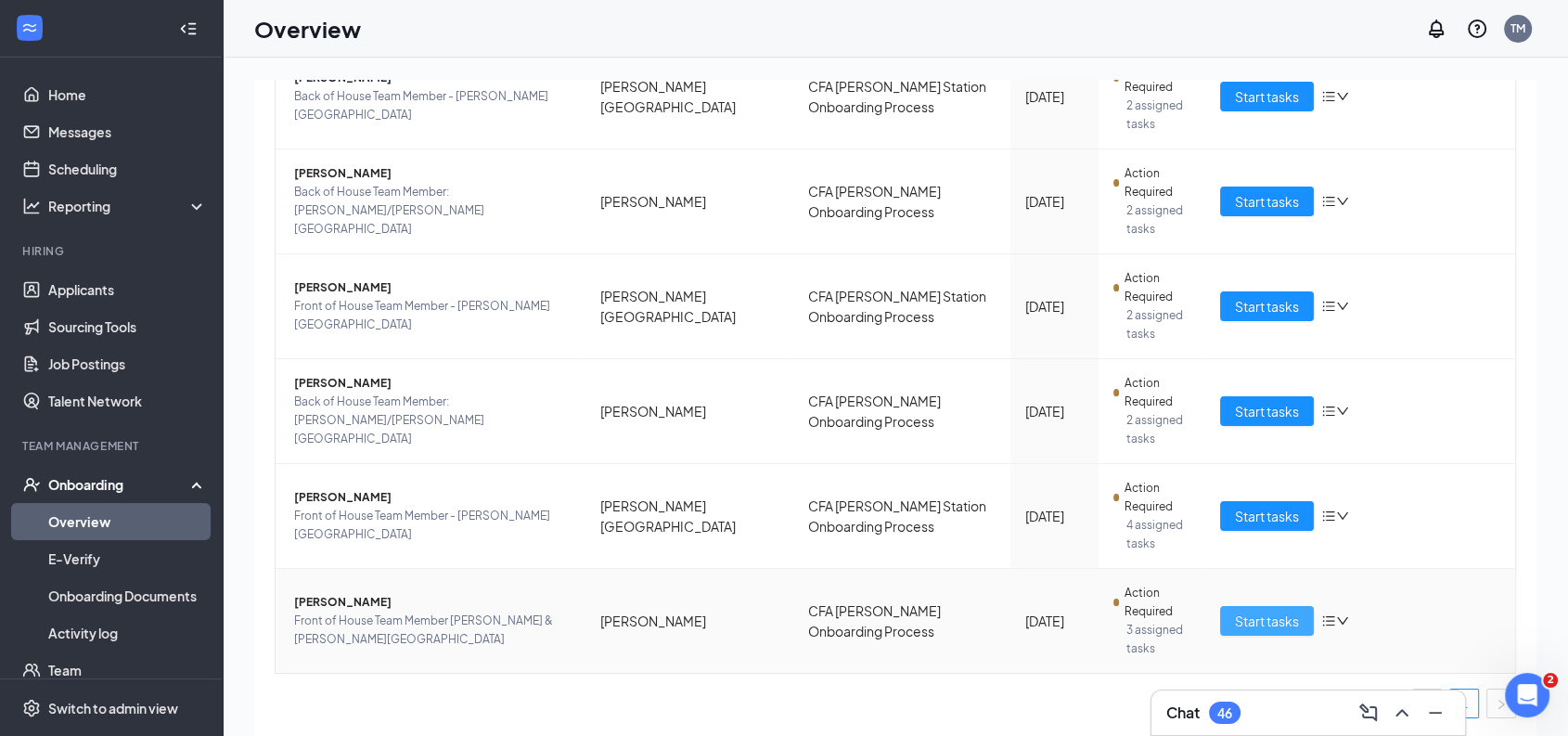
click at [1265, 615] on span "Start tasks" at bounding box center [1267, 620] width 64 height 20
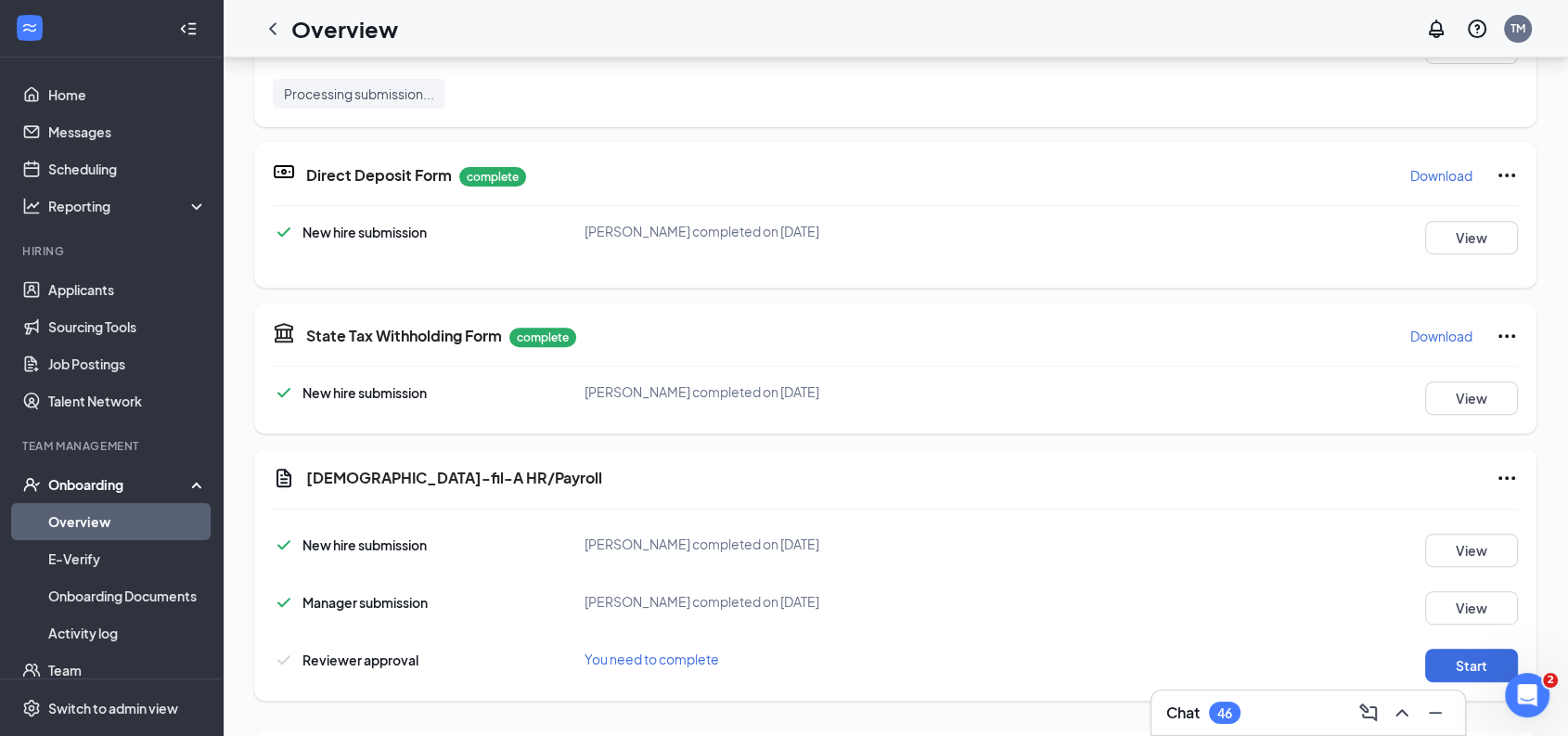
scroll to position [768, 0]
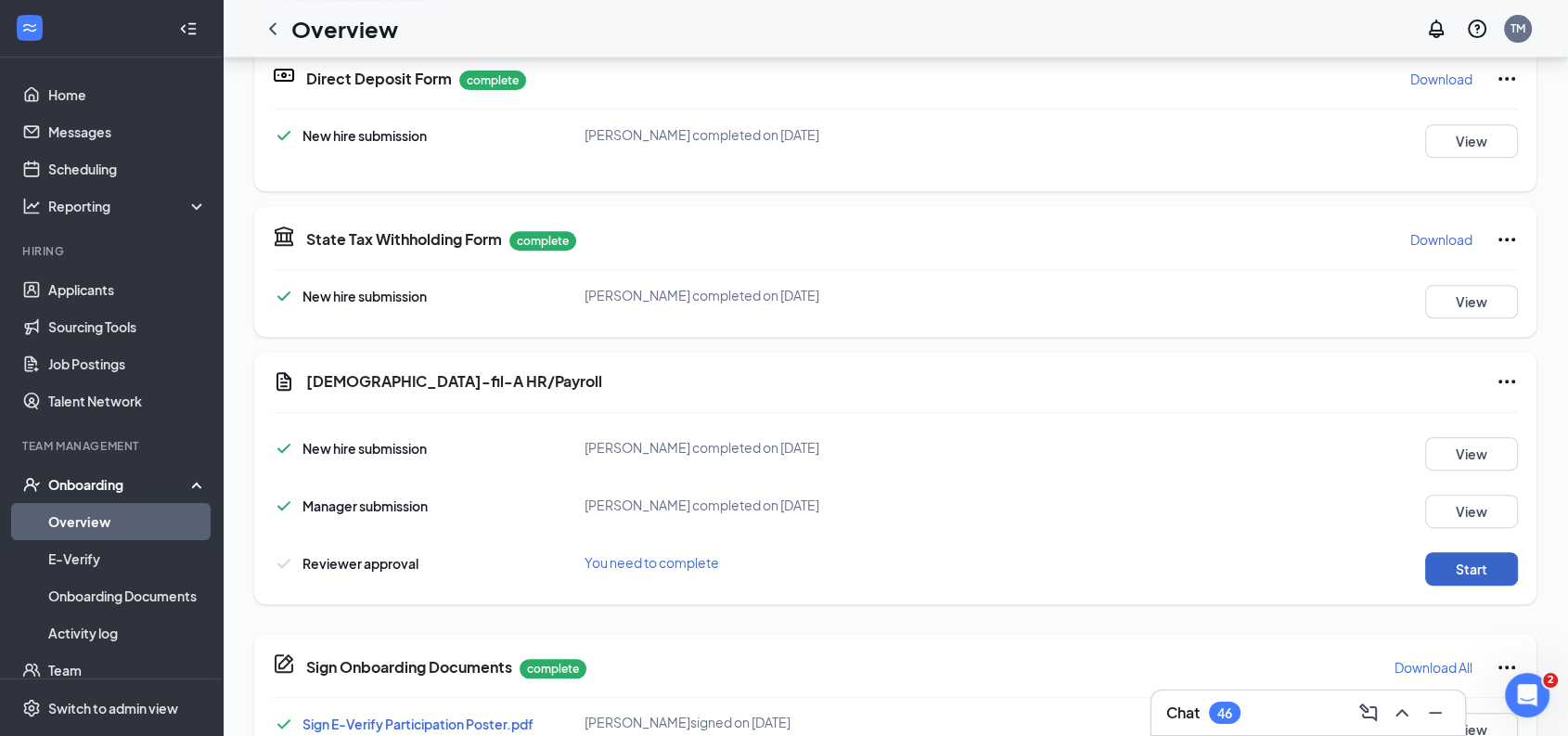
click at [1457, 565] on button "Start" at bounding box center [1471, 569] width 93 height 34
click at [278, 23] on icon "ChevronLeft" at bounding box center [272, 28] width 22 height 22
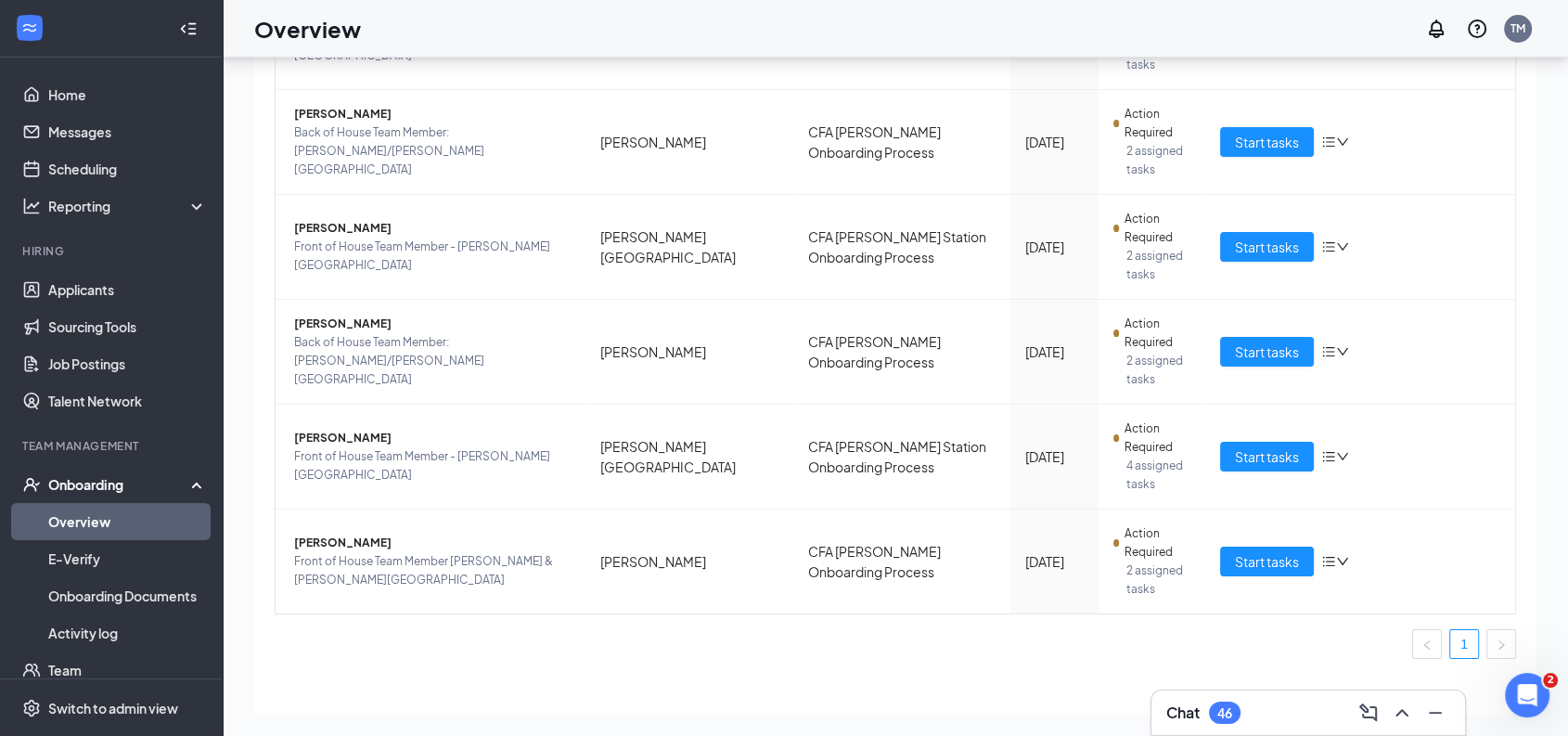
scroll to position [347, 0]
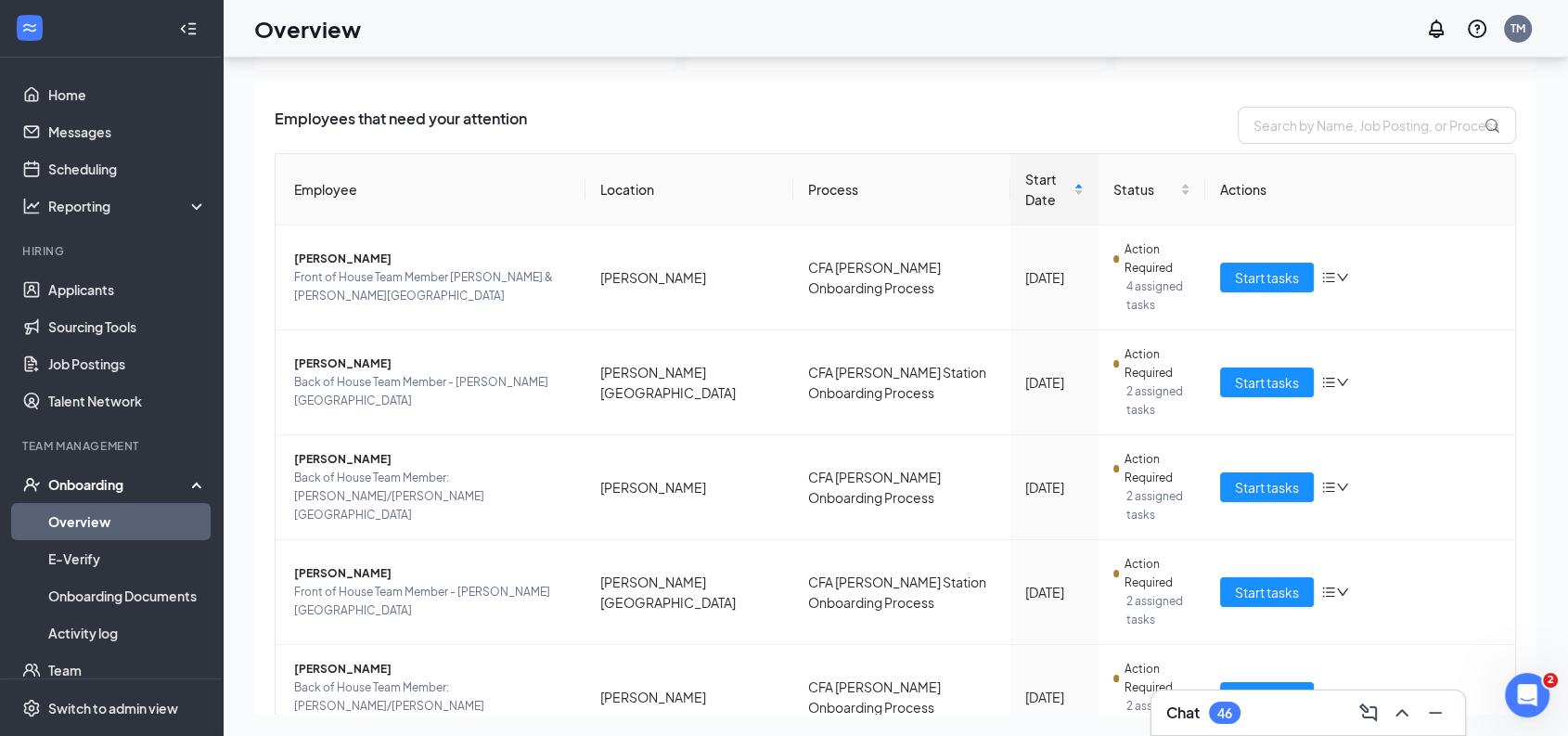
scroll to position [23, 0]
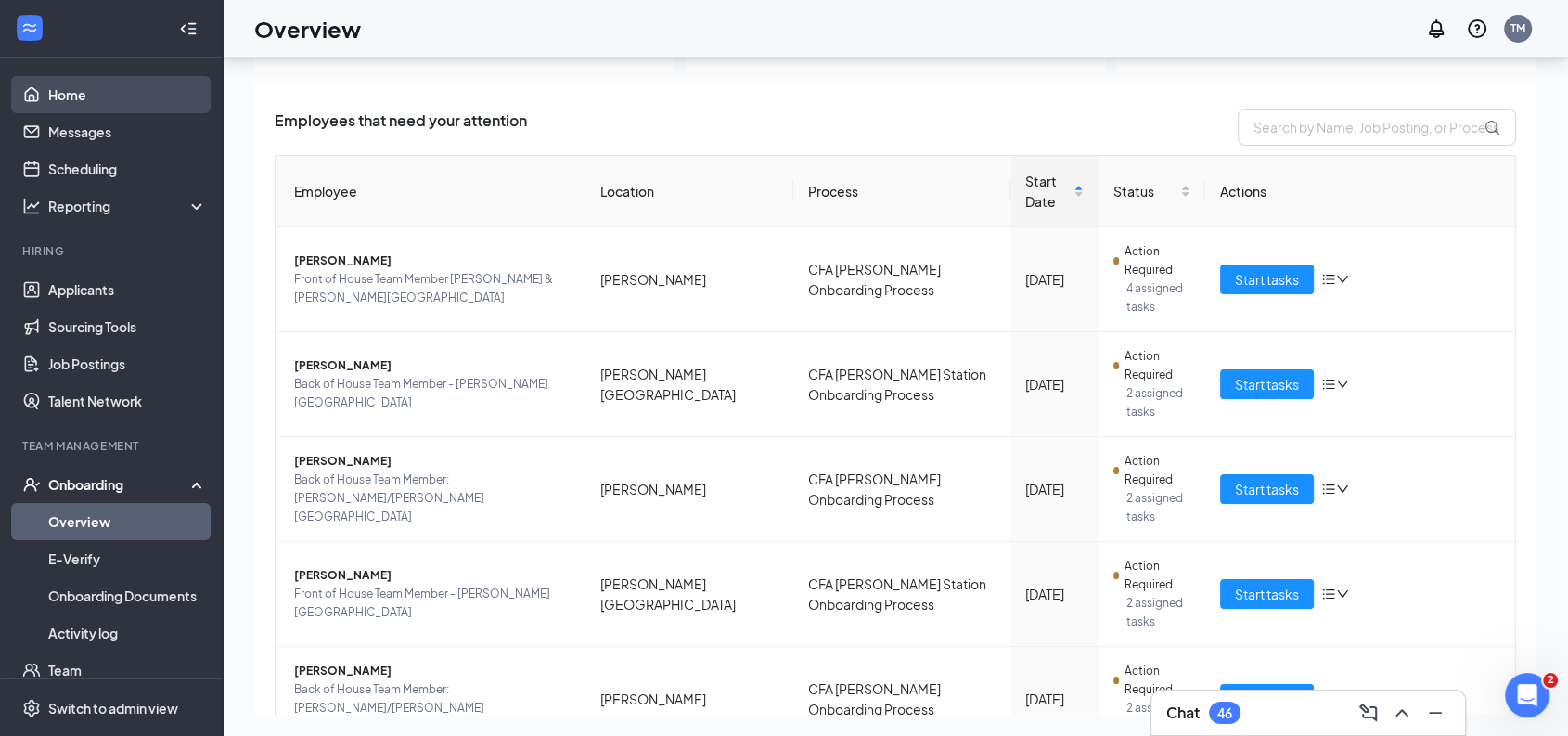
click at [87, 99] on link "Home" at bounding box center [127, 95] width 158 height 37
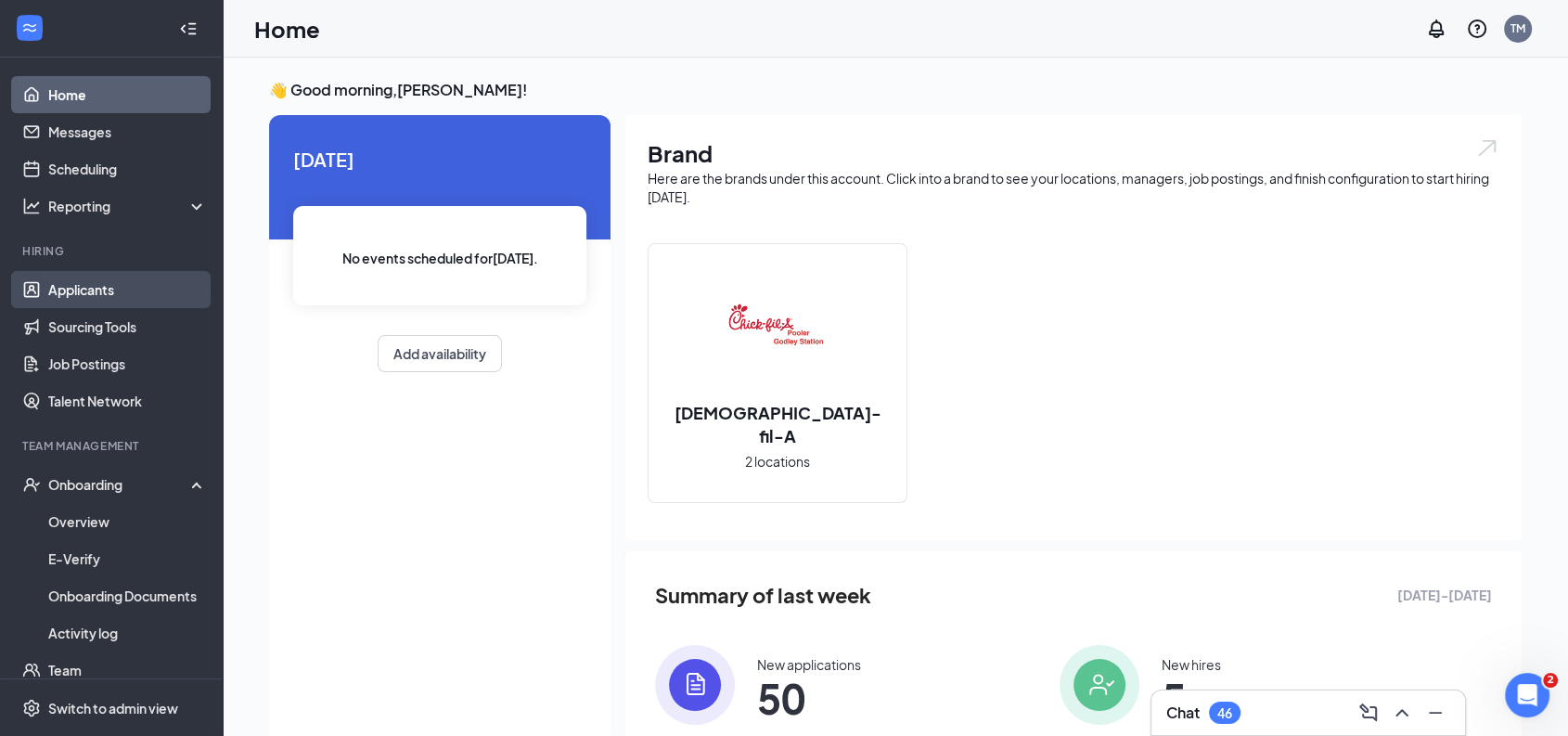
click at [102, 275] on link "Applicants" at bounding box center [127, 290] width 158 height 37
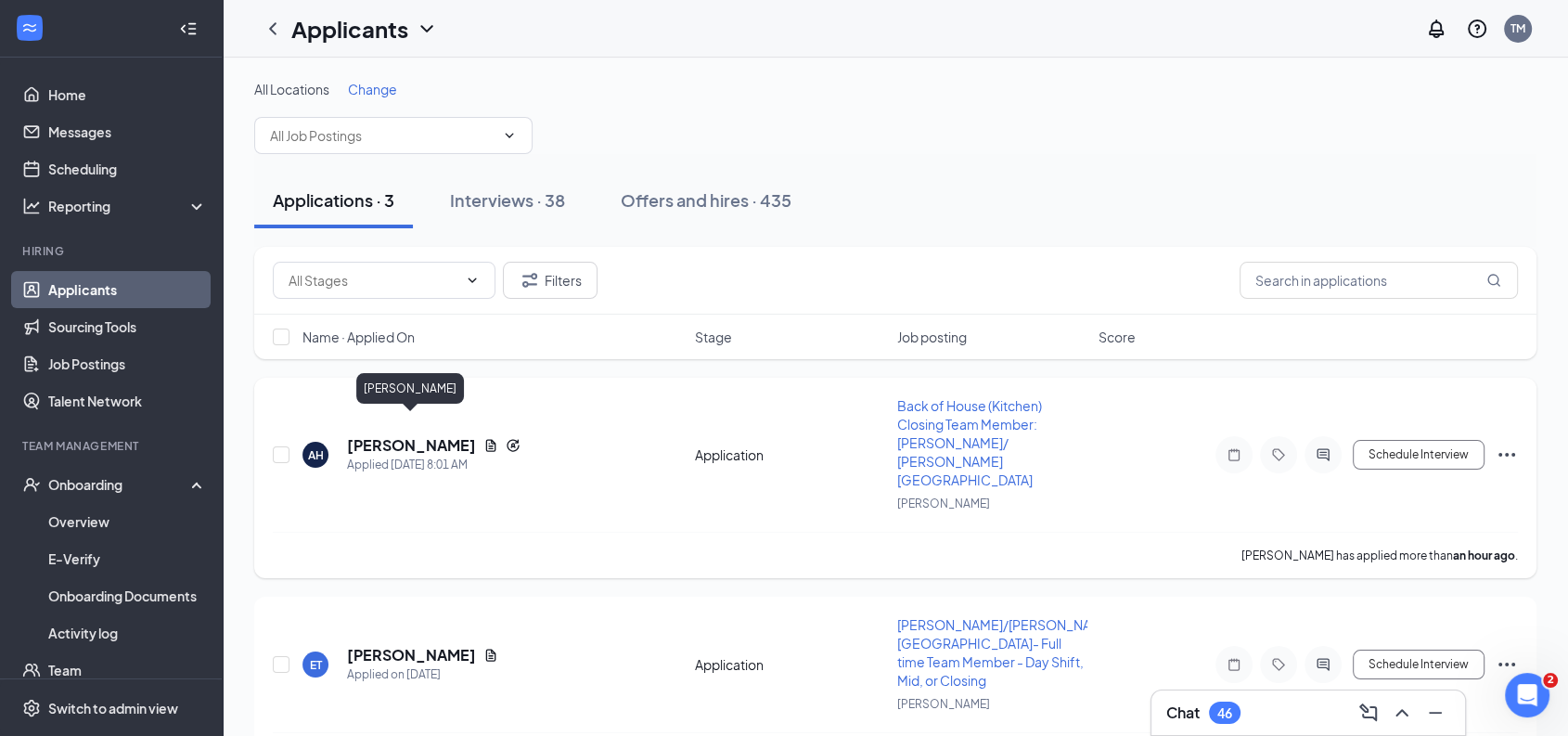
click at [433, 436] on h5 "Alden Hutcheson" at bounding box center [411, 445] width 129 height 20
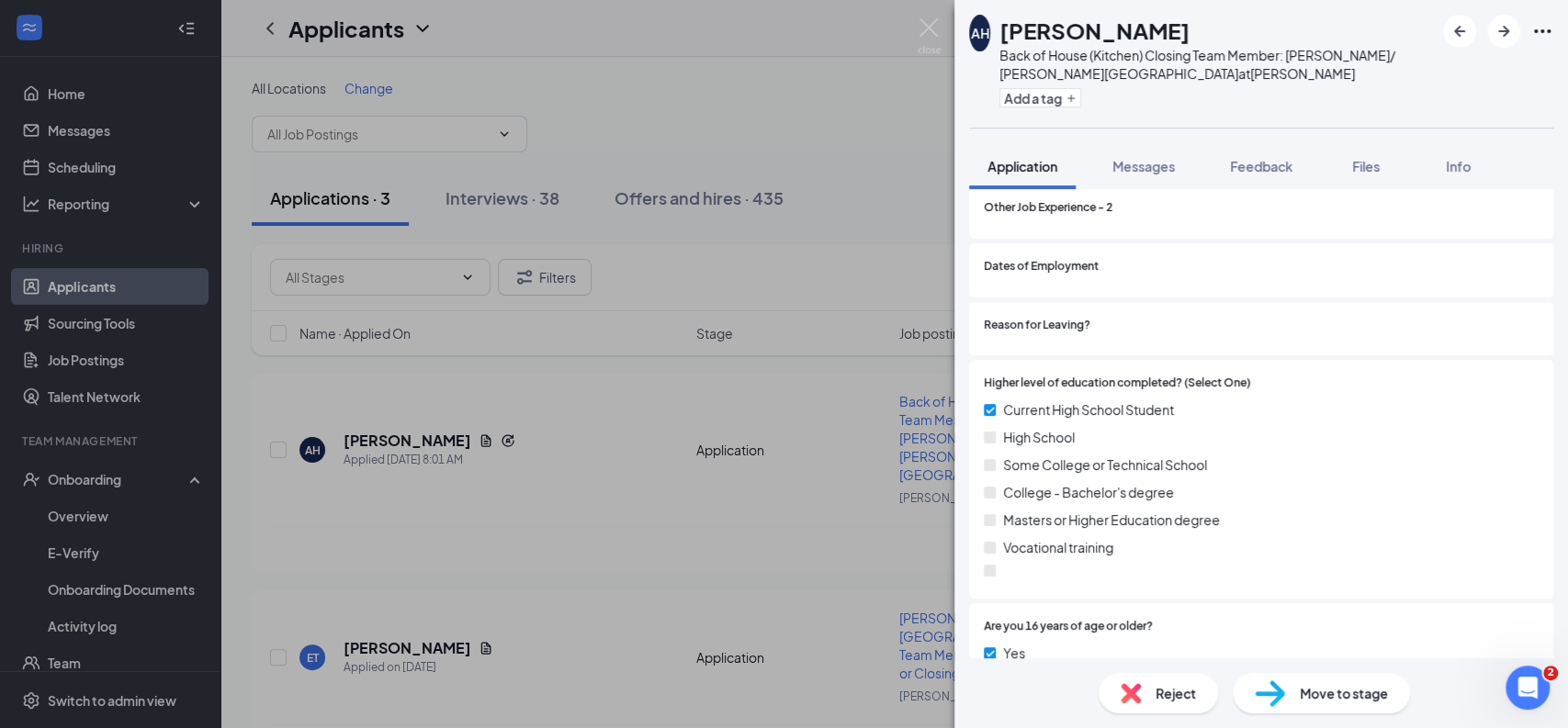
scroll to position [1968, 0]
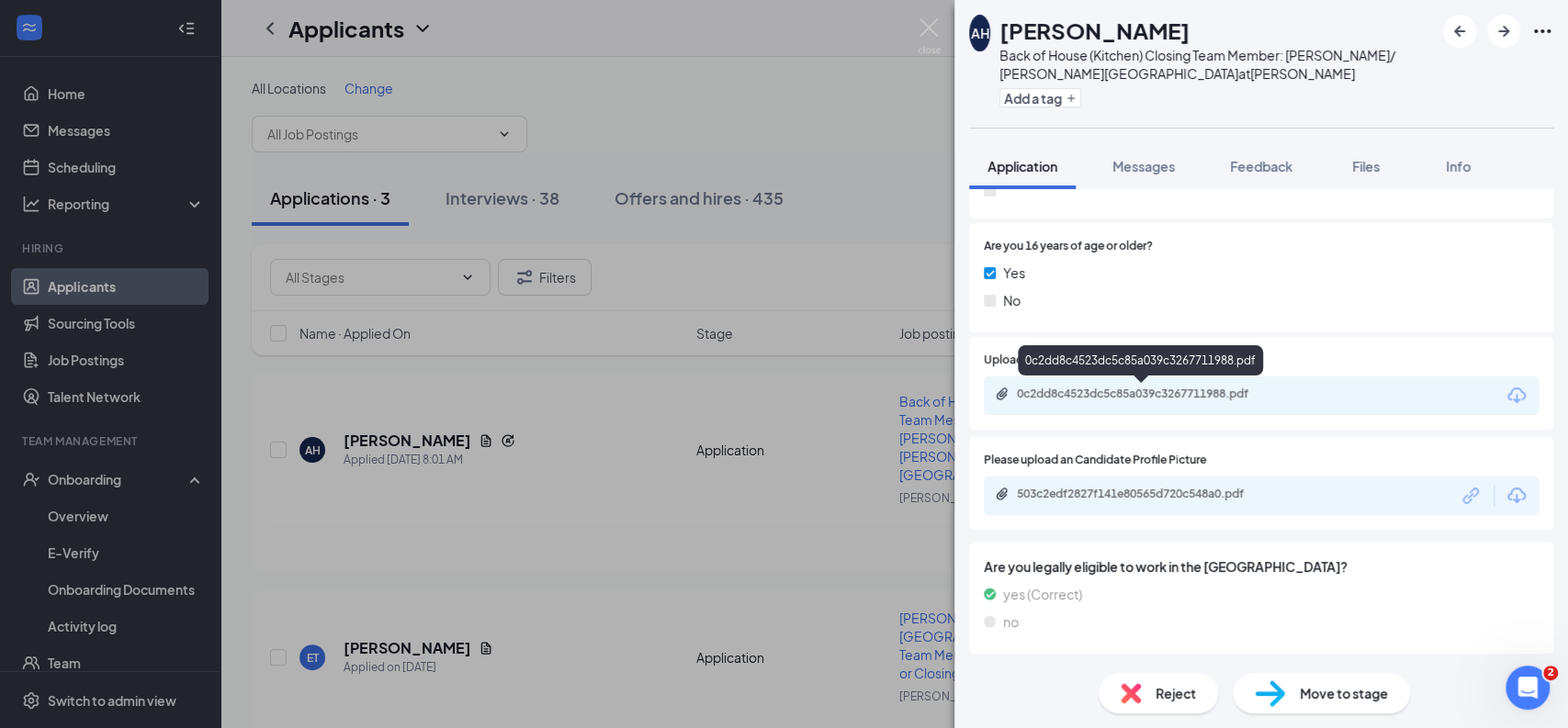
click at [1264, 391] on div "0c2dd8c4523dc5c85a039c3267711988.pdf" at bounding box center [1145, 394] width 257 height 14
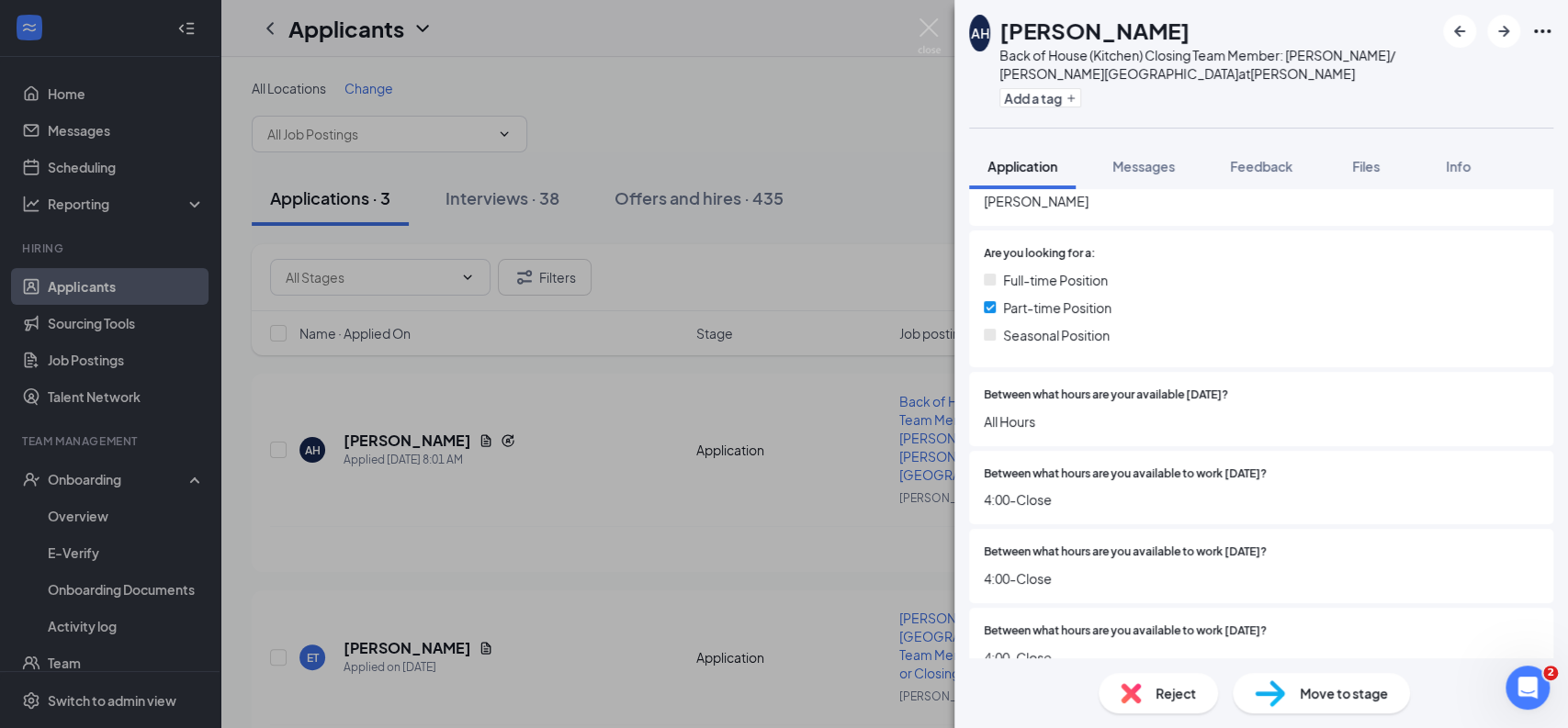
scroll to position [0, 0]
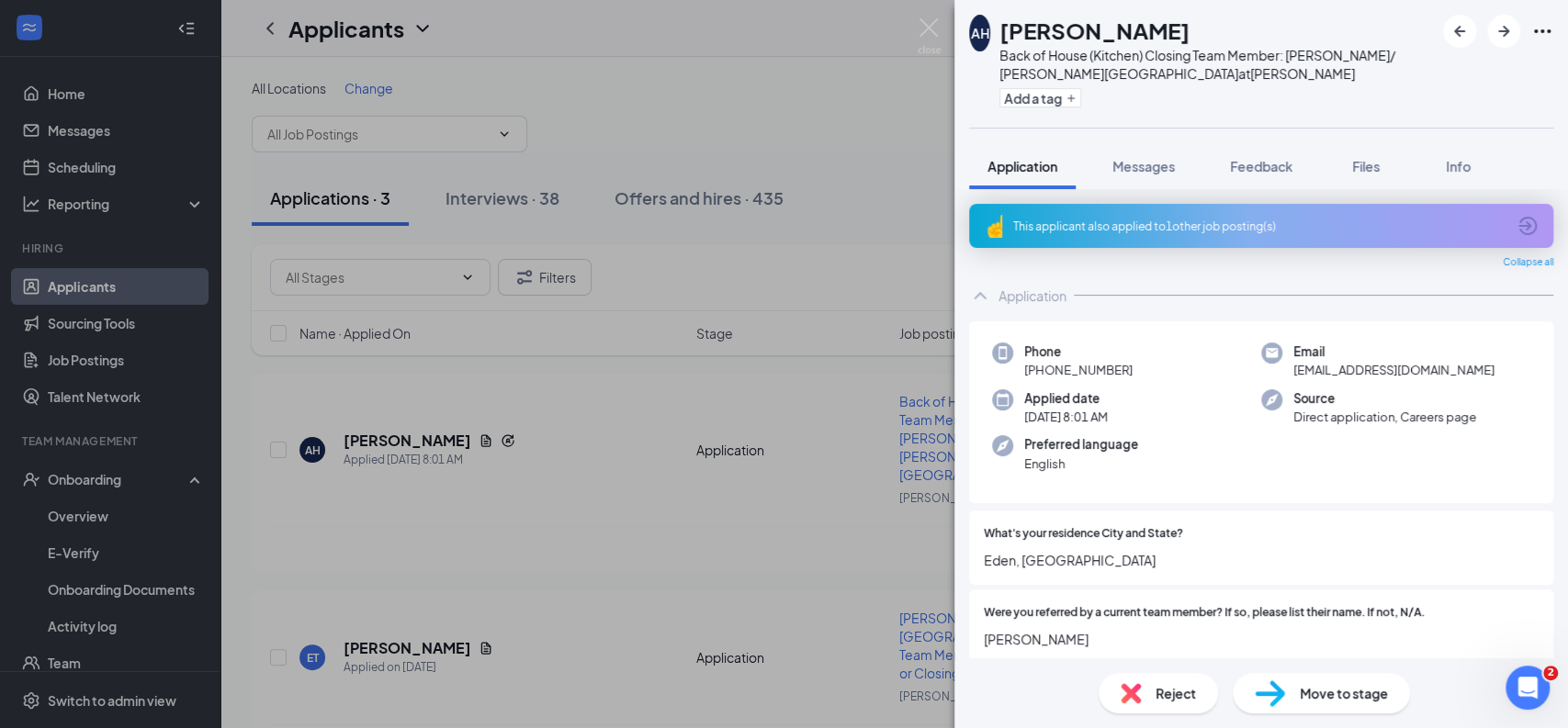
click at [1516, 224] on icon "ArrowCircle" at bounding box center [1527, 225] width 22 height 22
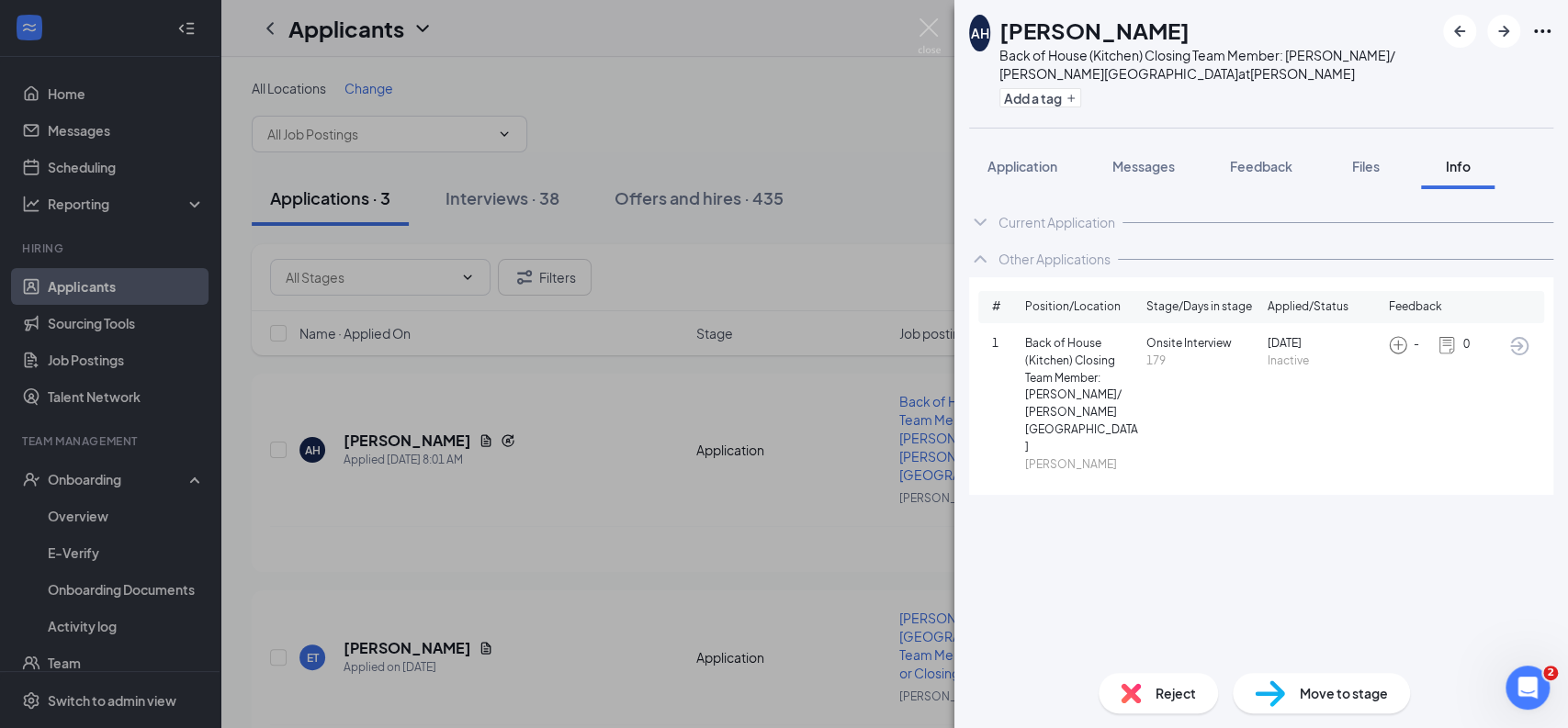
click at [1084, 225] on div "Current Application" at bounding box center [1057, 222] width 117 height 18
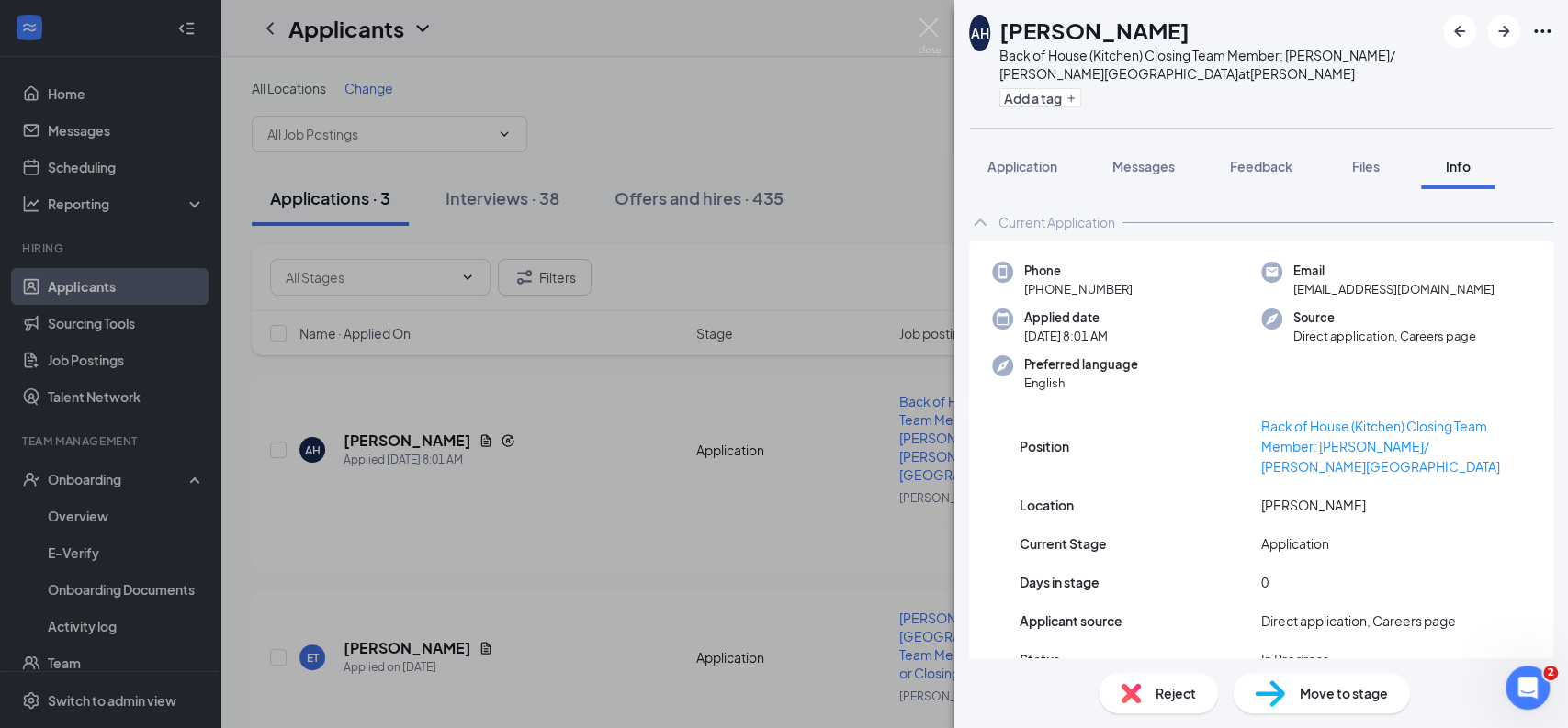
click at [1155, 170] on span "Messages" at bounding box center [1143, 165] width 62 height 16
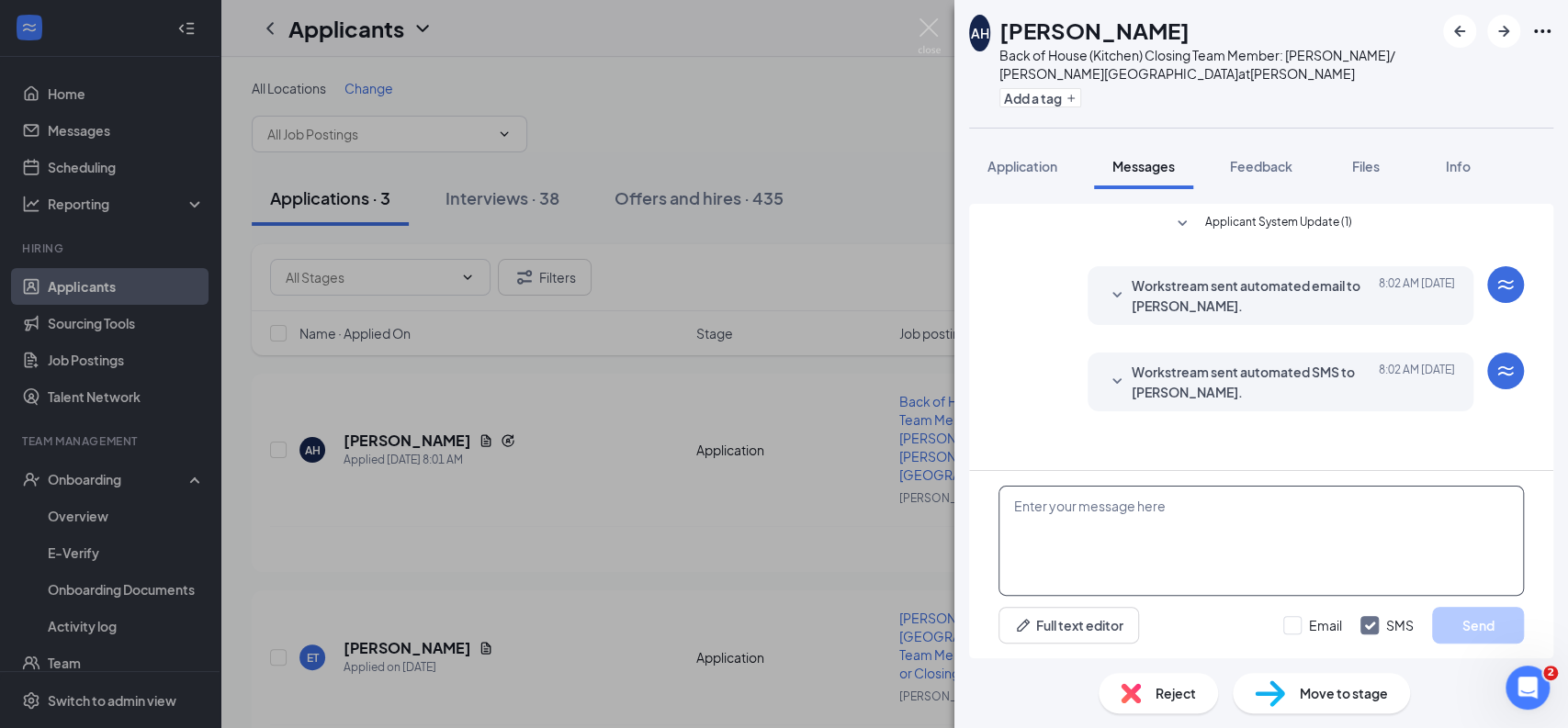
paste textarea "Hi Andrea, it's Tom from Chick-fil-A Pooler/Godley Station. We are delighted to…"
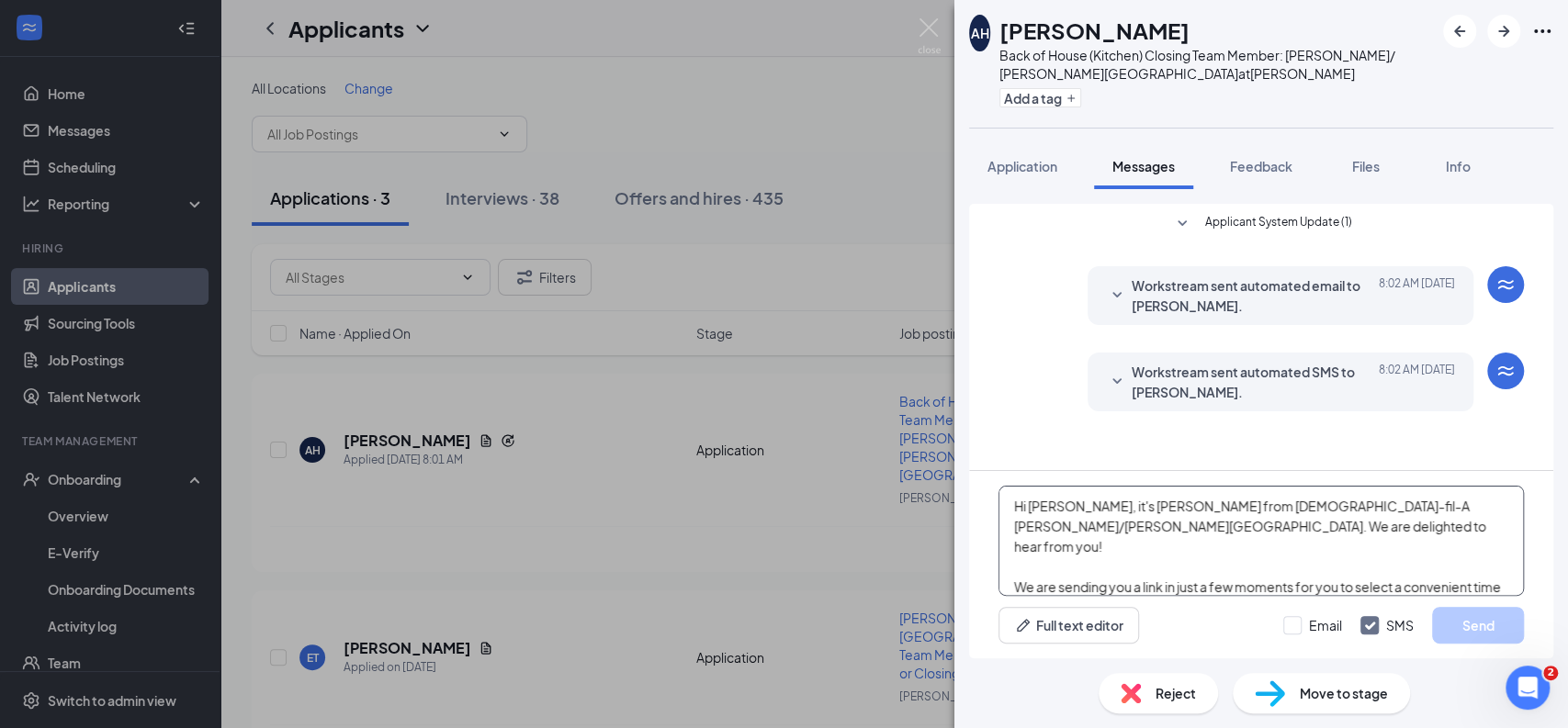
scroll to position [18, 0]
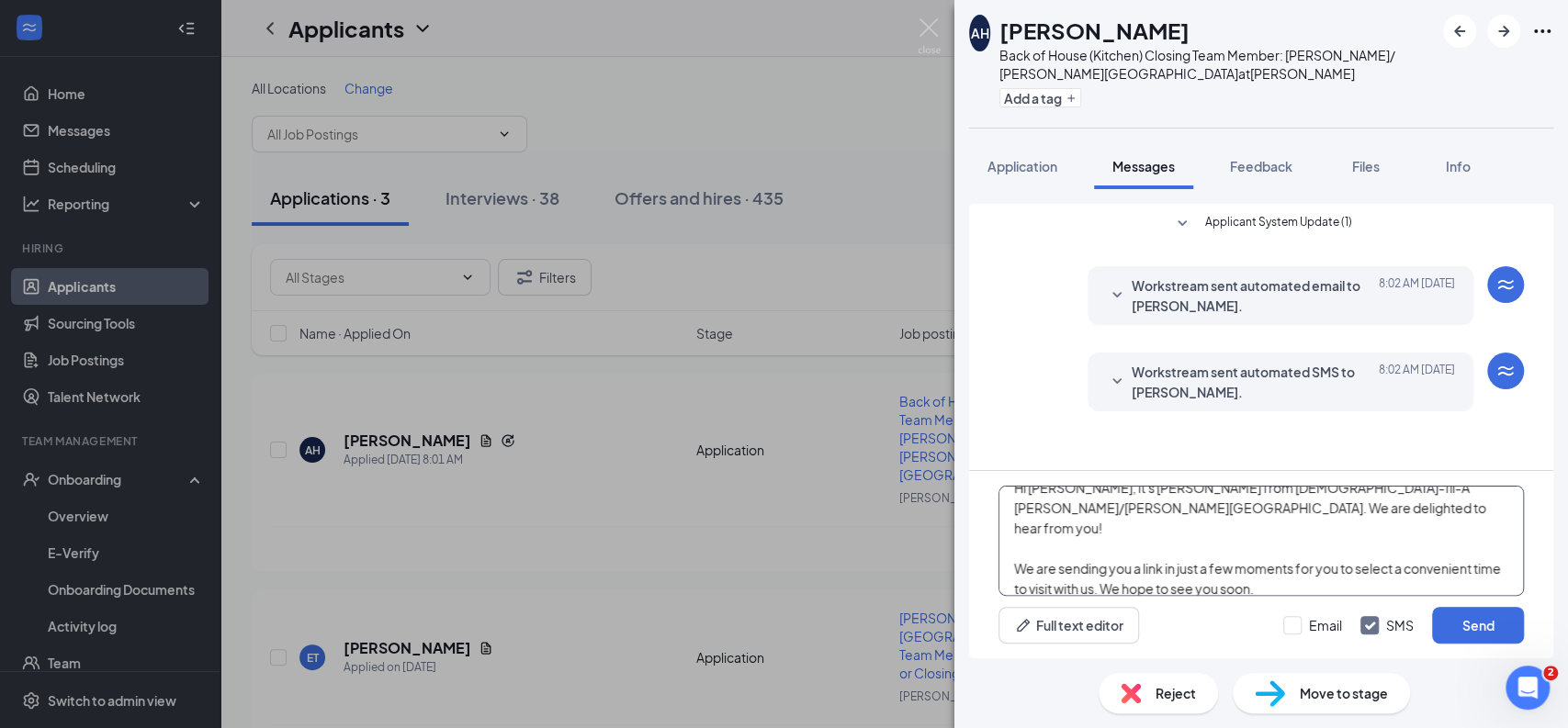
click at [1069, 538] on textarea "Hi Andrea, it's Tom from Chick-fil-A Pooler/Godley Station. We are delighted to…" at bounding box center [1261, 540] width 526 height 110
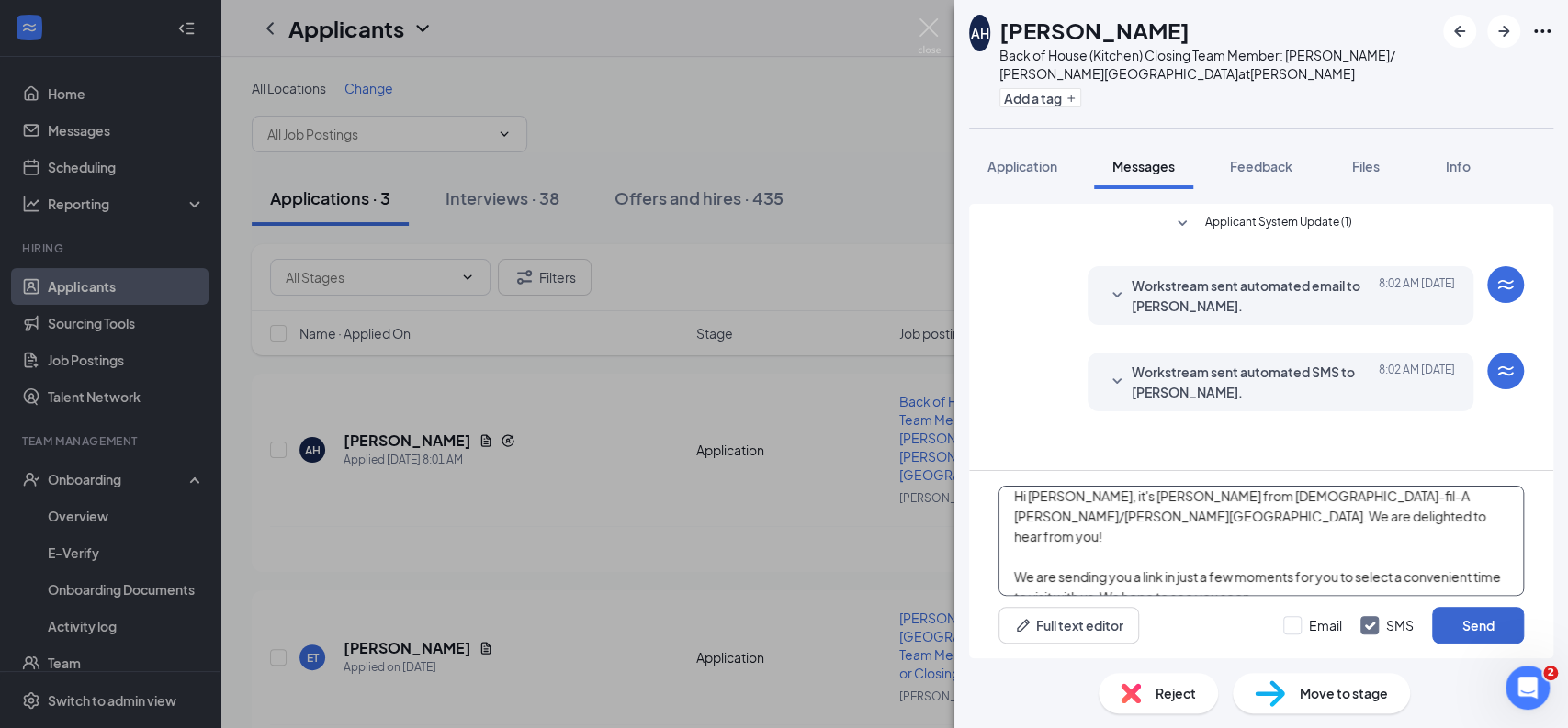
type textarea "Hi Alden, it's Tom from Chick-fil-A Pooler/Godley Station. We are delighted to …"
click at [1495, 615] on button "Send" at bounding box center [1478, 625] width 92 height 36
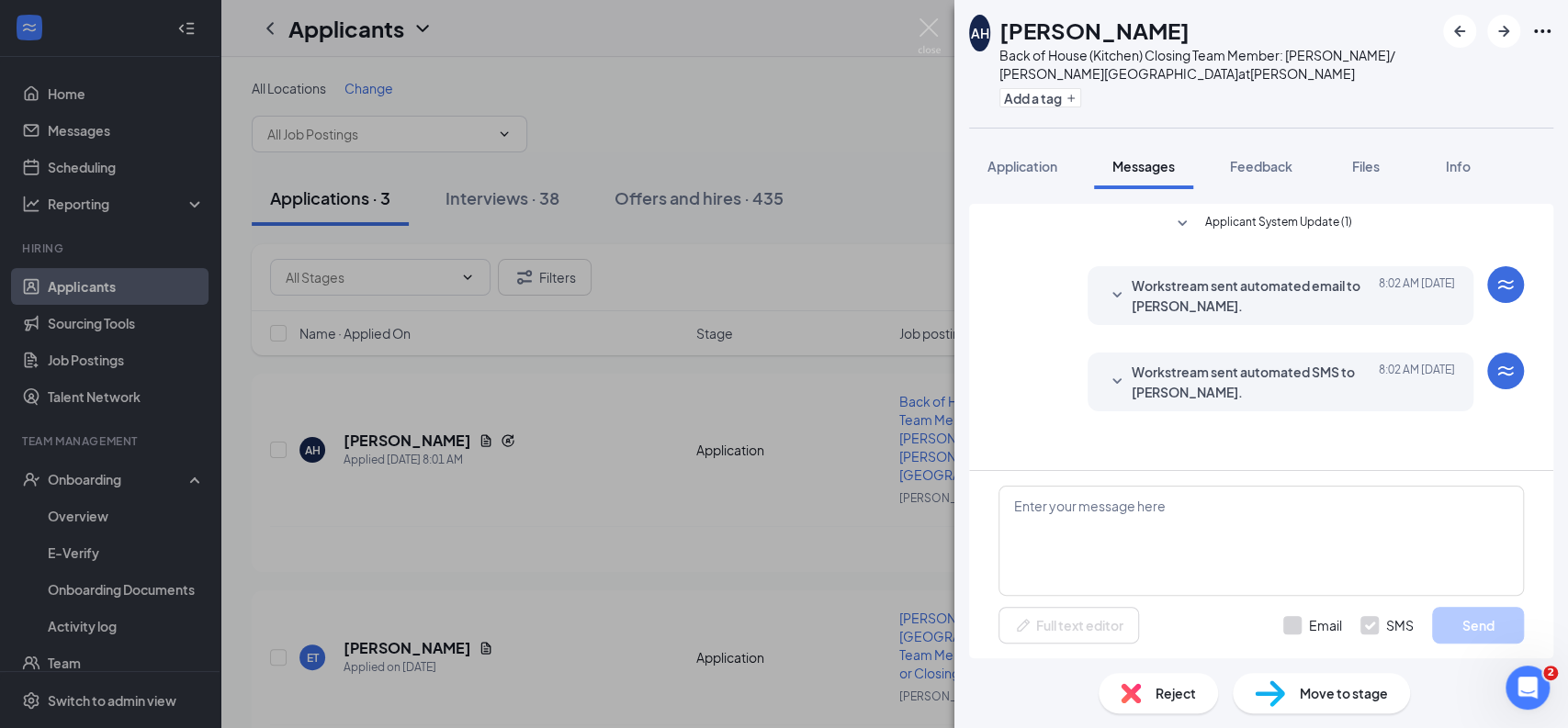
scroll to position [0, 0]
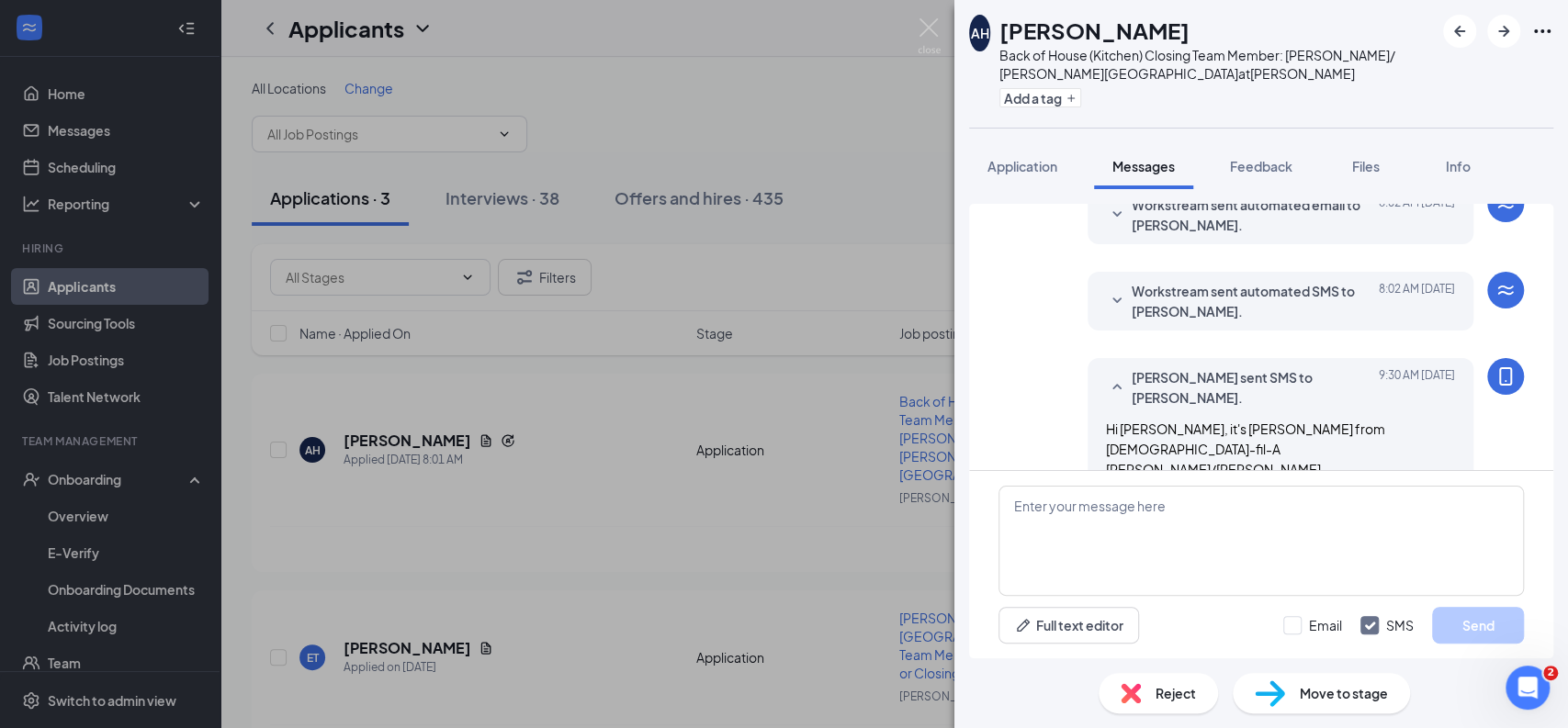
click at [1343, 692] on span "Move to stage" at bounding box center [1343, 693] width 88 height 20
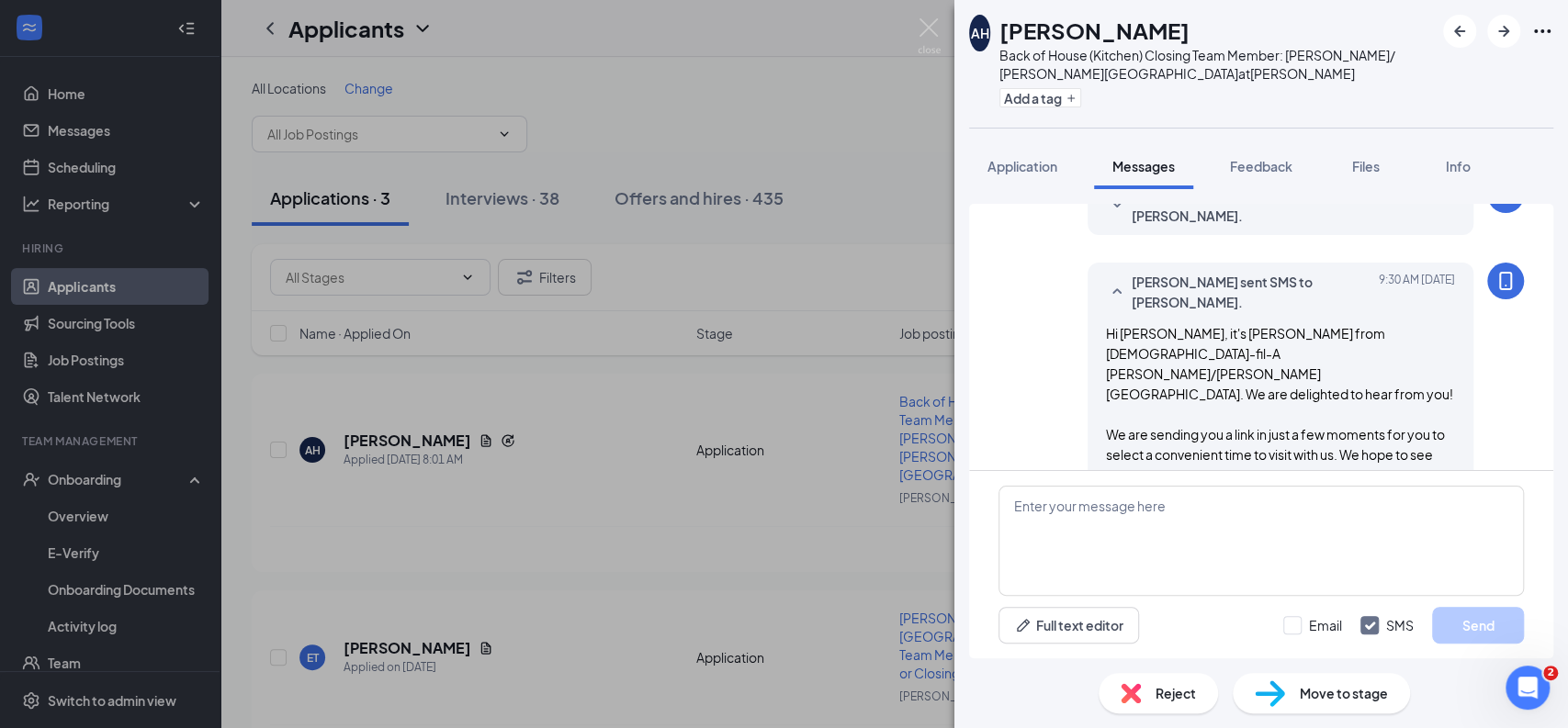
scroll to position [178, 0]
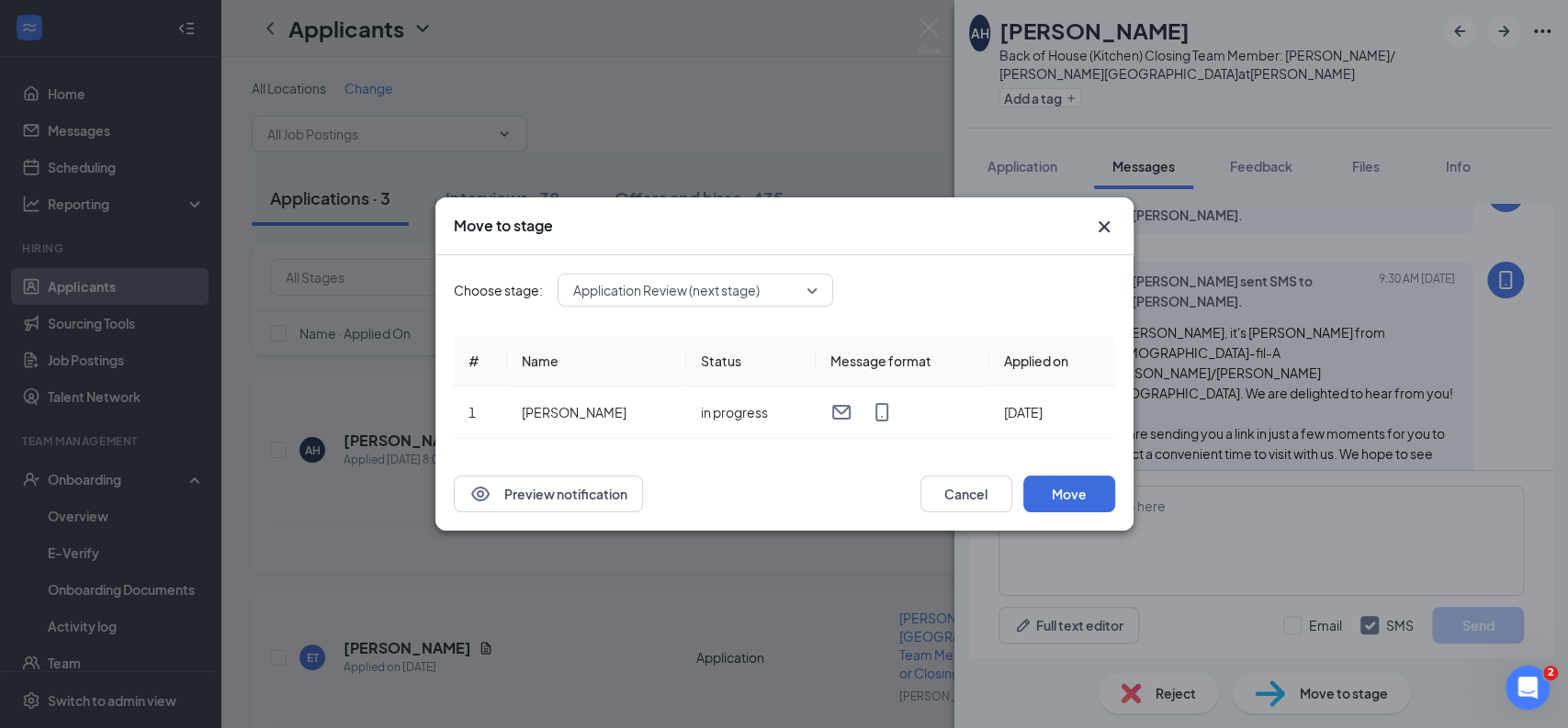
click at [738, 286] on span "Application Review (next stage)" at bounding box center [666, 289] width 186 height 28
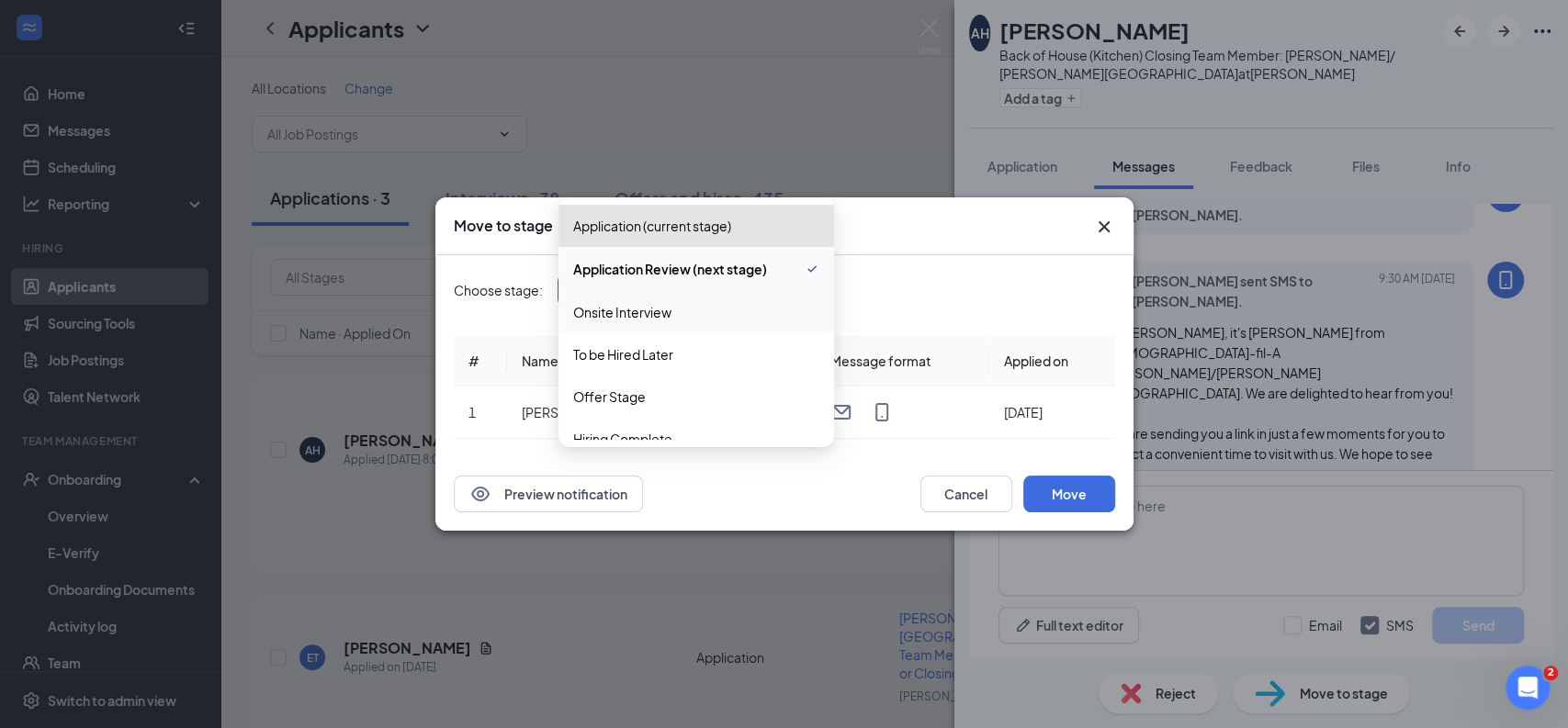
click at [658, 310] on span "Onsite Interview" at bounding box center [622, 311] width 98 height 20
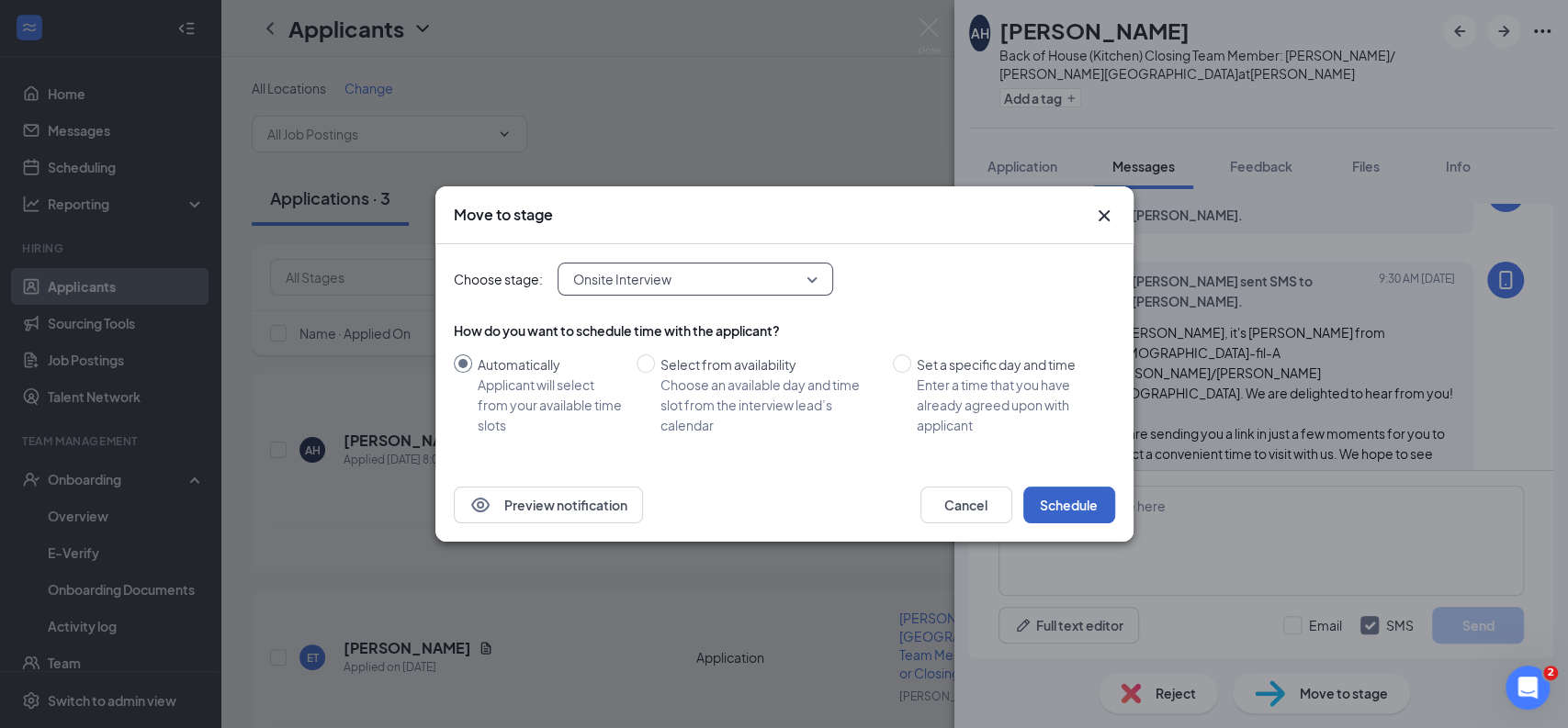
click at [1077, 498] on button "Schedule" at bounding box center [1069, 504] width 92 height 36
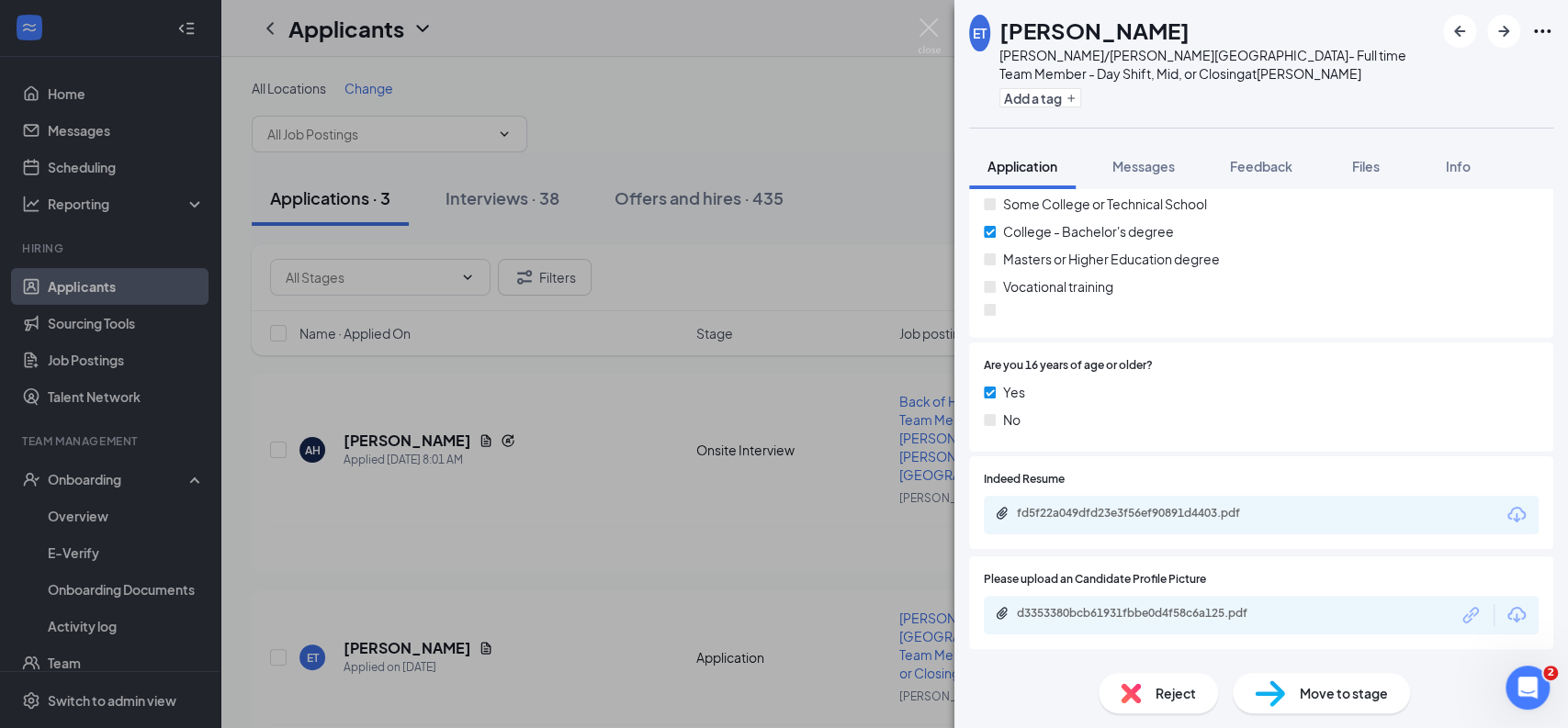
scroll to position [1504, 0]
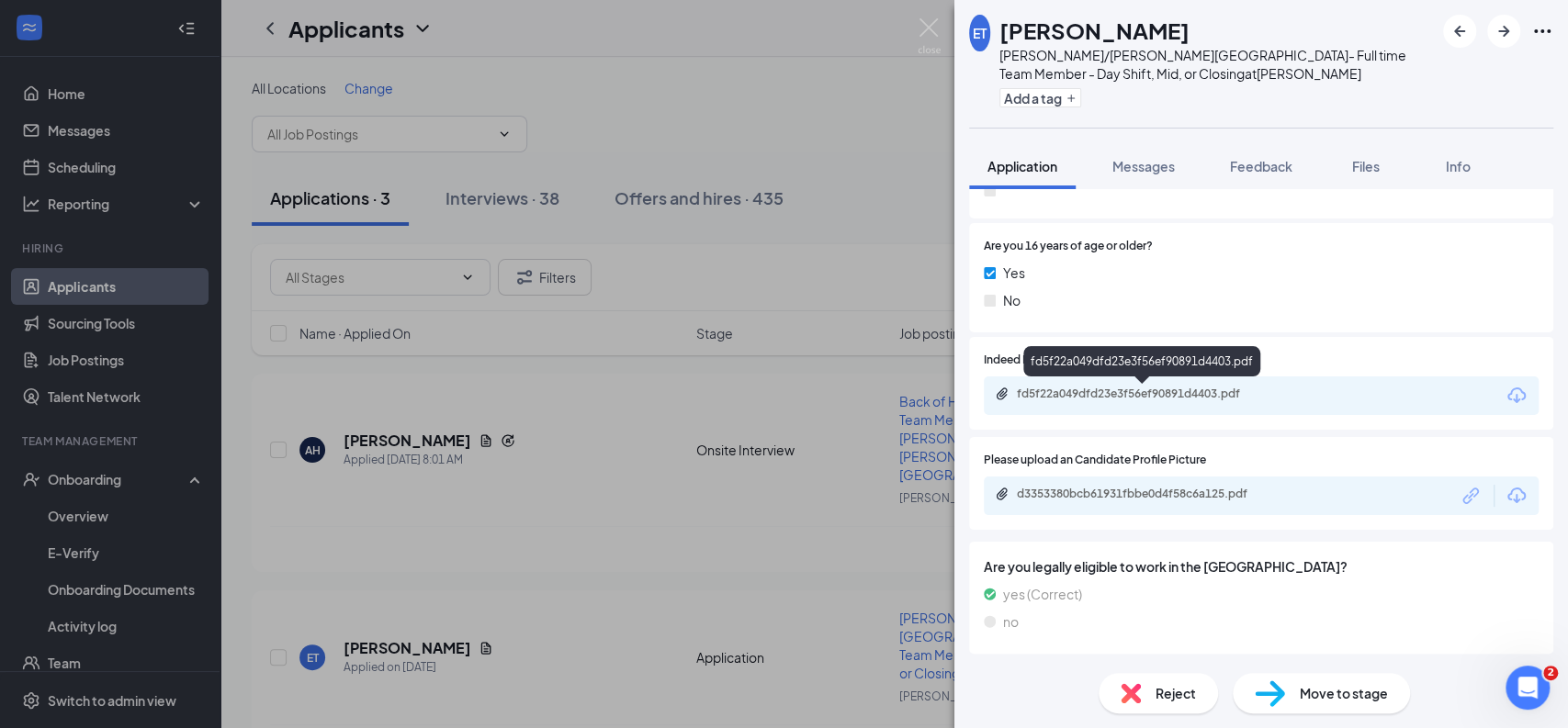
click at [1145, 387] on div "fd5f22a049dfd23e3f56ef90891d4403.pdf" at bounding box center [1145, 394] width 257 height 14
click at [1147, 152] on button "Messages" at bounding box center [1144, 166] width 99 height 46
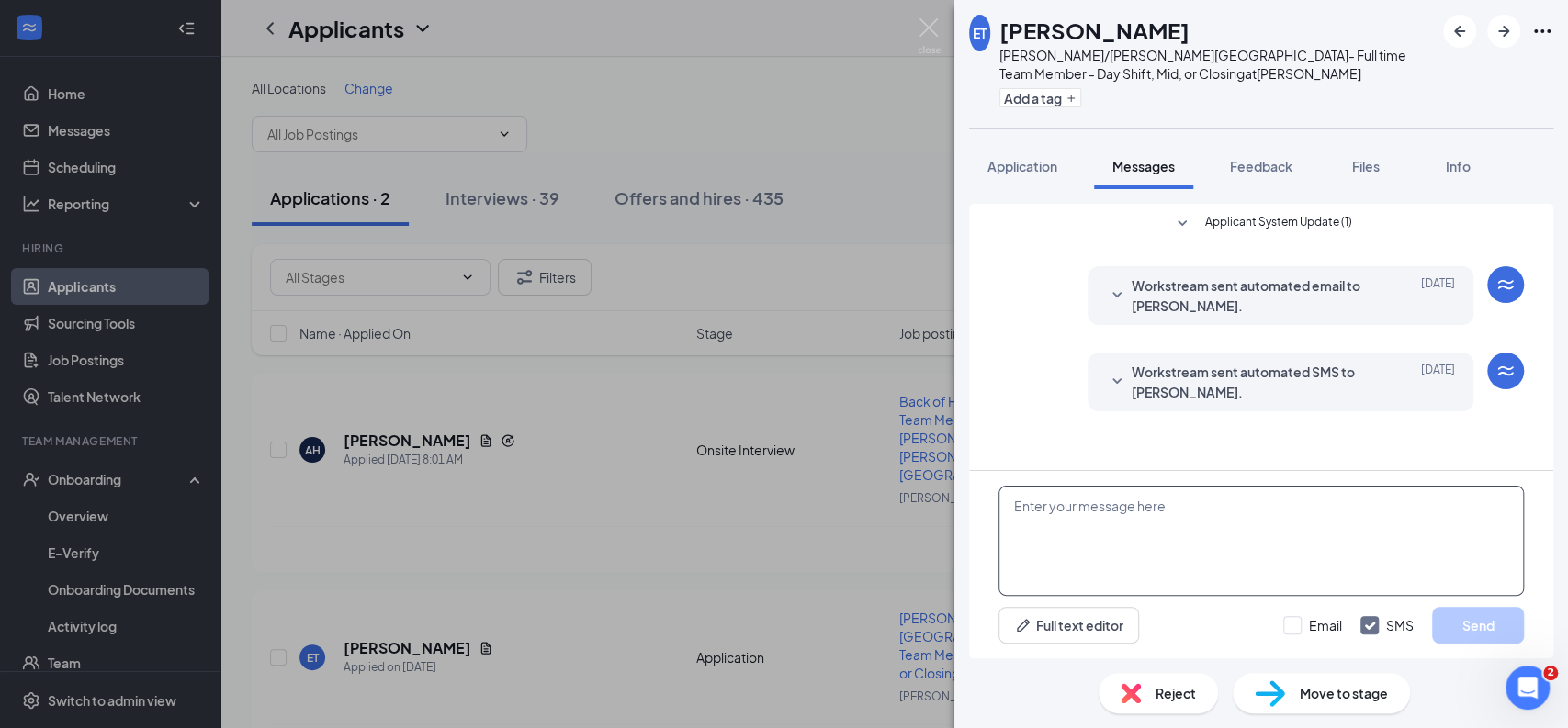
click at [1059, 494] on textarea at bounding box center [1261, 540] width 526 height 110
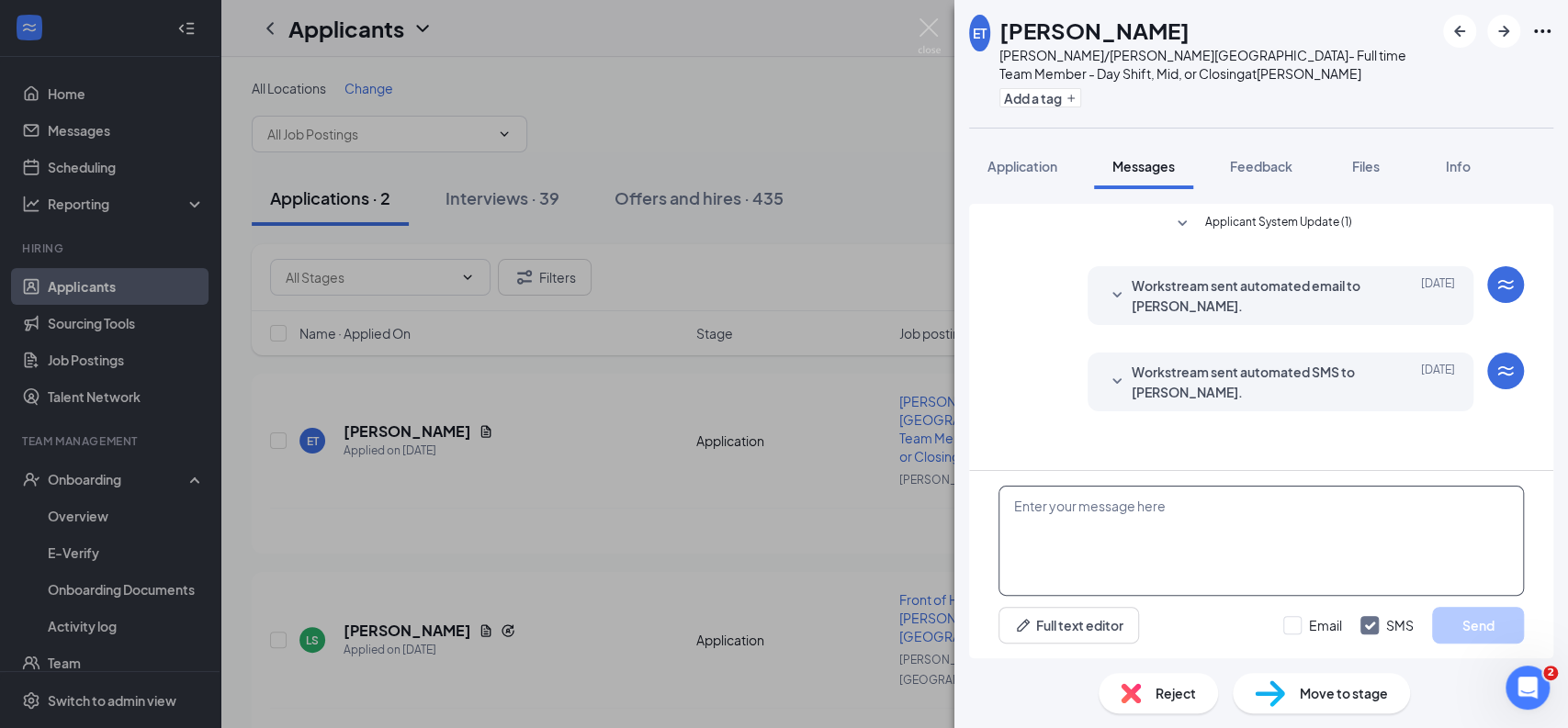
paste textarea "Hi Andrea, it's Tom from Chick-fil-A Pooler/Godley Station. We are delighted to…"
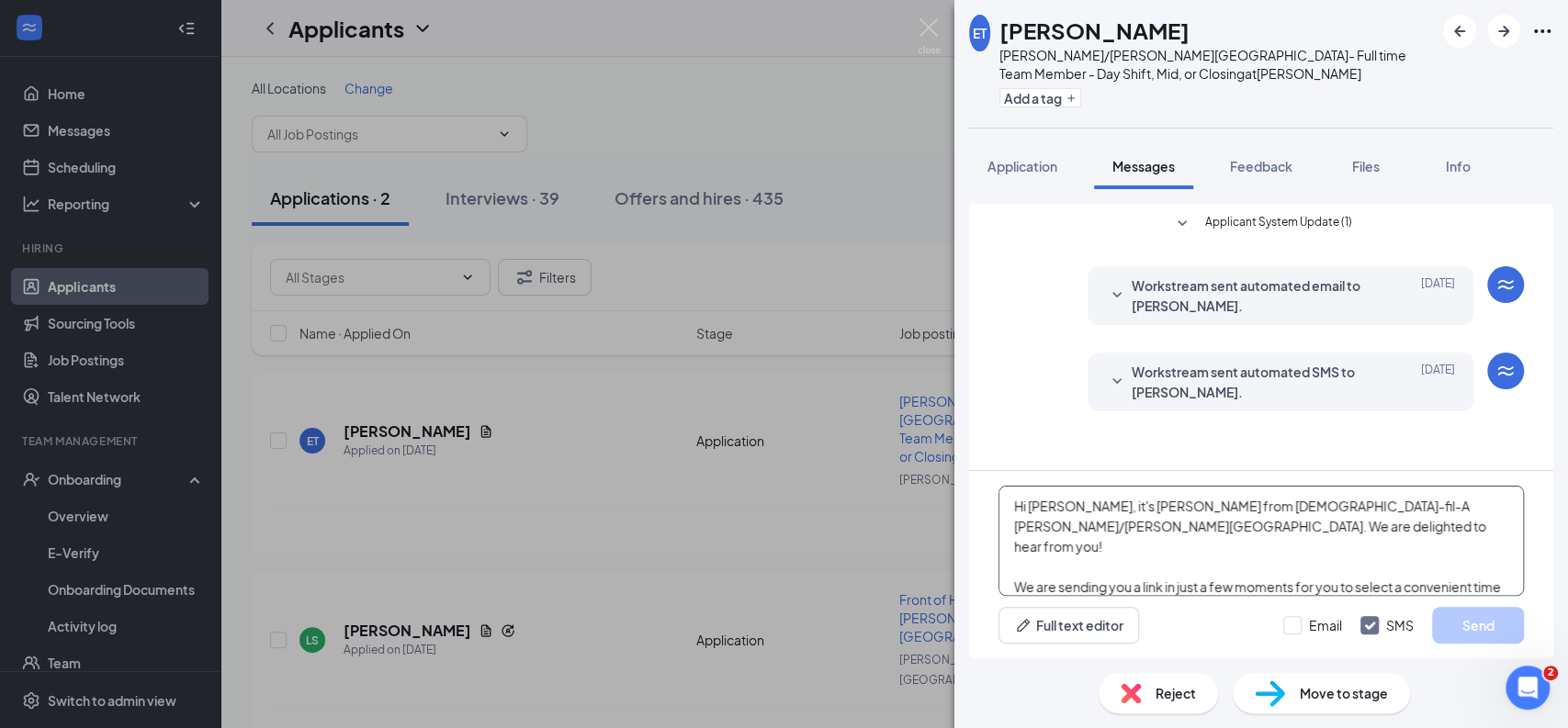
scroll to position [18, 0]
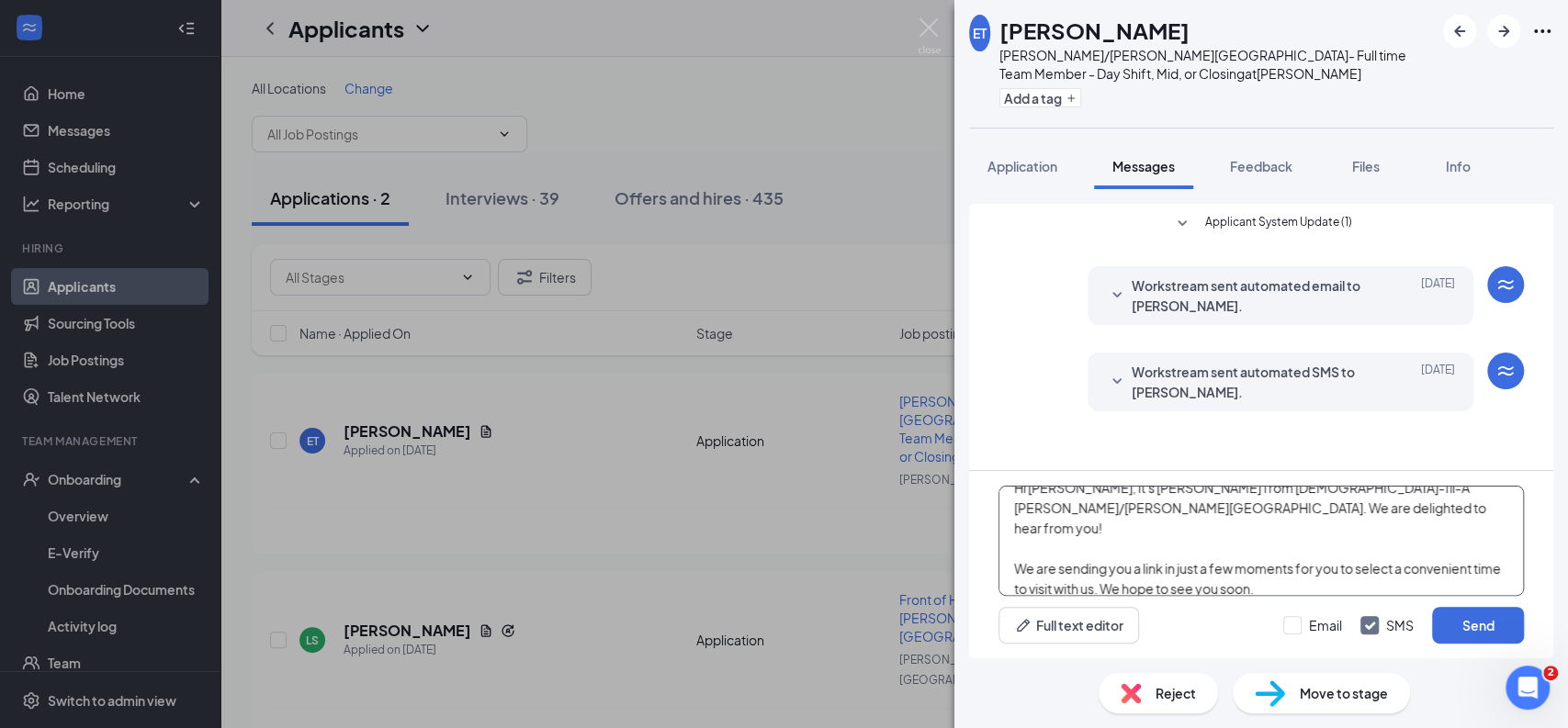
click at [1073, 532] on textarea "Hi Andrea, it's Tom from Chick-fil-A Pooler/Godley Station. We are delighted to…" at bounding box center [1261, 540] width 526 height 110
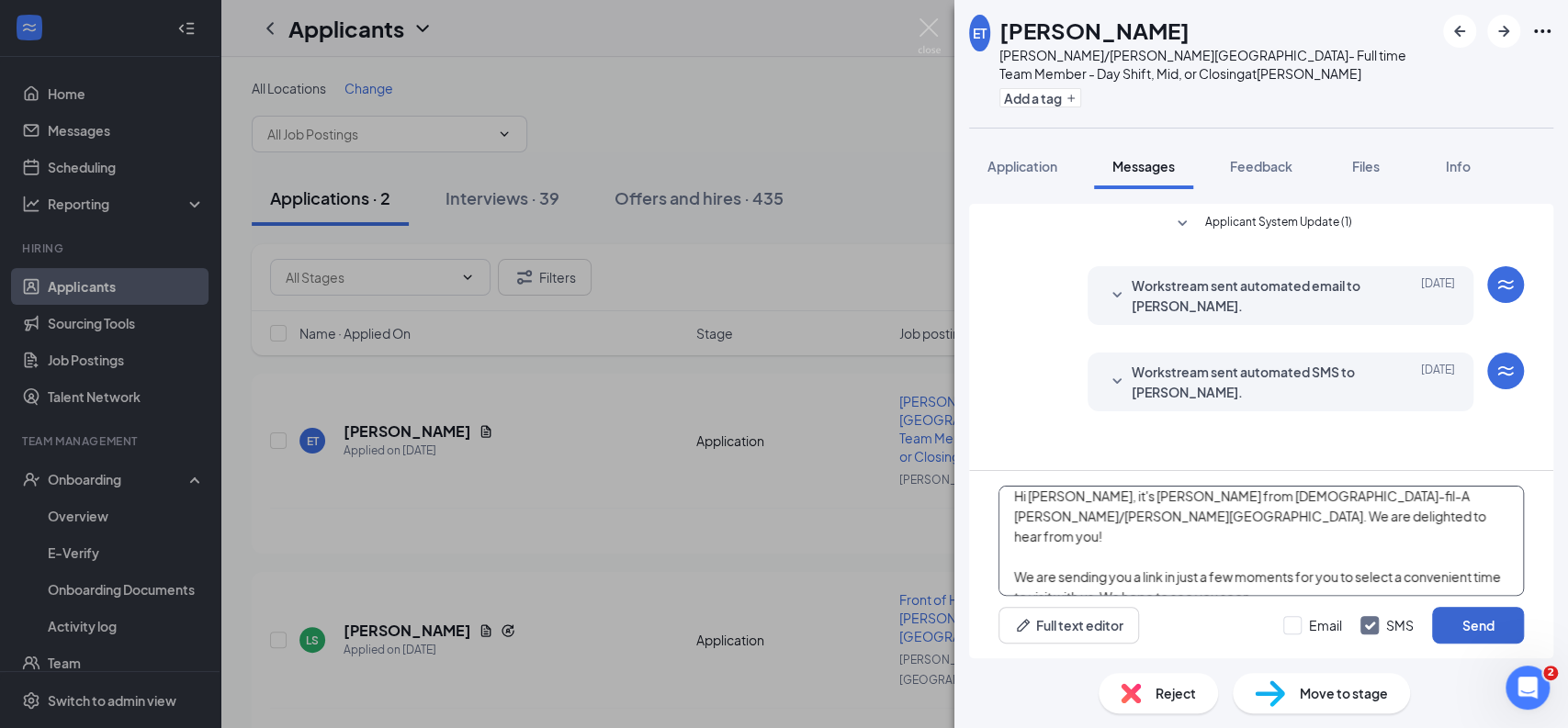
type textarea "Hi Emma, it's Tom from Chick-fil-A Pooler/Godley Station. We are delighted to h…"
drag, startPoint x: 1484, startPoint y: 626, endPoint x: 1462, endPoint y: 627, distance: 22.0
click at [1462, 627] on button "Send" at bounding box center [1478, 625] width 92 height 36
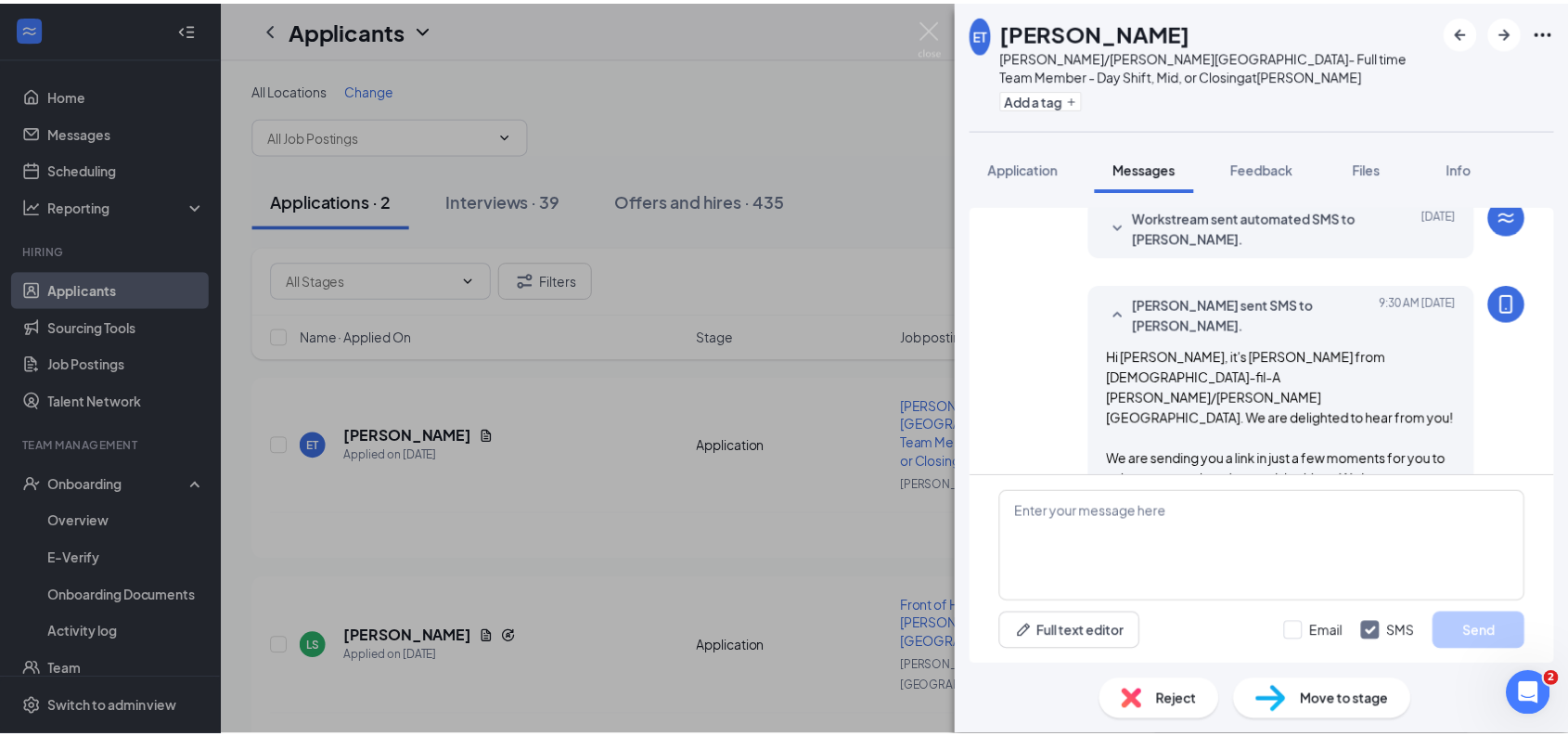
scroll to position [160, 0]
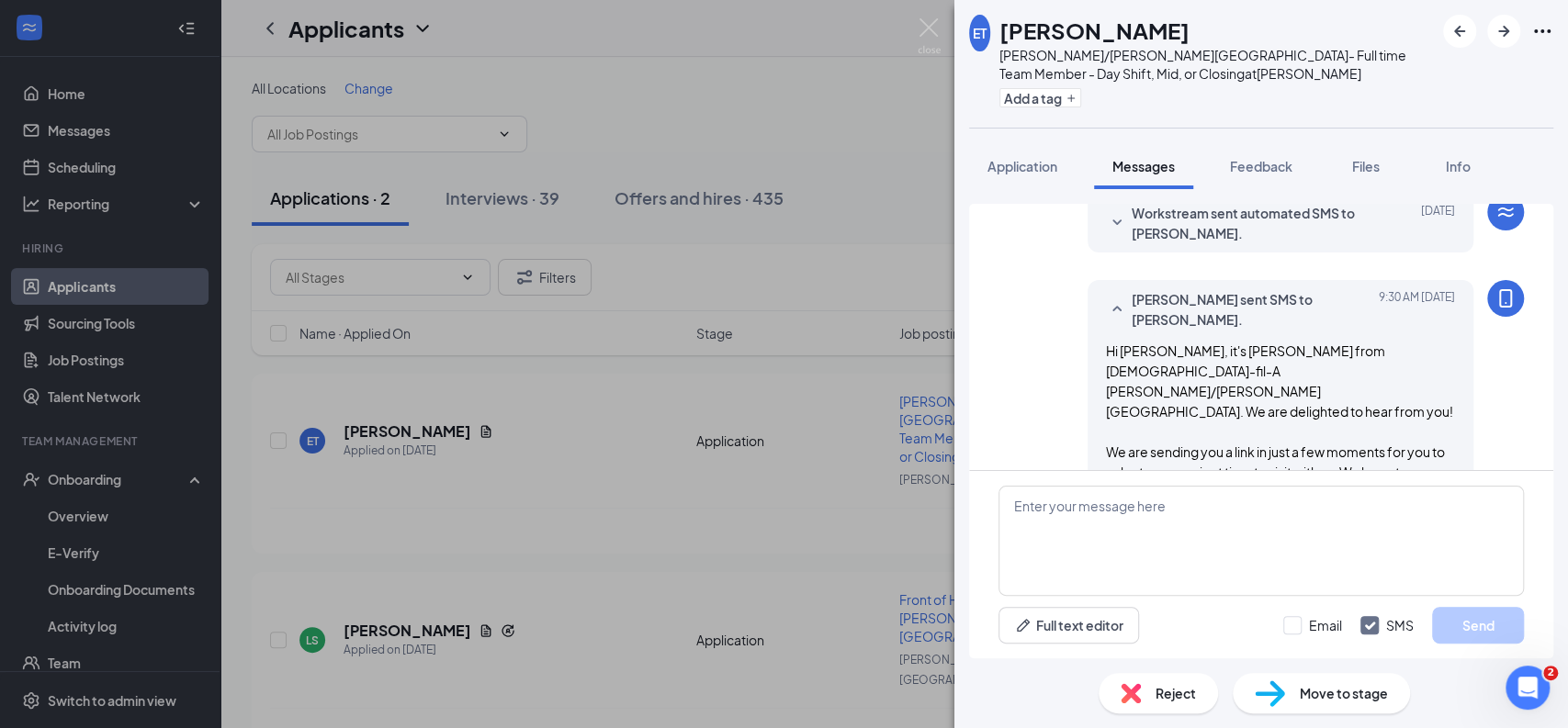
click at [1337, 696] on span "Move to stage" at bounding box center [1343, 693] width 88 height 20
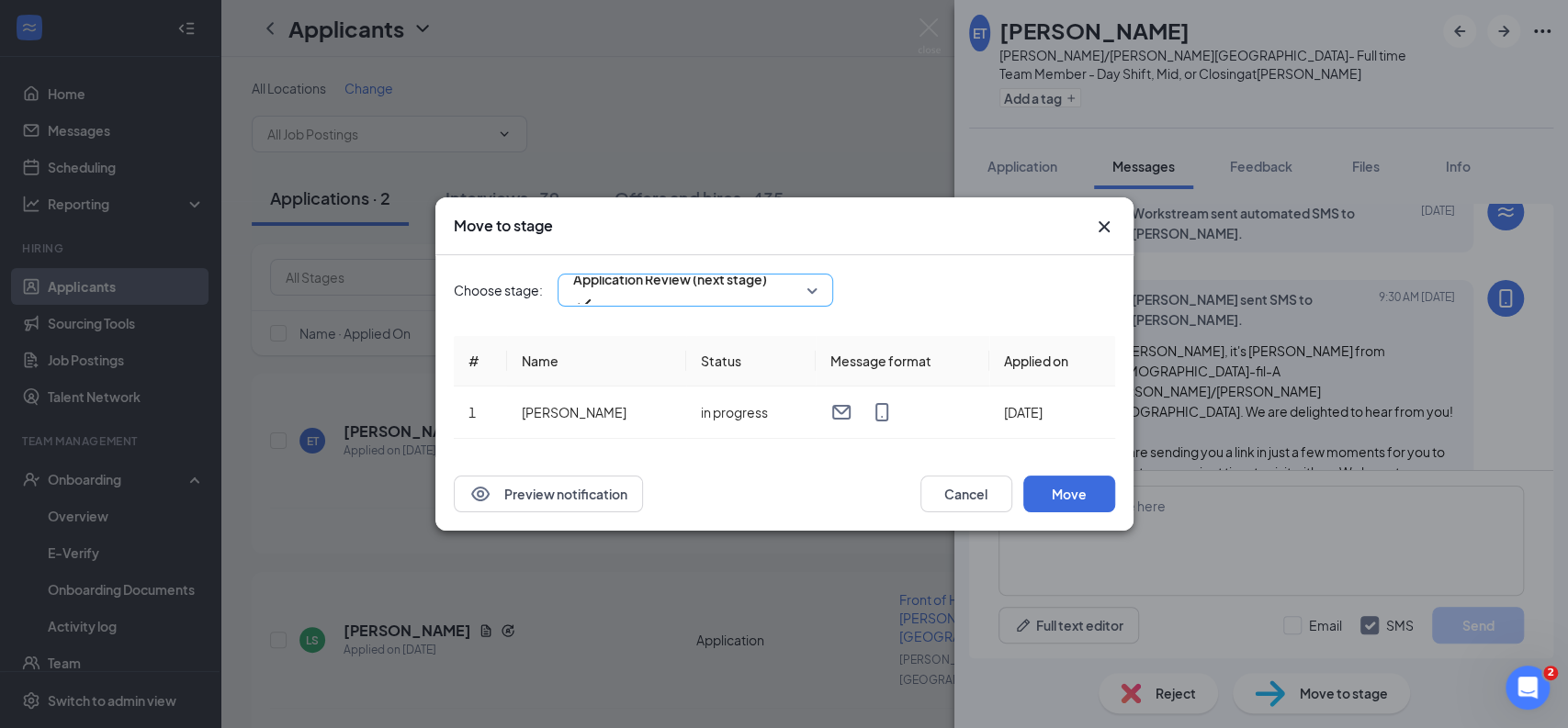
click at [767, 296] on span "Application Review (next stage)" at bounding box center [670, 290] width 194 height 50
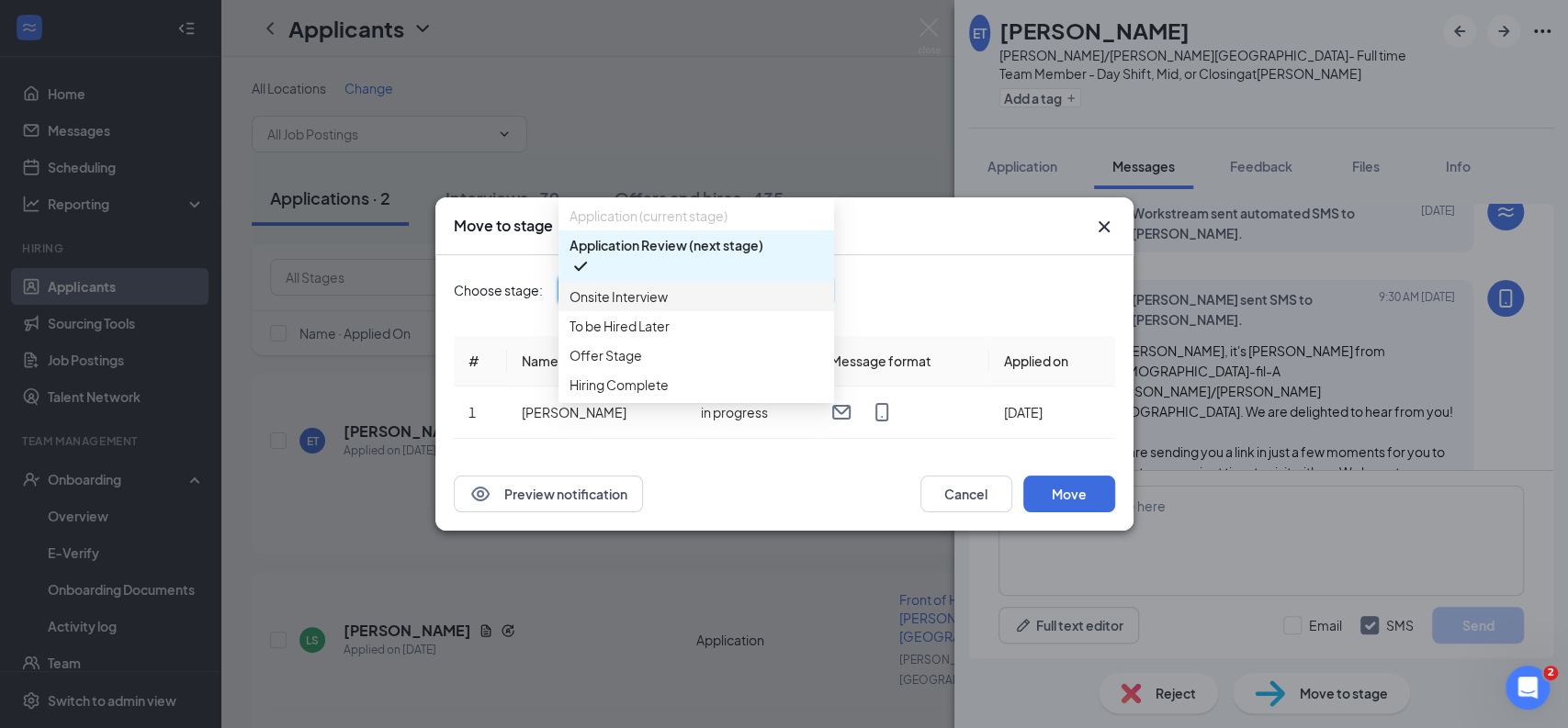
click at [705, 307] on span "Onsite Interview" at bounding box center [696, 296] width 253 height 20
click at [705, 313] on div "Choose stage: Application Review (next stage) 3456895 3427052 3803580 Applicati…" at bounding box center [784, 355] width 661 height 202
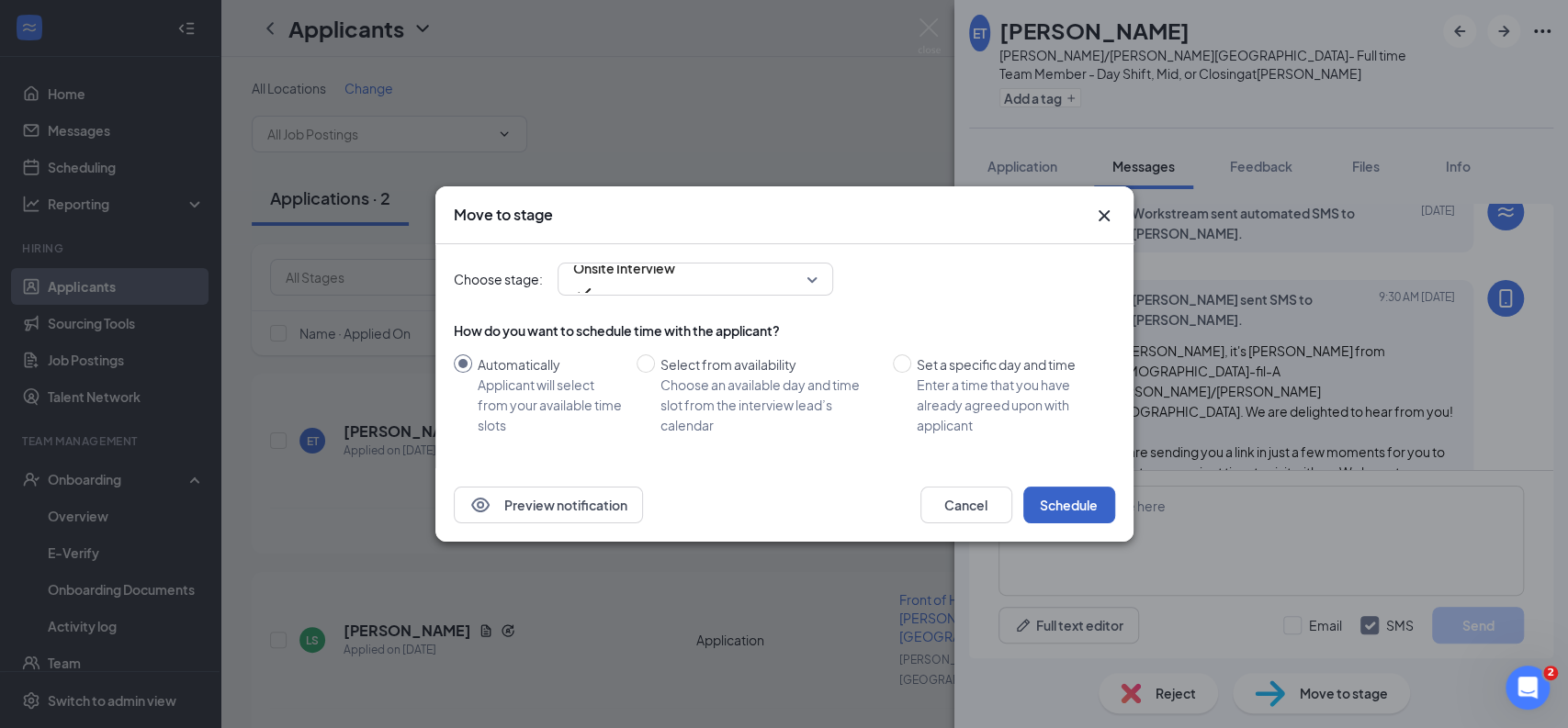
click at [1066, 494] on button "Schedule" at bounding box center [1069, 504] width 92 height 36
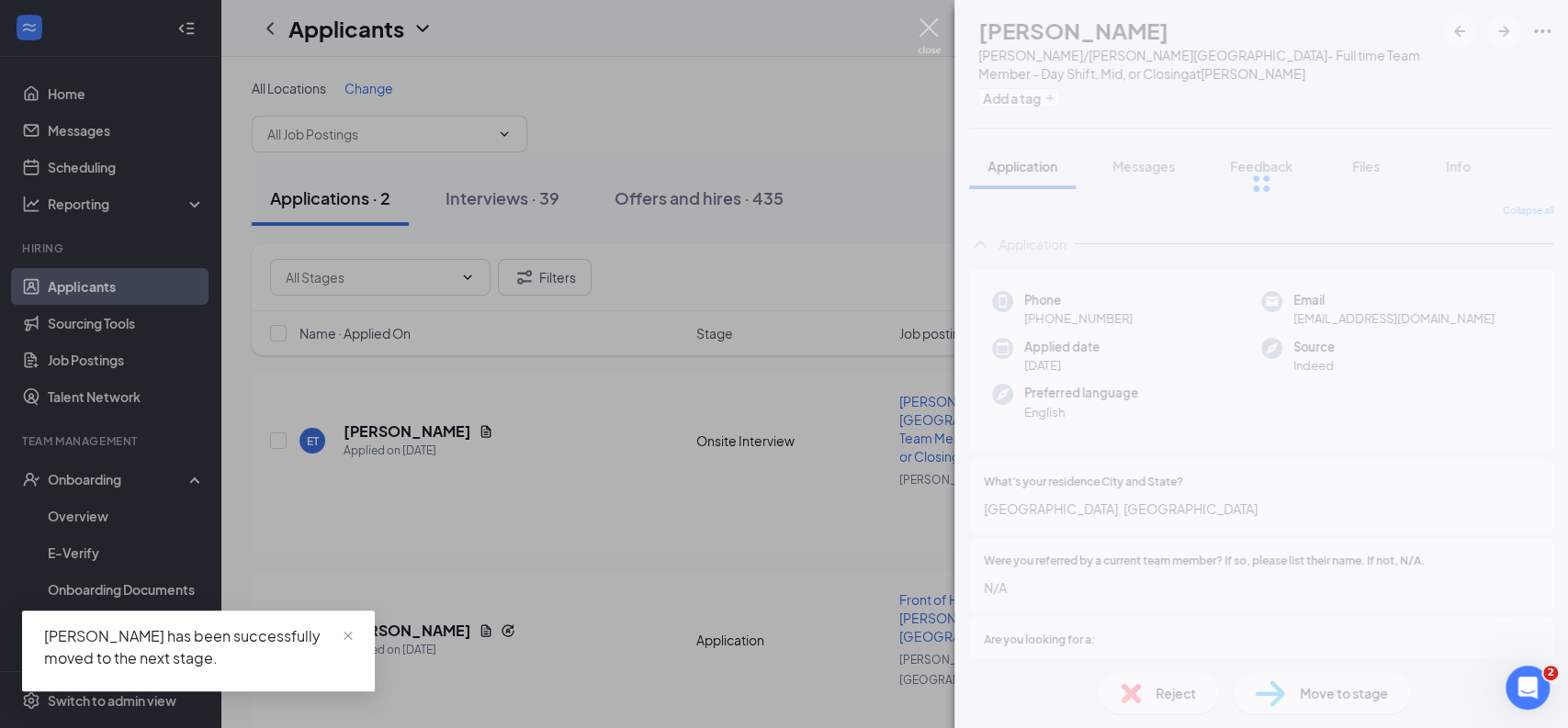
click at [920, 28] on img at bounding box center [929, 35] width 23 height 35
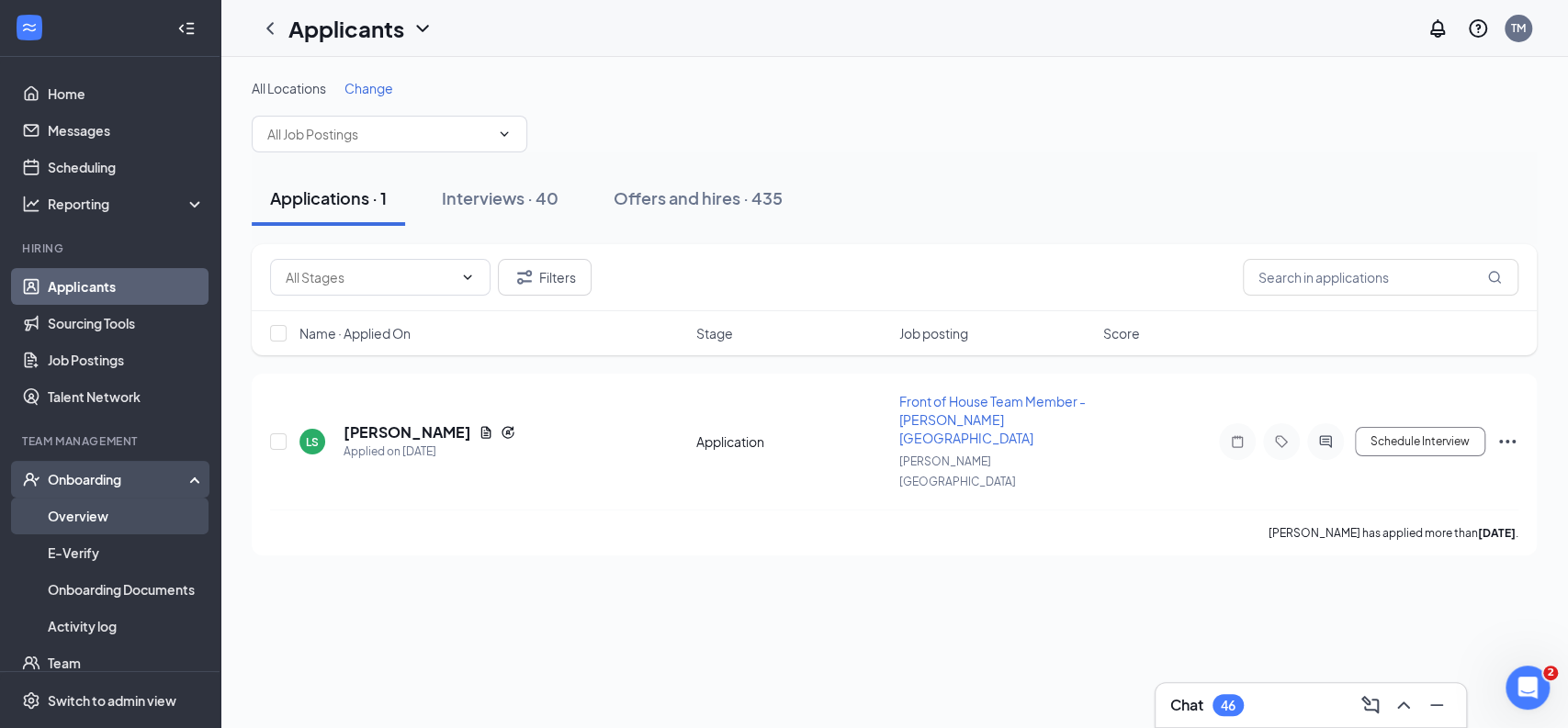
click at [115, 508] on link "Overview" at bounding box center [126, 516] width 157 height 36
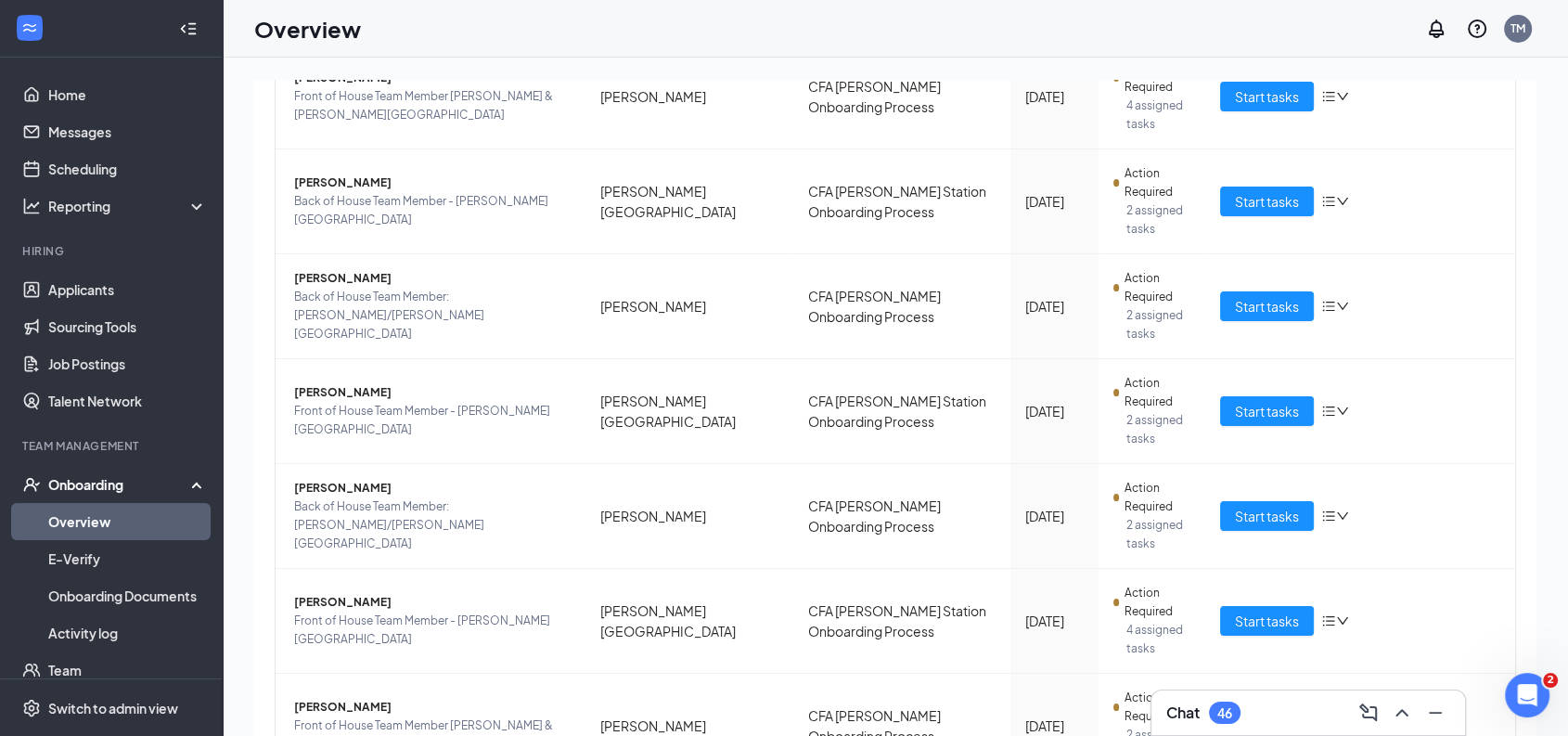
scroll to position [285, 0]
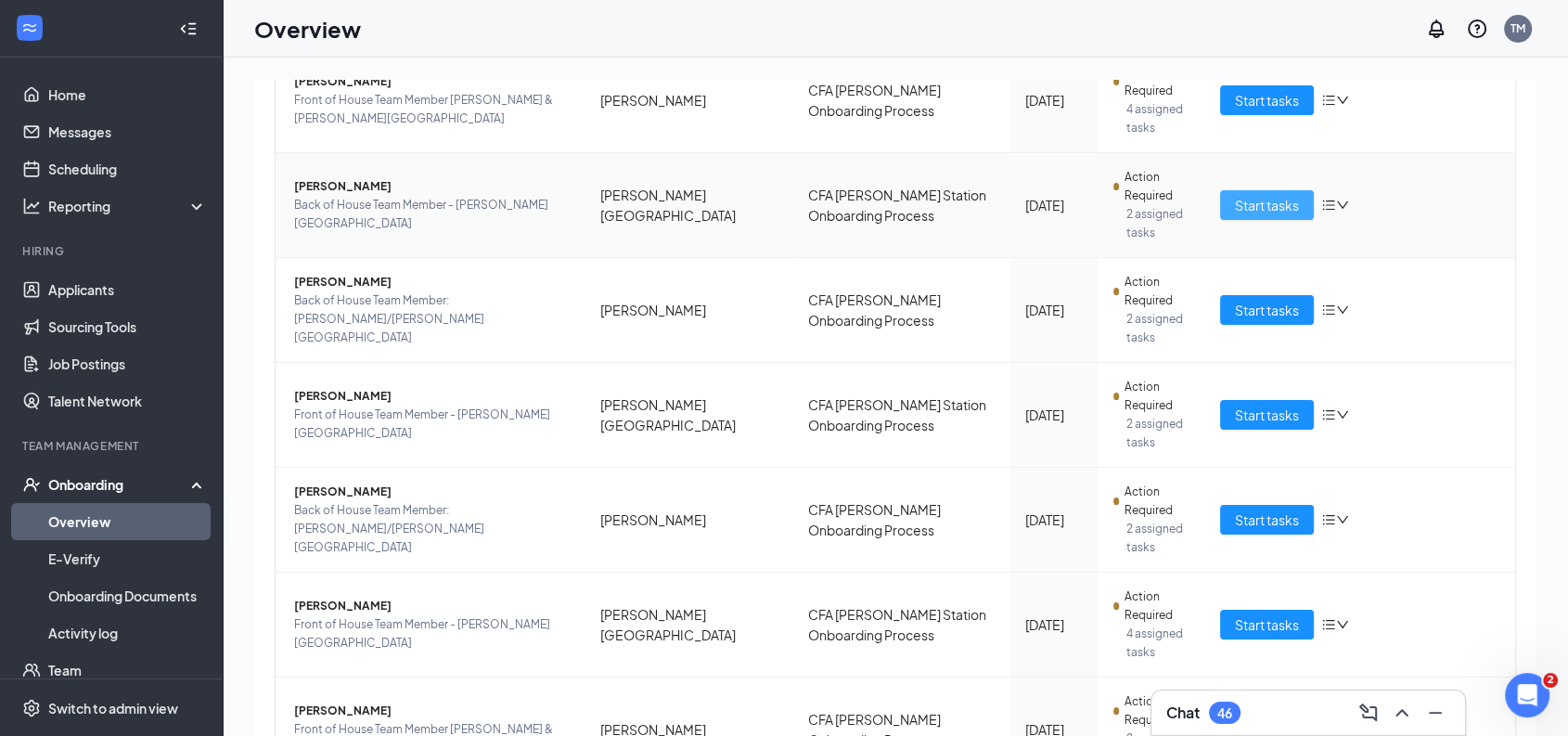
click at [1258, 205] on span "Start tasks" at bounding box center [1267, 205] width 64 height 20
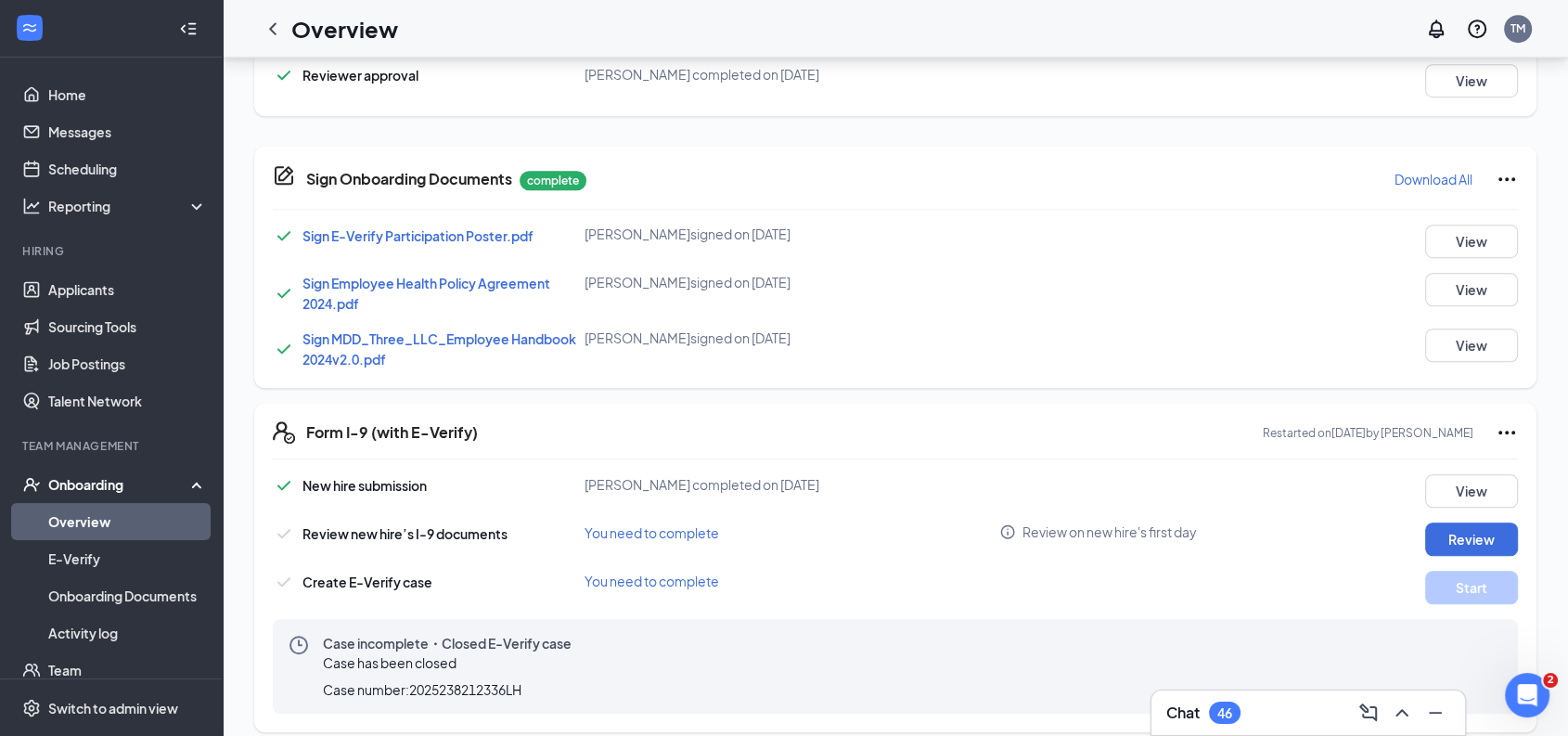
scroll to position [1274, 0]
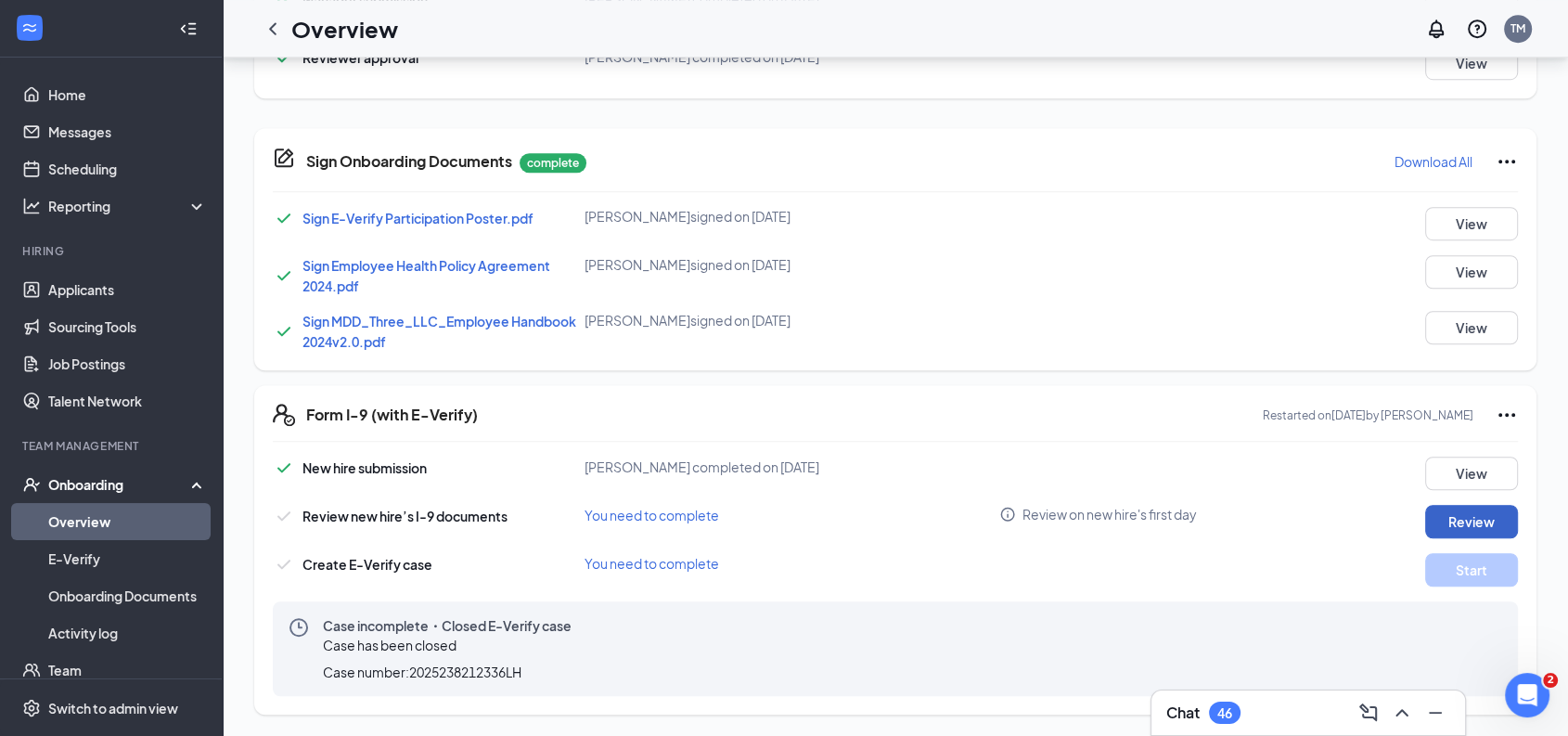
click at [1466, 521] on button "Review" at bounding box center [1471, 522] width 93 height 34
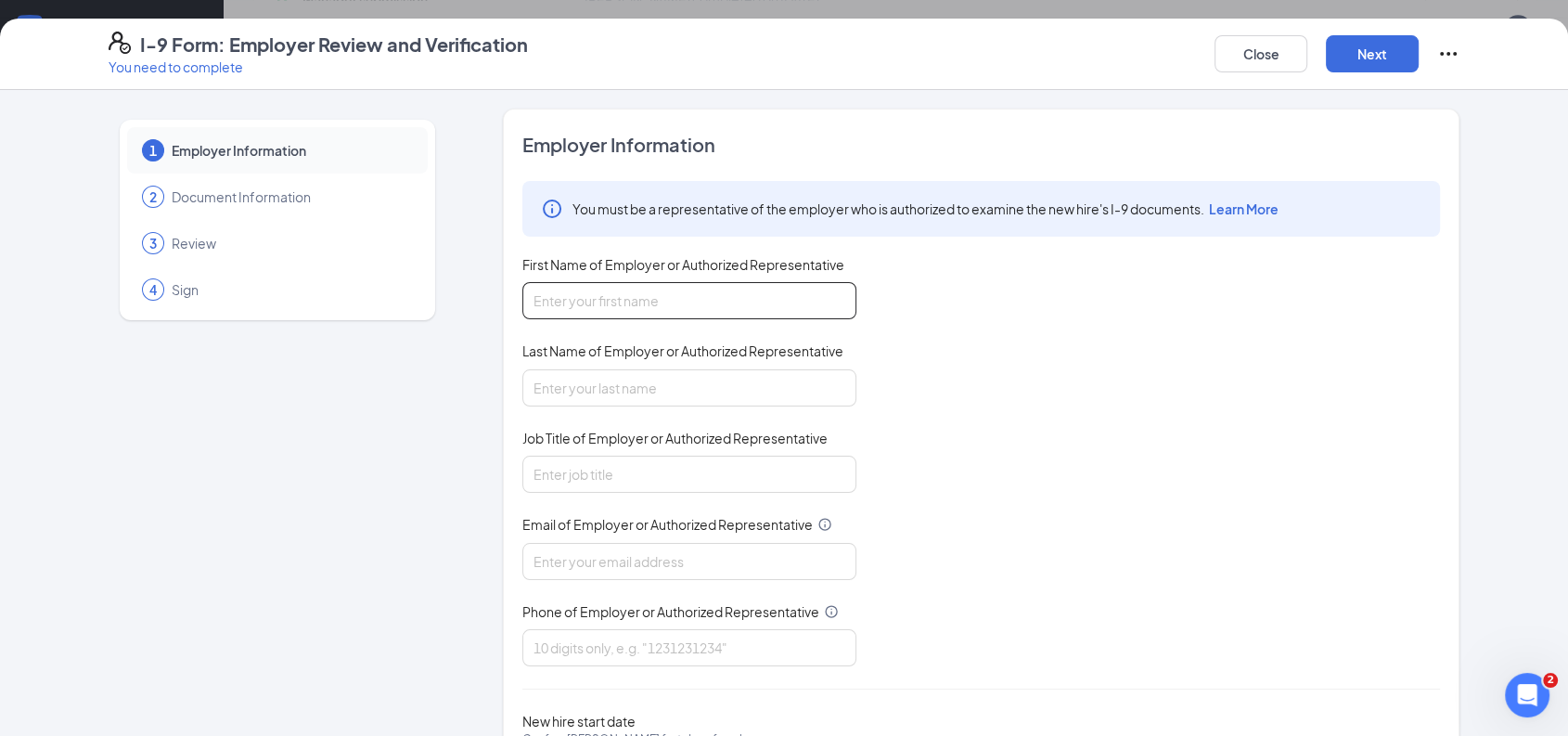
click at [631, 303] on input "First Name of Employer or Authorized Representative" at bounding box center [689, 300] width 334 height 37
type input "[PERSON_NAME]"
type input "HR Director"
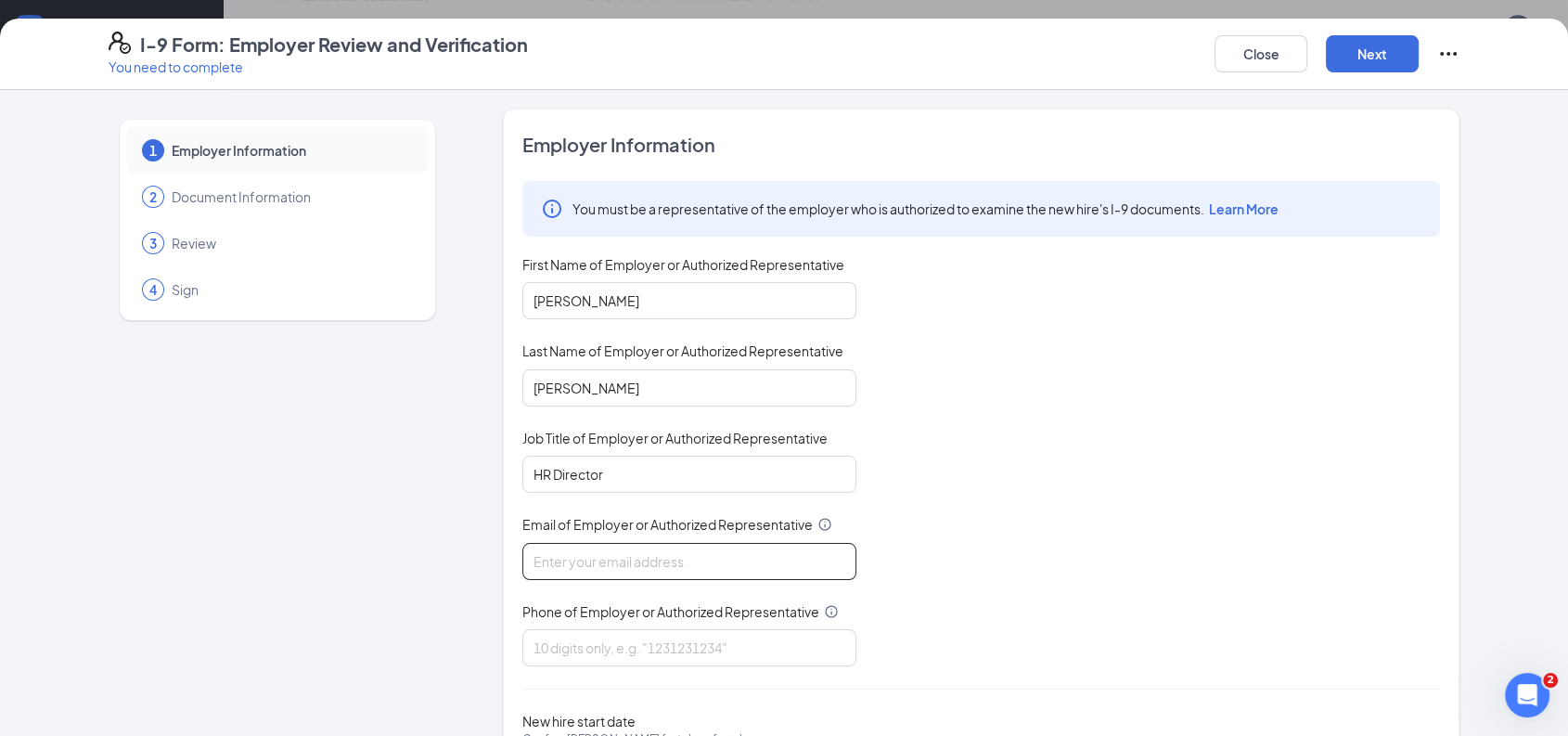
click at [558, 567] on input "Email of Employer or Authorized Representative" at bounding box center [689, 561] width 334 height 37
type input "[EMAIL_ADDRESS][DOMAIN_NAME]"
type input "6787931311"
type input "[EMAIL_ADDRESS][DOMAIN_NAME]"
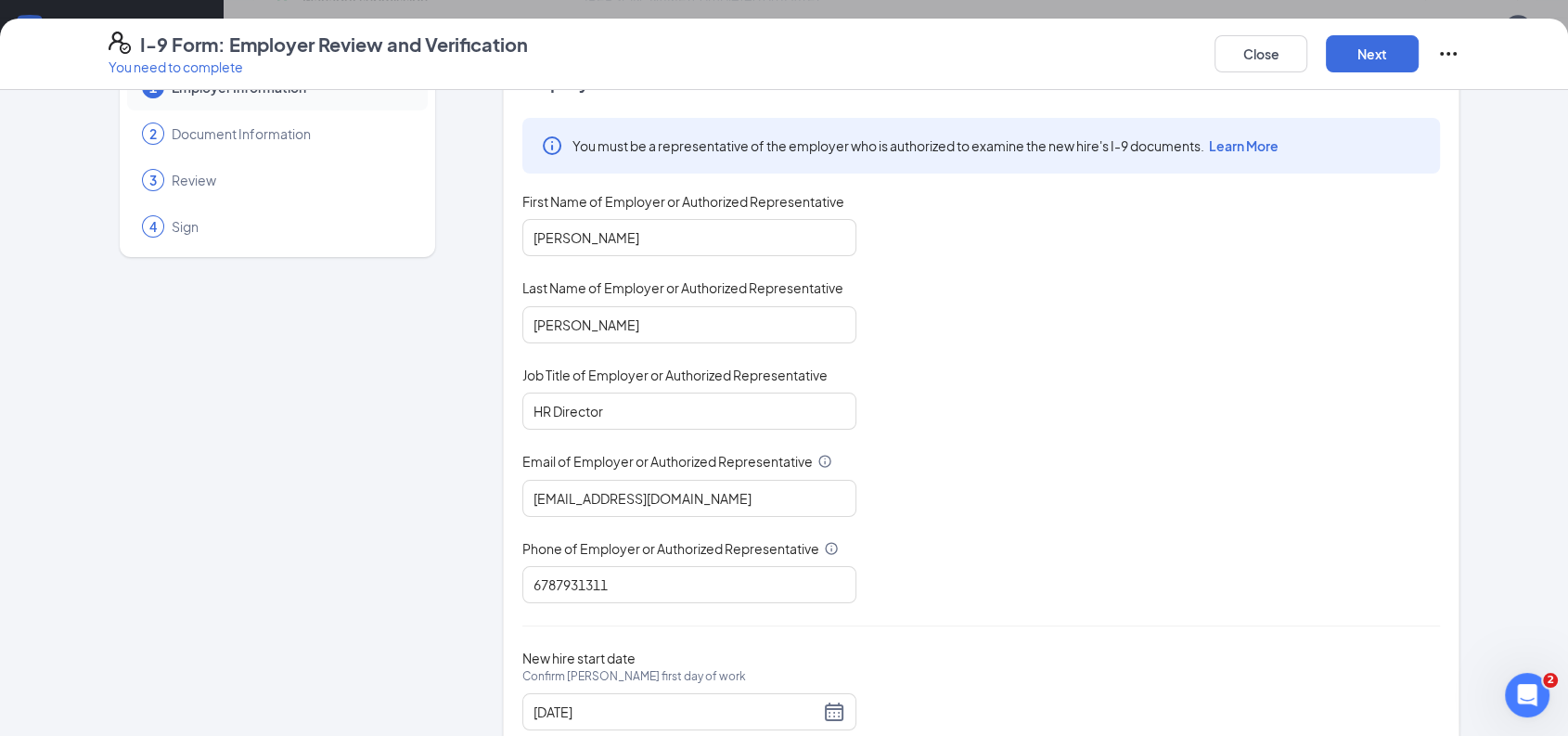
scroll to position [71, 0]
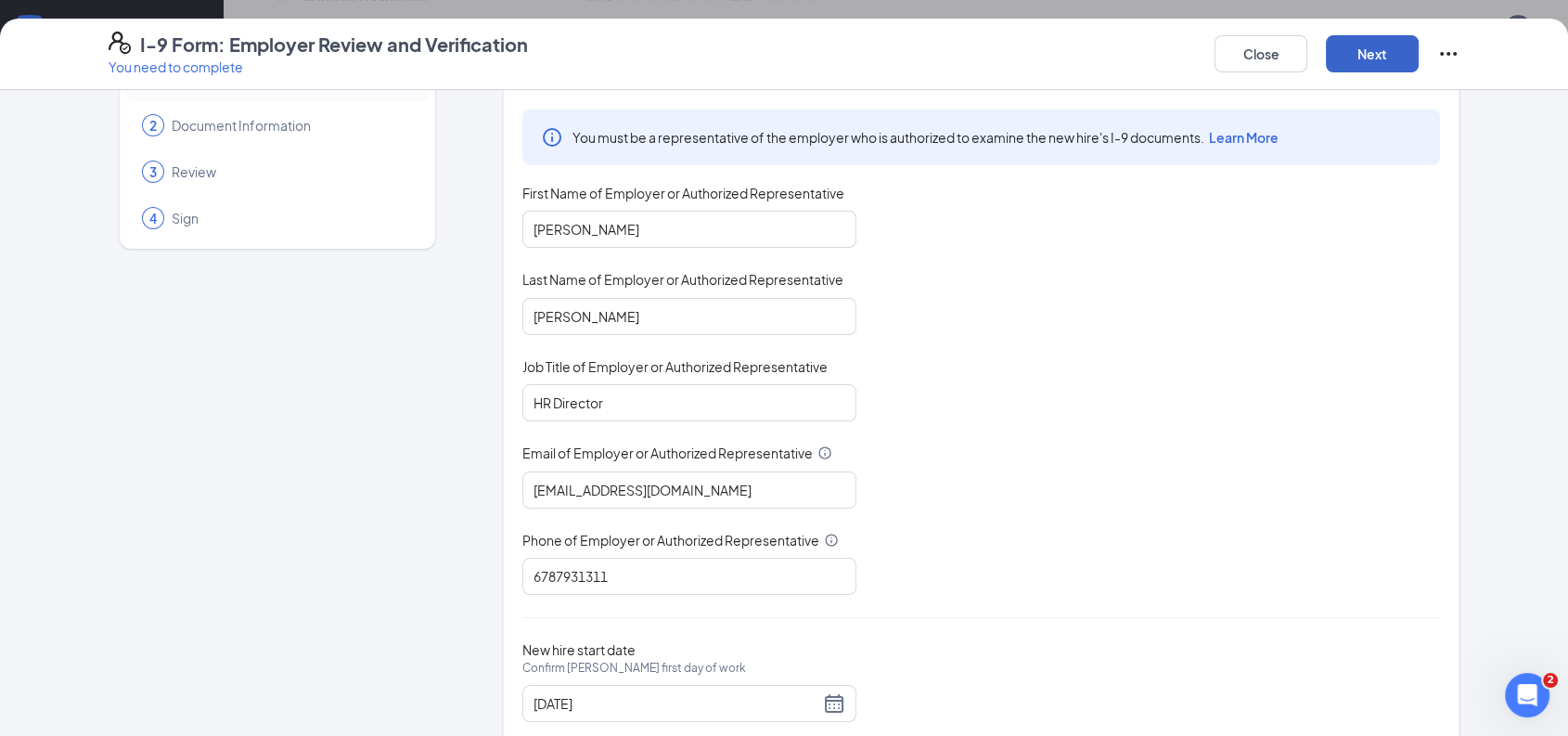
click at [1370, 52] on button "Next" at bounding box center [1373, 54] width 93 height 37
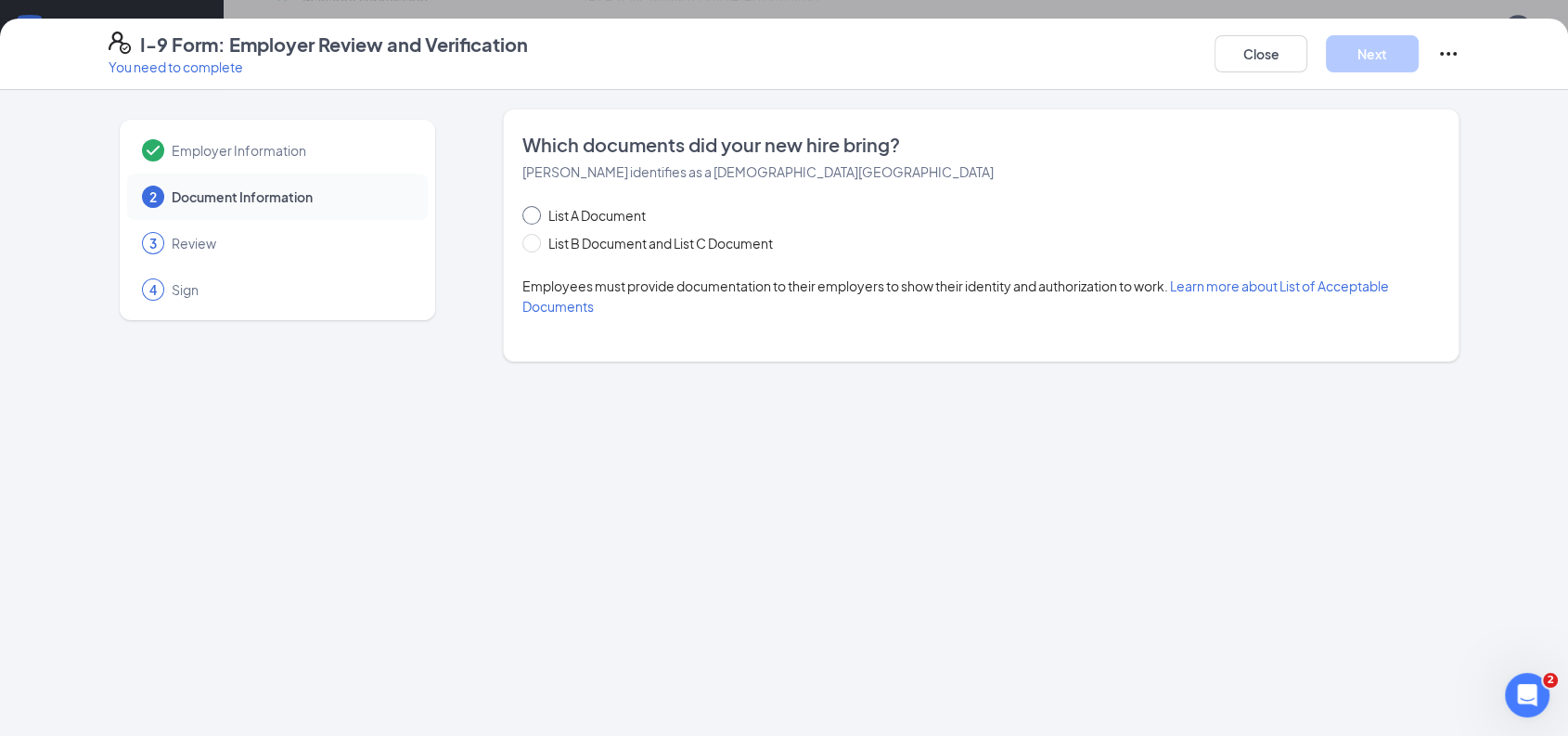
click at [532, 210] on input "List A Document" at bounding box center [528, 212] width 13 height 13
radio input "true"
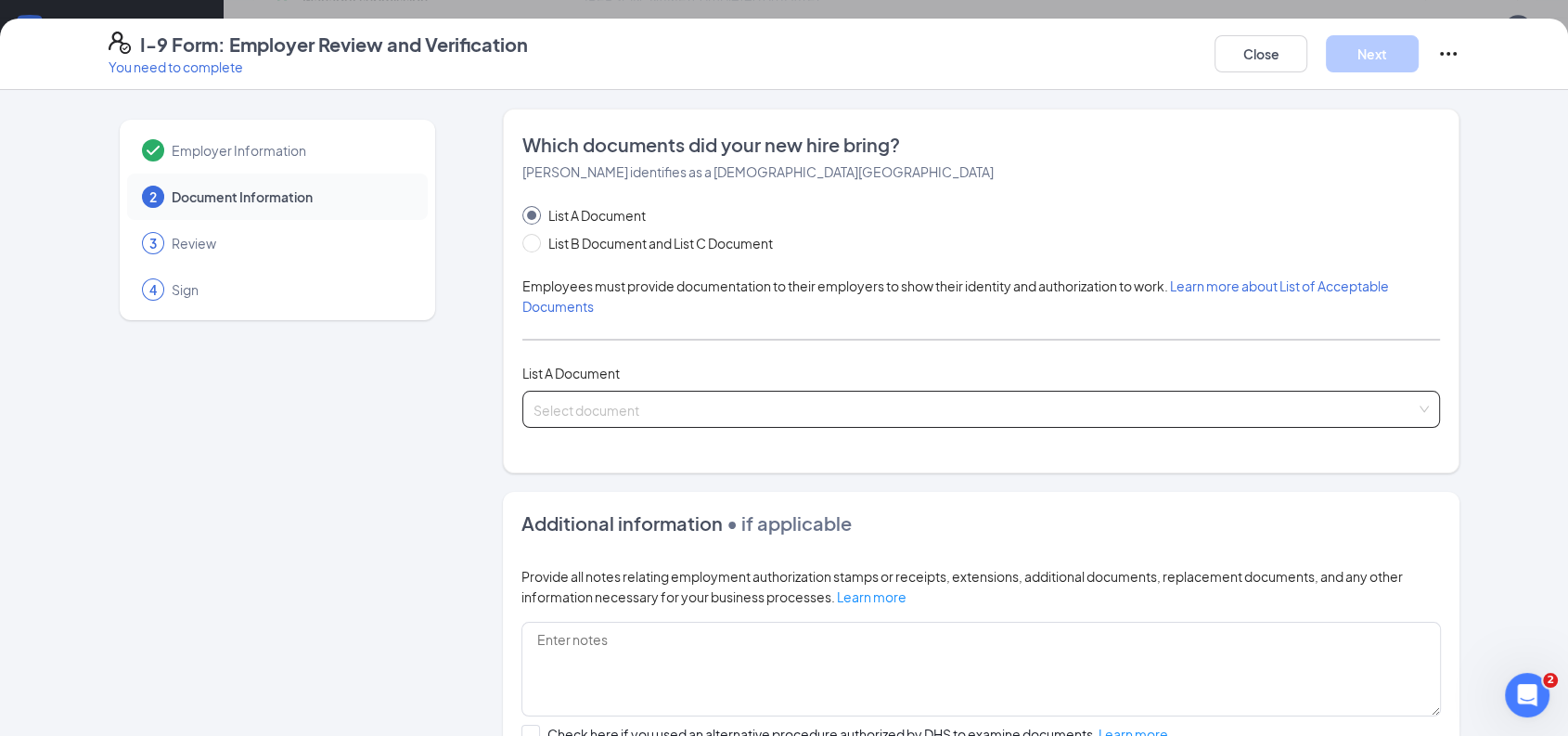
click at [613, 407] on input "search" at bounding box center [975, 406] width 882 height 28
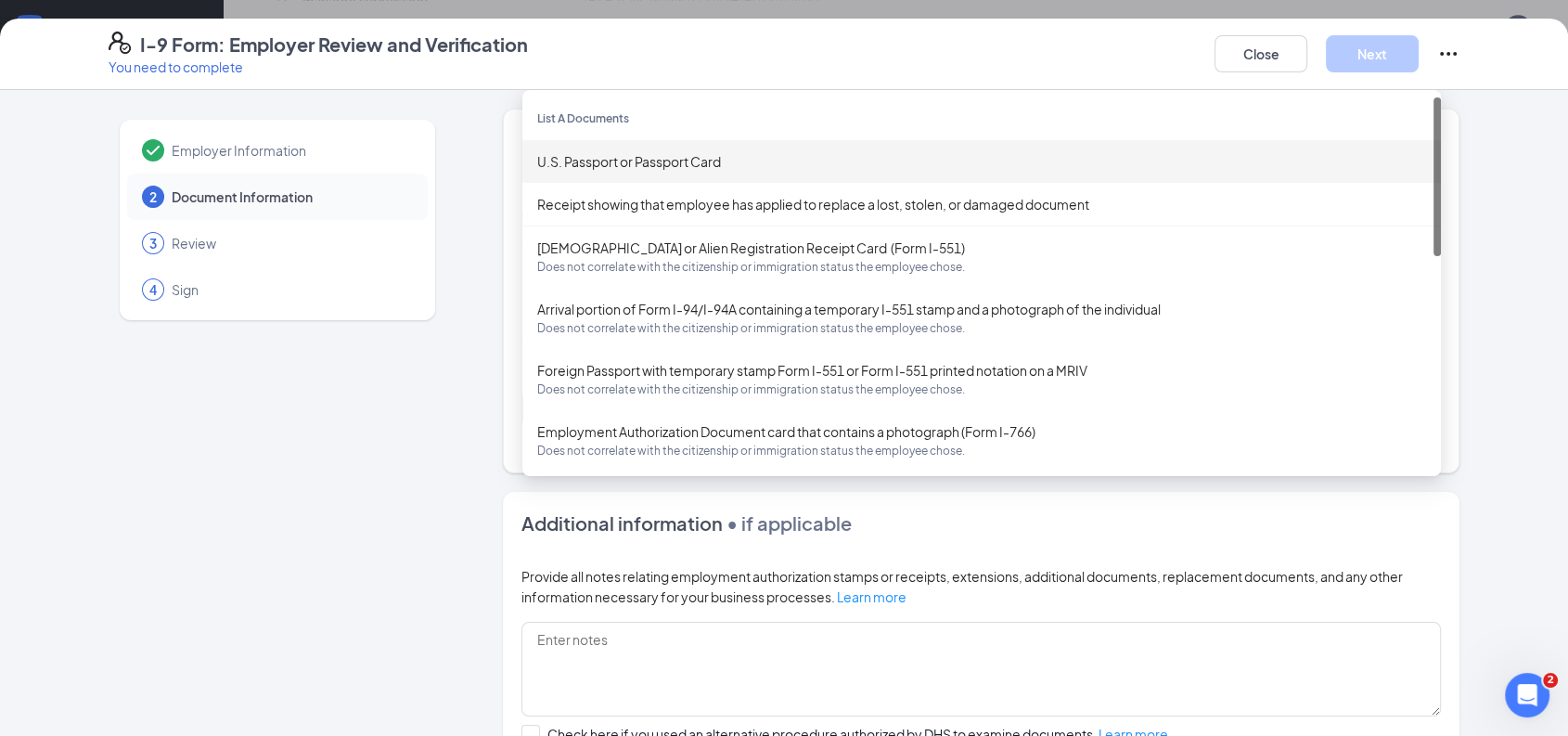
click at [674, 157] on div "U.S. Passport or Passport Card" at bounding box center [982, 161] width 889 height 20
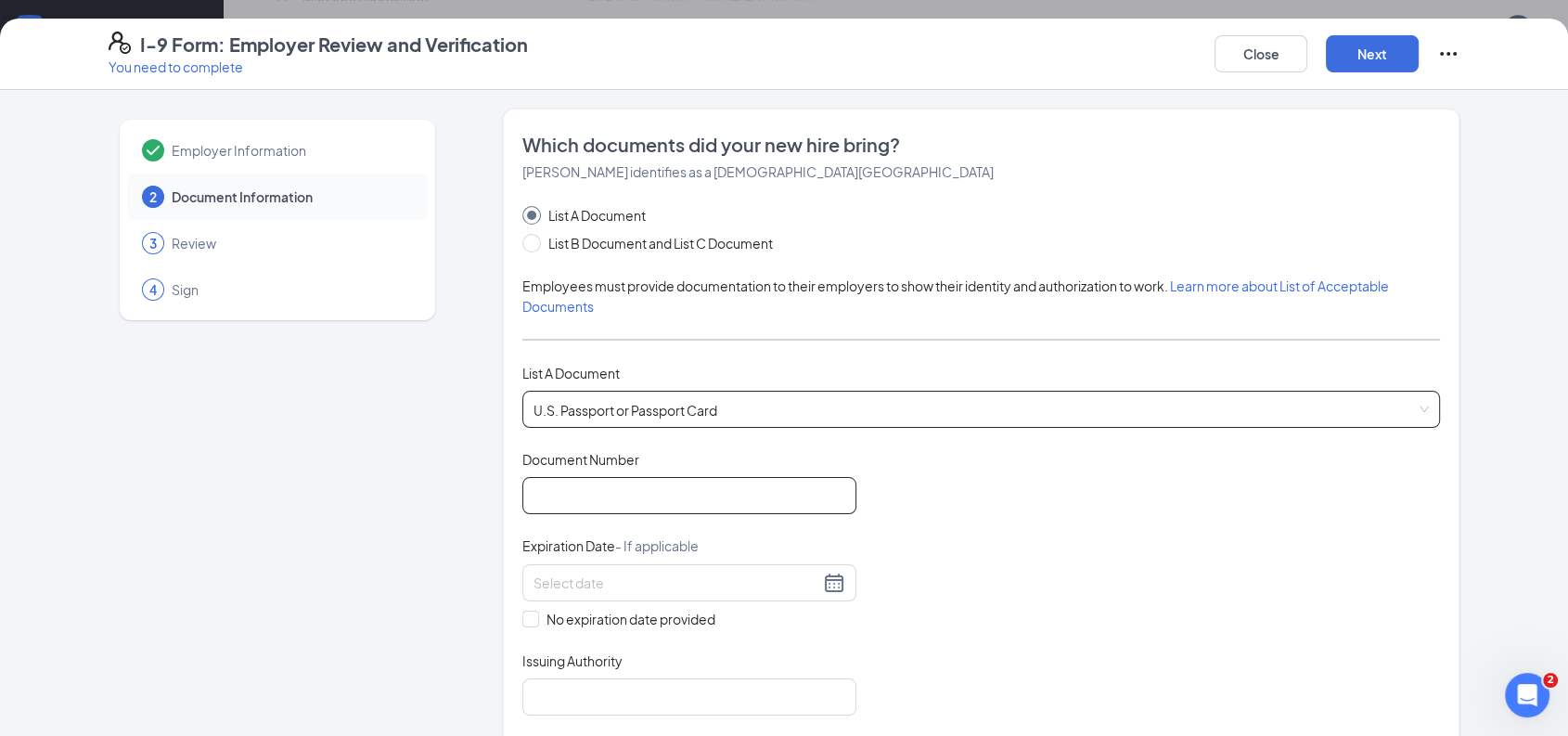
click at [726, 494] on input "Document Number" at bounding box center [689, 495] width 334 height 37
type input "662907088"
click at [578, 573] on input at bounding box center [677, 582] width 286 height 20
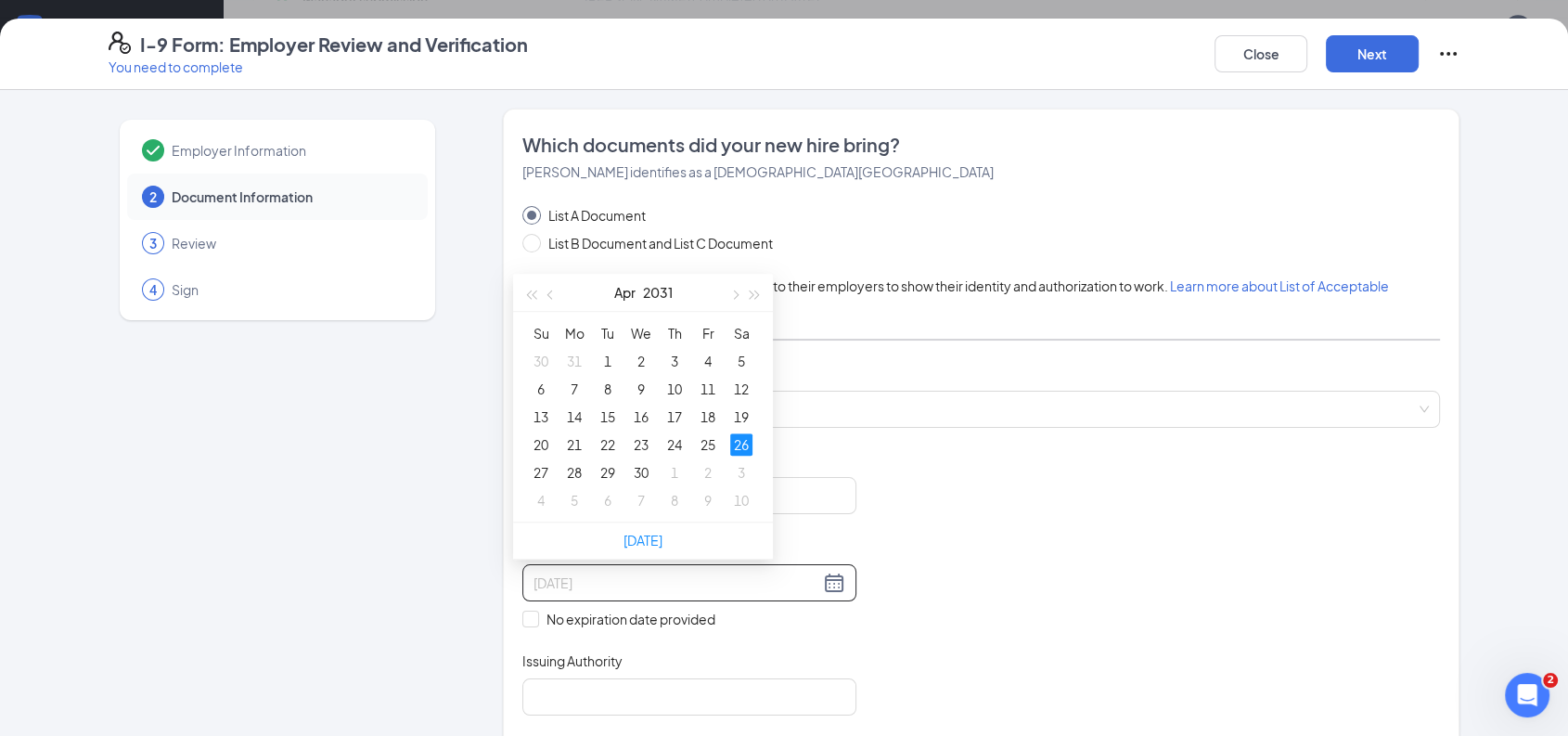
click at [742, 446] on div "26" at bounding box center [741, 444] width 22 height 22
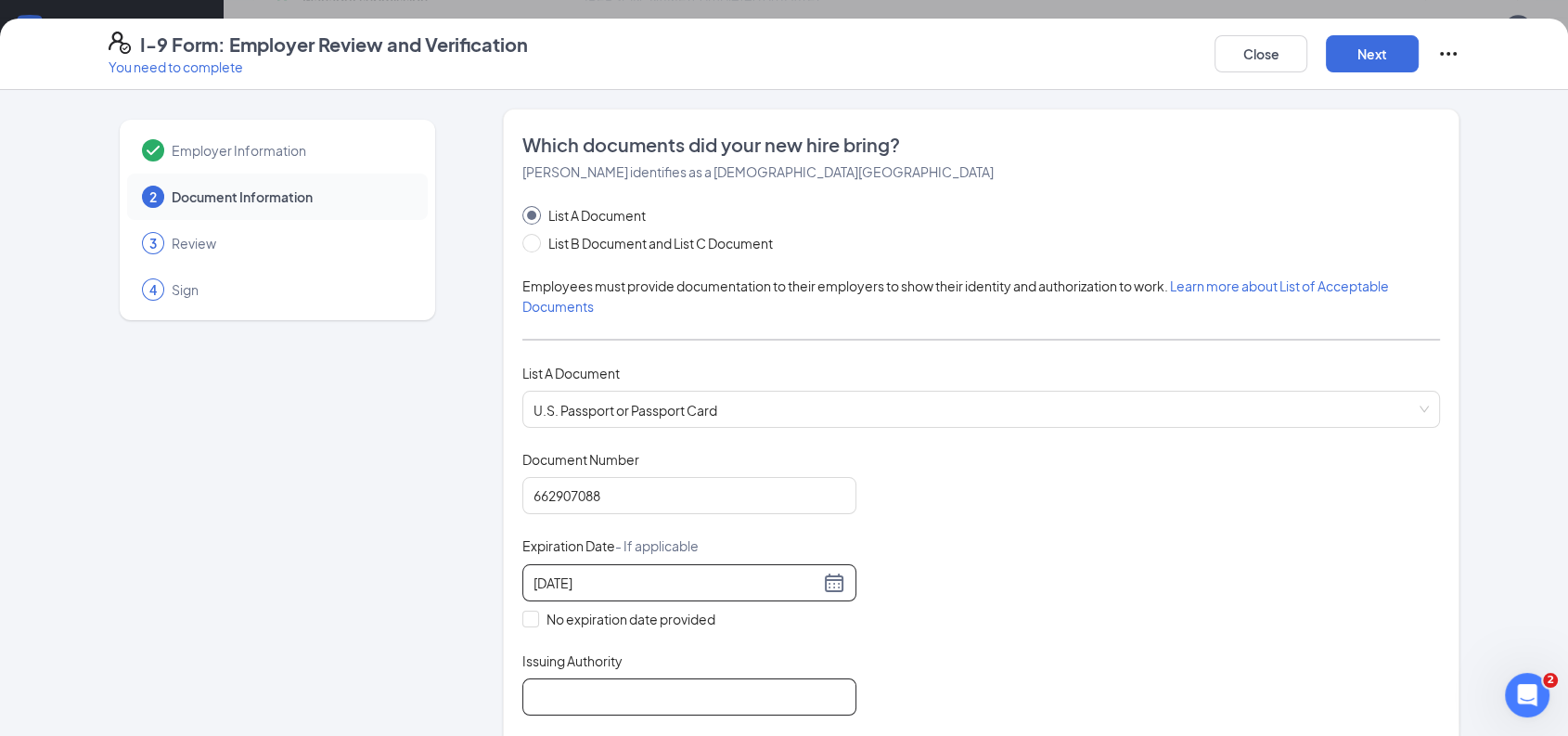
type input "04/26/2031"
click at [599, 705] on input "Issuing Authority" at bounding box center [689, 697] width 334 height 37
click at [653, 694] on input "United States" at bounding box center [689, 697] width 334 height 37
type input "United States State Department"
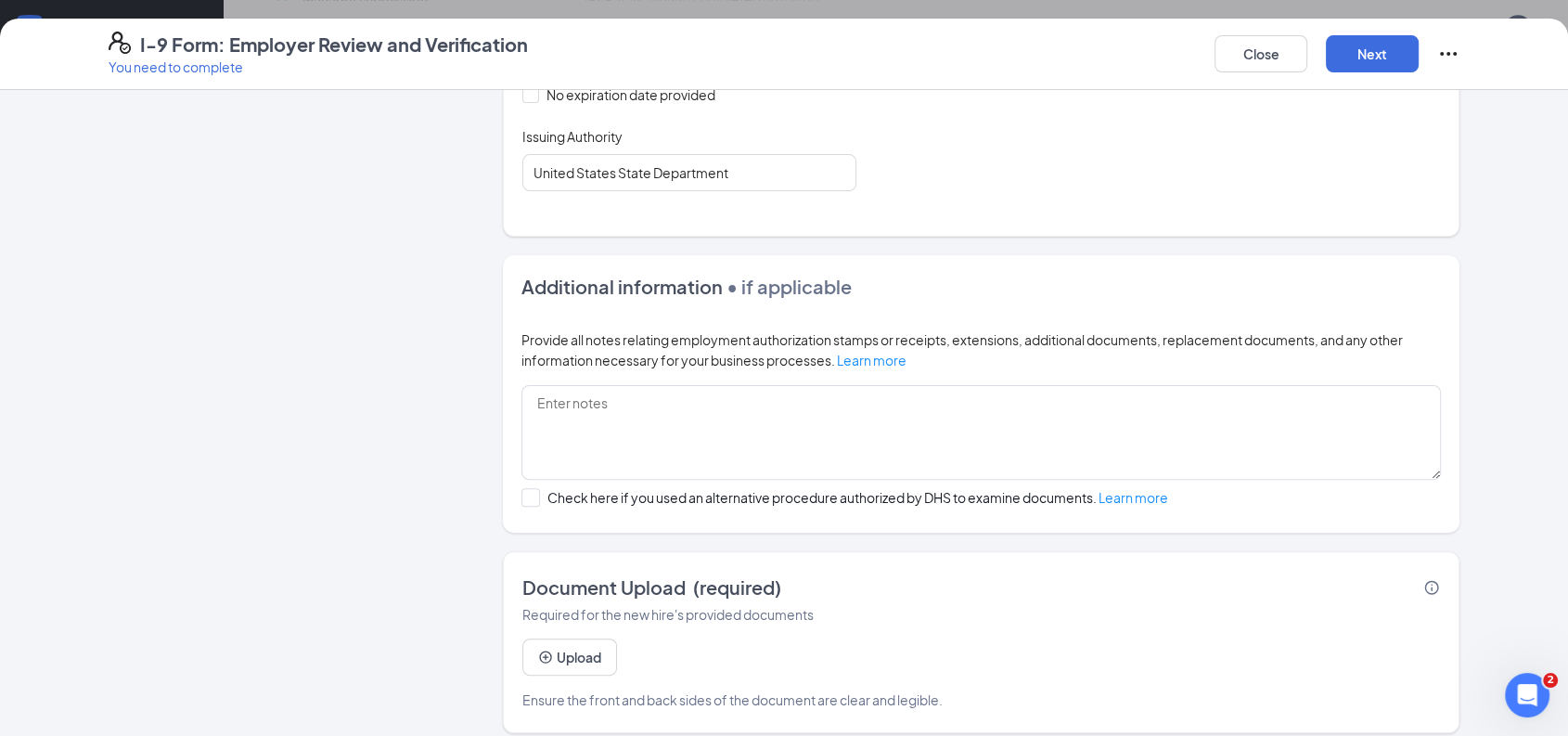
scroll to position [536, 0]
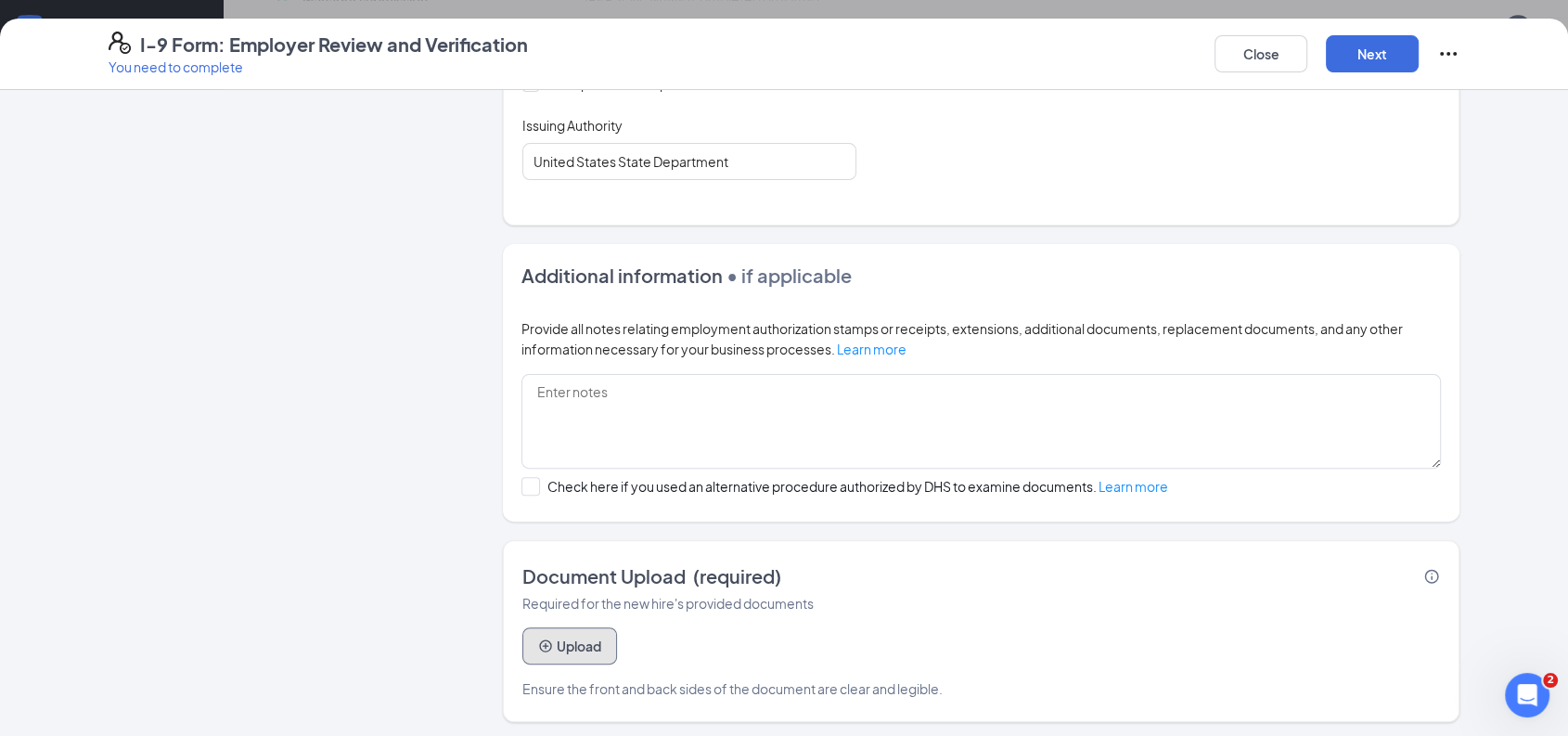
click at [558, 643] on button "Upload" at bounding box center [570, 646] width 95 height 37
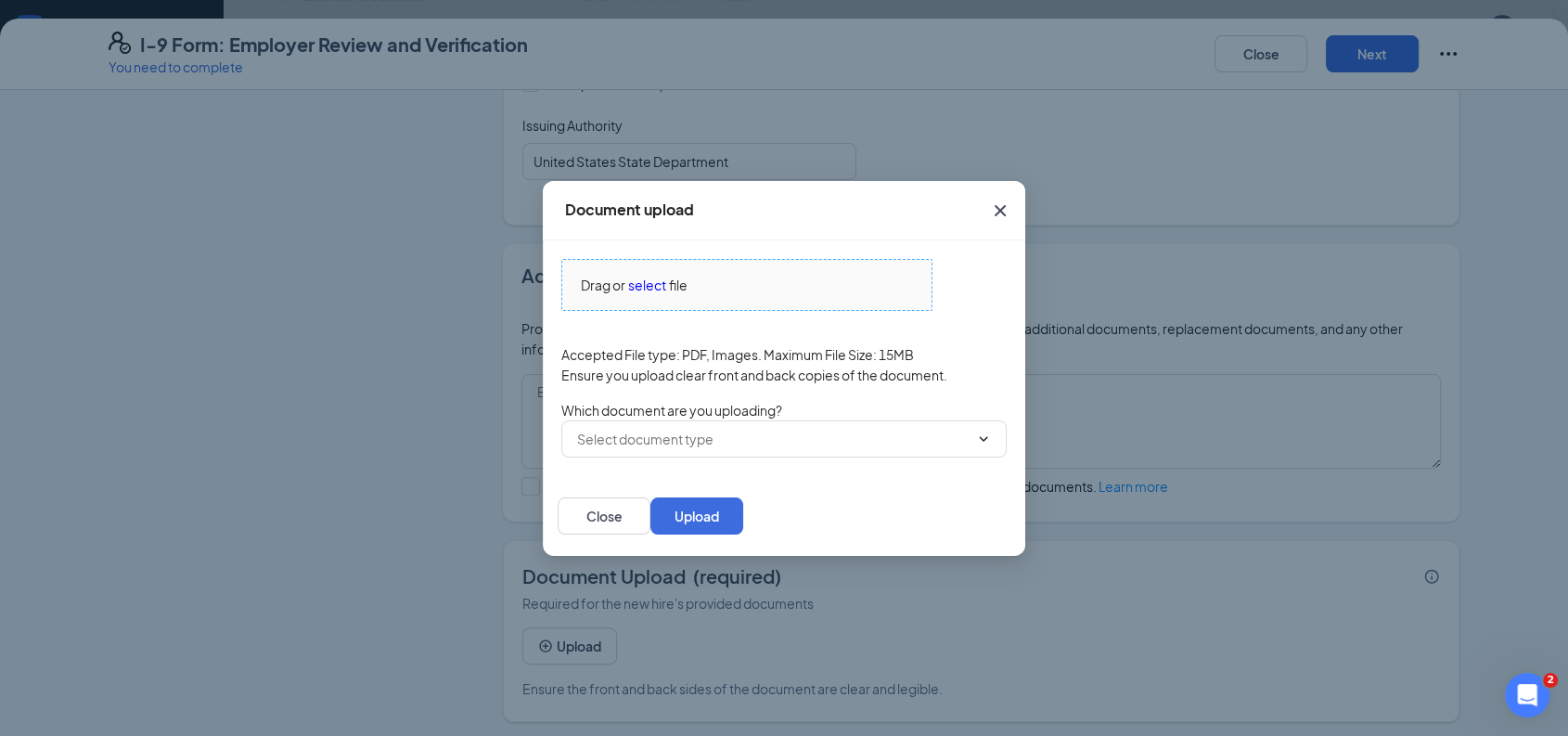
click at [658, 281] on span "select" at bounding box center [647, 285] width 38 height 20
click at [645, 282] on span "select" at bounding box center [647, 285] width 38 height 20
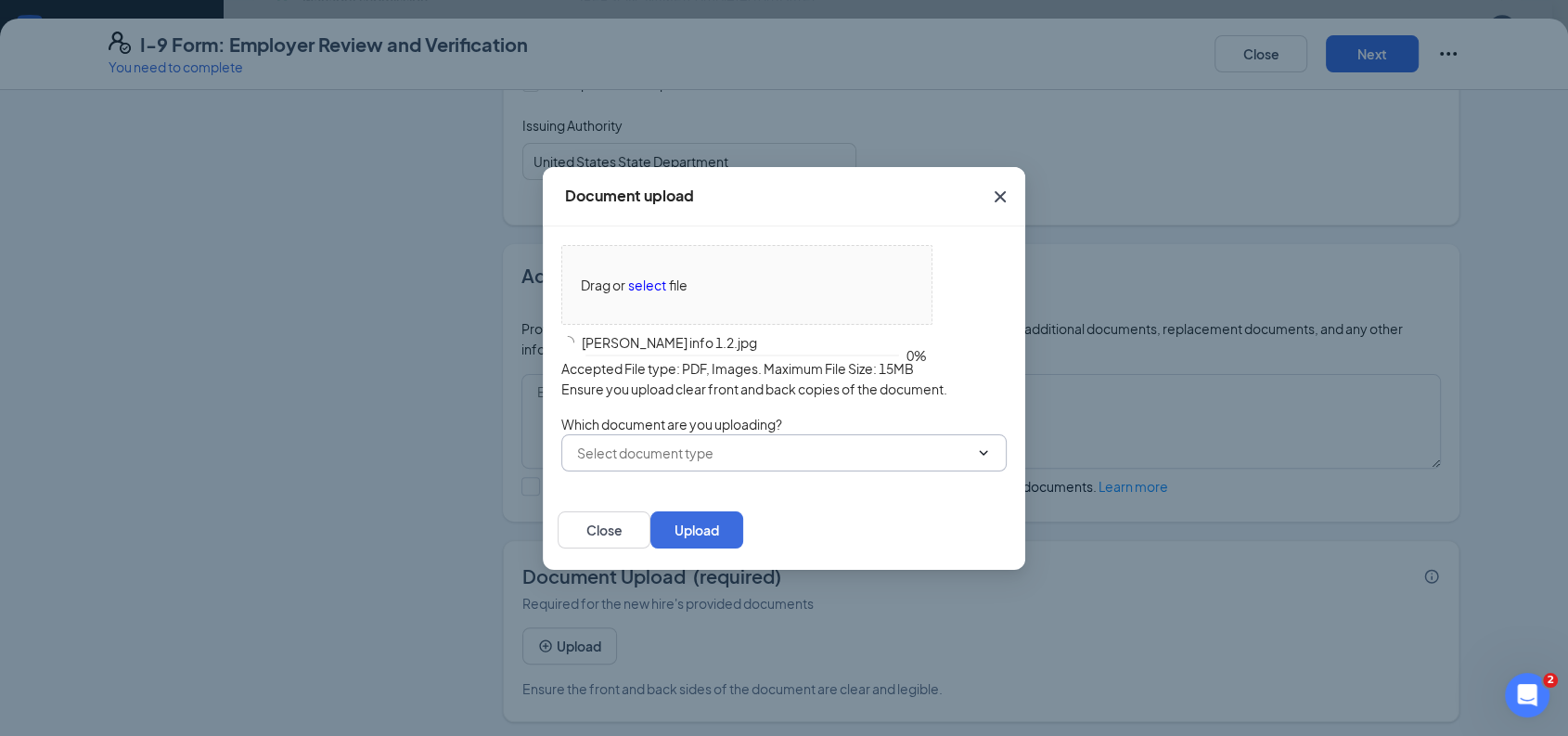
click at [841, 450] on input "text" at bounding box center [773, 453] width 392 height 20
click at [744, 494] on div "U.S. Passport or Passport Card" at bounding box center [653, 485] width 183 height 20
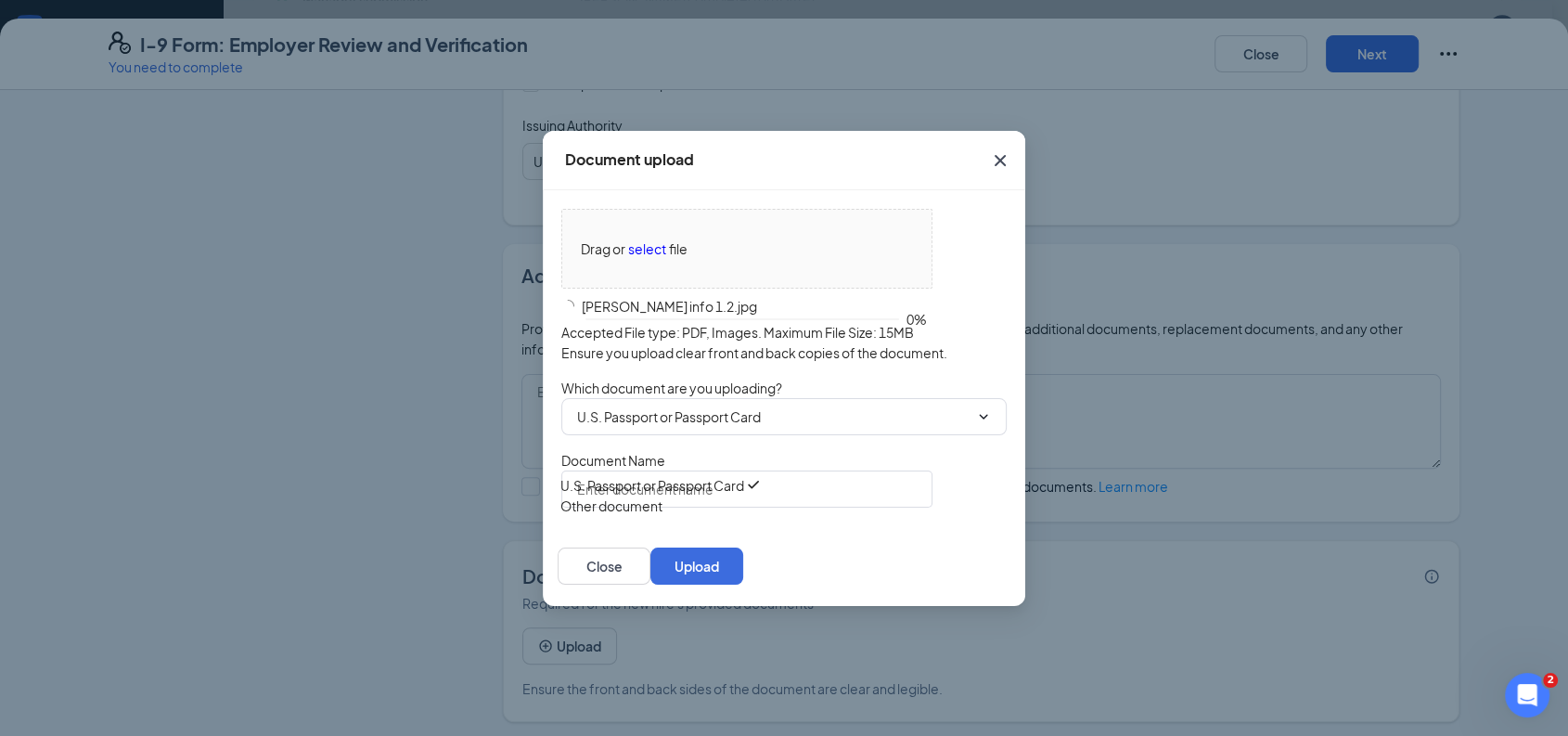
type input "U.S. Passport or Passport Card"
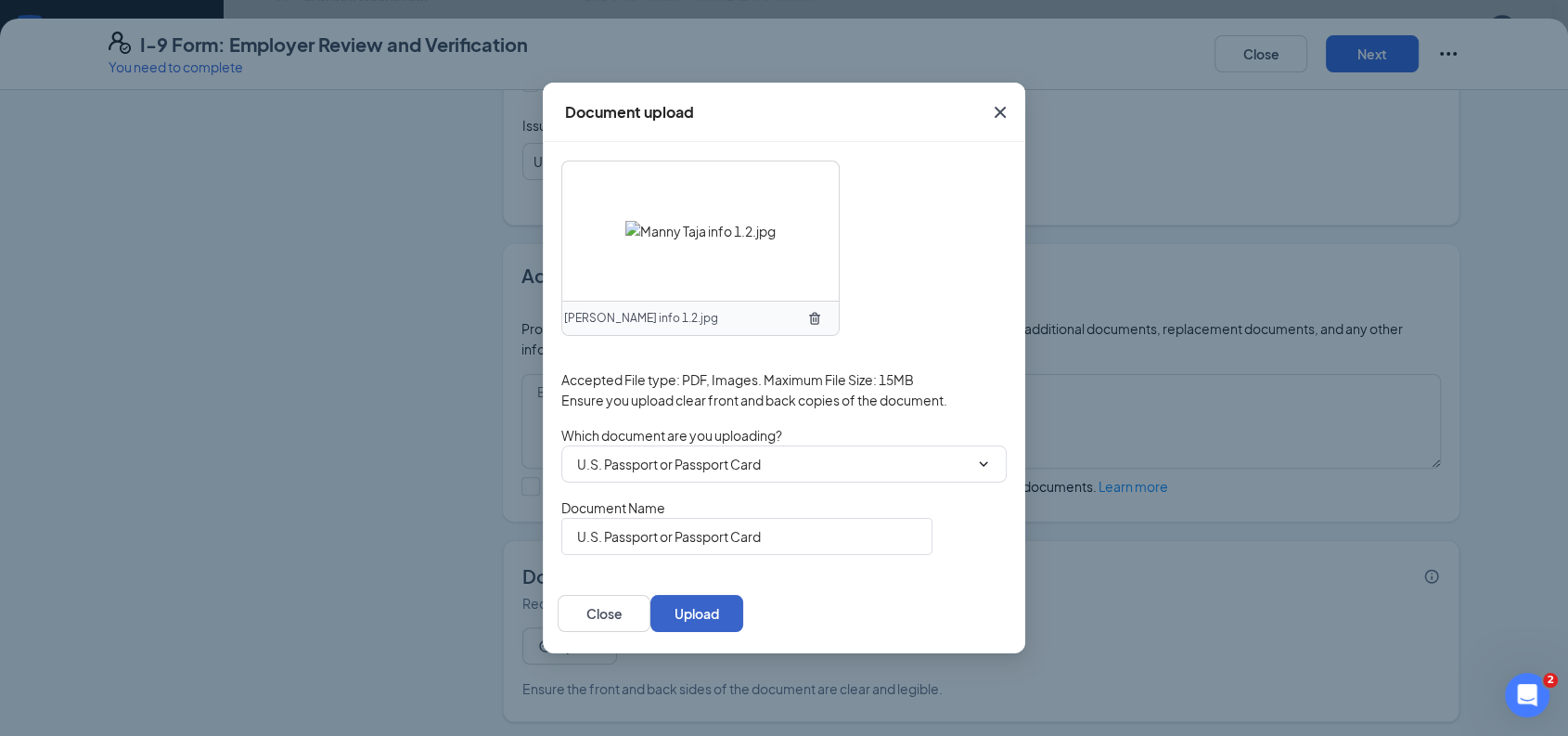
click at [743, 611] on button "Upload" at bounding box center [697, 613] width 93 height 37
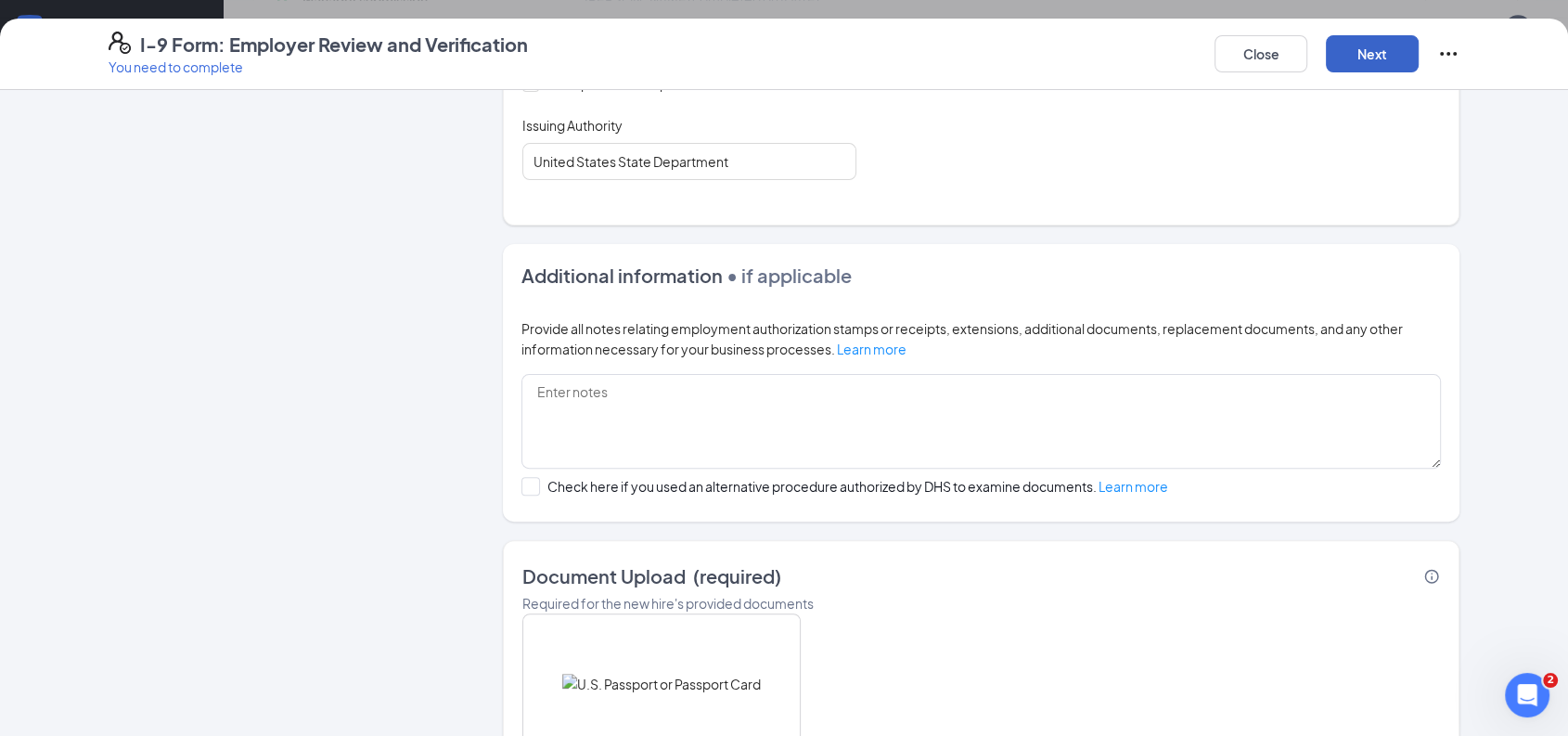
click at [1388, 49] on button "Next" at bounding box center [1373, 54] width 93 height 37
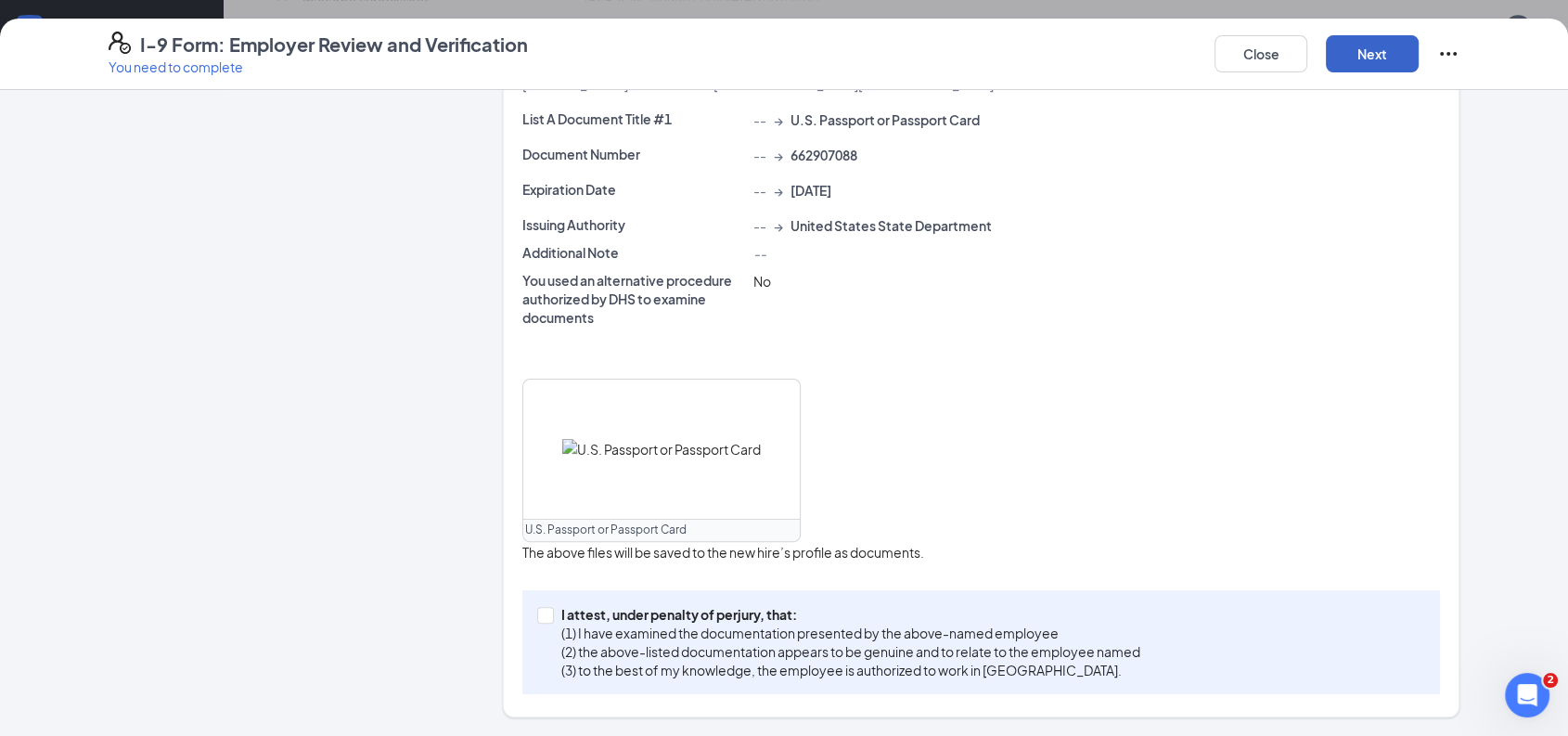
scroll to position [494, 0]
click at [541, 616] on input "I attest, under penalty of [PERSON_NAME], that: (1) I have examined the documen…" at bounding box center [544, 613] width 13 height 13
checkbox input "true"
click at [1394, 60] on button "Next" at bounding box center [1373, 54] width 93 height 37
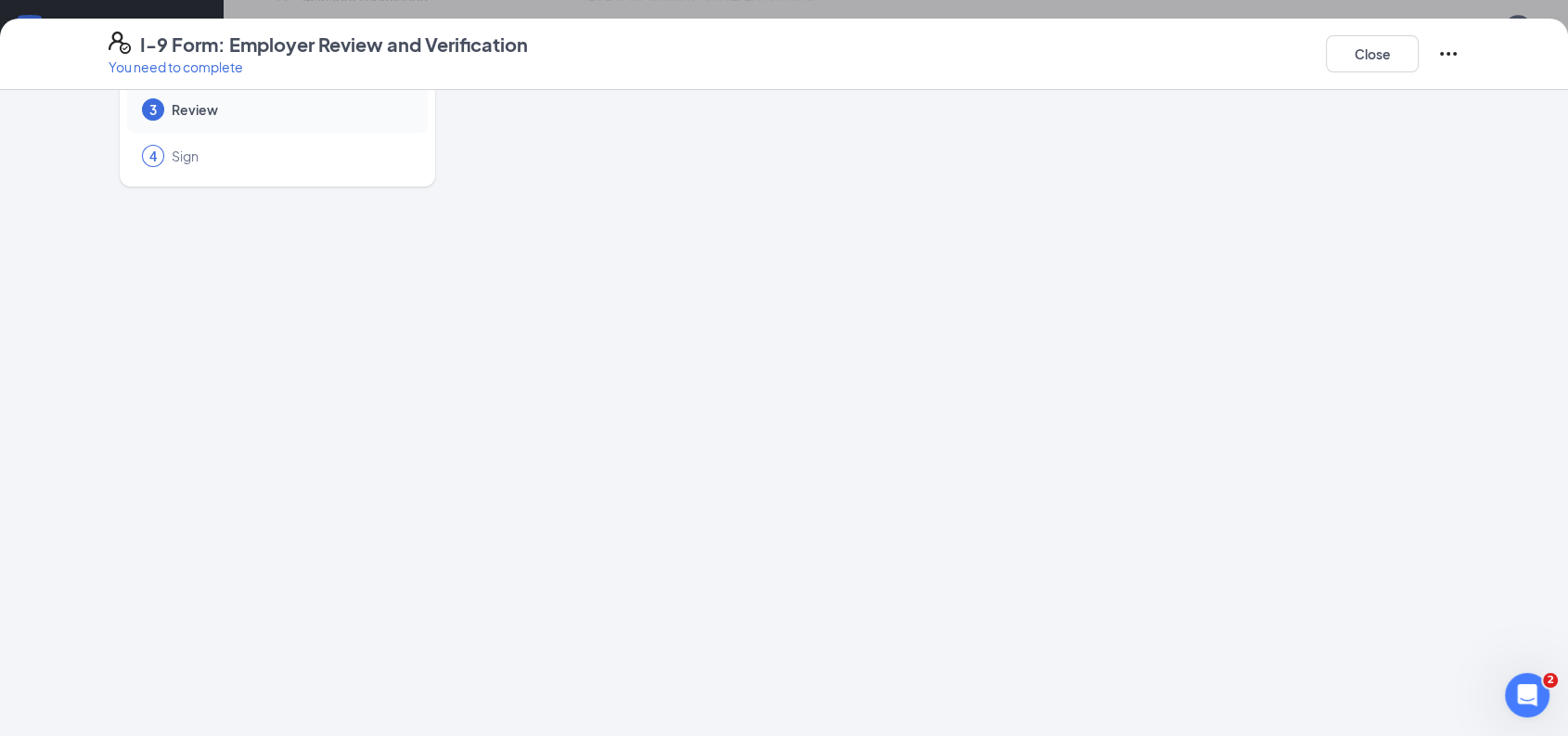
scroll to position [0, 0]
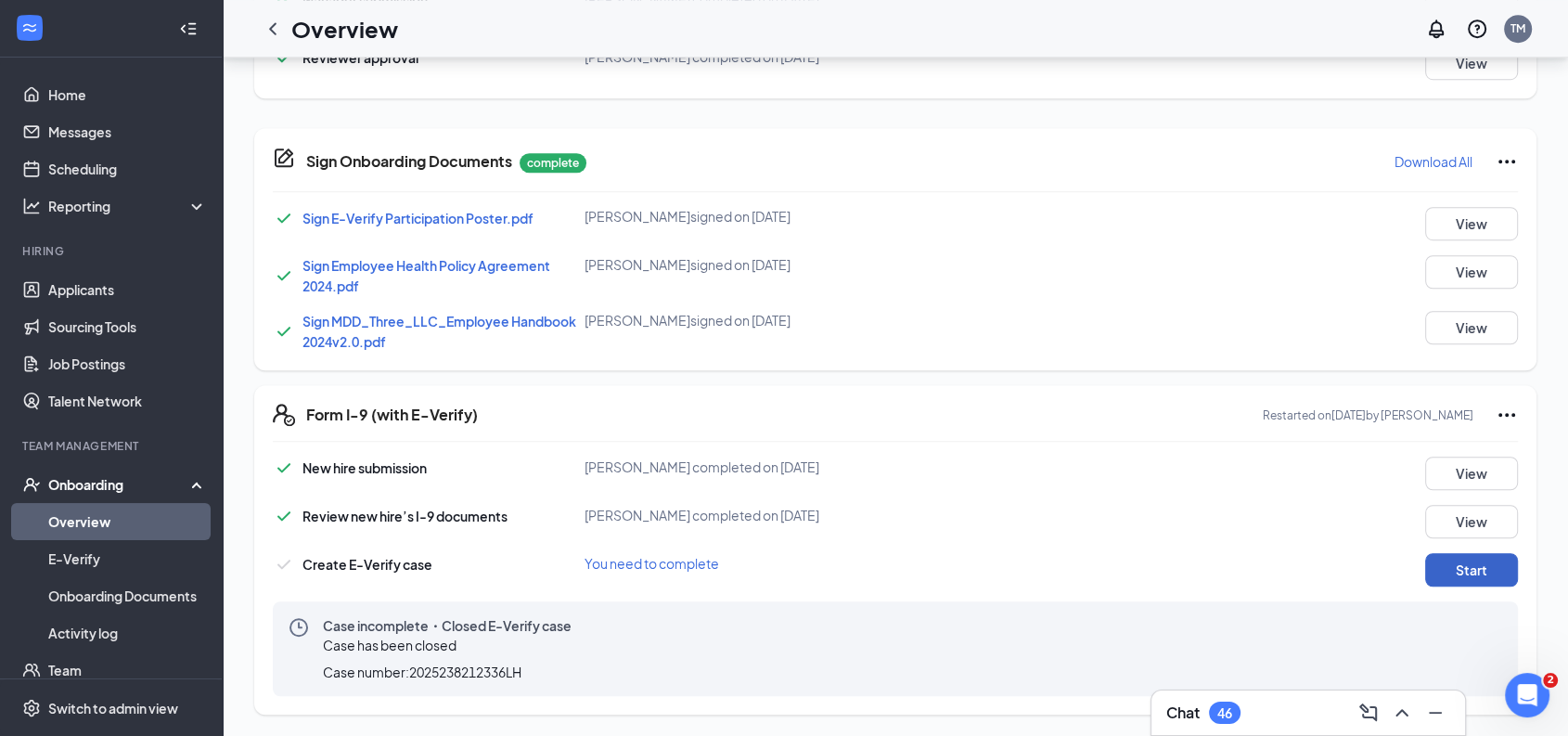
click at [1468, 566] on button "Start" at bounding box center [1471, 570] width 93 height 34
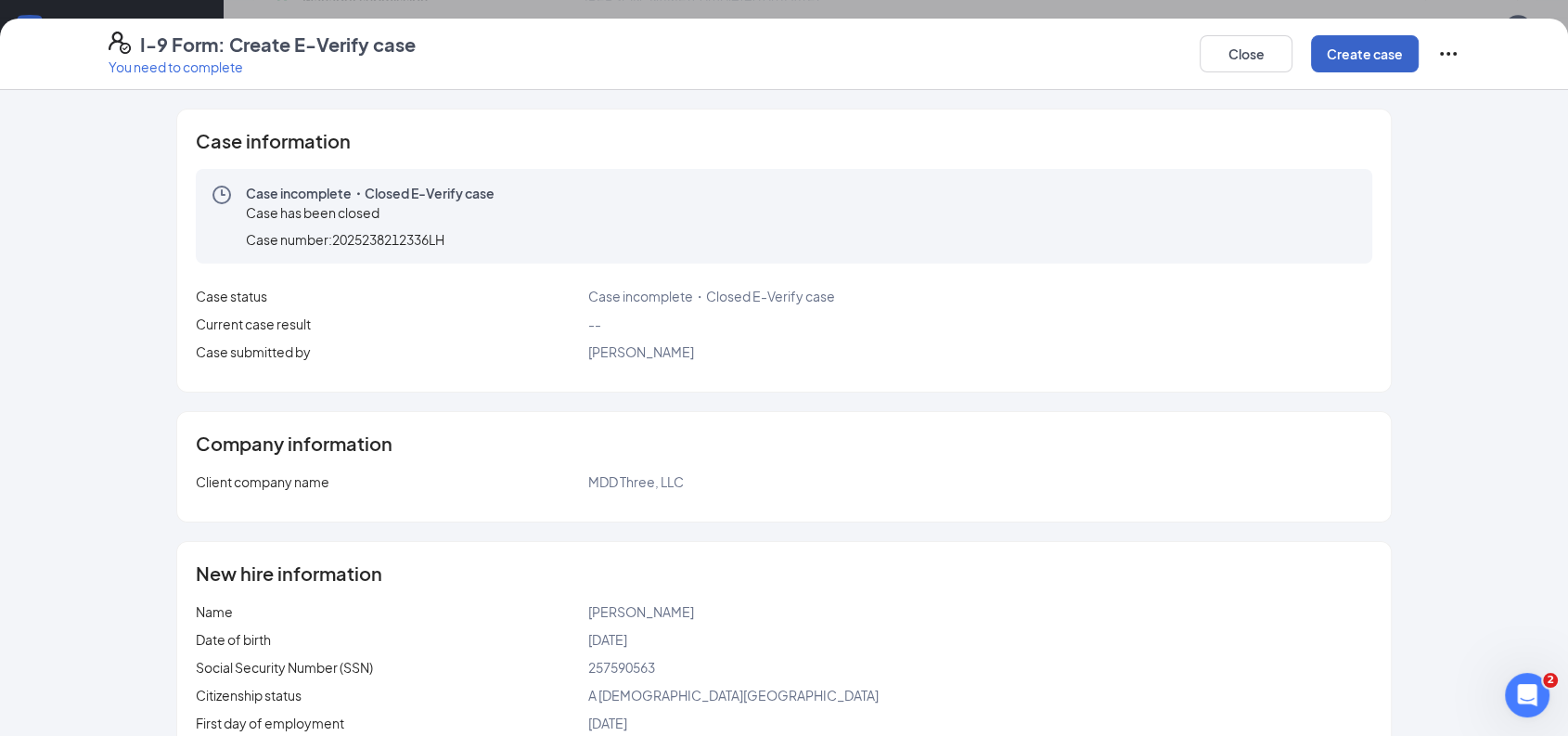
click at [1383, 53] on button "Create case" at bounding box center [1365, 54] width 108 height 37
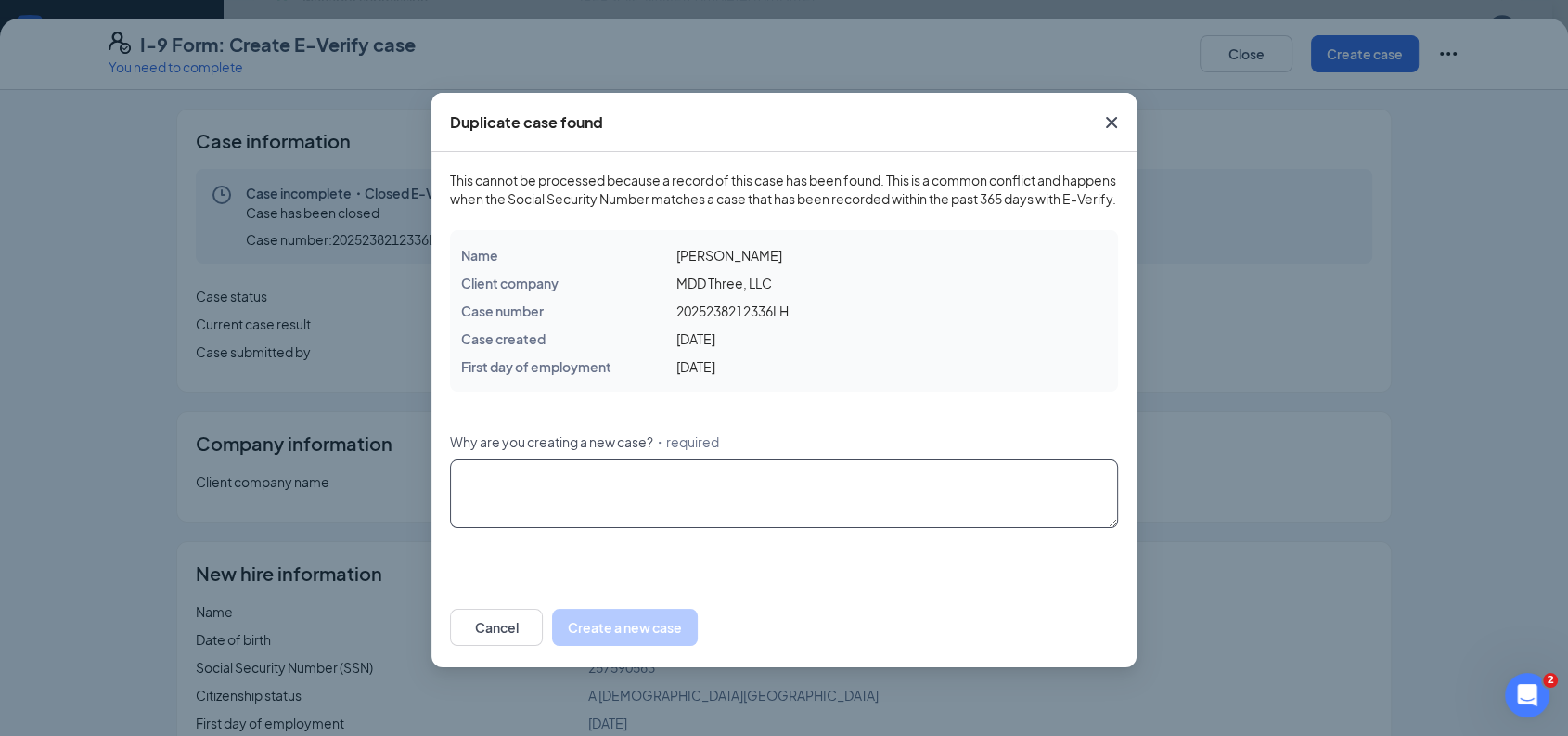
click at [652, 518] on textarea "Why are you creating a new case? ・required" at bounding box center [784, 494] width 668 height 69
type textarea "N"
type textarea "C"
type textarea "Previous information was incorrect. Re-submitting with correct documentation."
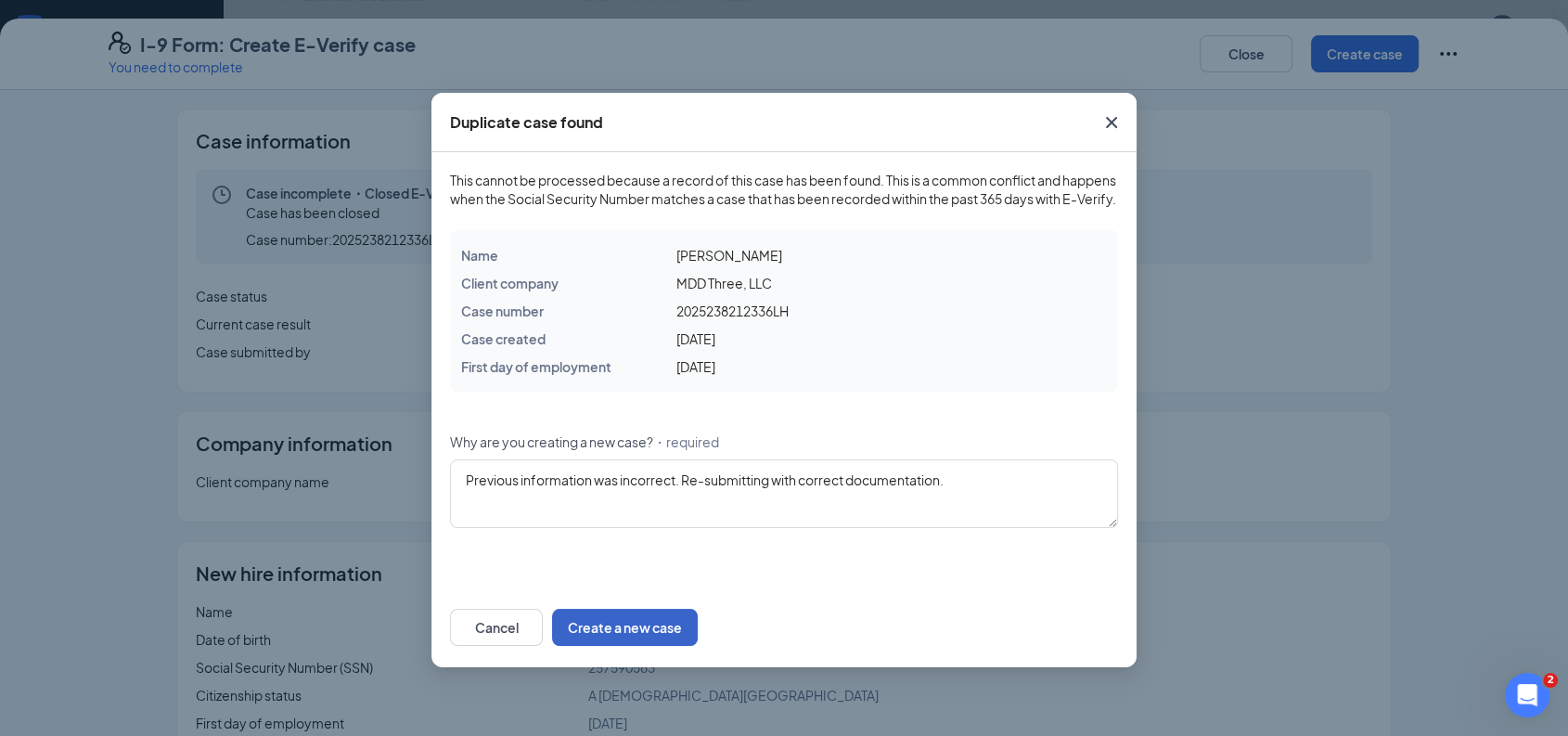
click at [698, 646] on button "Create a new case" at bounding box center [625, 628] width 146 height 37
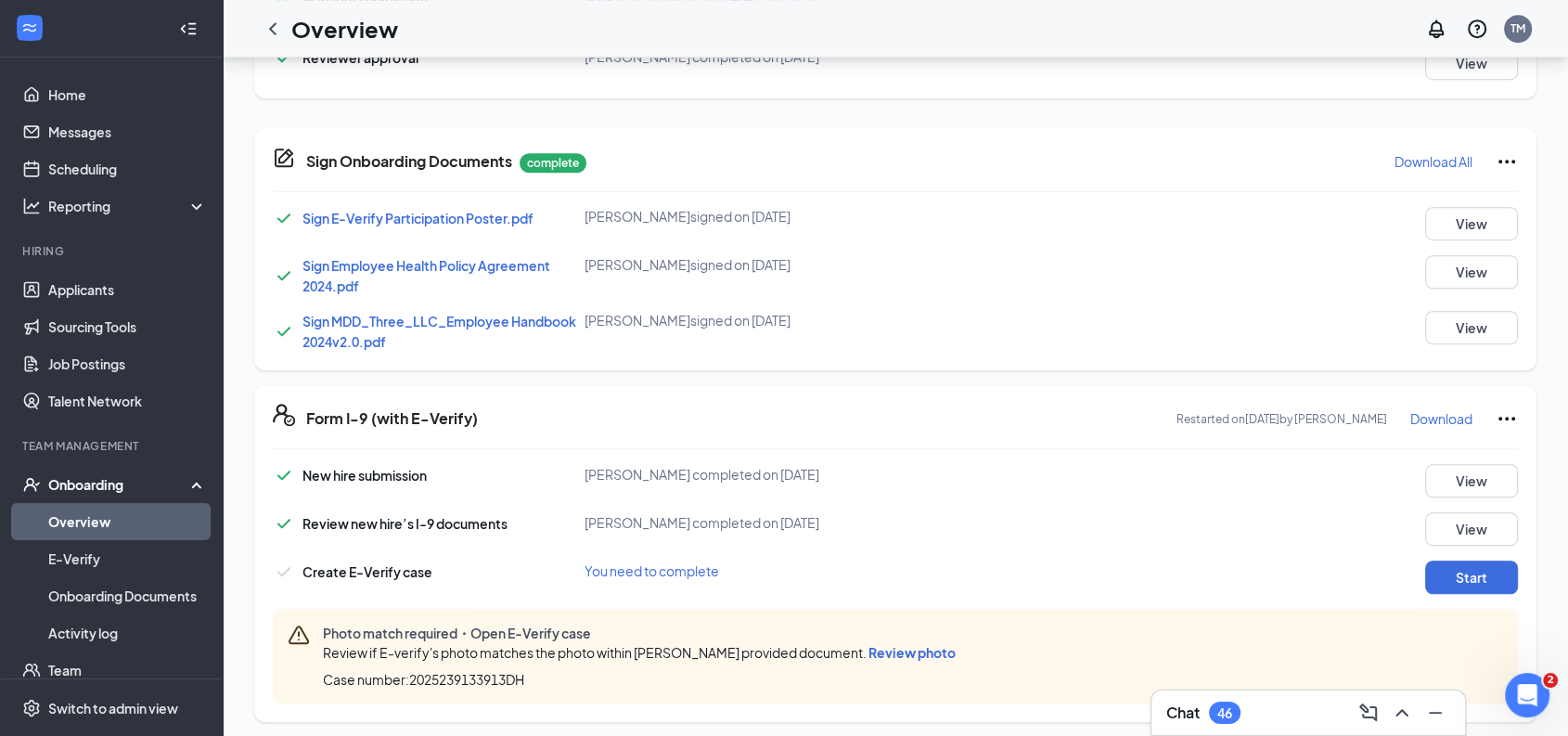
click at [885, 653] on span "Review photo" at bounding box center [912, 652] width 87 height 16
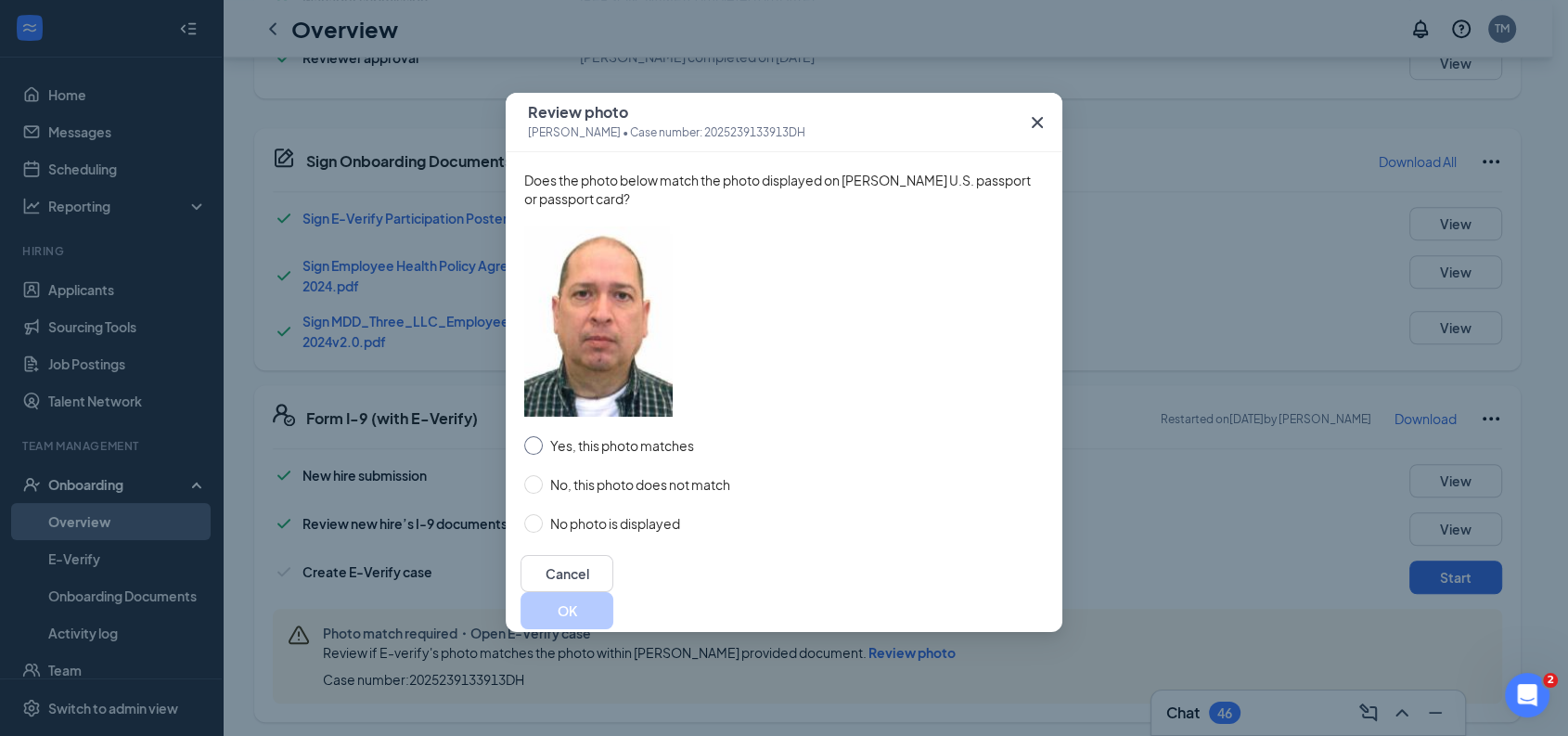
click at [538, 451] on input "Yes, this photo matches" at bounding box center [533, 445] width 18 height 18
radio input "true"
click at [613, 592] on button "OK" at bounding box center [567, 610] width 93 height 37
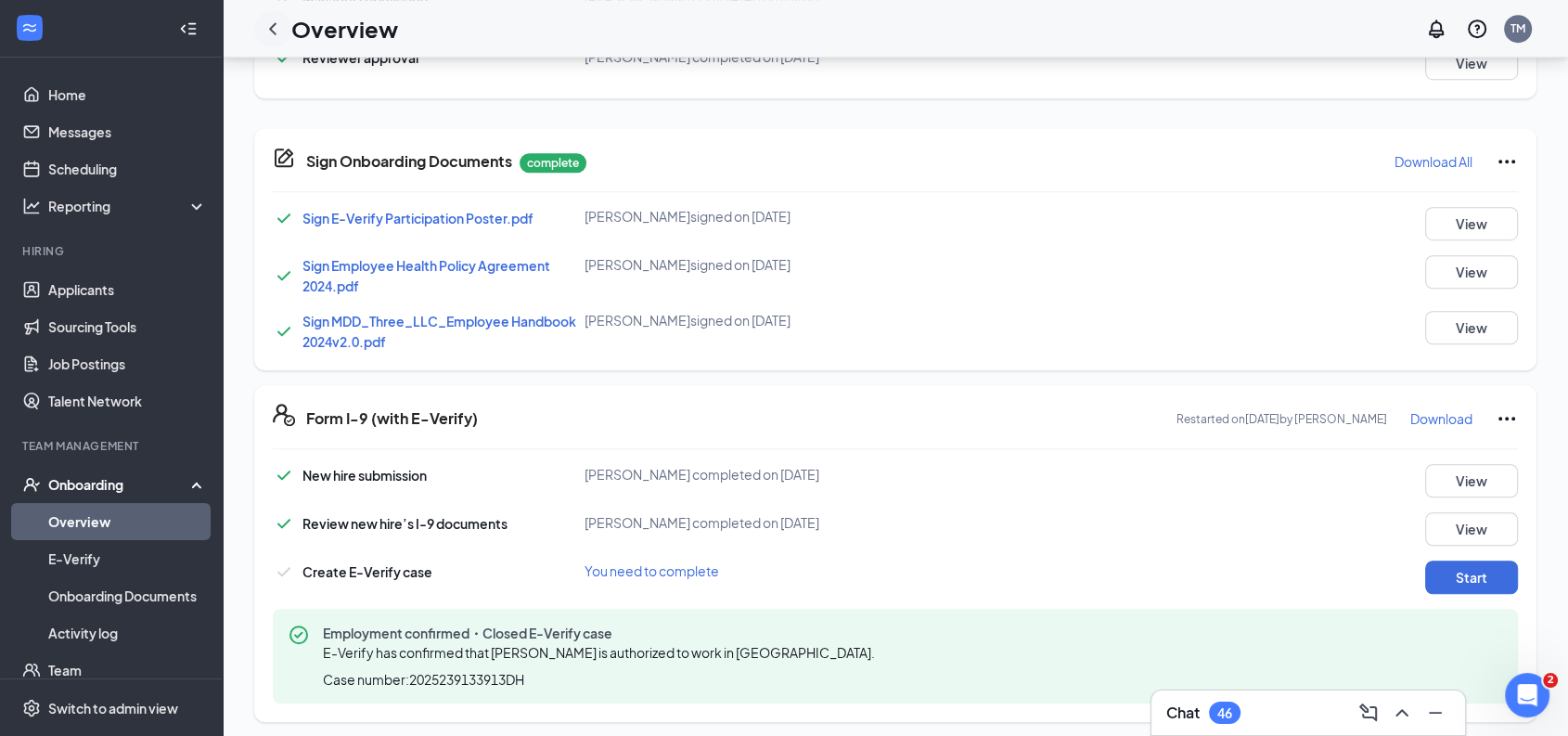
click at [272, 32] on icon "ChevronLeft" at bounding box center [272, 28] width 22 height 22
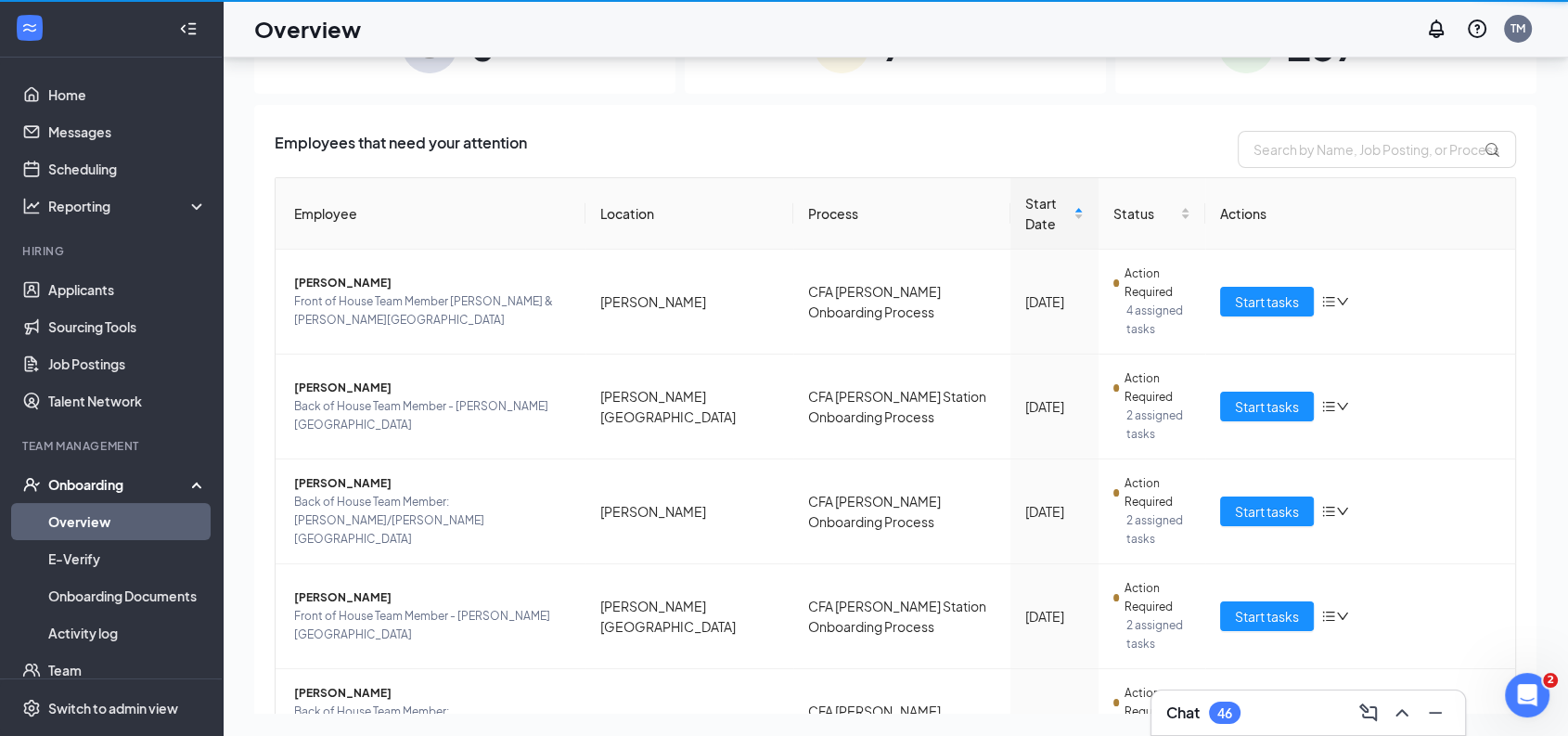
scroll to position [83, 0]
